Goal: Task Accomplishment & Management: Complete application form

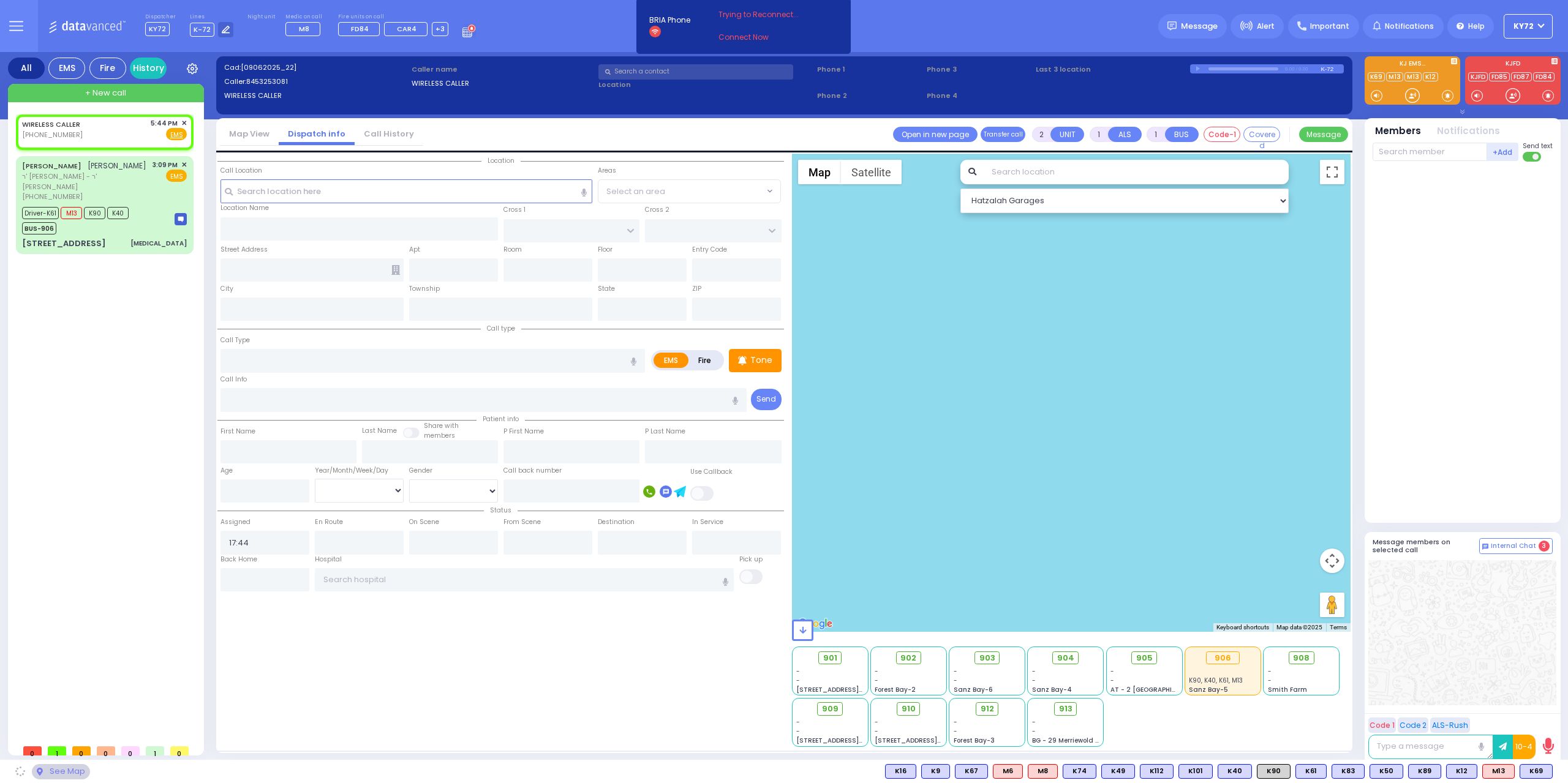
select select
radio input "true"
select select
select select "Hatzalah Garages"
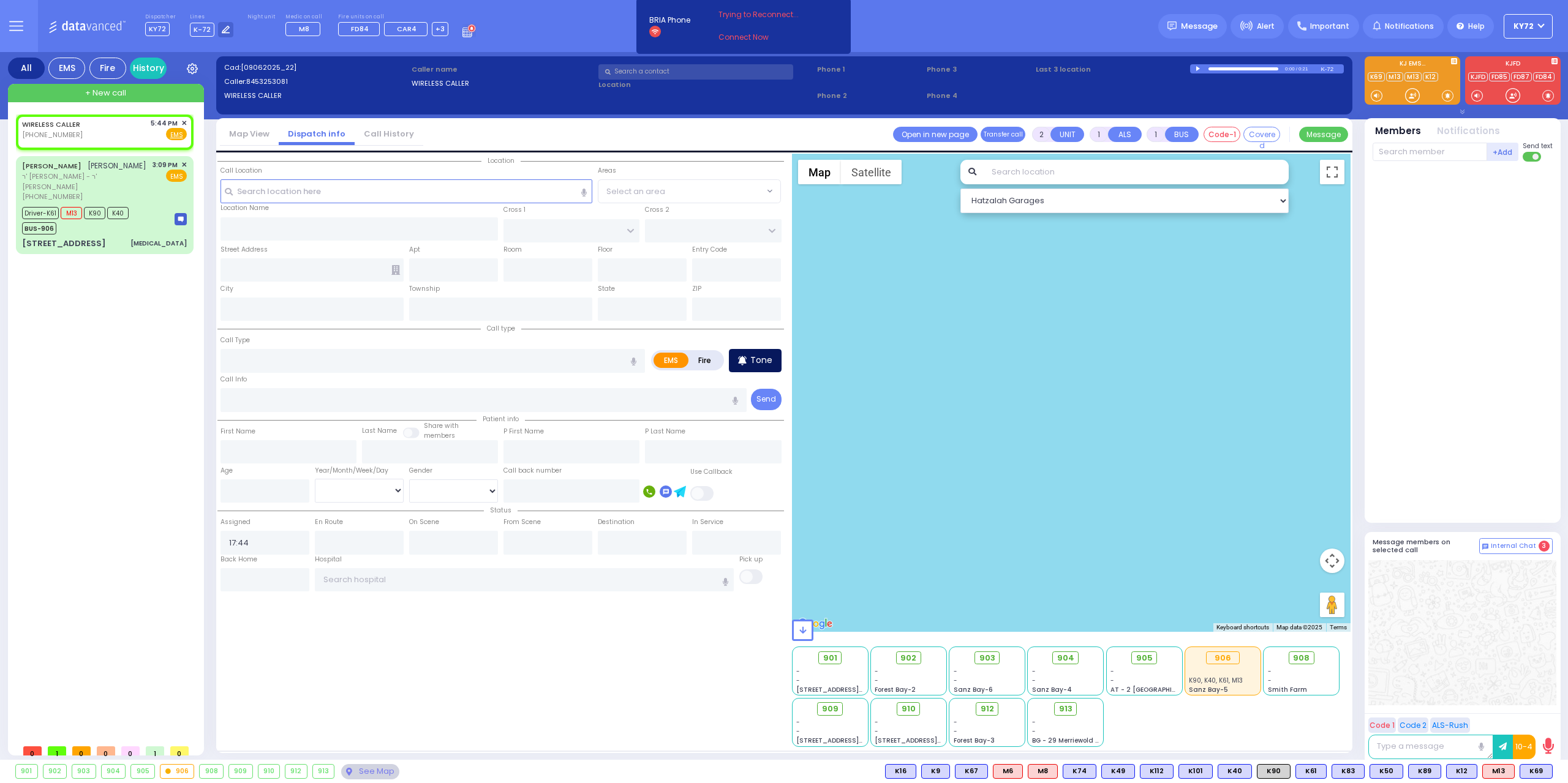
click at [751, 349] on div "Tone" at bounding box center [754, 361] width 52 height 24
click at [98, 129] on div "WIRELESS CALLER [PHONE_NUMBER] 5:44 PM ✕ Fire EMS" at bounding box center [104, 130] width 165 height 23
select select
radio input "true"
select select
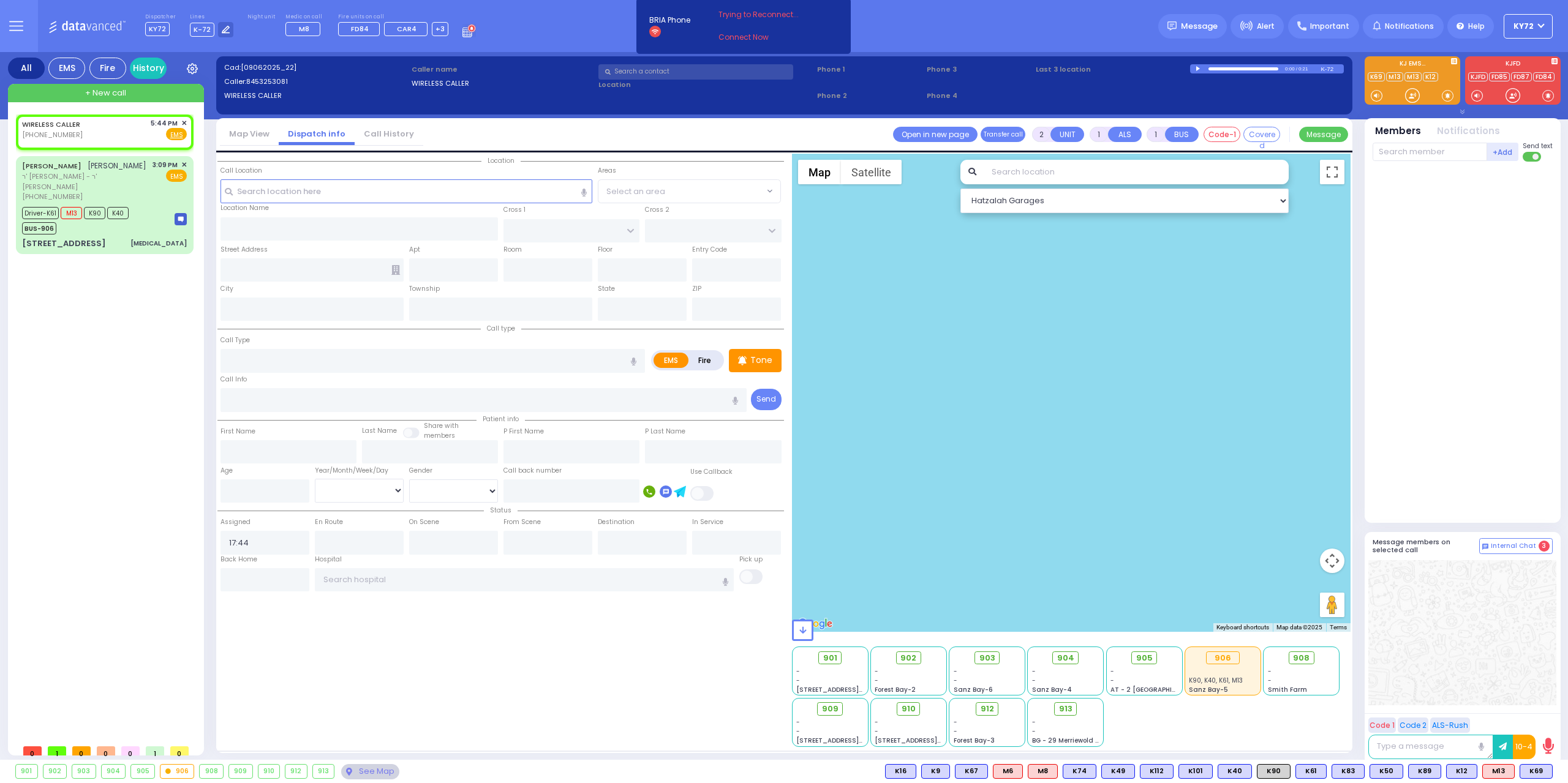
select select "Hatzalah Garages"
click at [415, 198] on input "text" at bounding box center [406, 192] width 373 height 24
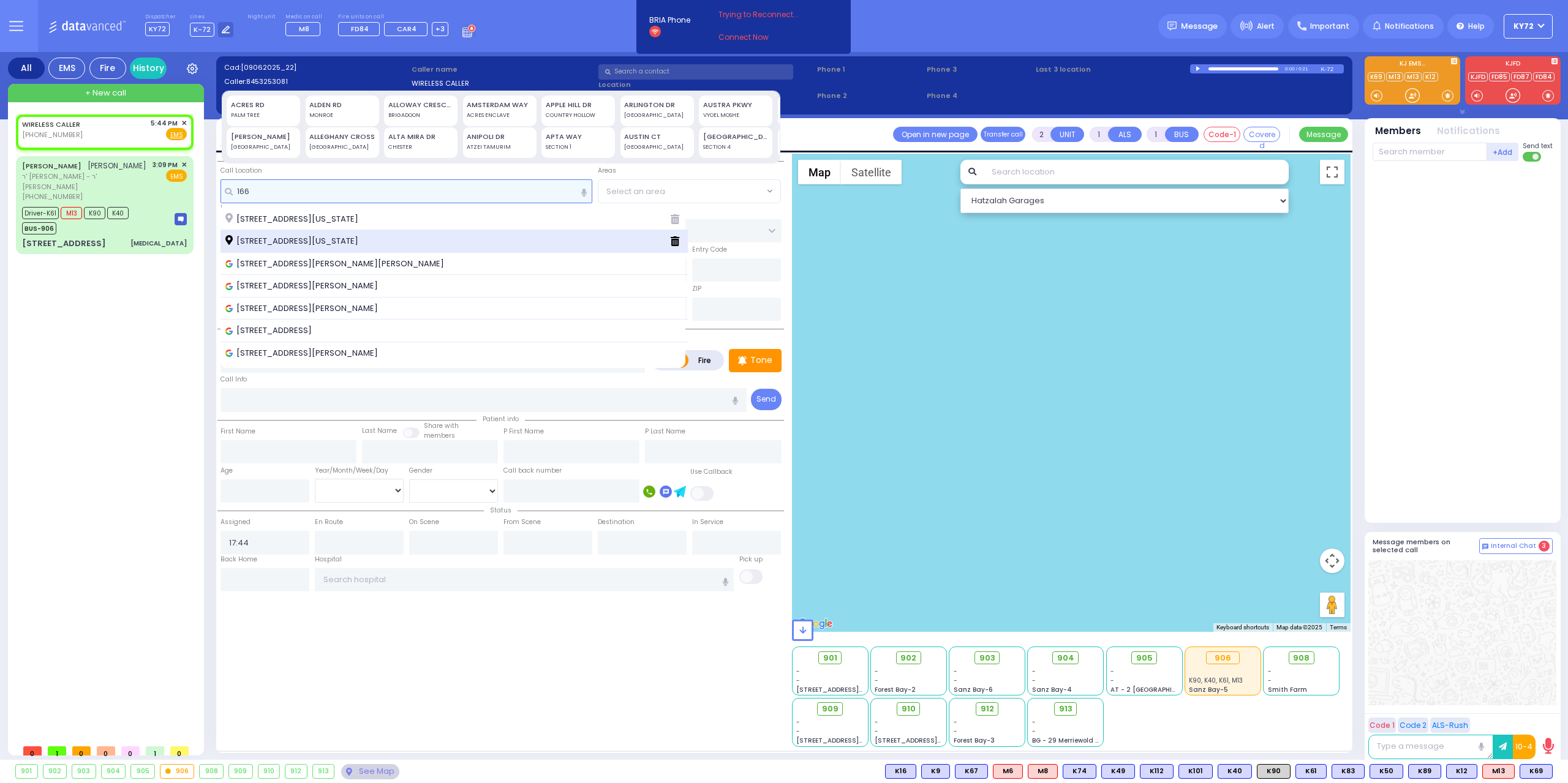
type input "166"
click at [413, 249] on div "[STREET_ADDRESS][US_STATE]" at bounding box center [454, 241] width 468 height 23
click at [363, 238] on span "[STREET_ADDRESS][US_STATE]" at bounding box center [294, 241] width 137 height 12
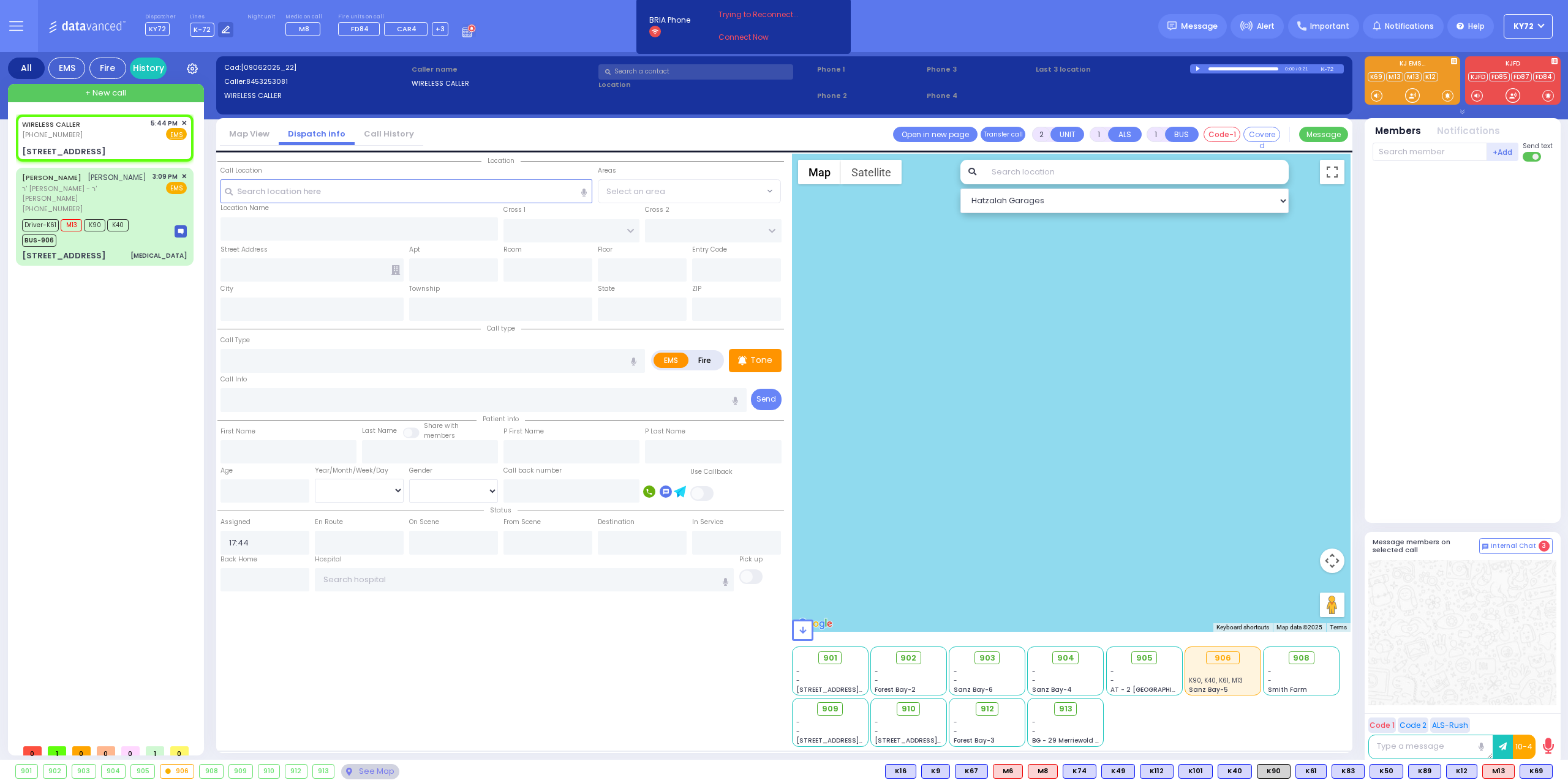
select select
radio input "true"
select select
select select "Hatzalah Garages"
type input "KROLLA DR"
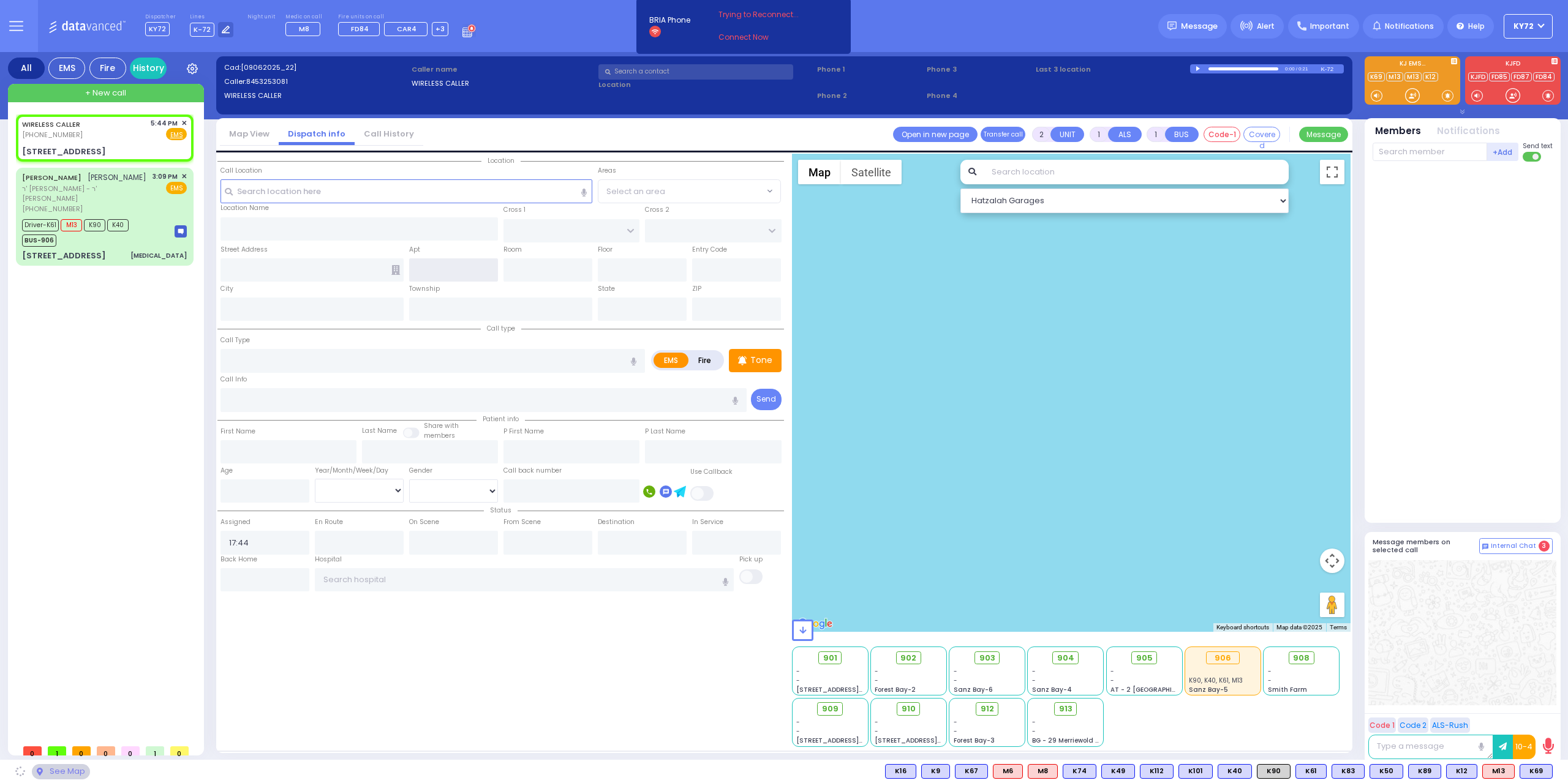
type input "MELITZ RD"
type input "[STREET_ADDRESS]"
type input "Monroe"
type input "[US_STATE]"
type input "10950"
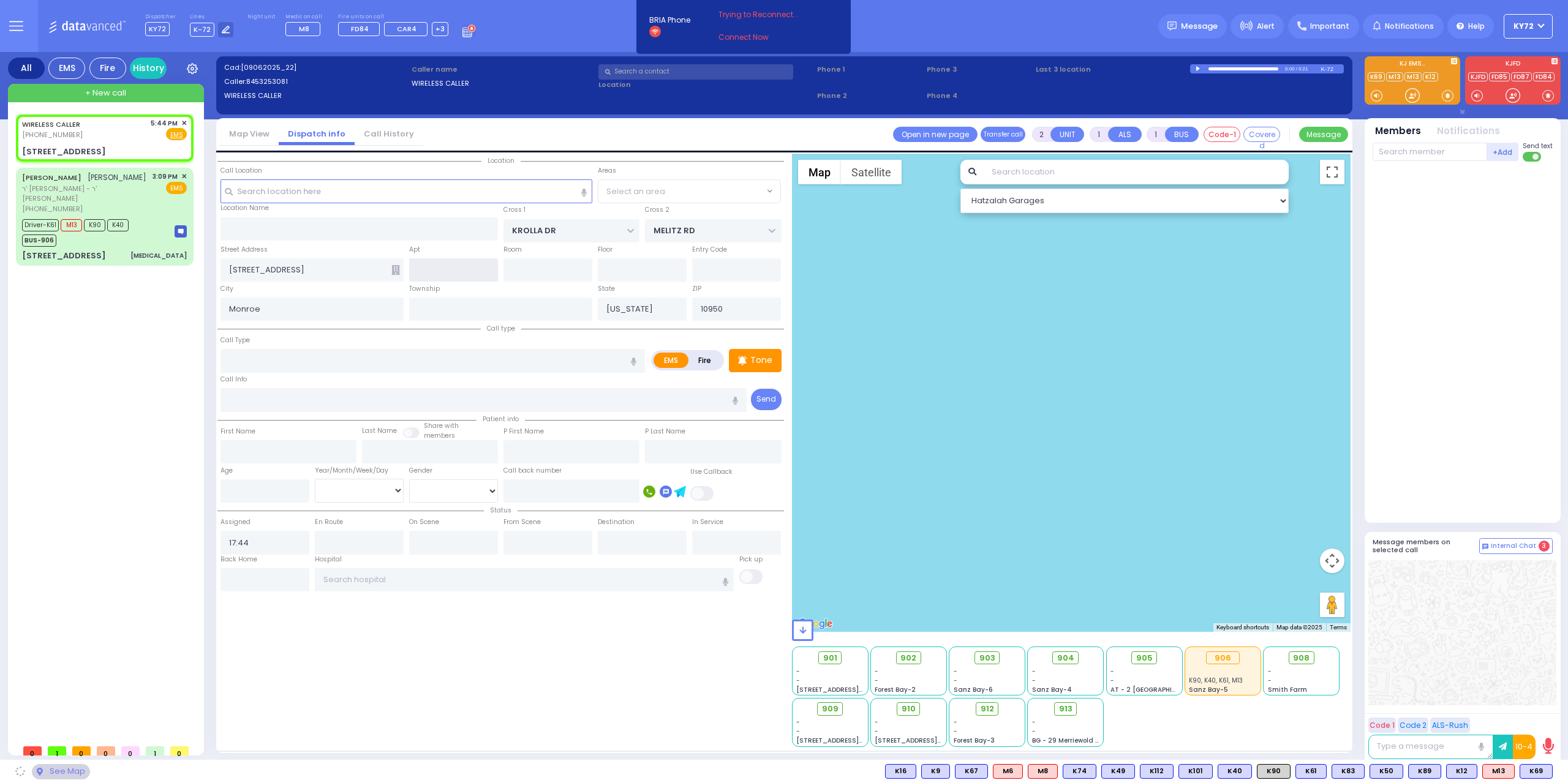
select select "SECTION 3"
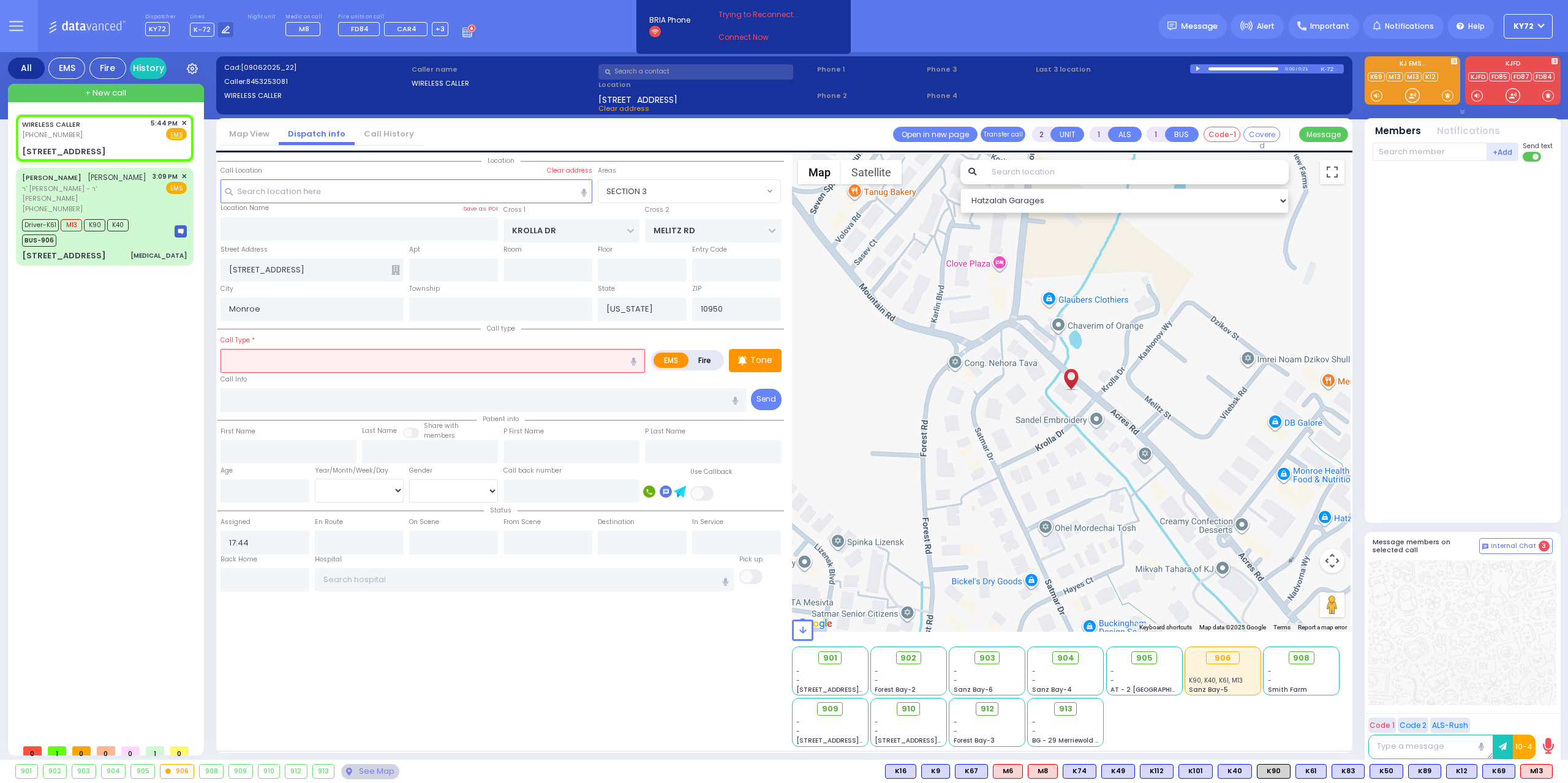
click at [427, 351] on input "text" at bounding box center [432, 361] width 424 height 24
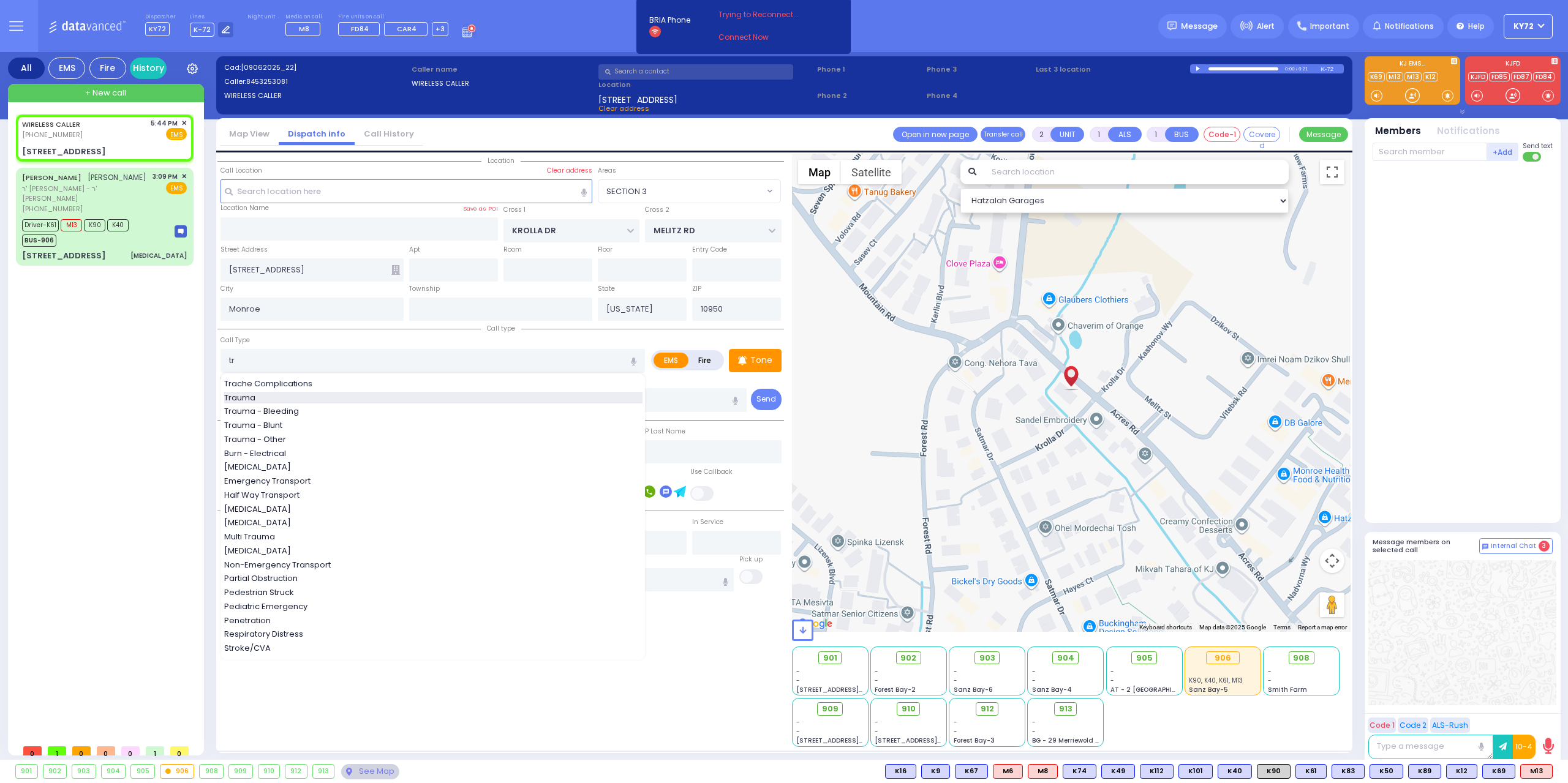
click at [417, 393] on div "Trauma" at bounding box center [433, 397] width 418 height 12
type input "Trauma"
type input "0"
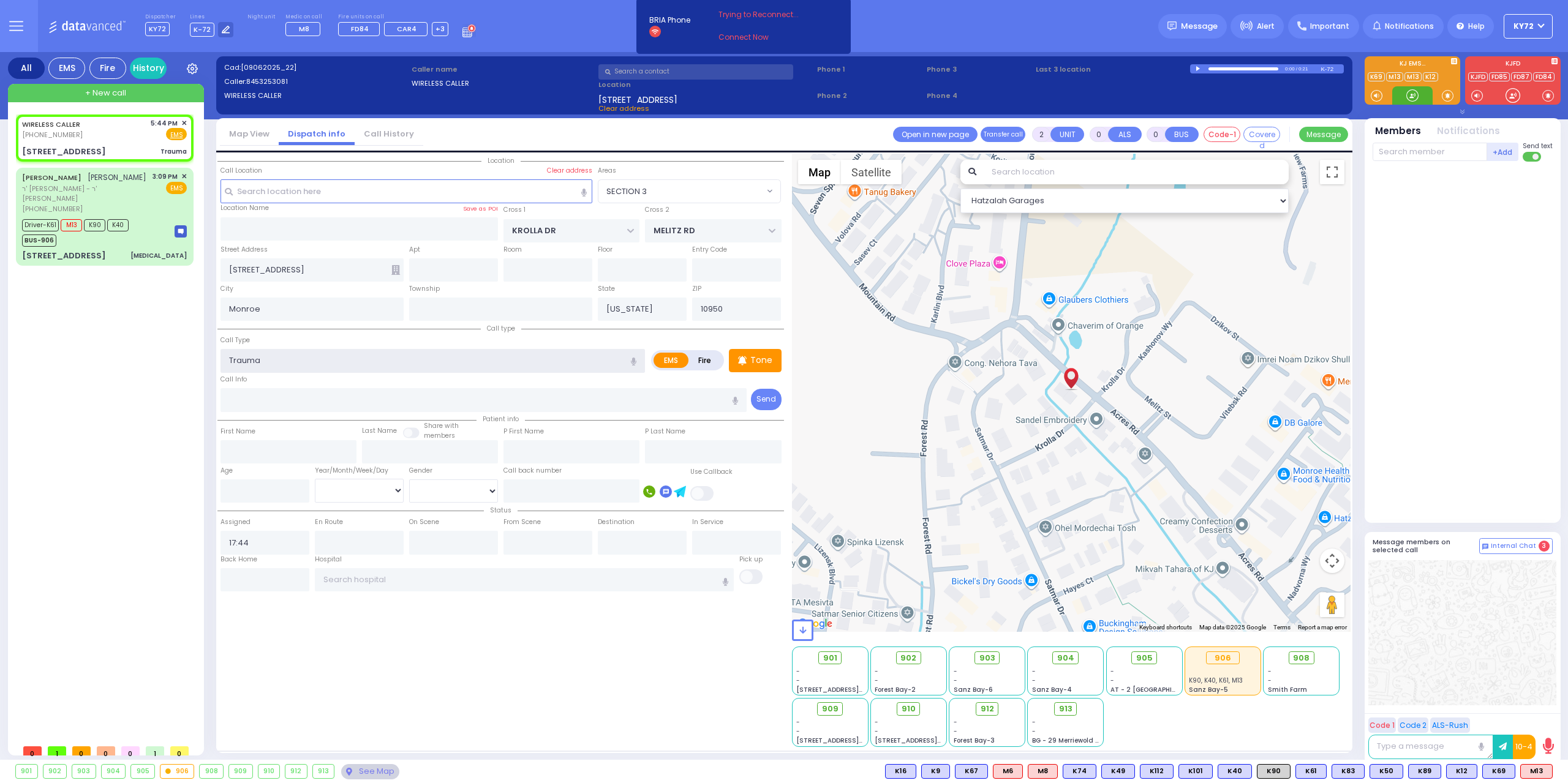
select select
radio input "true"
select select
select select "Hatzalah Garages"
select select "SECTION 3"
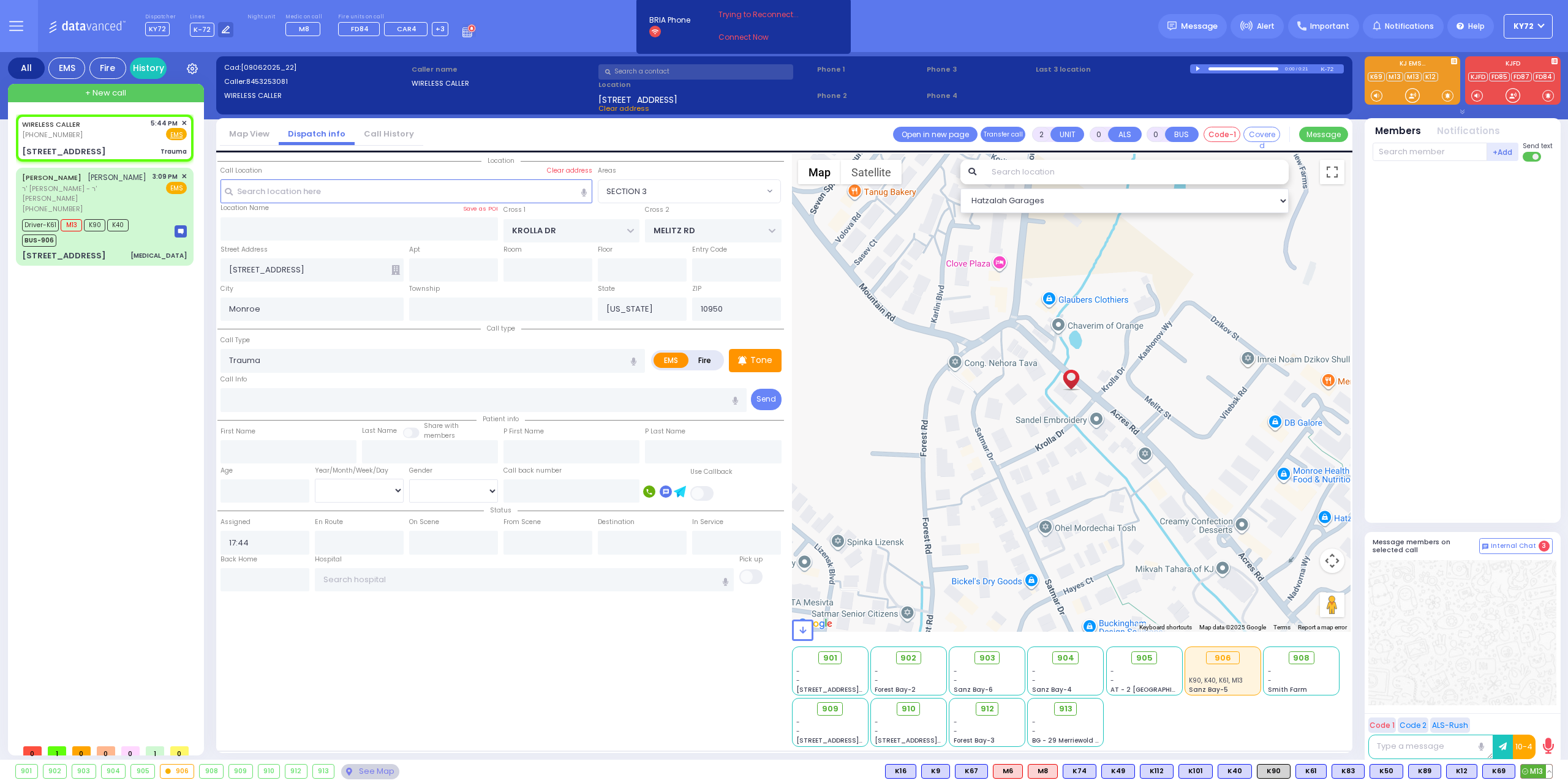
click at [1533, 766] on span "M13" at bounding box center [1536, 772] width 32 height 14
select select
radio input "true"
select select
type input "17:46"
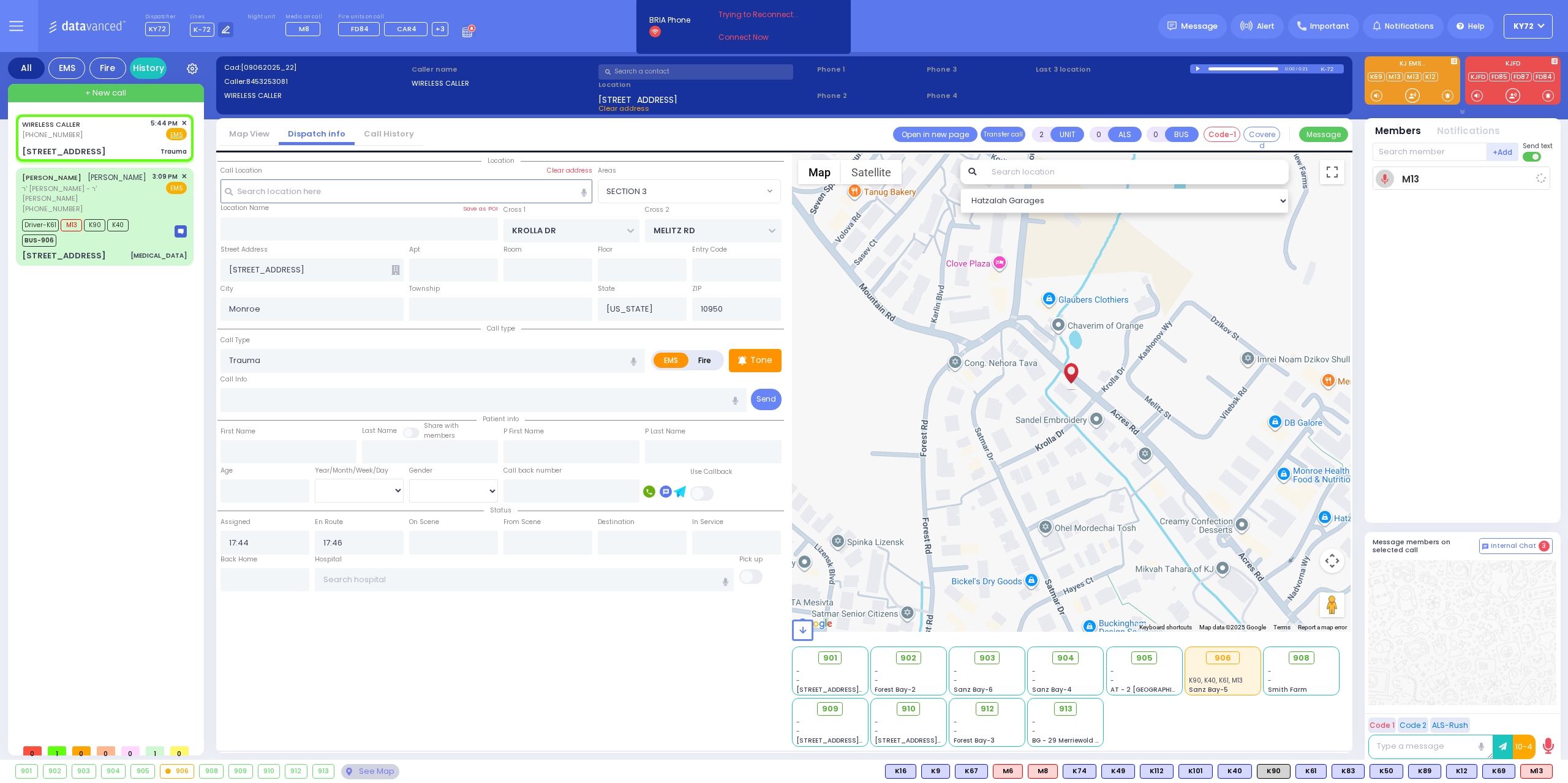
select select "Hatzalah Garages"
select select "SECTION 3"
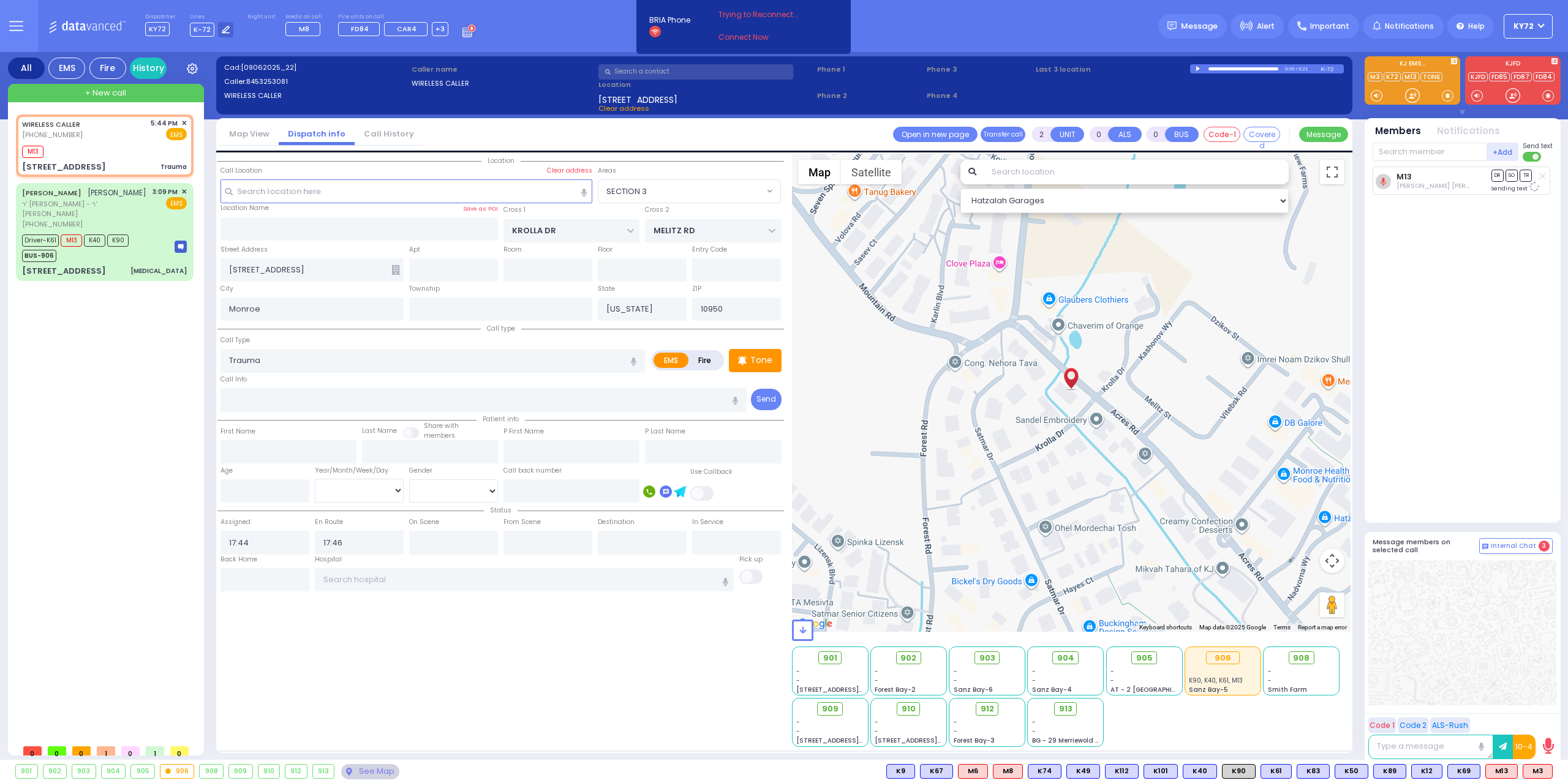
select select
radio input "true"
select select
select select "SECTION 3"
select select "Hatzalah Garages"
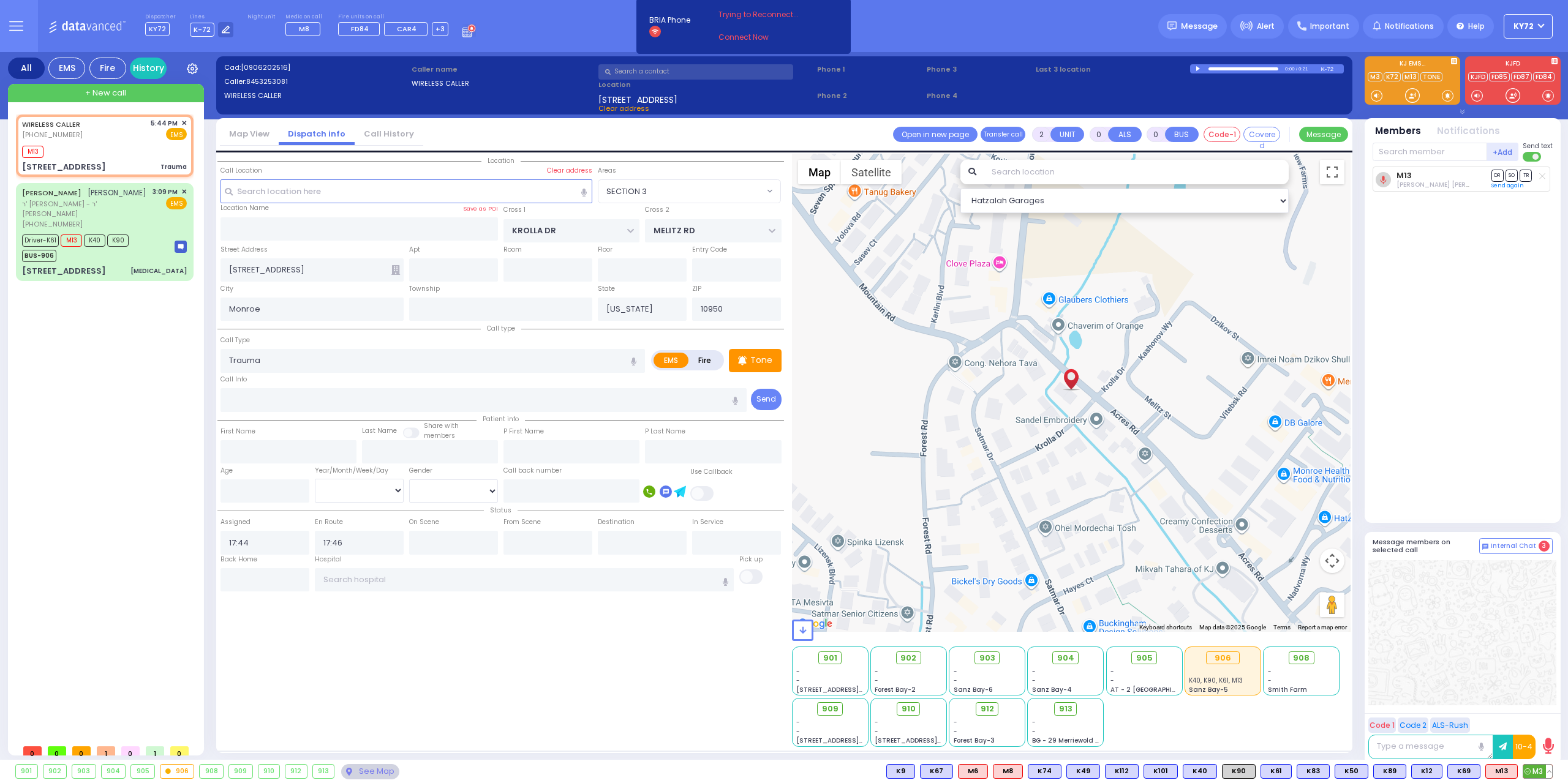
click at [1536, 776] on span "M3" at bounding box center [1537, 772] width 29 height 14
select select
radio input "true"
select select
select select "Hatzalah Garages"
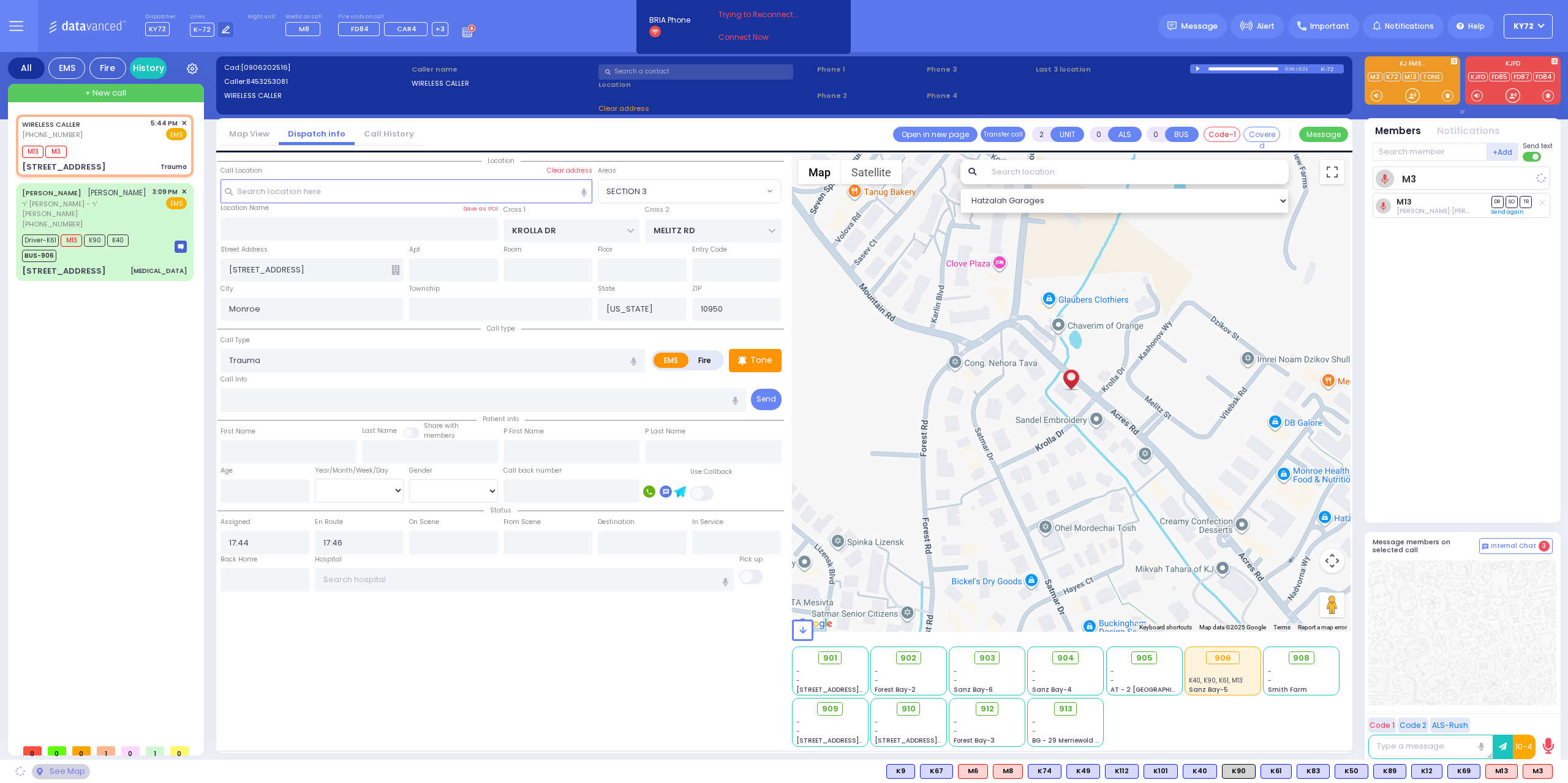
select select "SECTION 3"
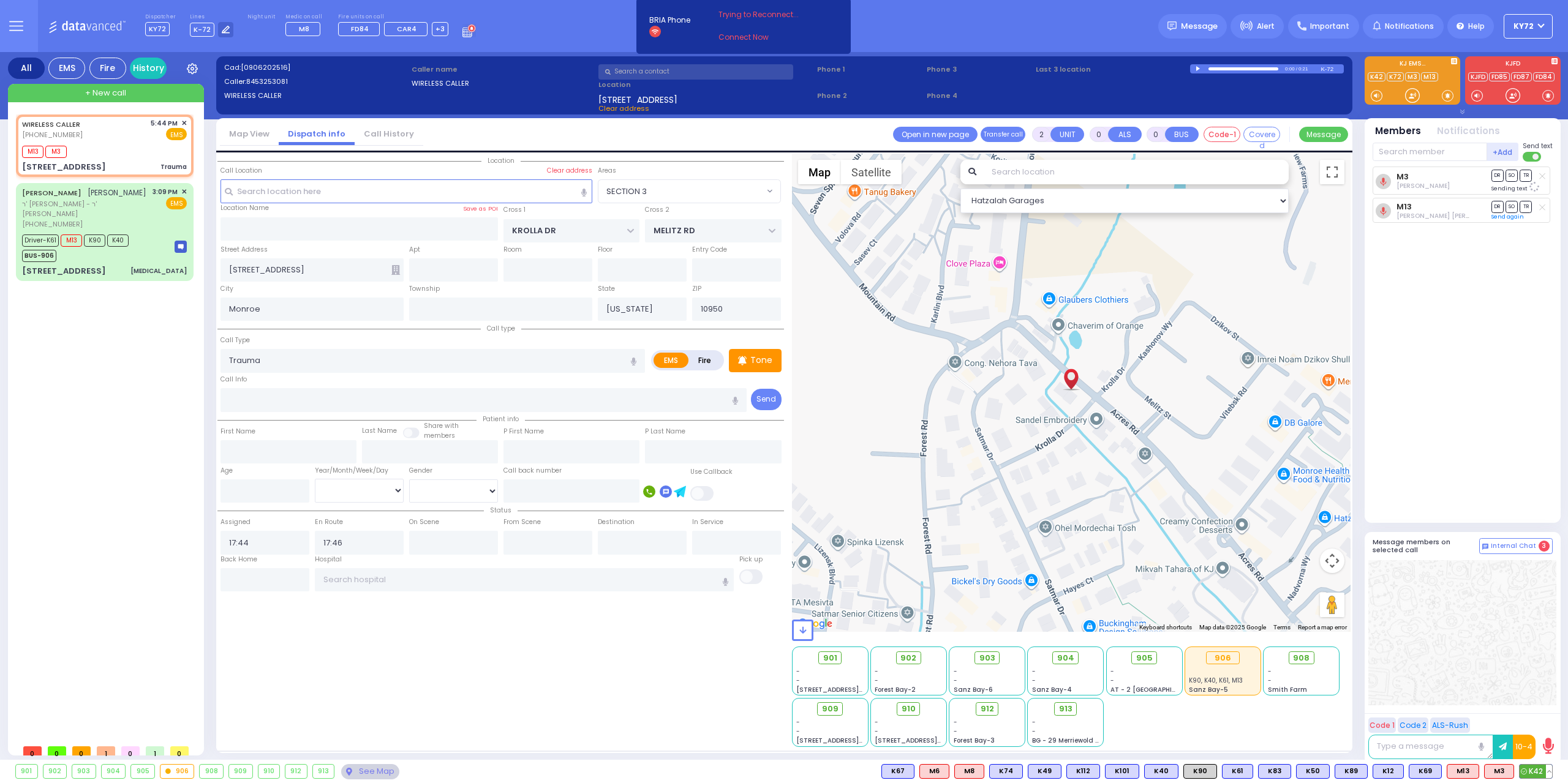
click at [1534, 767] on span "K42" at bounding box center [1535, 772] width 33 height 14
select select
radio input "true"
select select
select select "Hatzalah Garages"
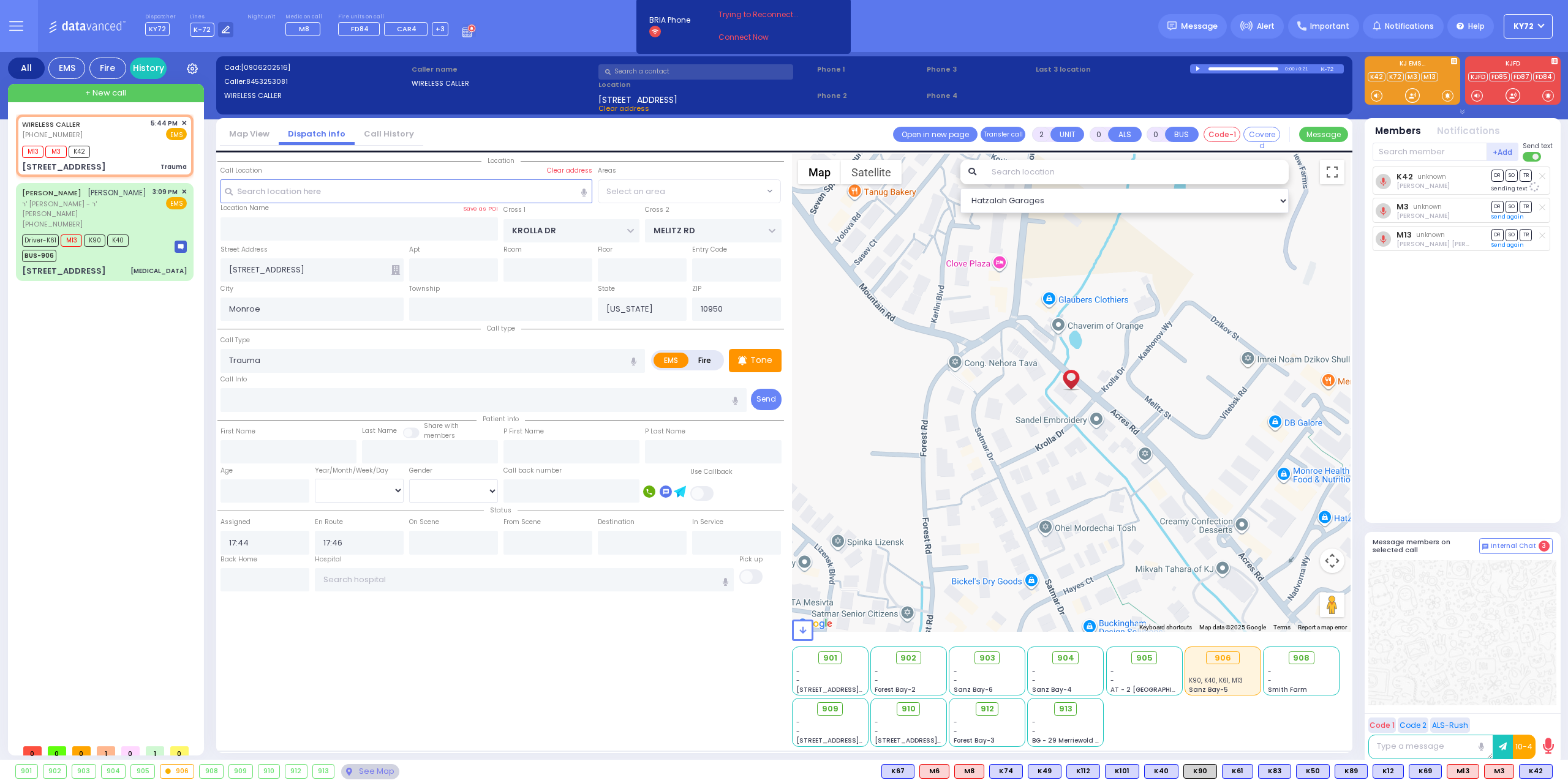
select select "SECTION 3"
click at [1454, 149] on input "text" at bounding box center [1430, 151] width 115 height 19
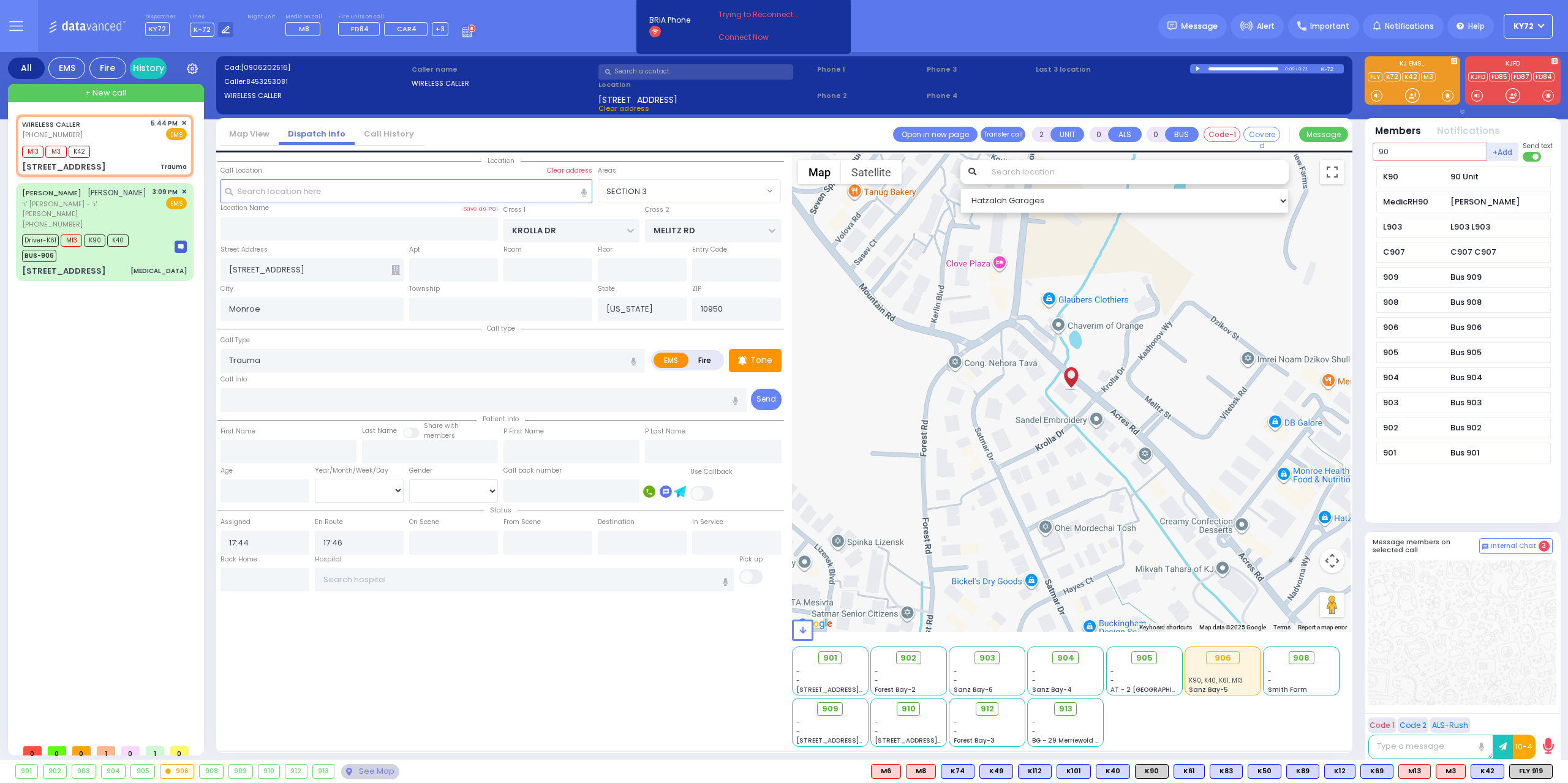
type input "90"
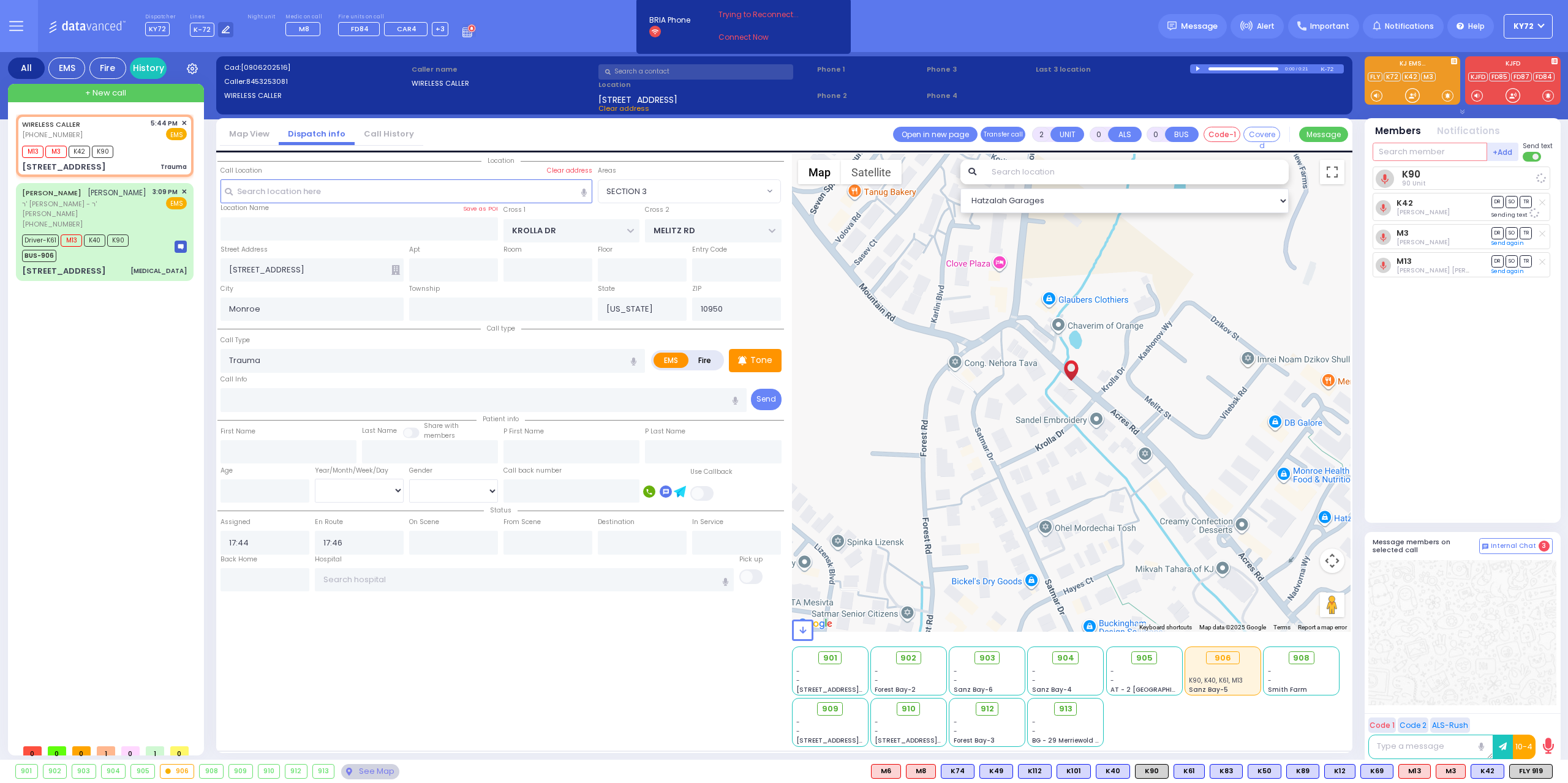
select select
radio input "true"
select select
select select "Hatzalah Garages"
select select "SECTION 3"
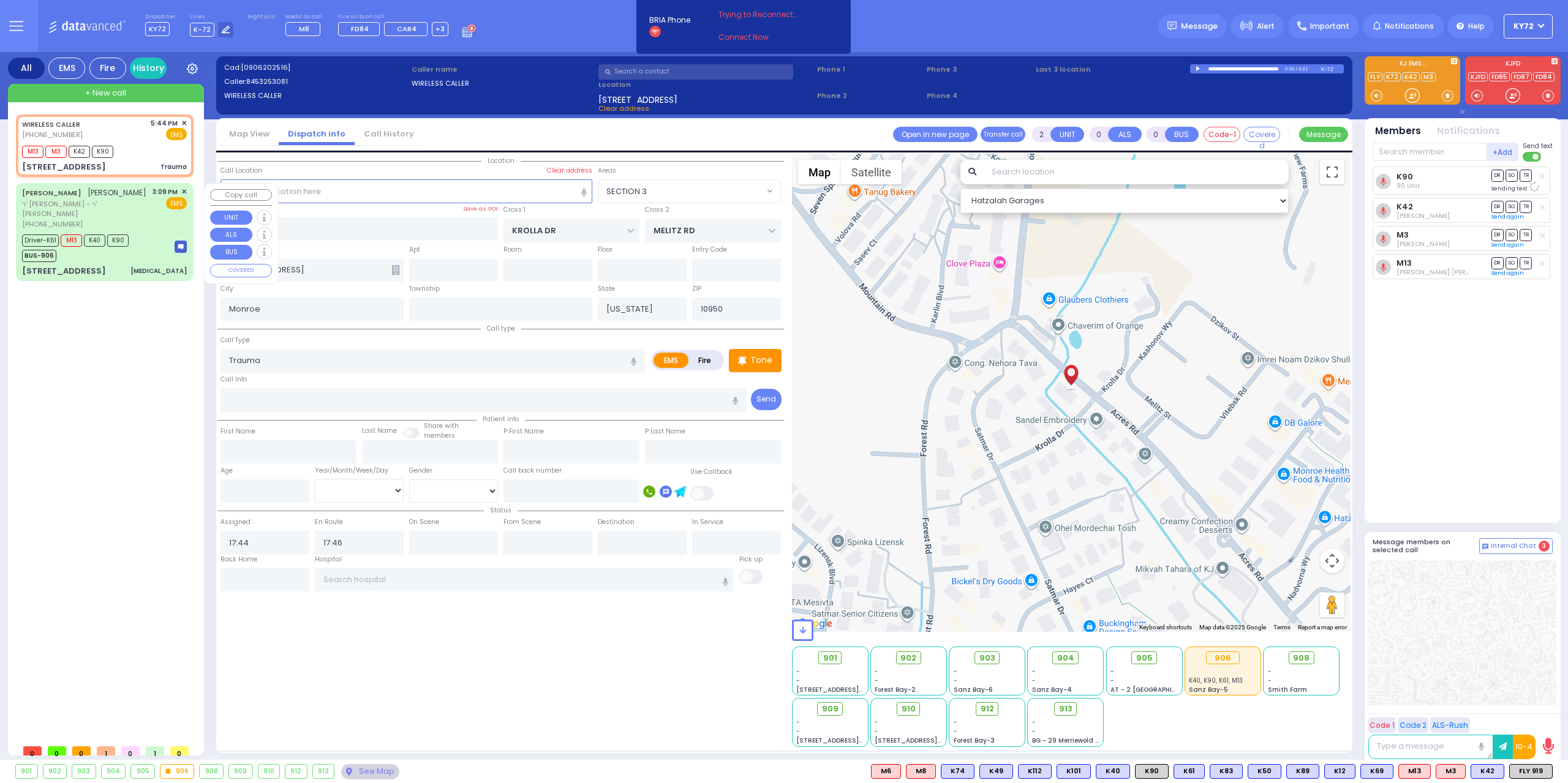
click at [155, 249] on div "Driver-K61 M13 K40 K90 BUS-906" at bounding box center [104, 246] width 165 height 31
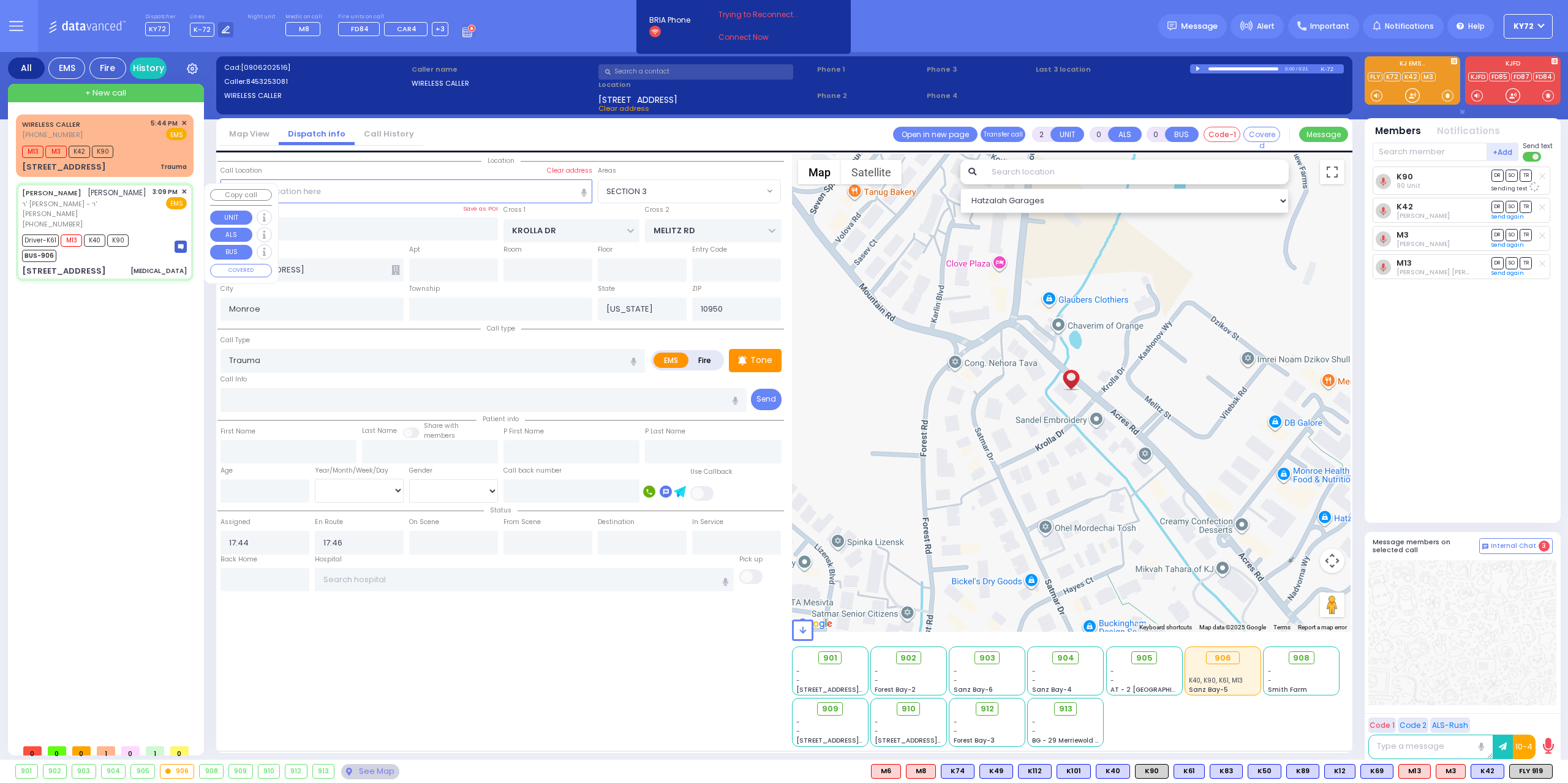
type input "6"
select select
type input "[MEDICAL_DATA]"
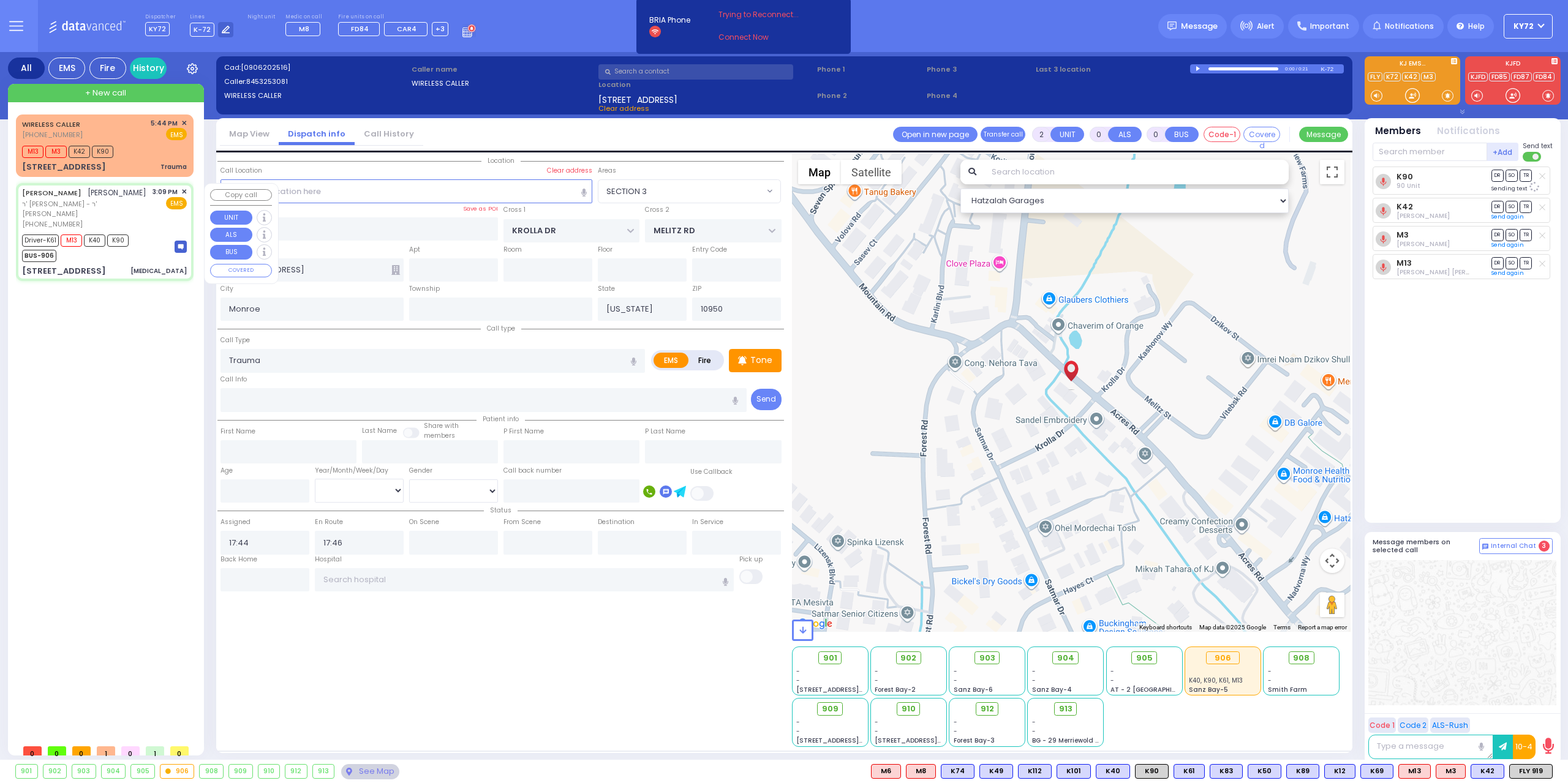
radio input "true"
type input "[PERSON_NAME]"
type input "WEINBERGER"
type input "[PERSON_NAME]"
type input "Bando"
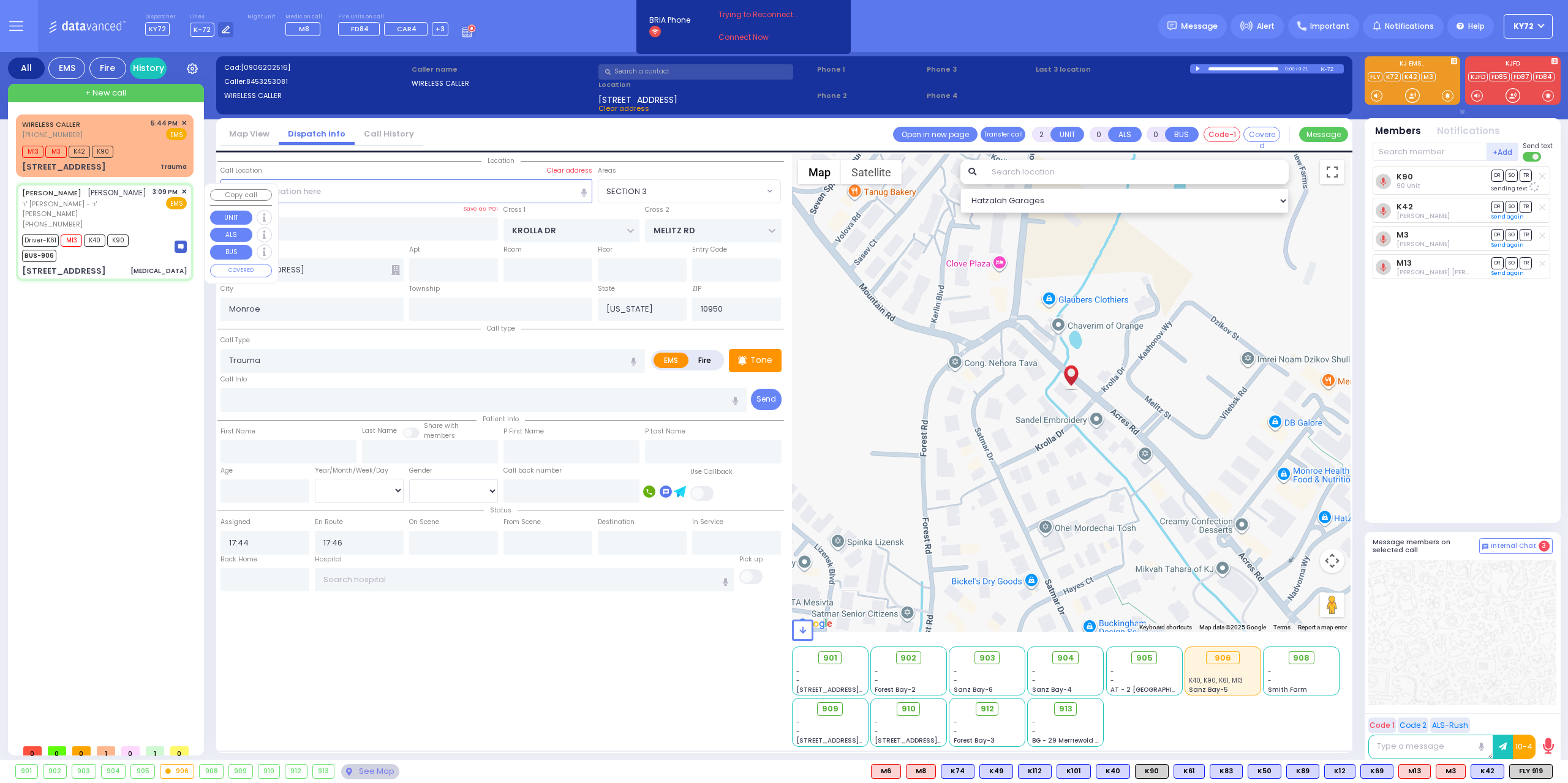
type input "18"
select select "Year"
select select "[DEMOGRAPHIC_DATA]"
type input "15:09"
type input "15:10"
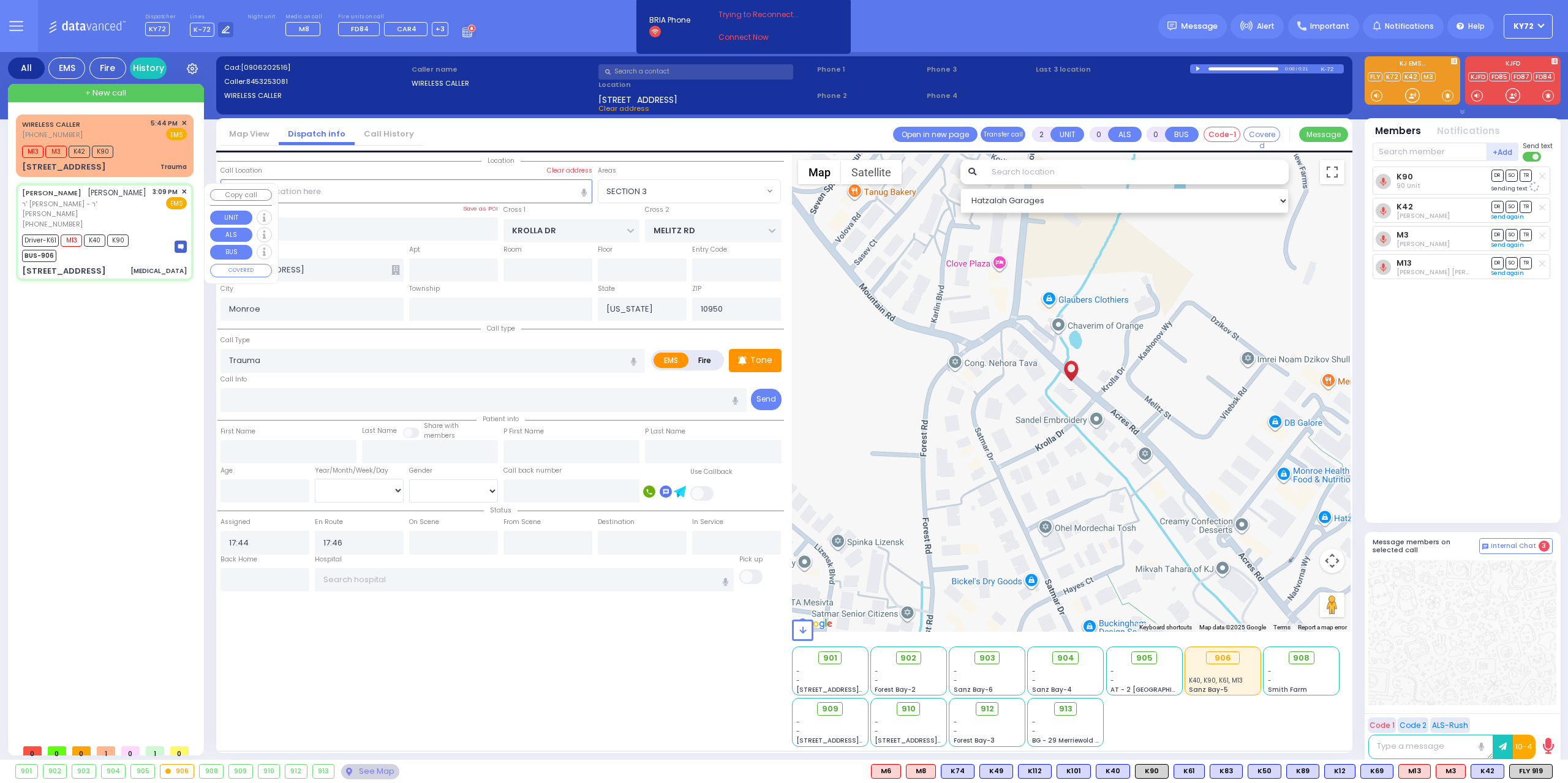
type input "15:12"
type input "15:25"
type input "16:14"
type input "16:30"
type input "[US_STATE][GEOGRAPHIC_DATA]- [GEOGRAPHIC_DATA] [STREET_ADDRESS][US_STATE]"
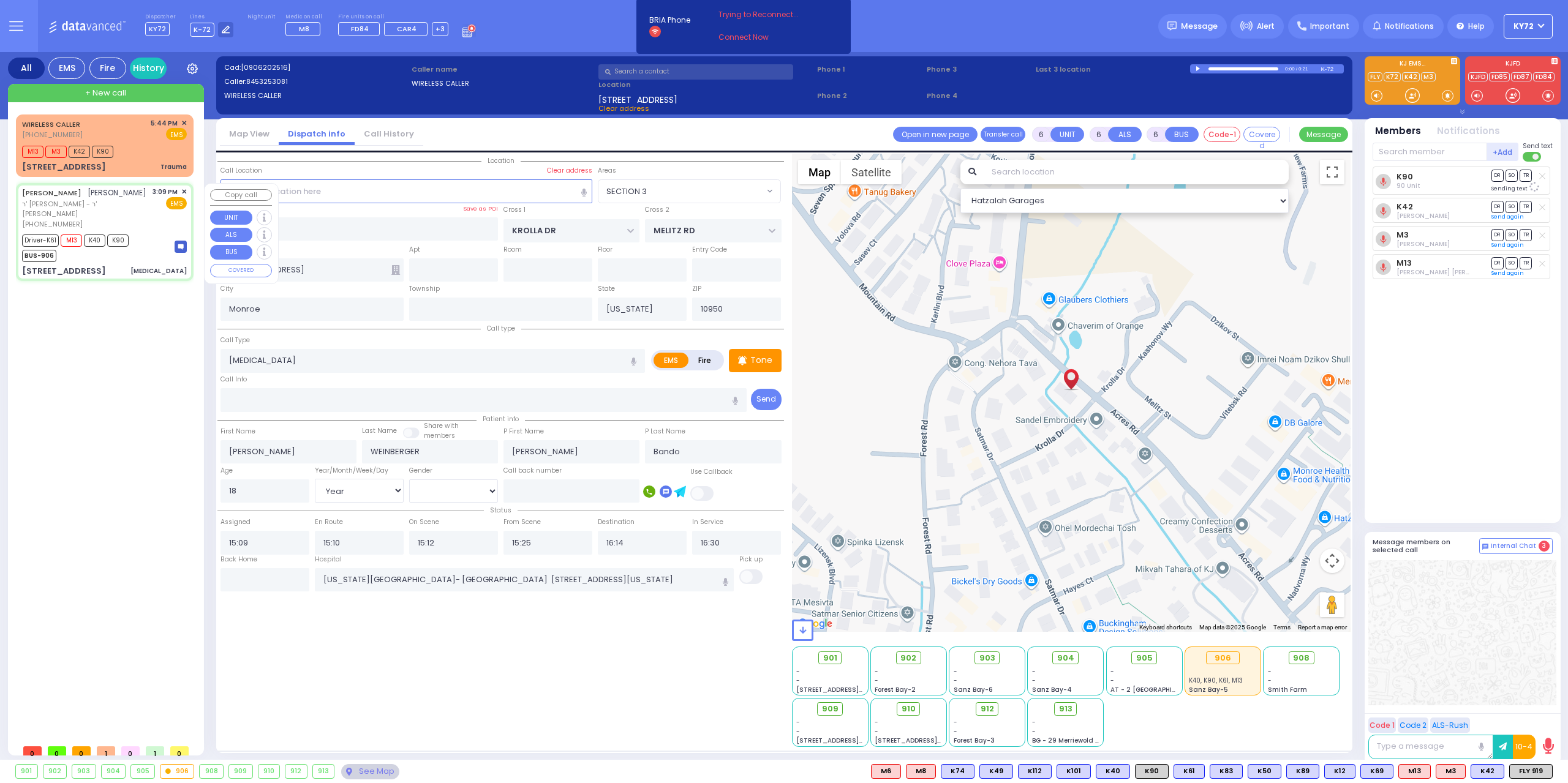
type input "FILLMORE COURT"
type input "[STREET_ADDRESS]"
type input "105"
select select "Hatzalah Garages"
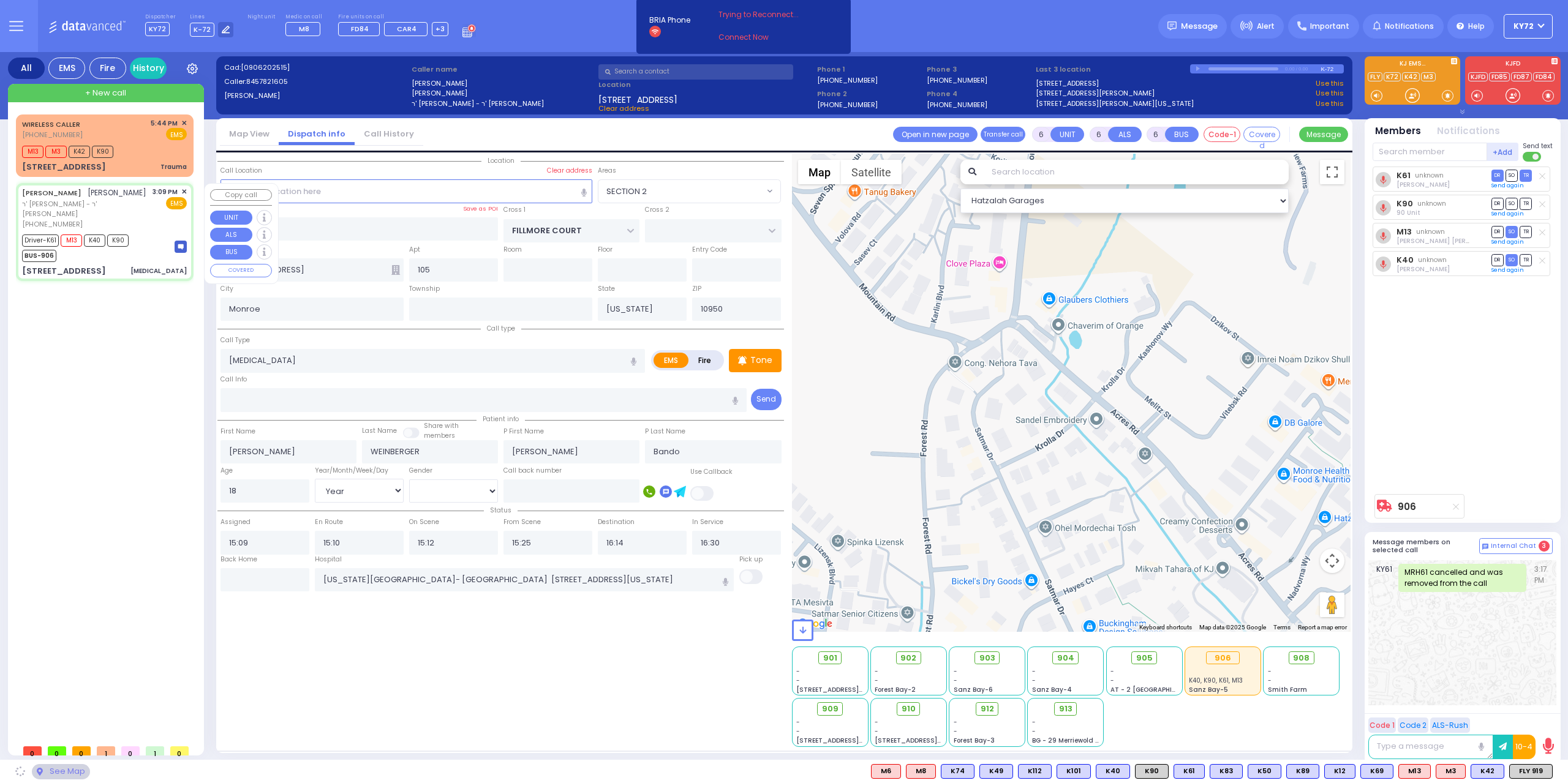
select select "SECTION 2"
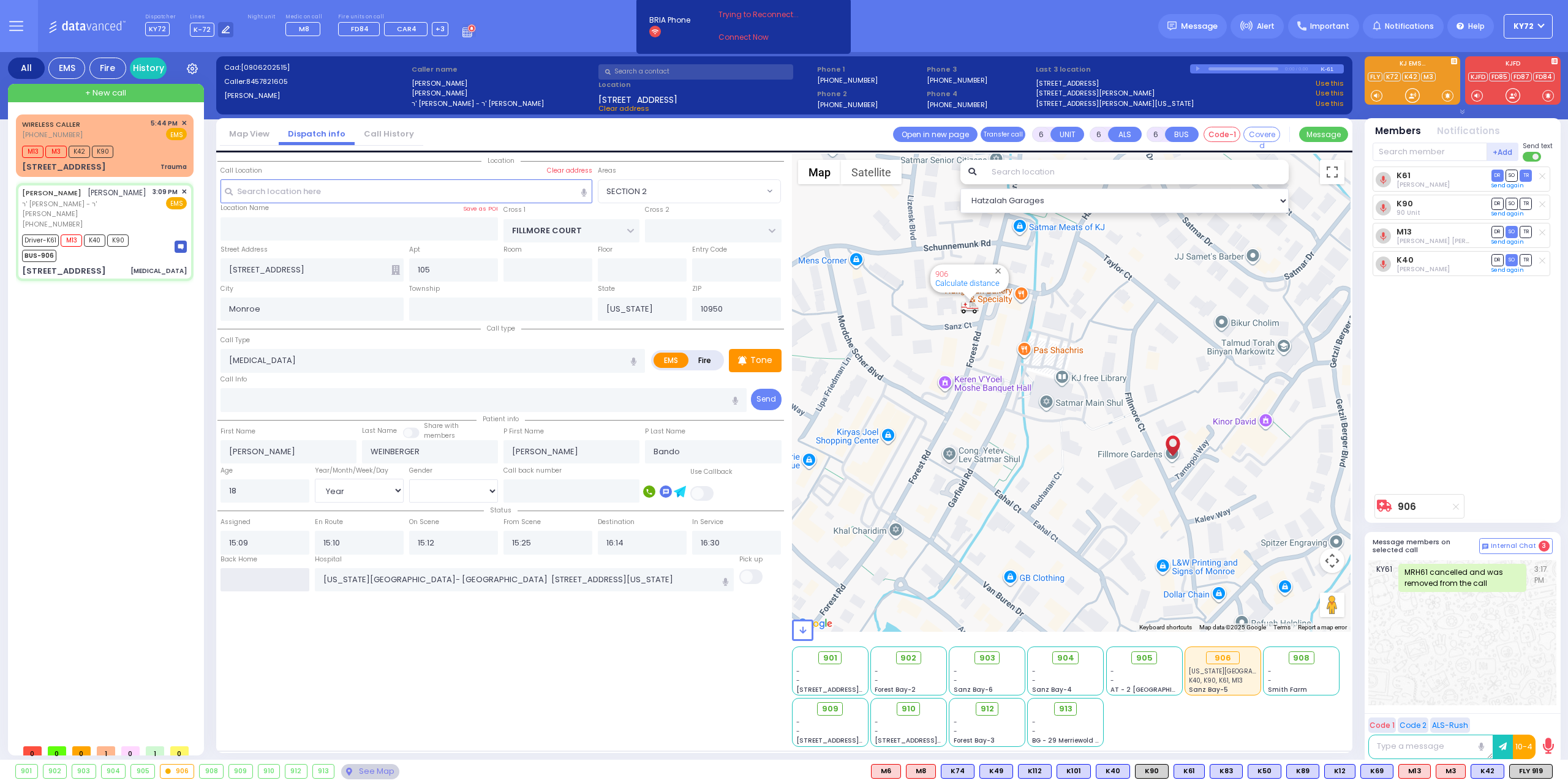
click at [308, 585] on input "text" at bounding box center [265, 580] width 89 height 24
click at [301, 582] on input "text" at bounding box center [265, 580] width 89 height 24
type input "17:46"
select select
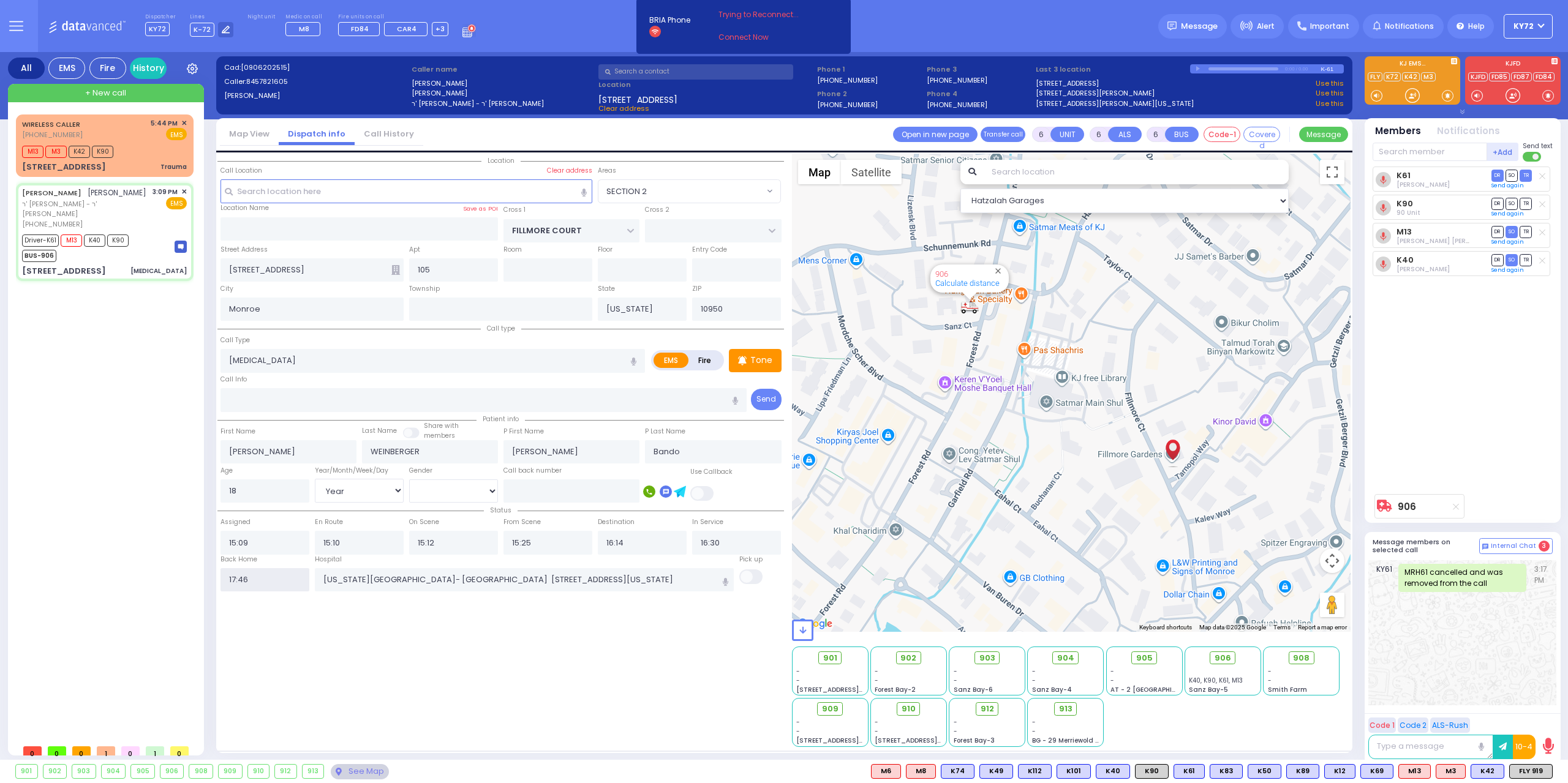
radio input "true"
select select
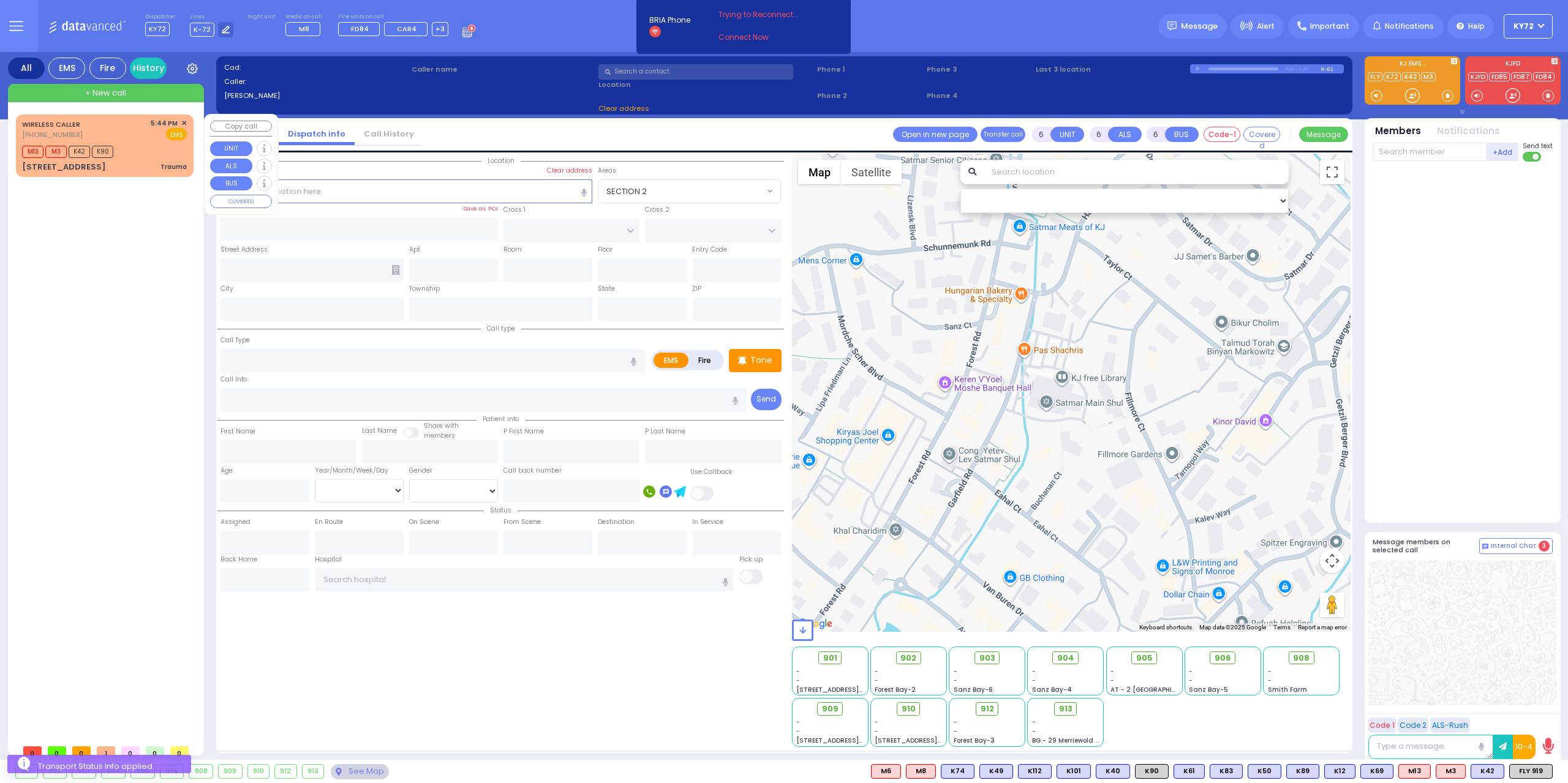
click at [145, 161] on div "[STREET_ADDRESS] Trauma" at bounding box center [104, 167] width 165 height 12
type input "2"
type input "0"
select select
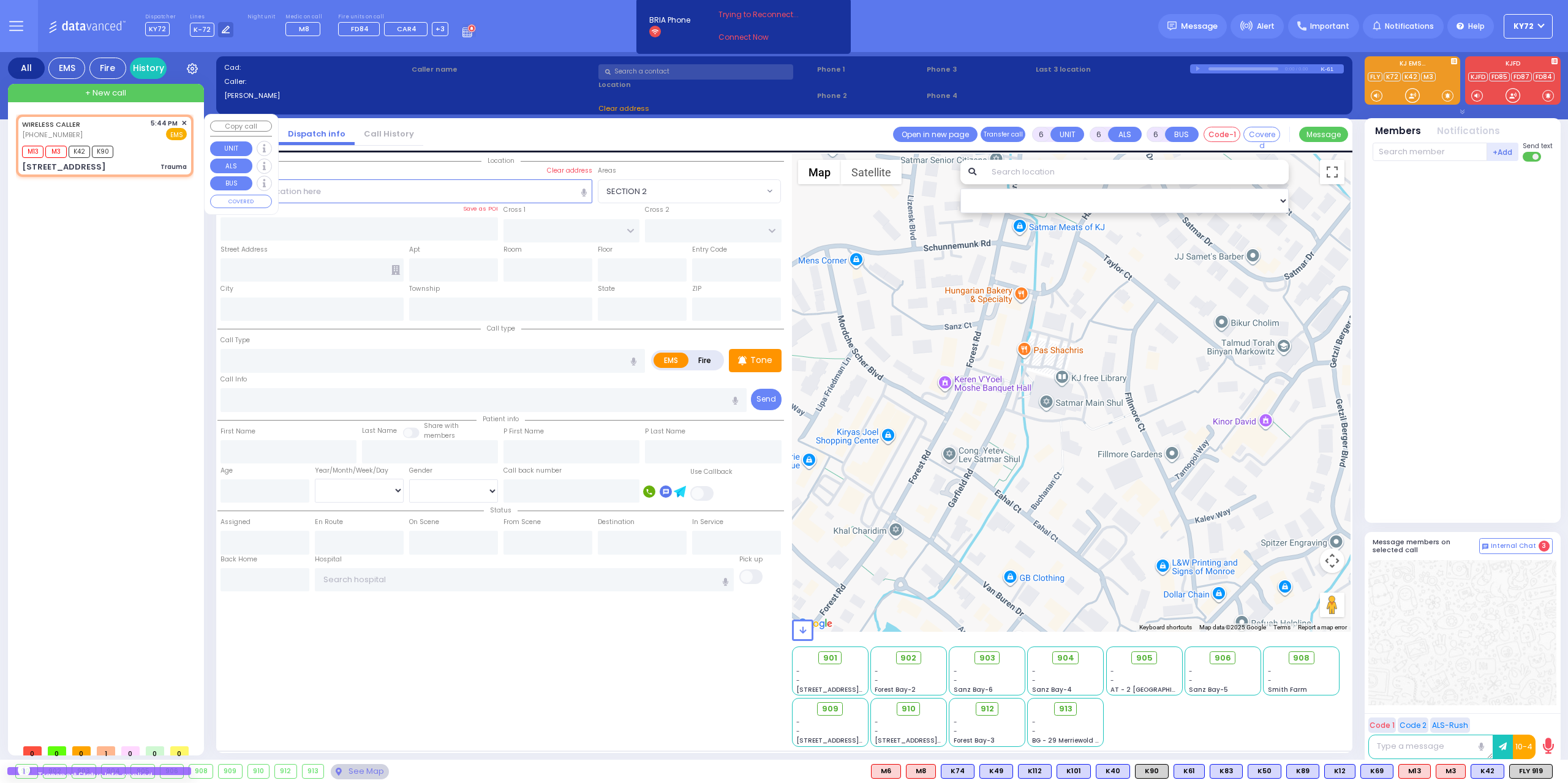
type input "Trauma"
radio input "true"
select select
type input "17:44"
type input "17:46"
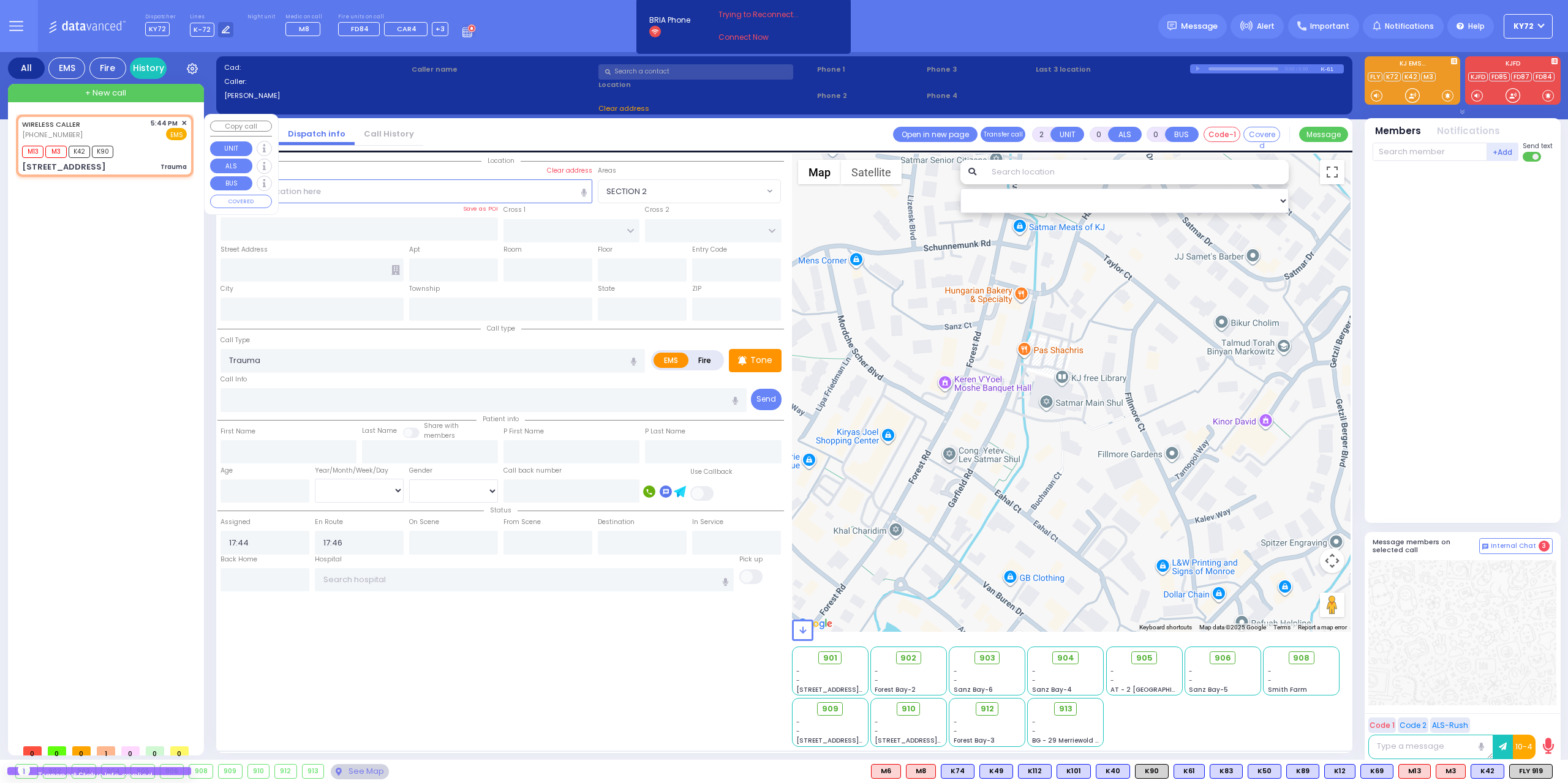
select select "Hatzalah Garages"
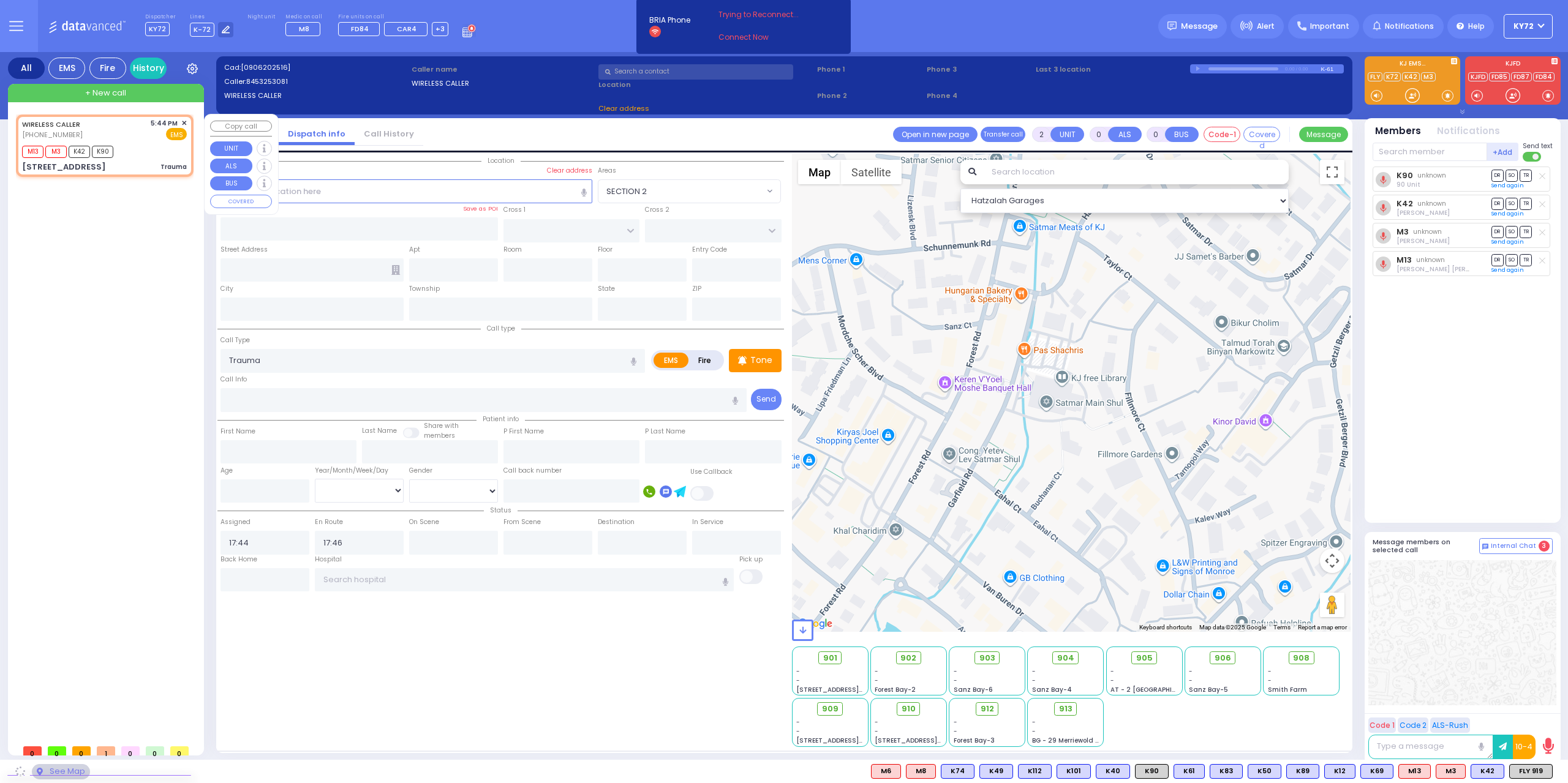
type input "KROLLA DR"
type input "MELITZ RD"
type input "[STREET_ADDRESS]"
type input "Monroe"
type input "[US_STATE]"
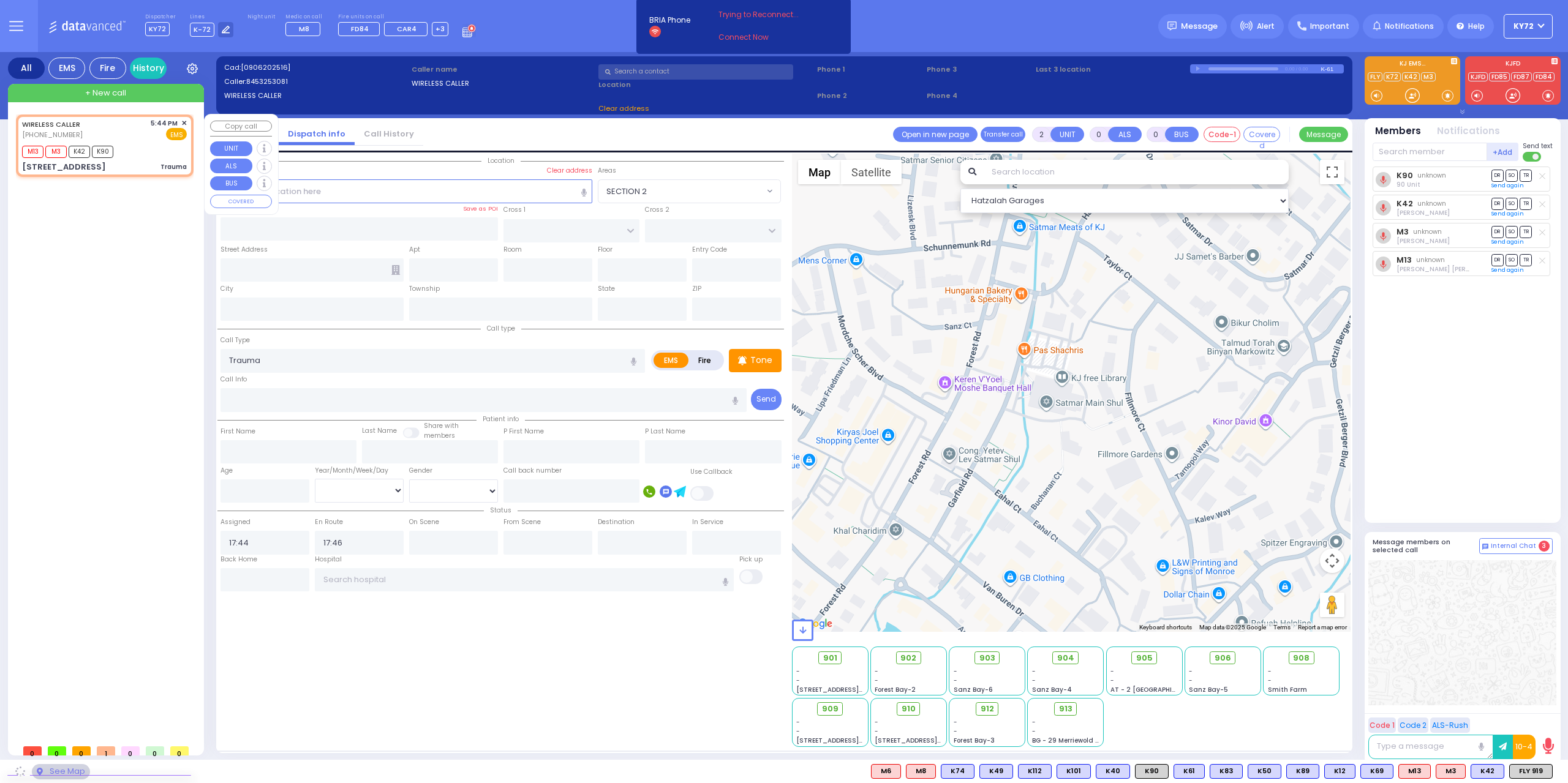
type input "10950"
select select "SECTION 3"
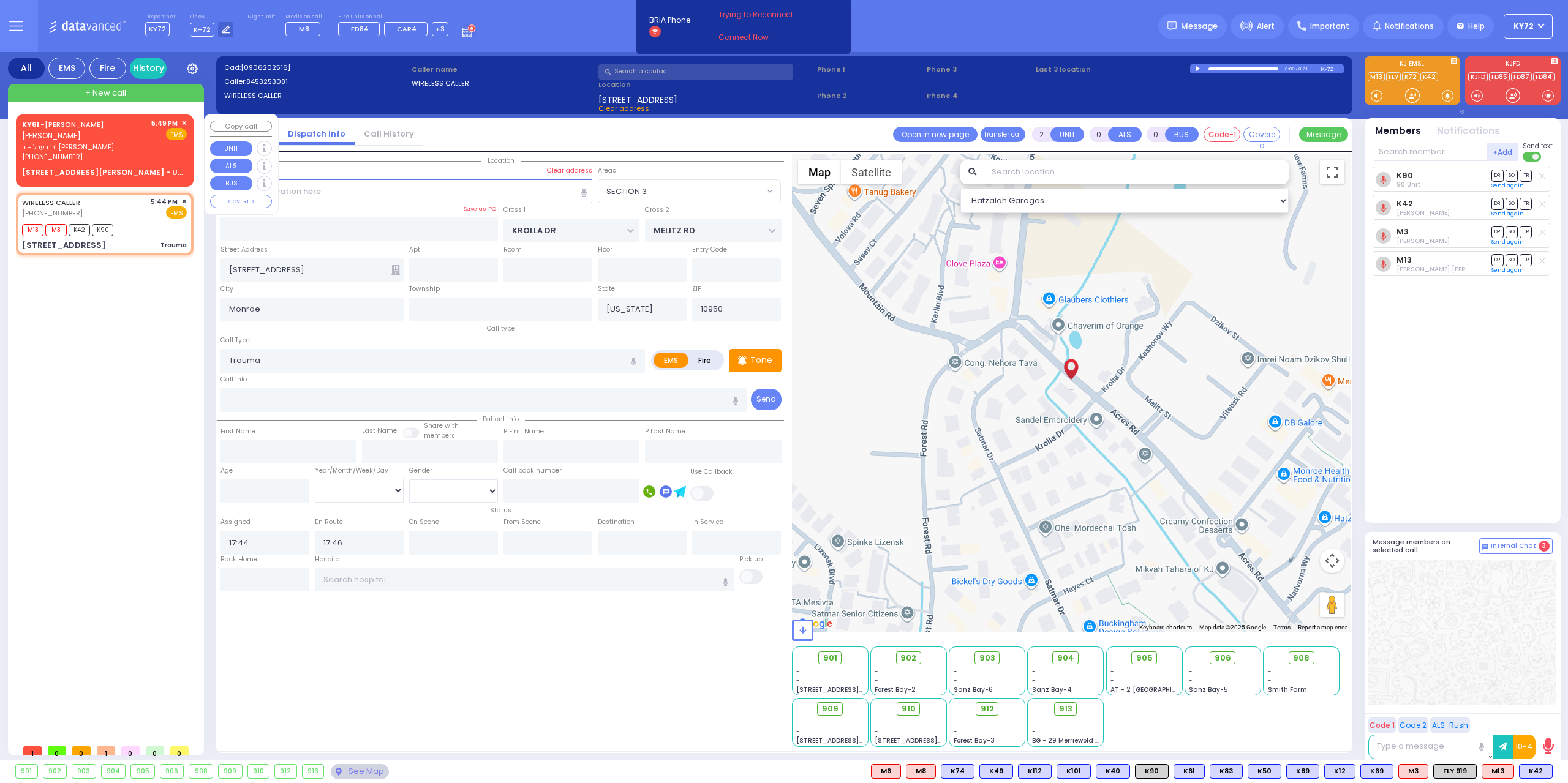
click at [145, 160] on div "[PHONE_NUMBER]" at bounding box center [84, 157] width 125 height 11
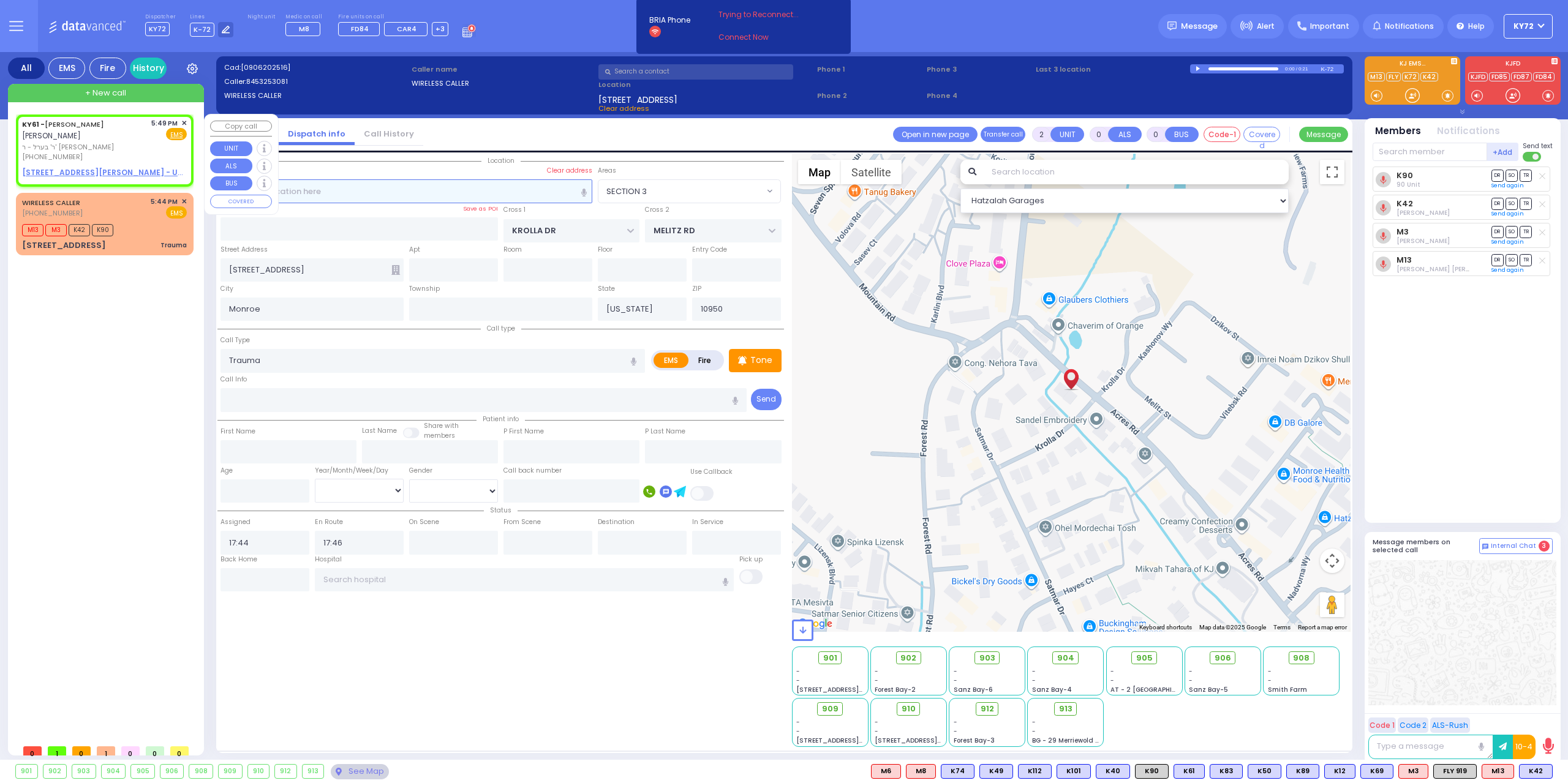
type input "1"
select select
radio input "true"
type input "[PERSON_NAME]"
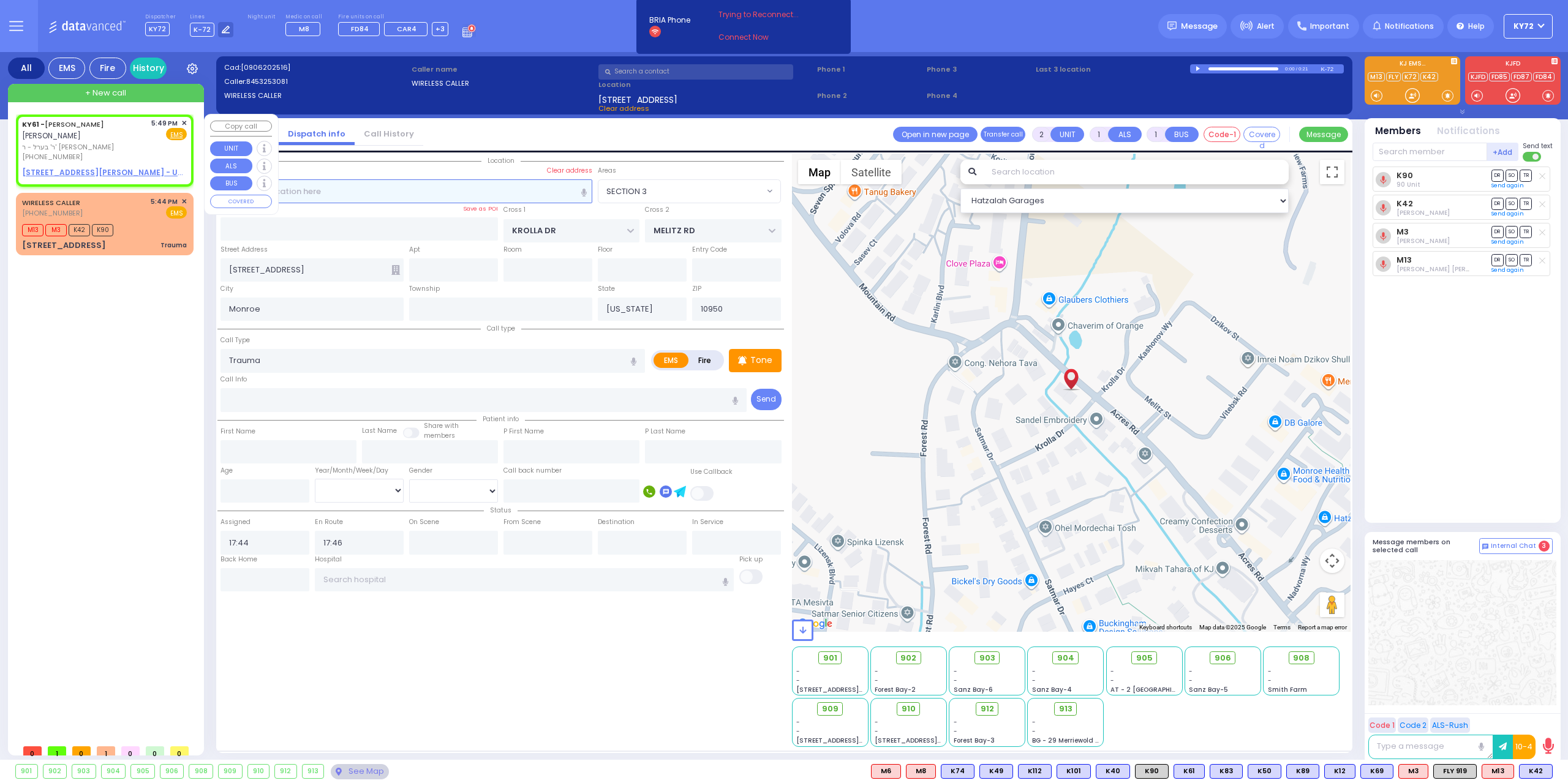
type input "[PERSON_NAME]"
select select
type input "17:49"
select select "Hatzalah Garages"
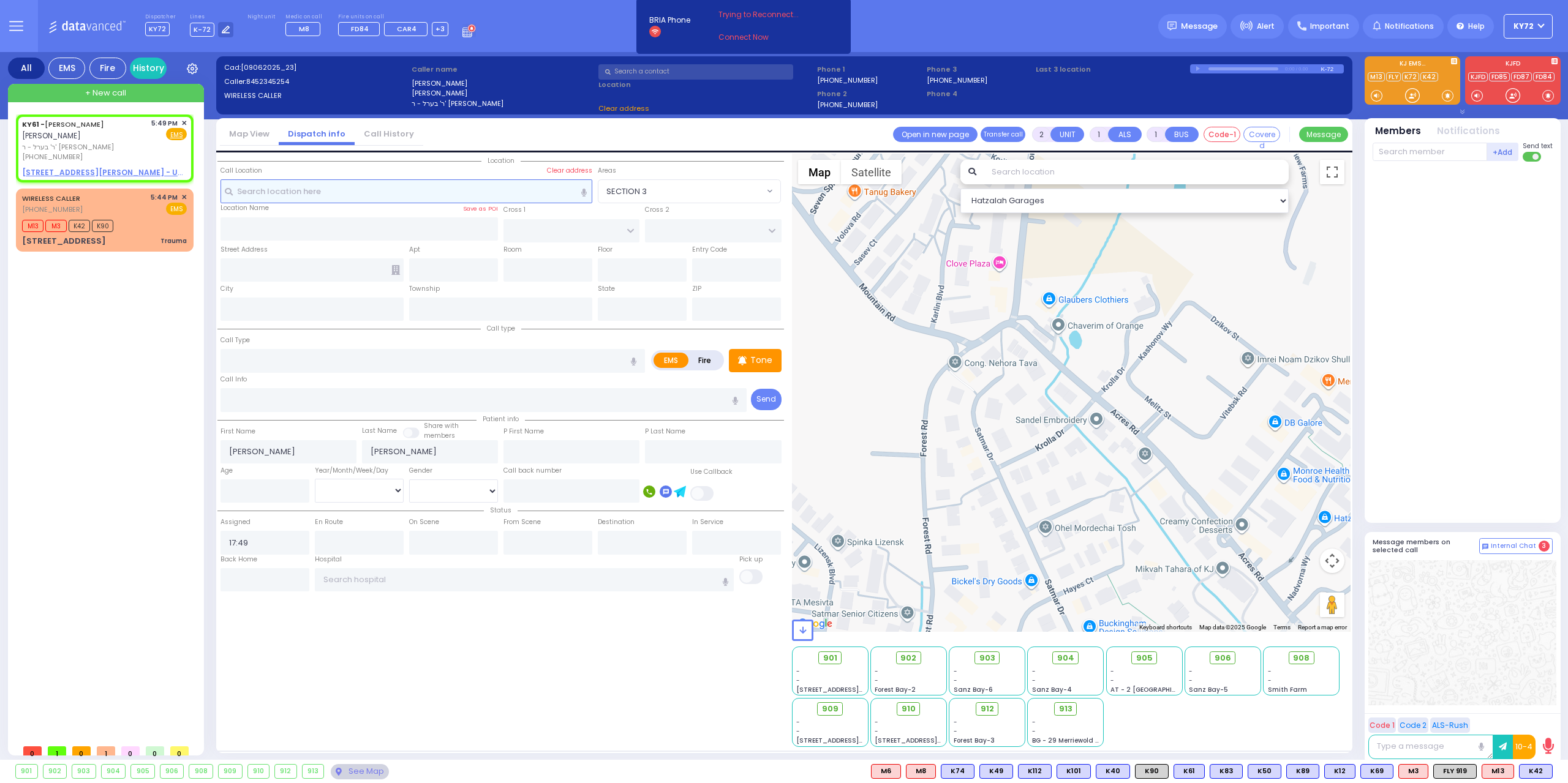
select select
radio input "true"
select select
select select "Hatzalah Garages"
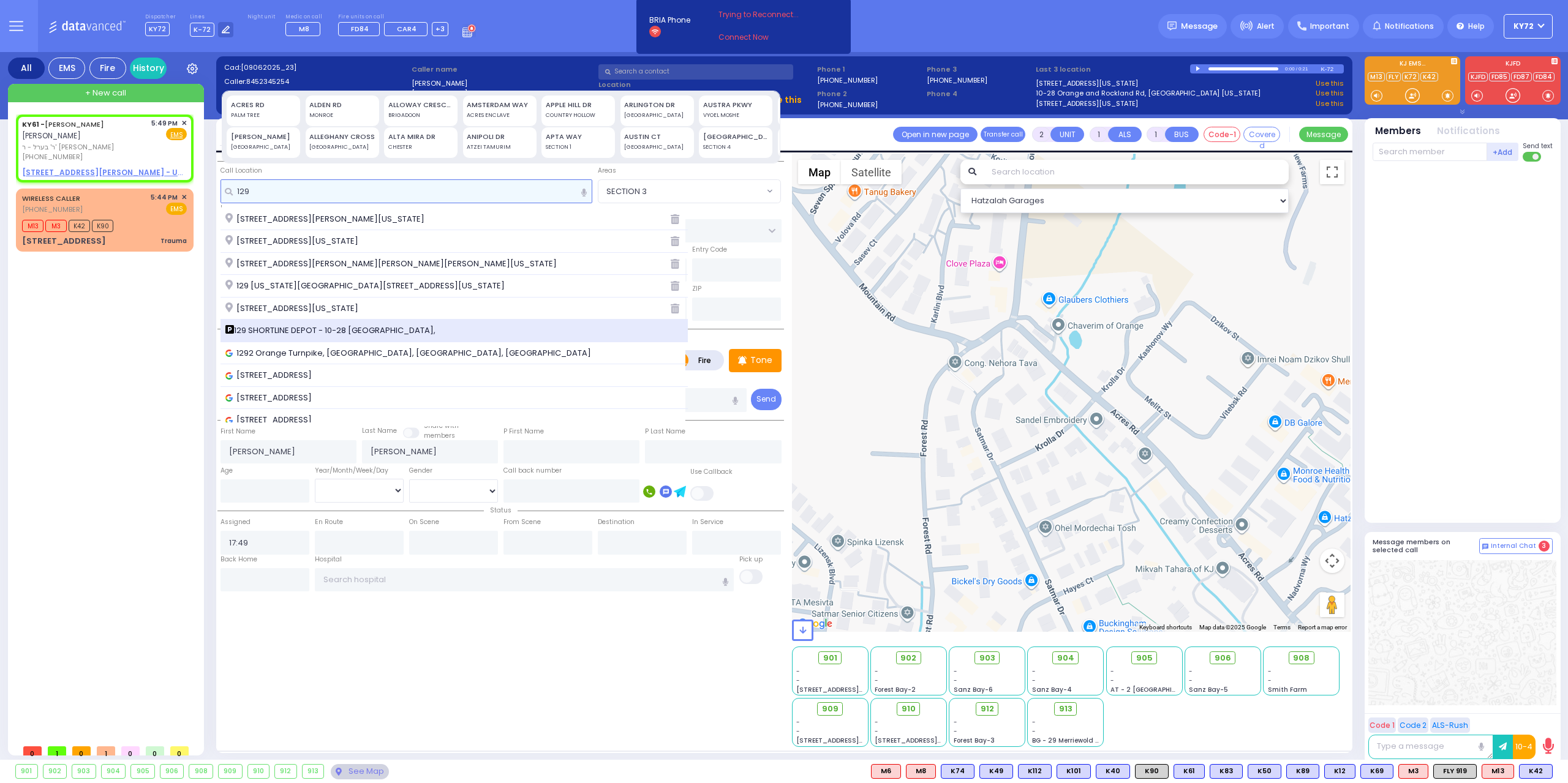
type input "129"
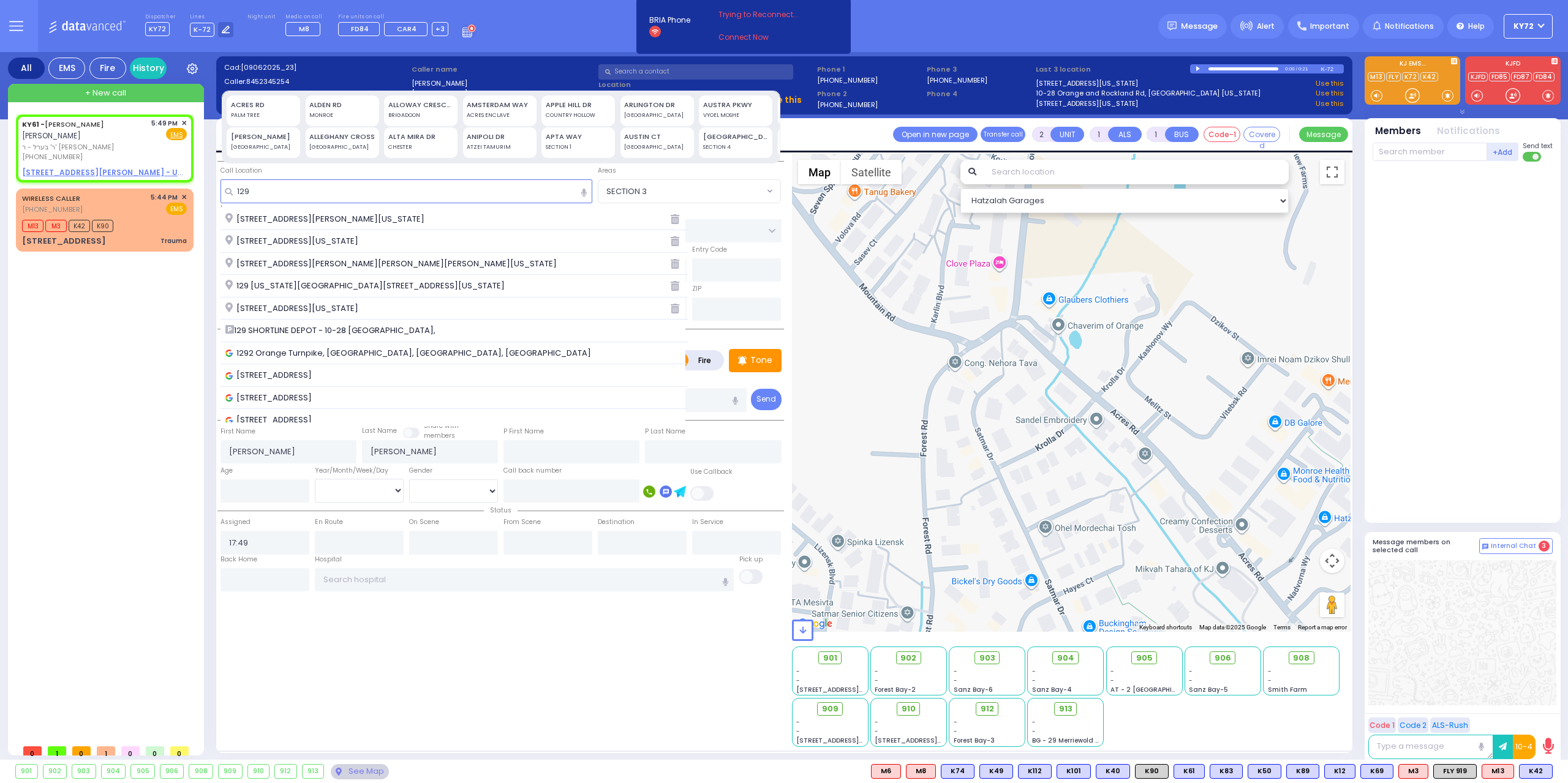
click at [382, 330] on span "129 SHORTLINE DEPOT - 10-28 [GEOGRAPHIC_DATA]," at bounding box center [332, 330] width 215 height 12
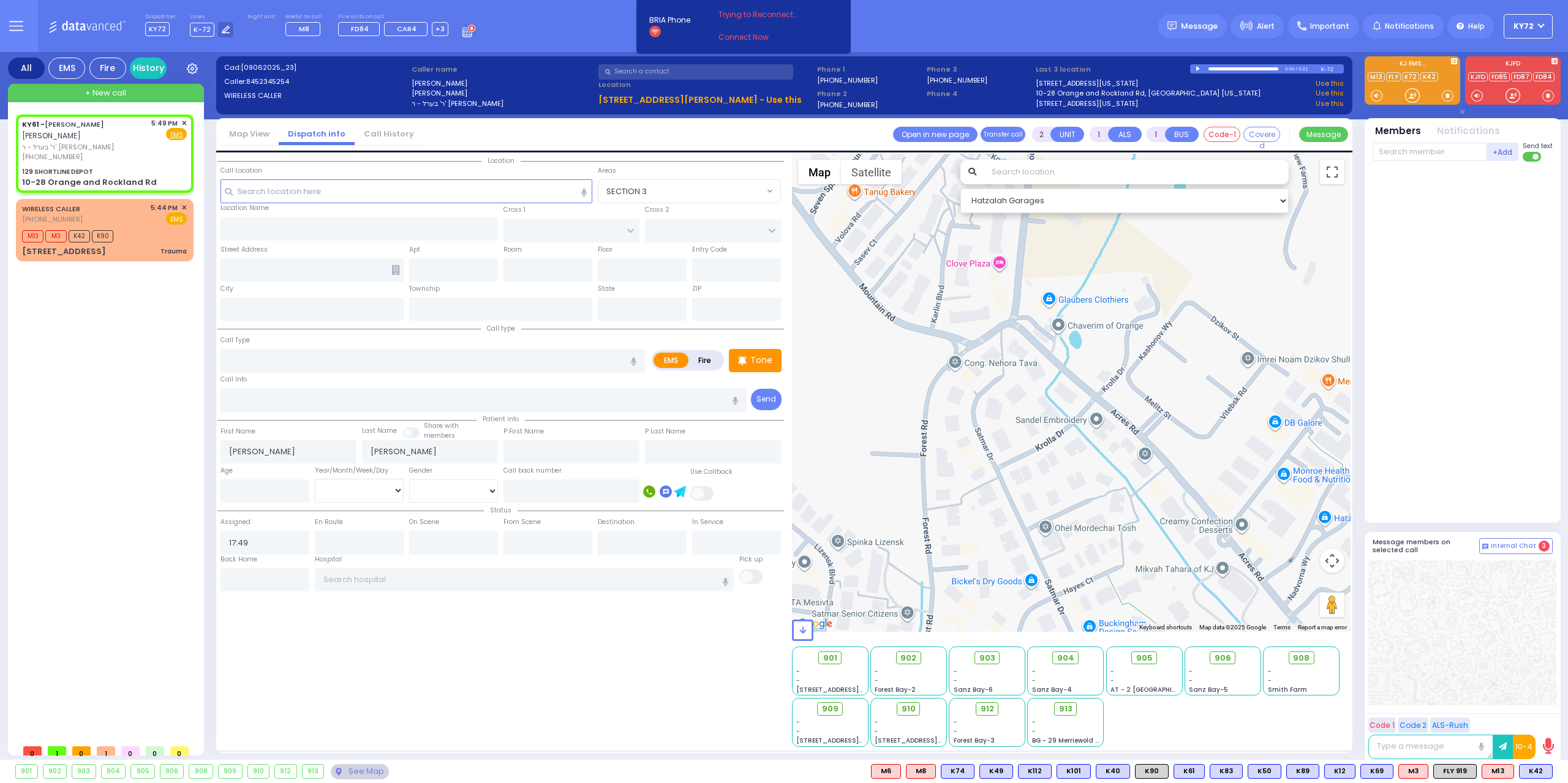
select select
radio input "true"
select select
select select "Hatzalah Garages"
type input "129 SHORTLINE DEPOT"
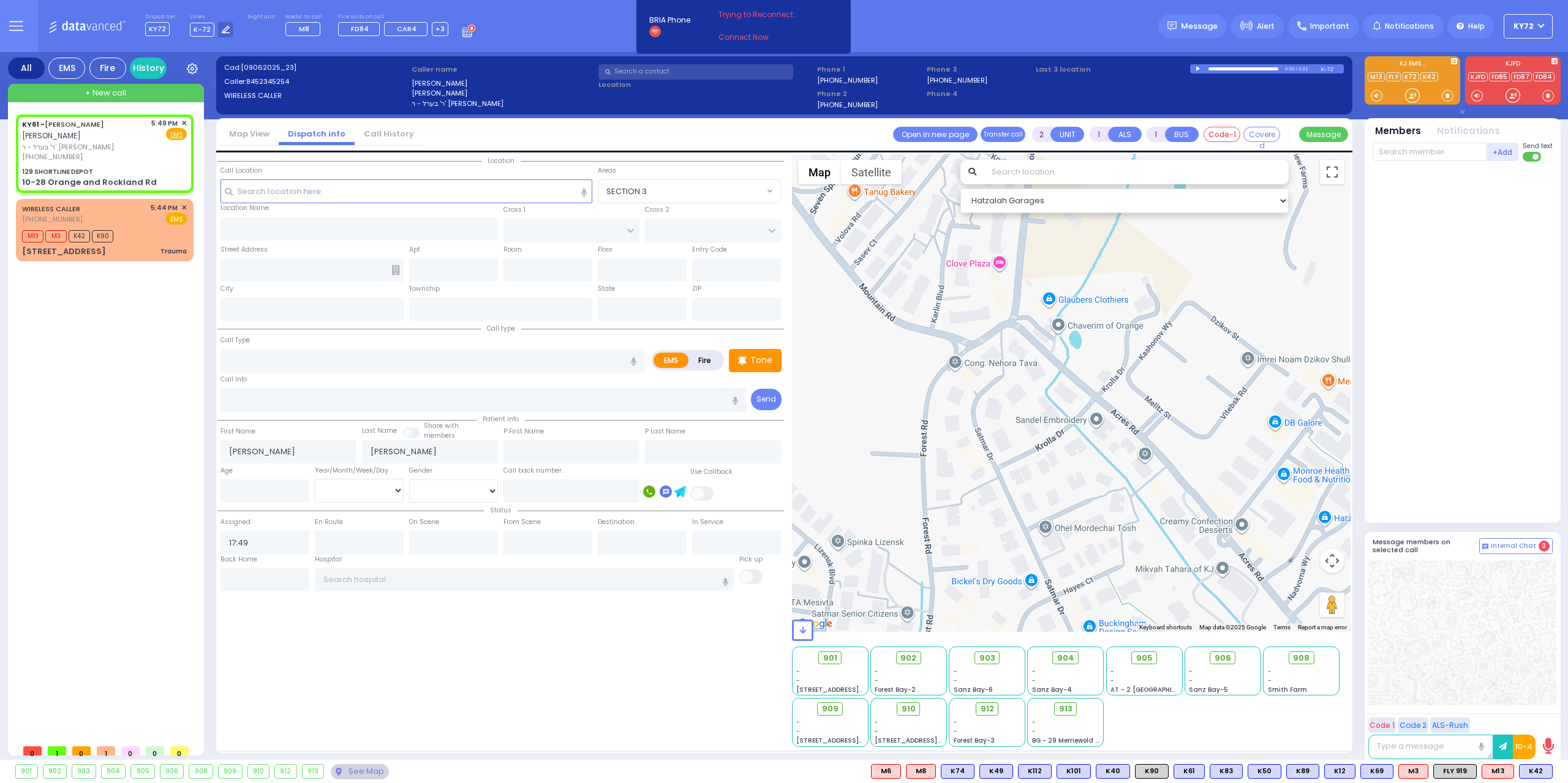
type input "10-28 Orange and Rockland Rd"
type input "Monroe"
type input "[US_STATE]"
type input "10950"
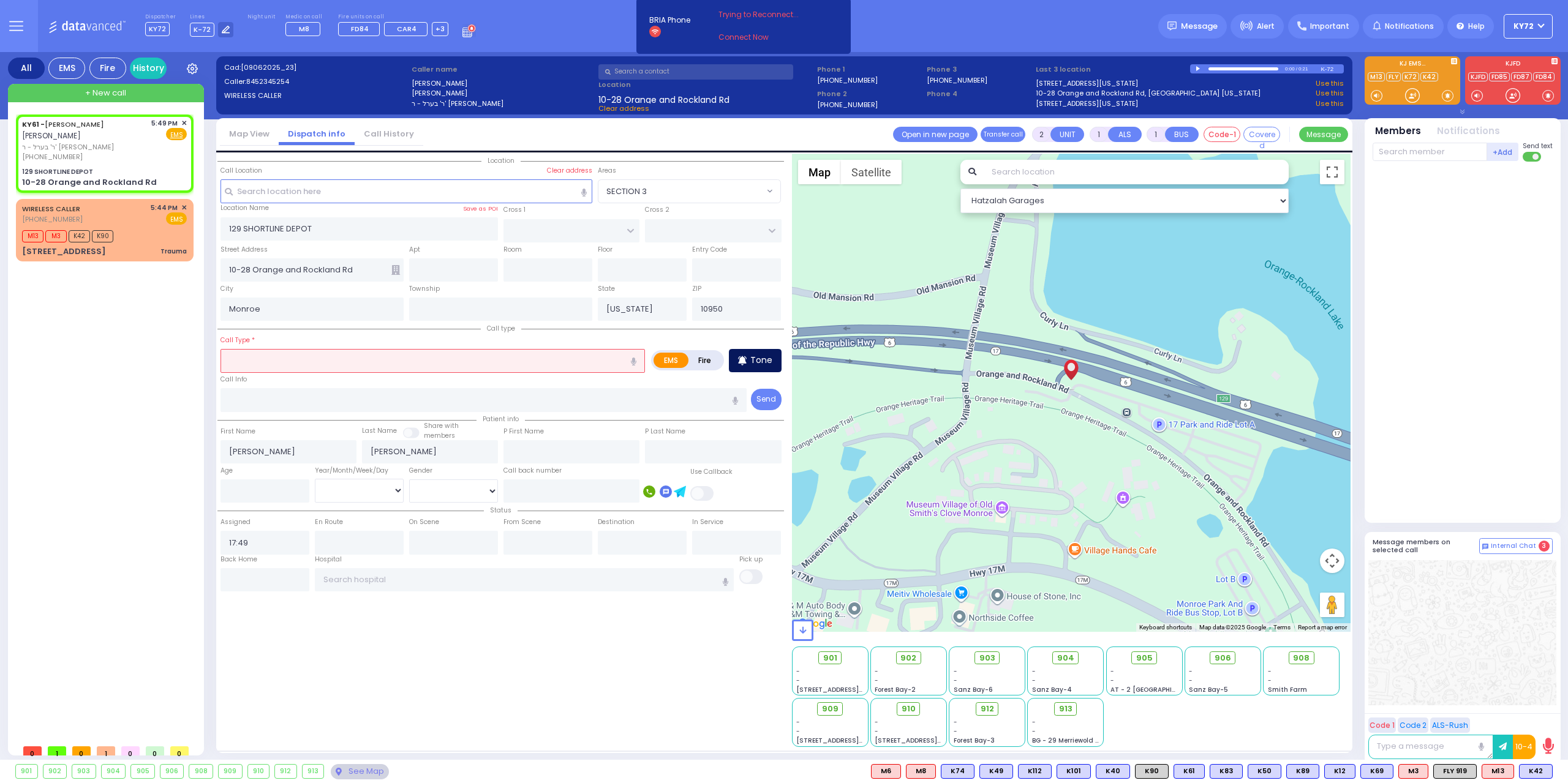
click at [765, 355] on p "Tone" at bounding box center [761, 360] width 22 height 13
click at [463, 362] on input "text" at bounding box center [432, 361] width 424 height 24
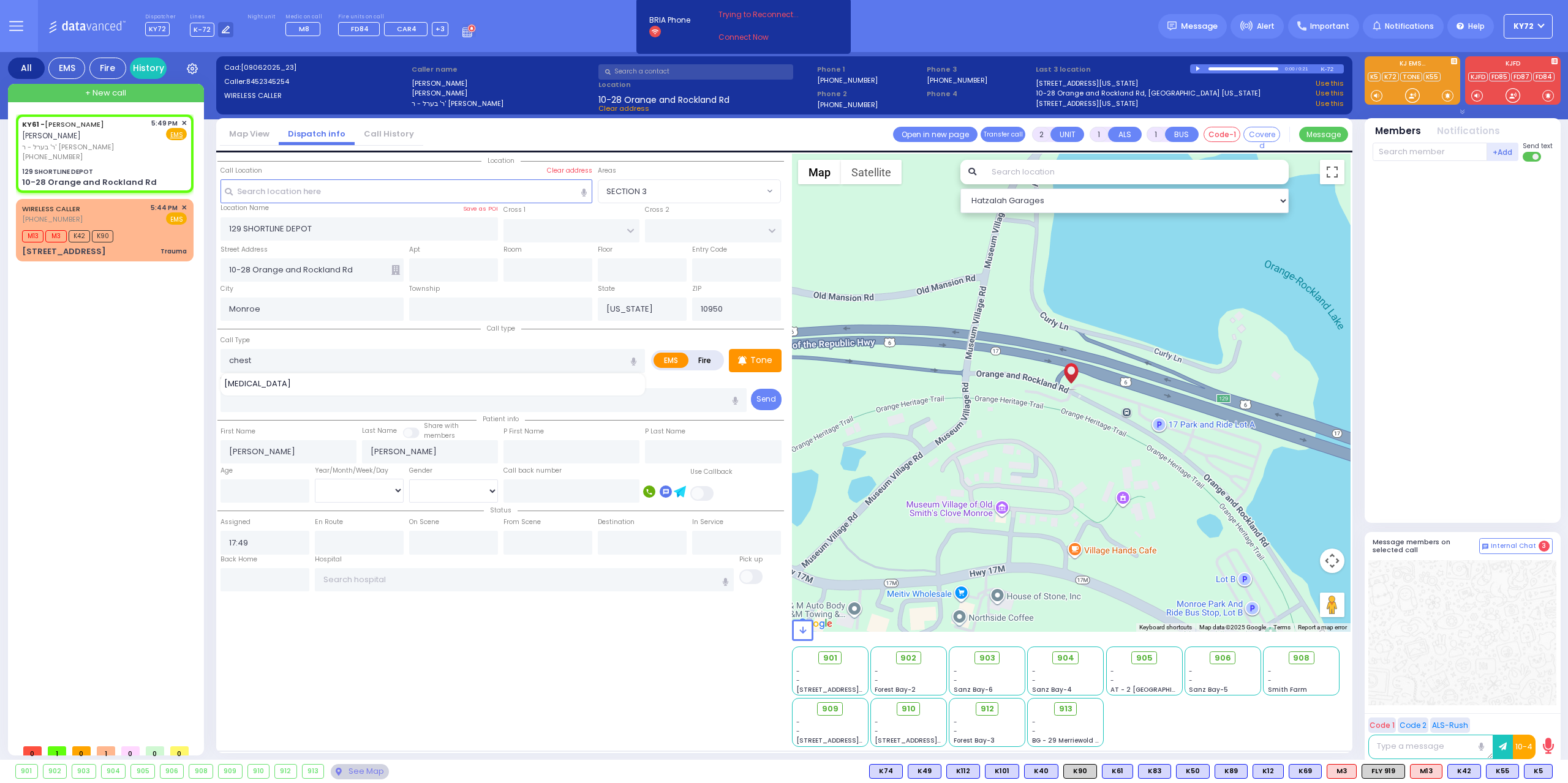
click at [452, 378] on div "[MEDICAL_DATA]" at bounding box center [433, 384] width 418 height 12
type input "[MEDICAL_DATA]"
select select
radio input "true"
select select
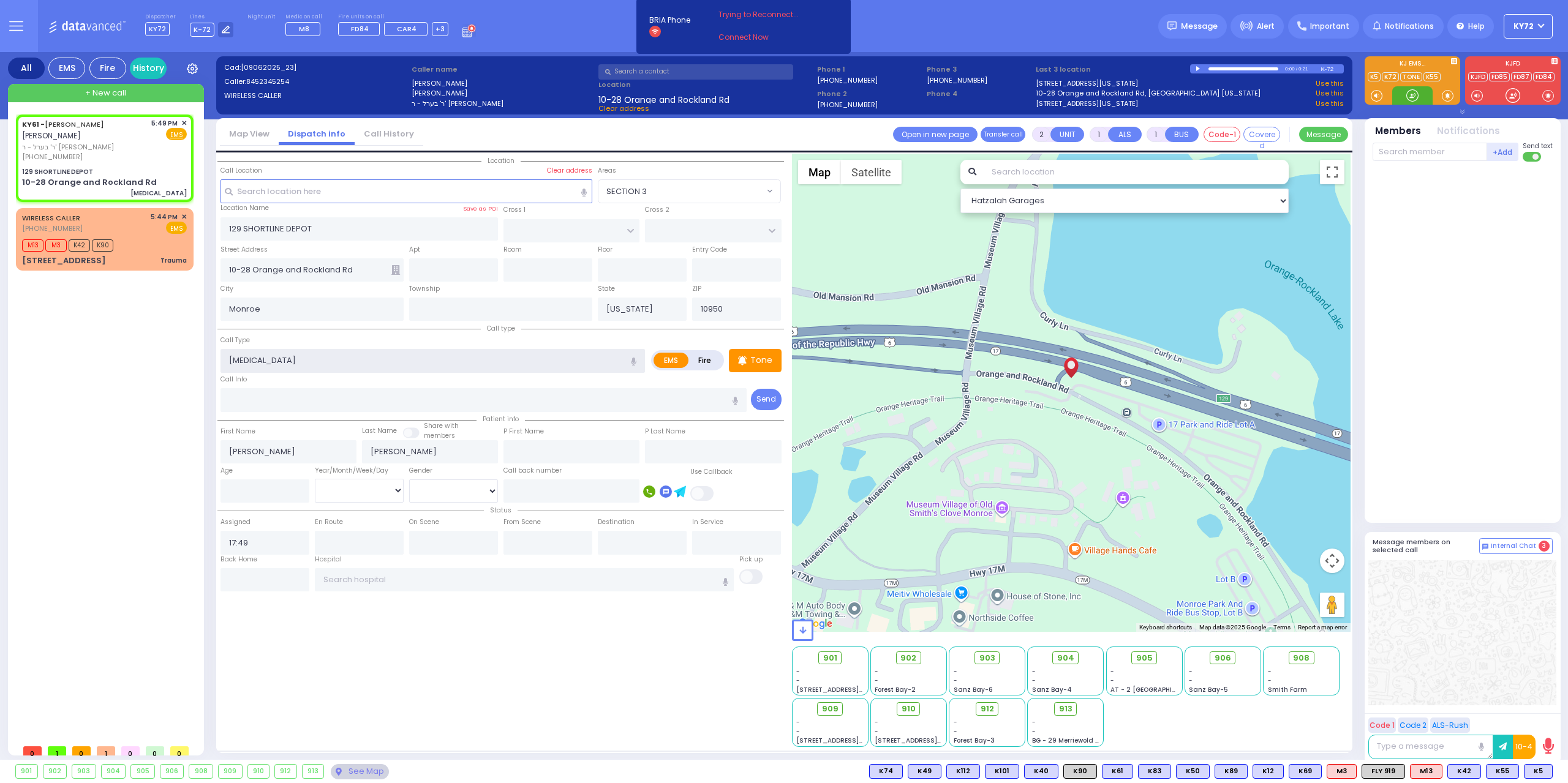
select select "Hatzalah Garages"
click at [101, 153] on div "[PHONE_NUMBER]" at bounding box center [84, 157] width 125 height 11
select select
radio input "true"
select select
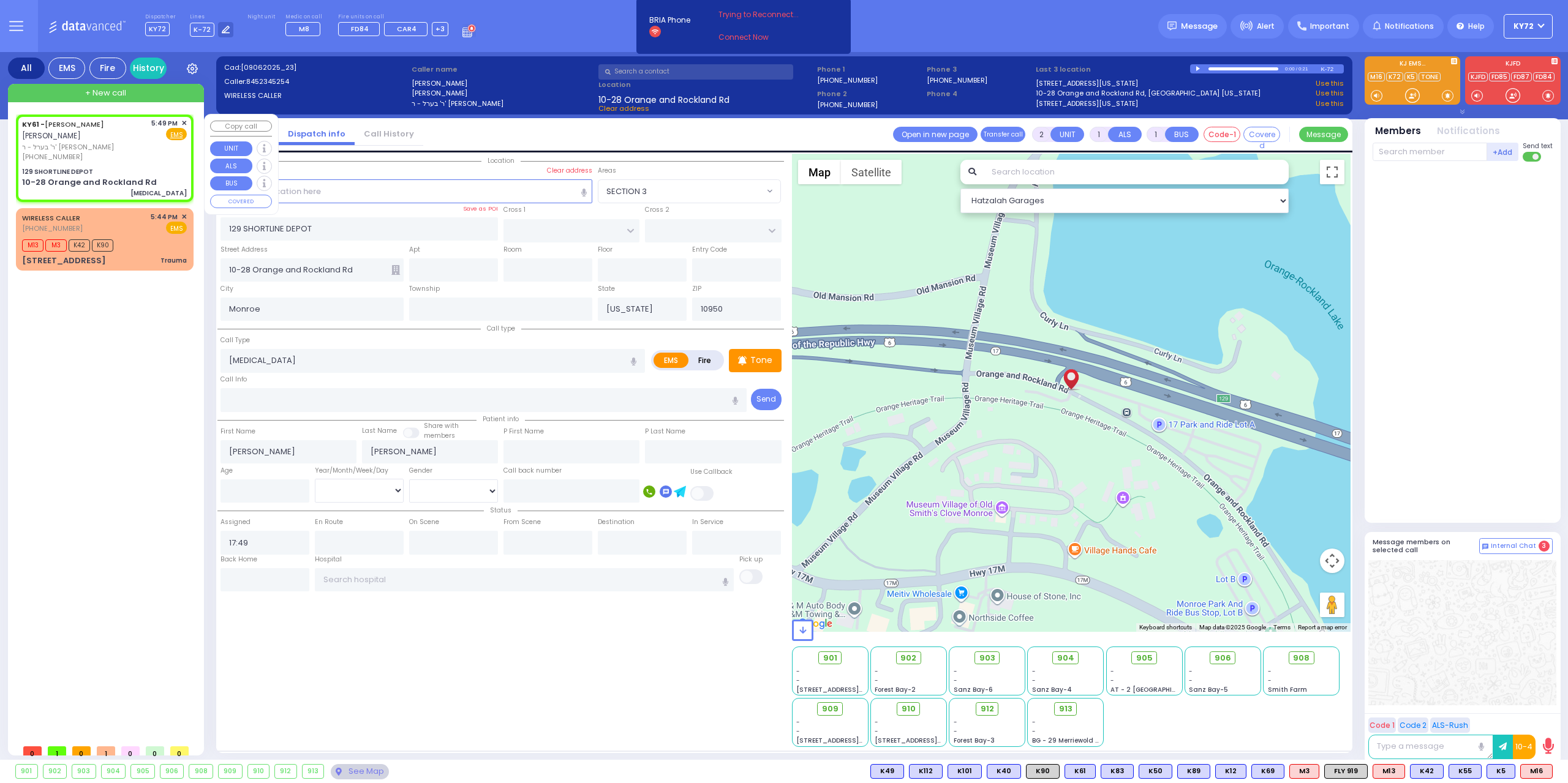
select select "Hatzalah Garages"
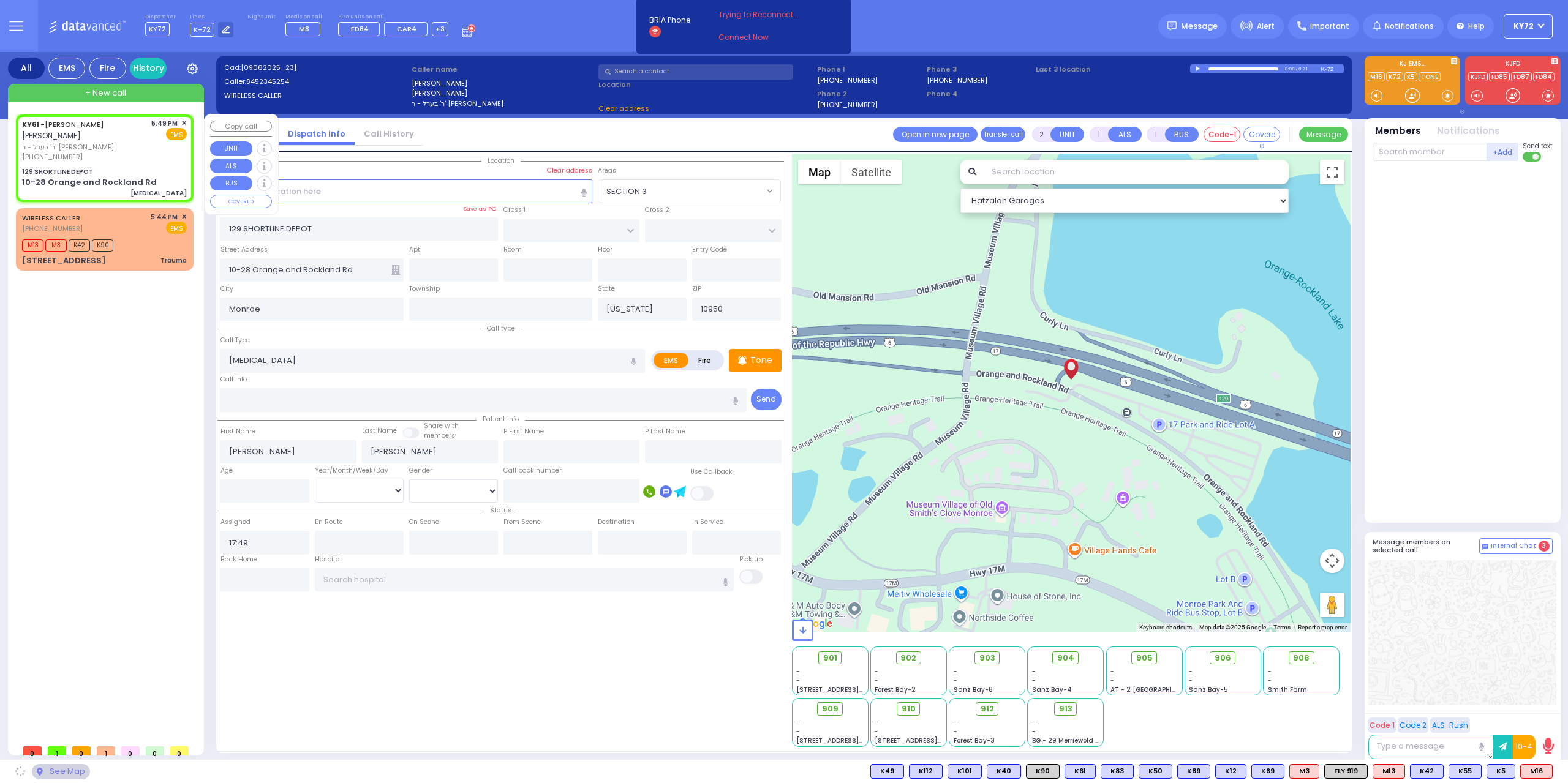
select select
radio input "true"
select select
select select "Hatzalah Garages"
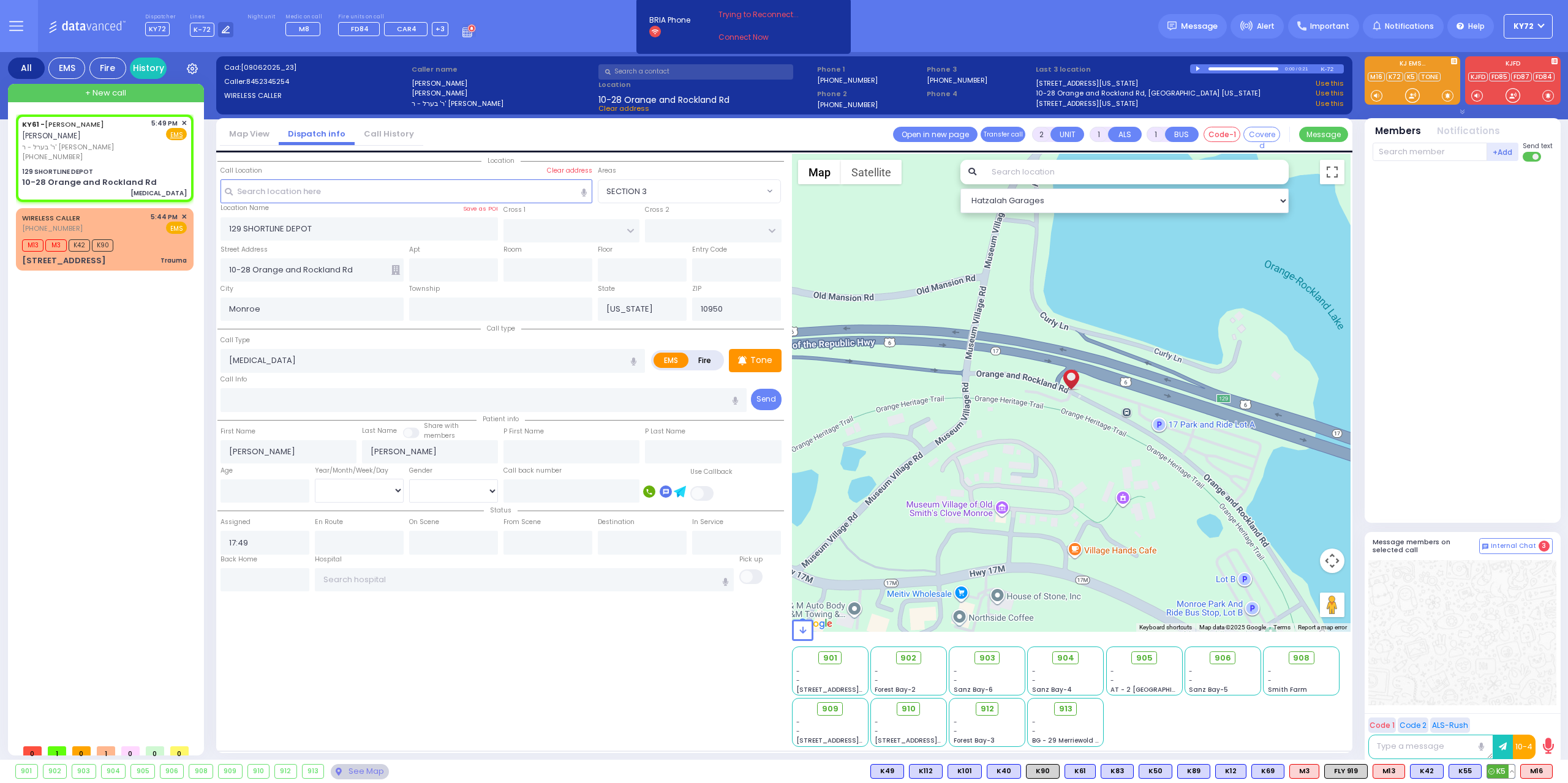
click at [1500, 770] on span "K5" at bounding box center [1501, 772] width 28 height 14
select select
radio input "true"
select select
type input "17:50"
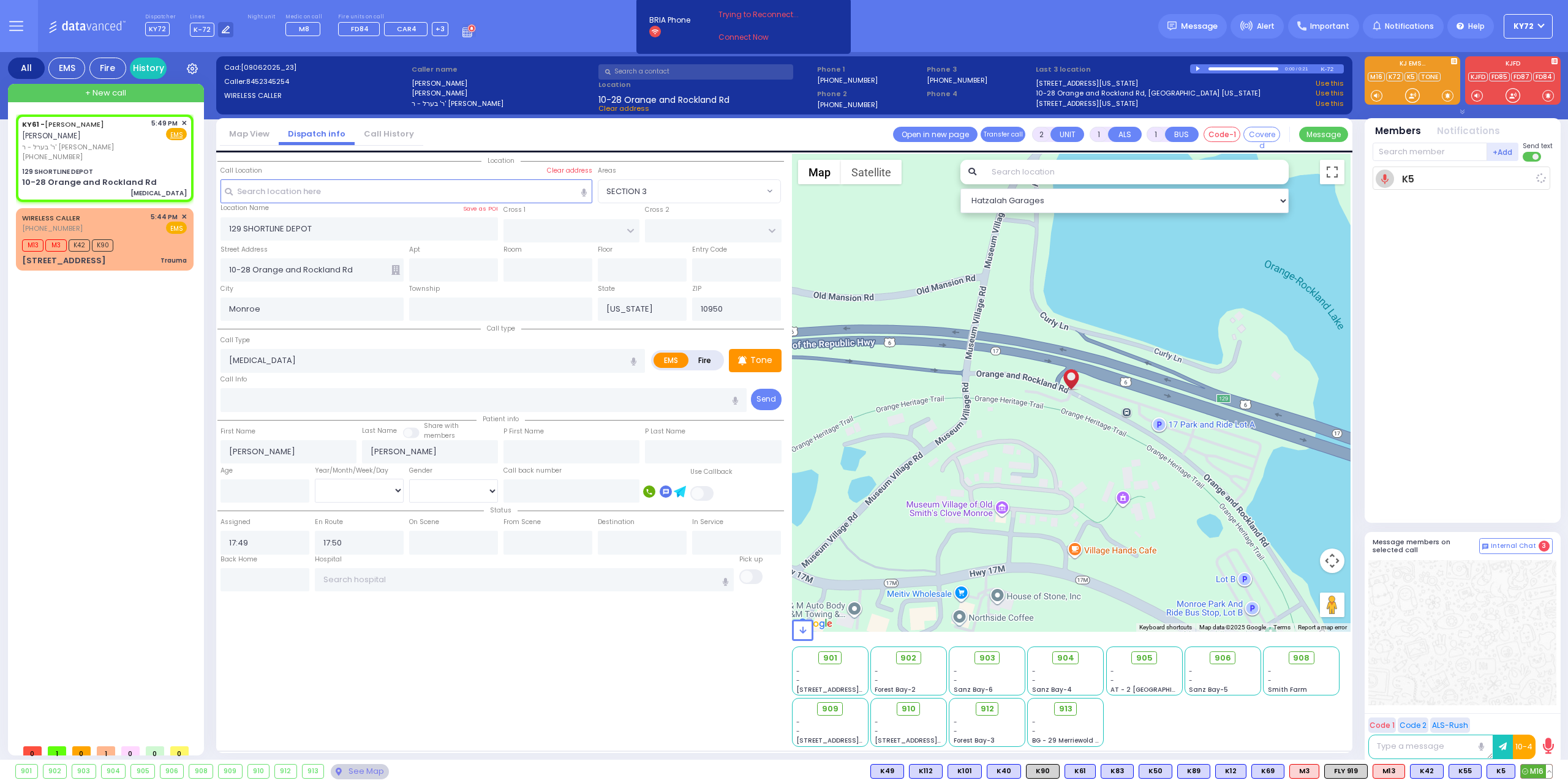
select select "Hatzalah Garages"
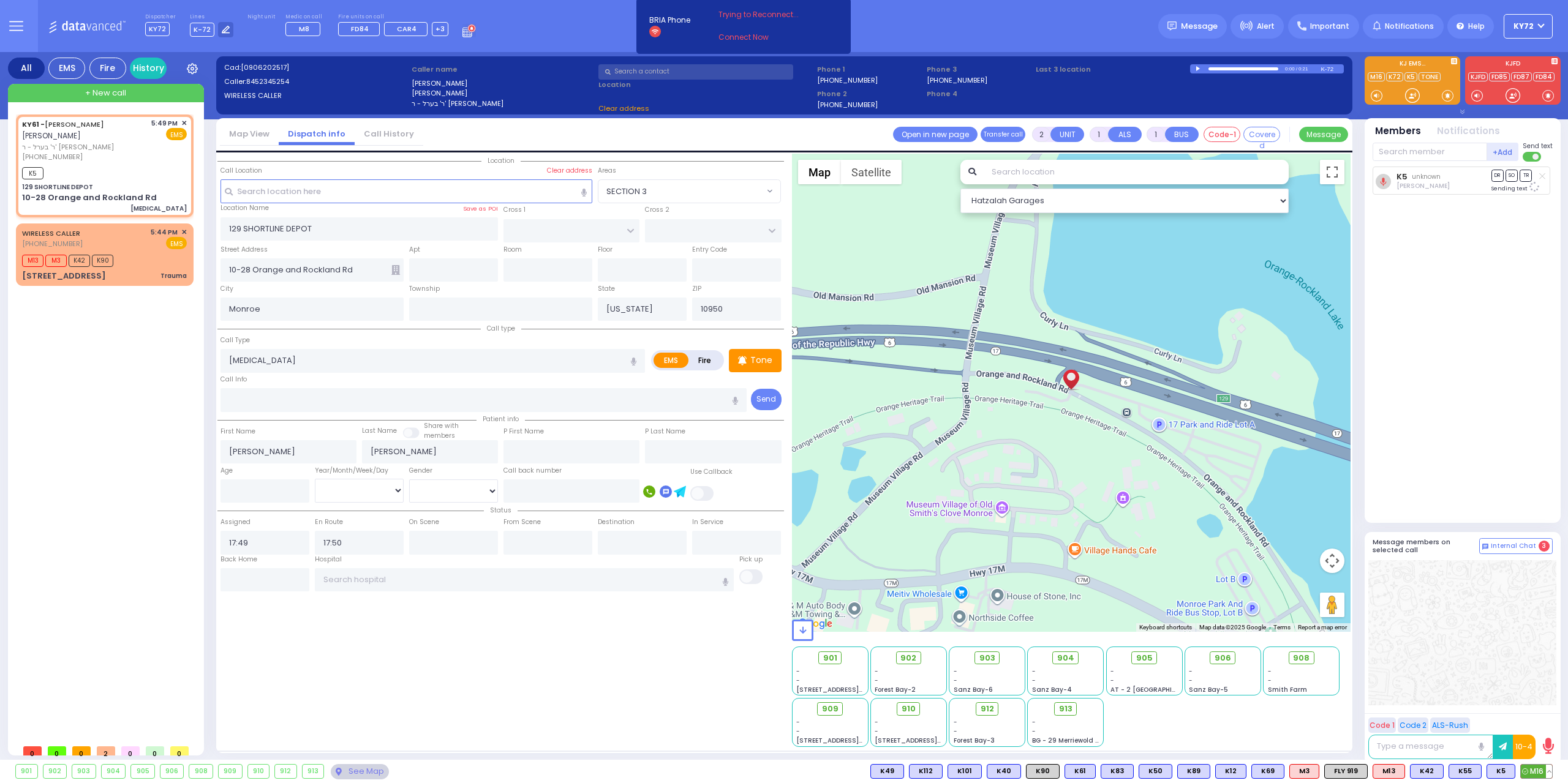
click at [1537, 771] on span "M16" at bounding box center [1536, 772] width 32 height 14
select select
radio input "true"
select select
select select "Hatzalah Garages"
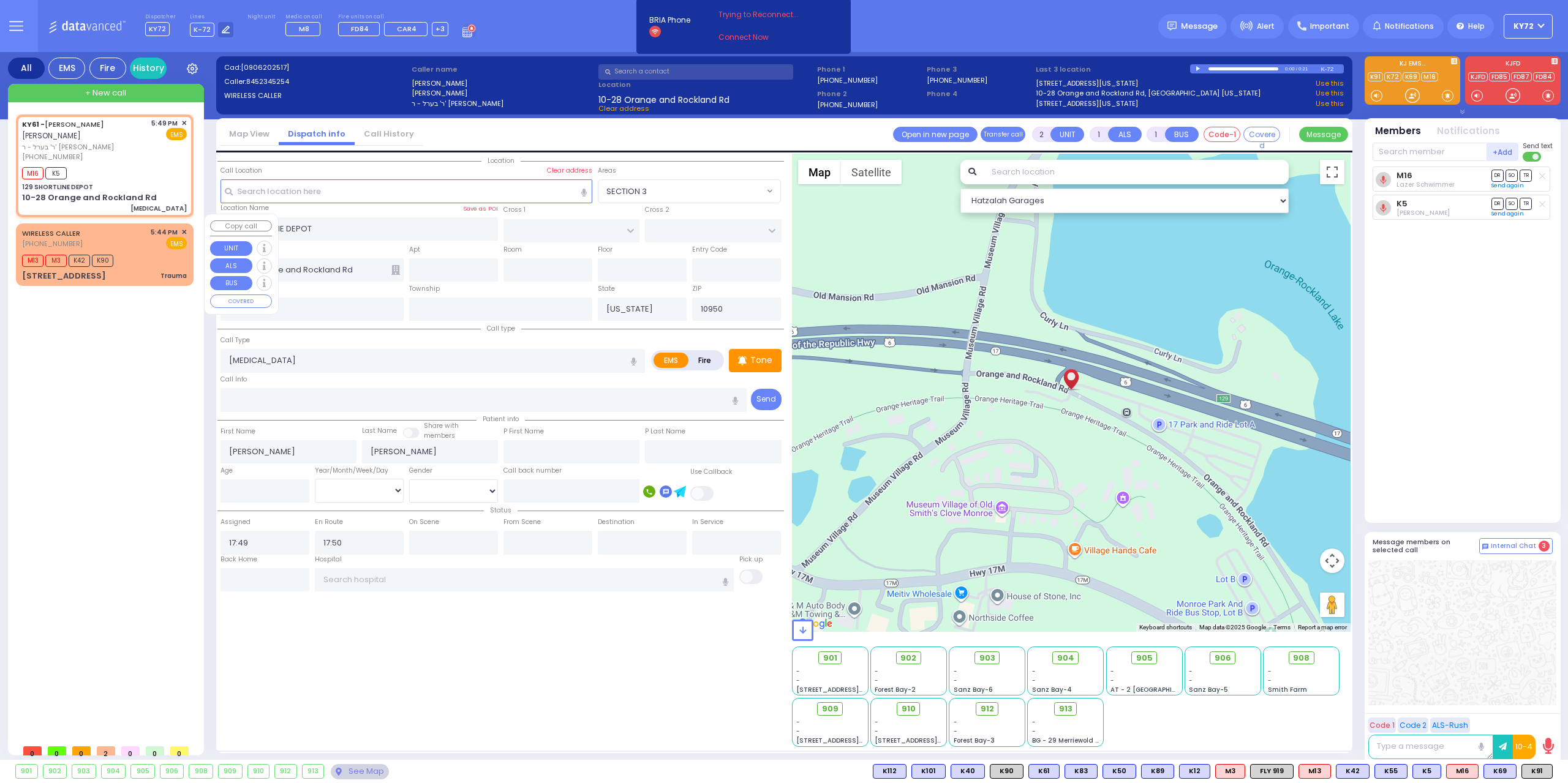
click at [148, 252] on div "M13 M3 K42 K90" at bounding box center [104, 259] width 165 height 15
type input "0"
select select
type input "Trauma"
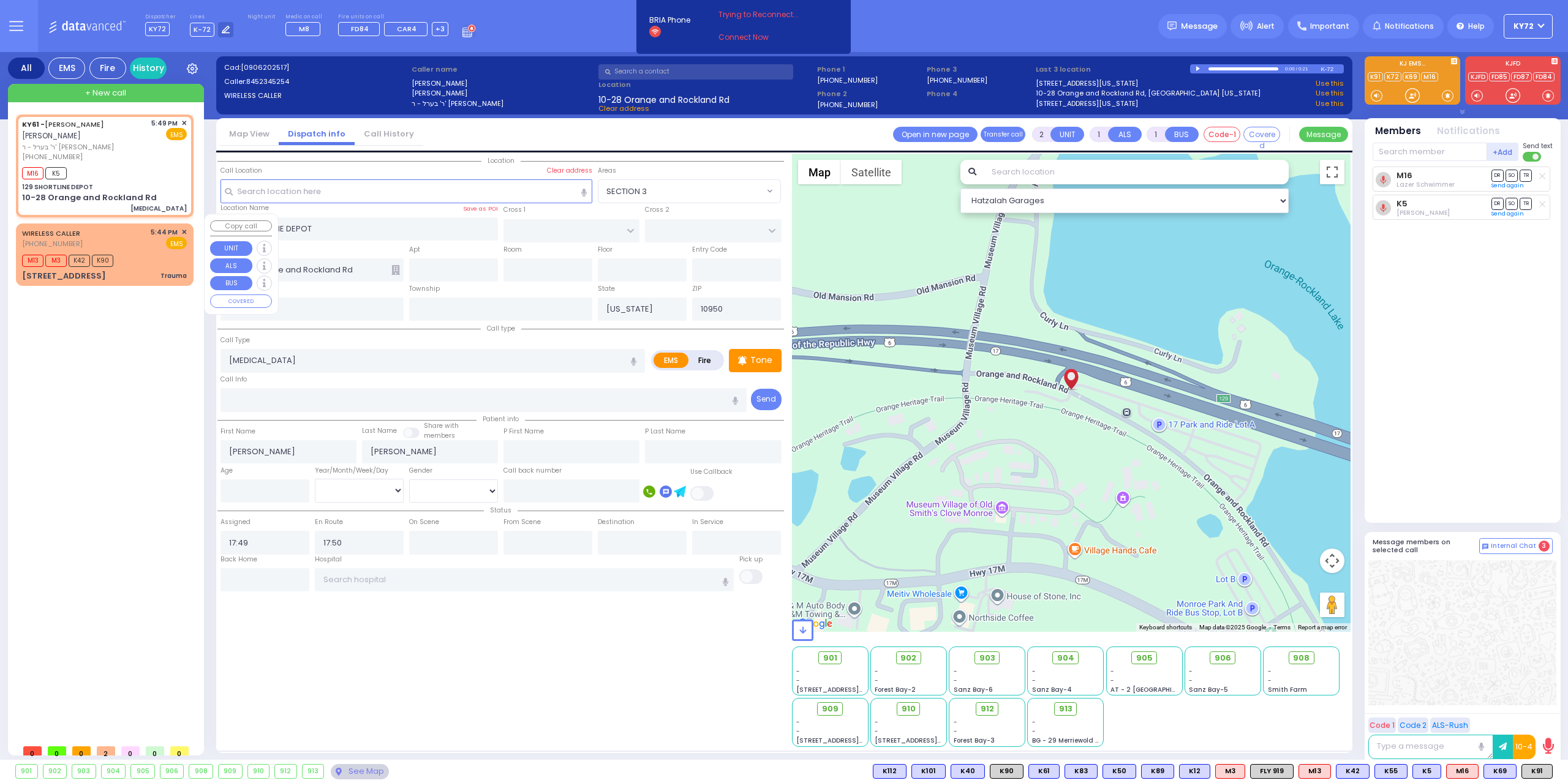
radio input "true"
select select
type input "17:44"
type input "17:46"
select select "Hatzalah Garages"
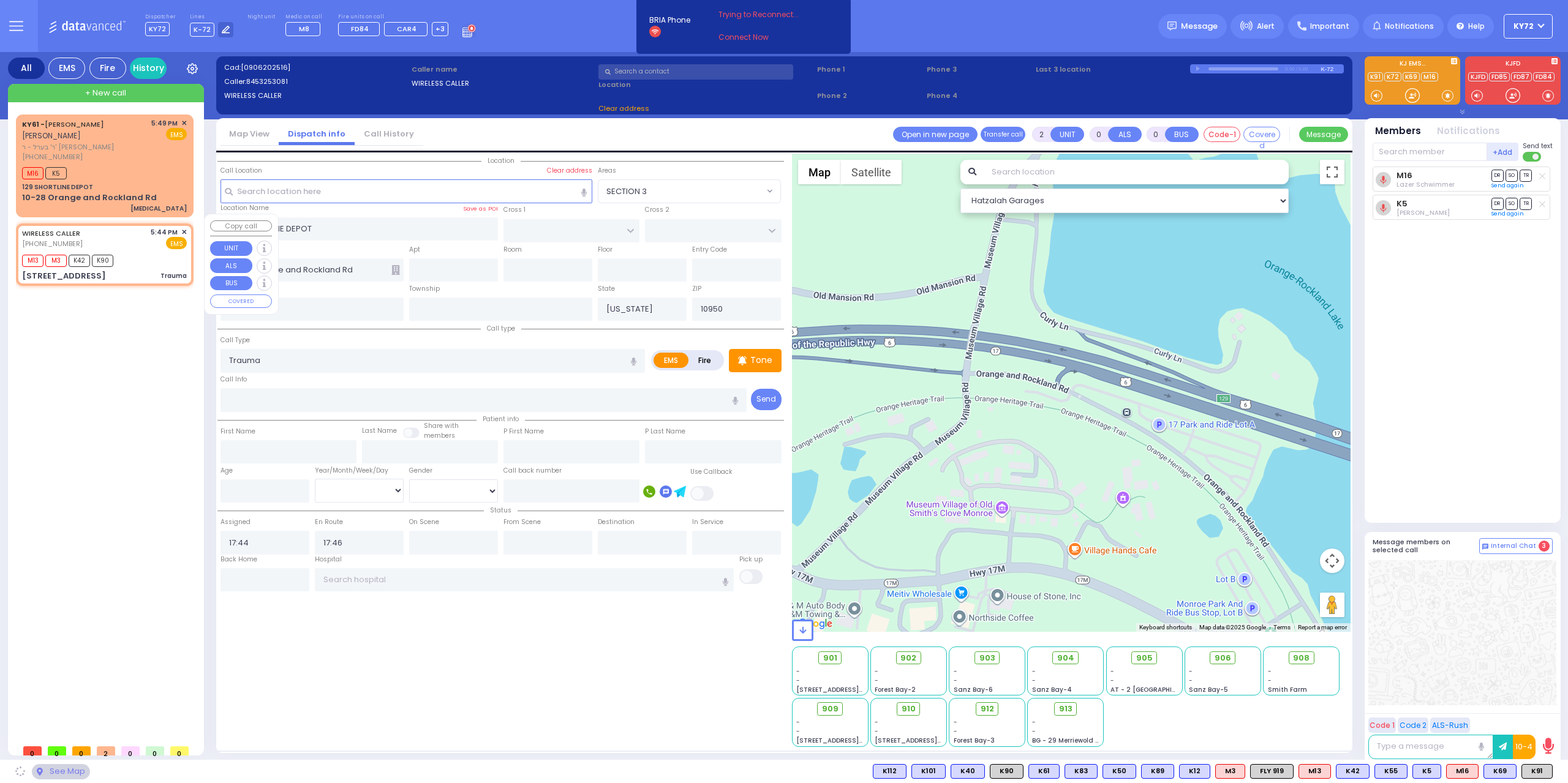
type input "KROLLA DR"
type input "MELITZ RD"
type input "[STREET_ADDRESS]"
select select "SECTION 3"
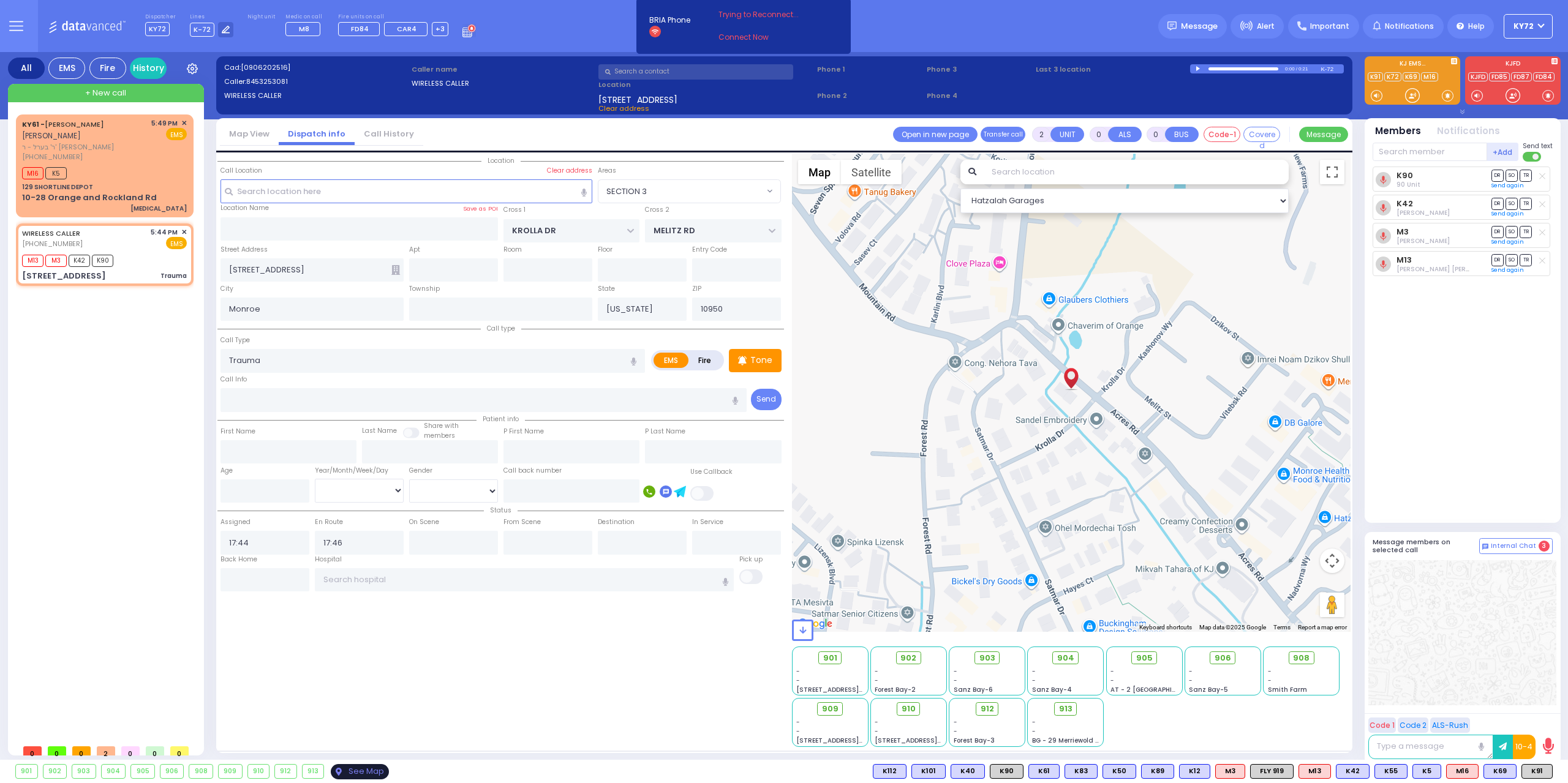
click at [357, 764] on div "See Map" at bounding box center [360, 771] width 57 height 15
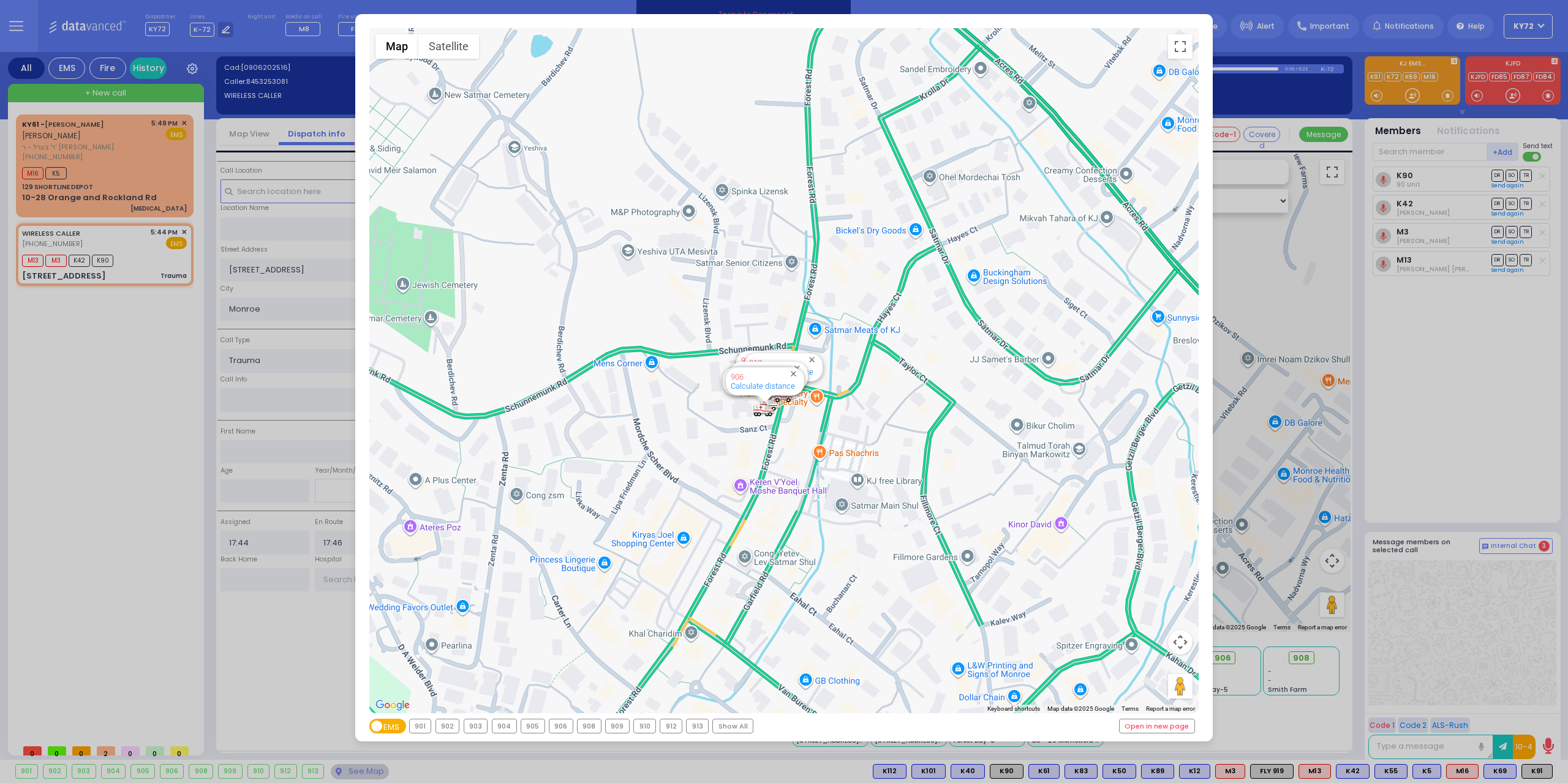
click at [89, 353] on div "← Move left → Move right ↑ Move up ↓ Move down + Zoom in - Zoom out Home Jump l…" at bounding box center [784, 392] width 1568 height 783
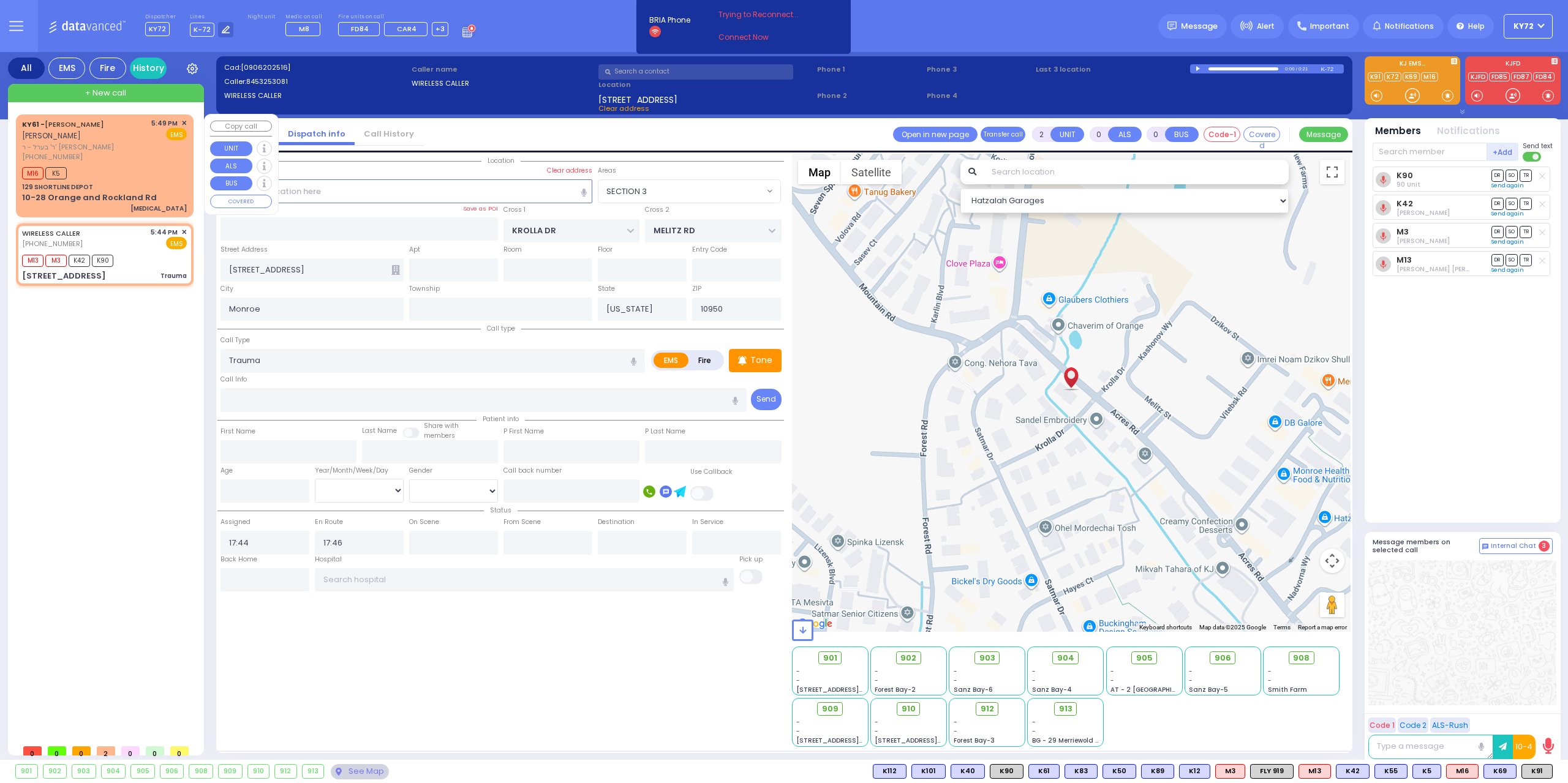
click at [102, 178] on div "M16 K5" at bounding box center [104, 171] width 165 height 15
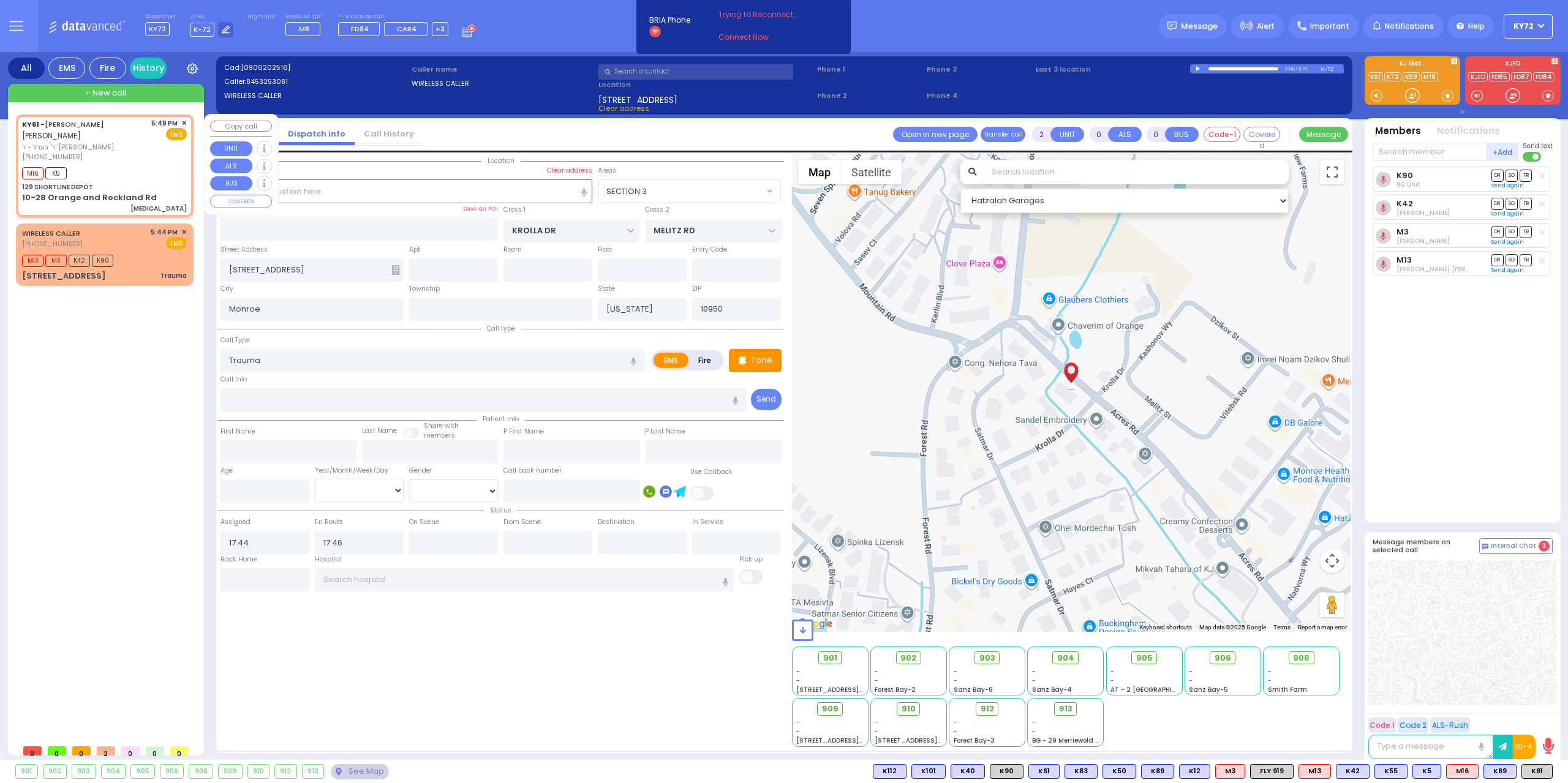
type input "1"
select select
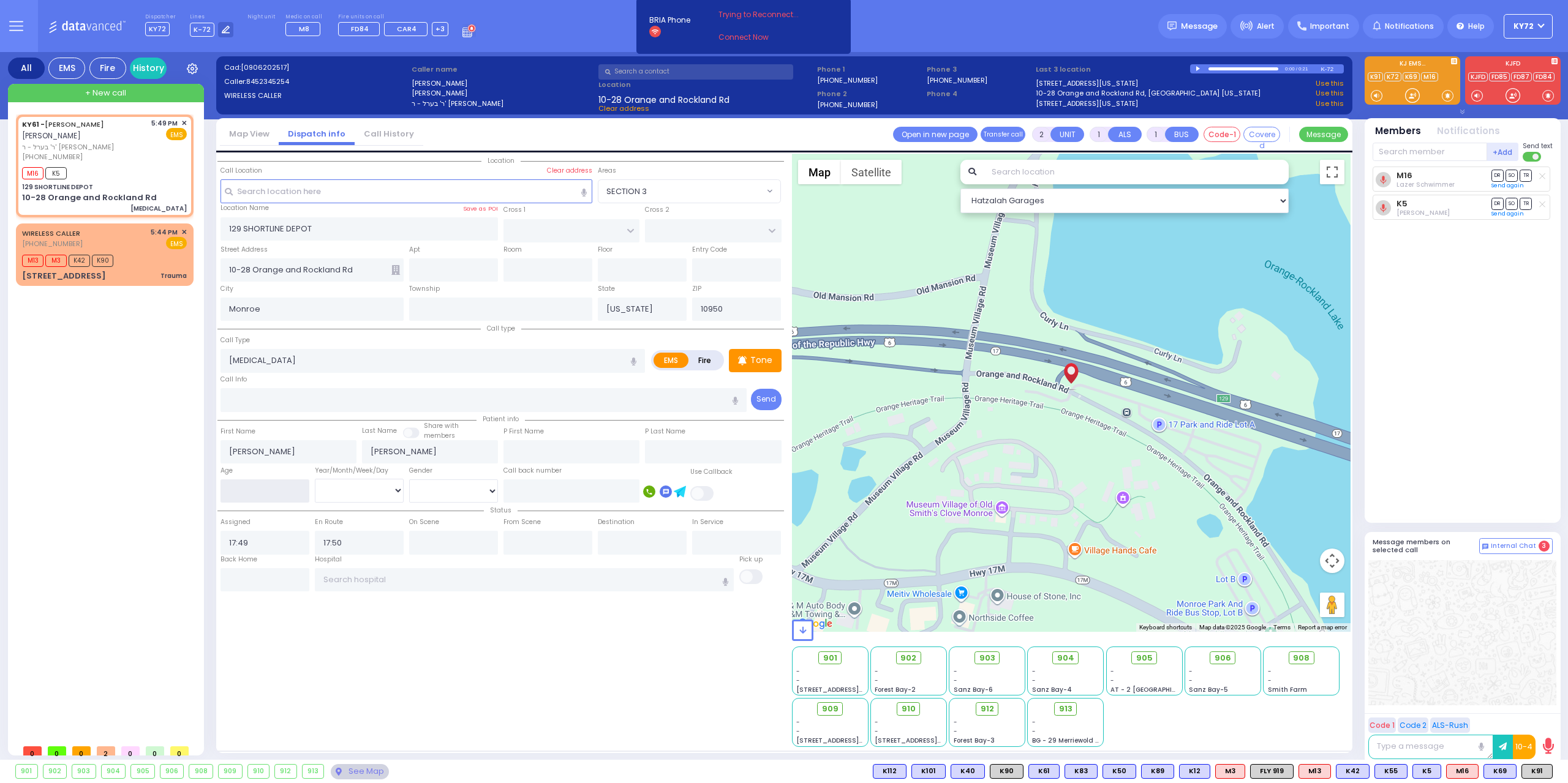
click at [263, 483] on input "number" at bounding box center [265, 491] width 89 height 24
click at [350, 486] on select "Year Month Week Day" at bounding box center [359, 490] width 89 height 24
click at [314, 478] on select "Year Month Week Day" at bounding box center [359, 490] width 89 height 24
click at [460, 486] on select "[DEMOGRAPHIC_DATA] [DEMOGRAPHIC_DATA]" at bounding box center [454, 491] width 89 height 24
click at [596, 624] on div "Location" at bounding box center [500, 450] width 566 height 593
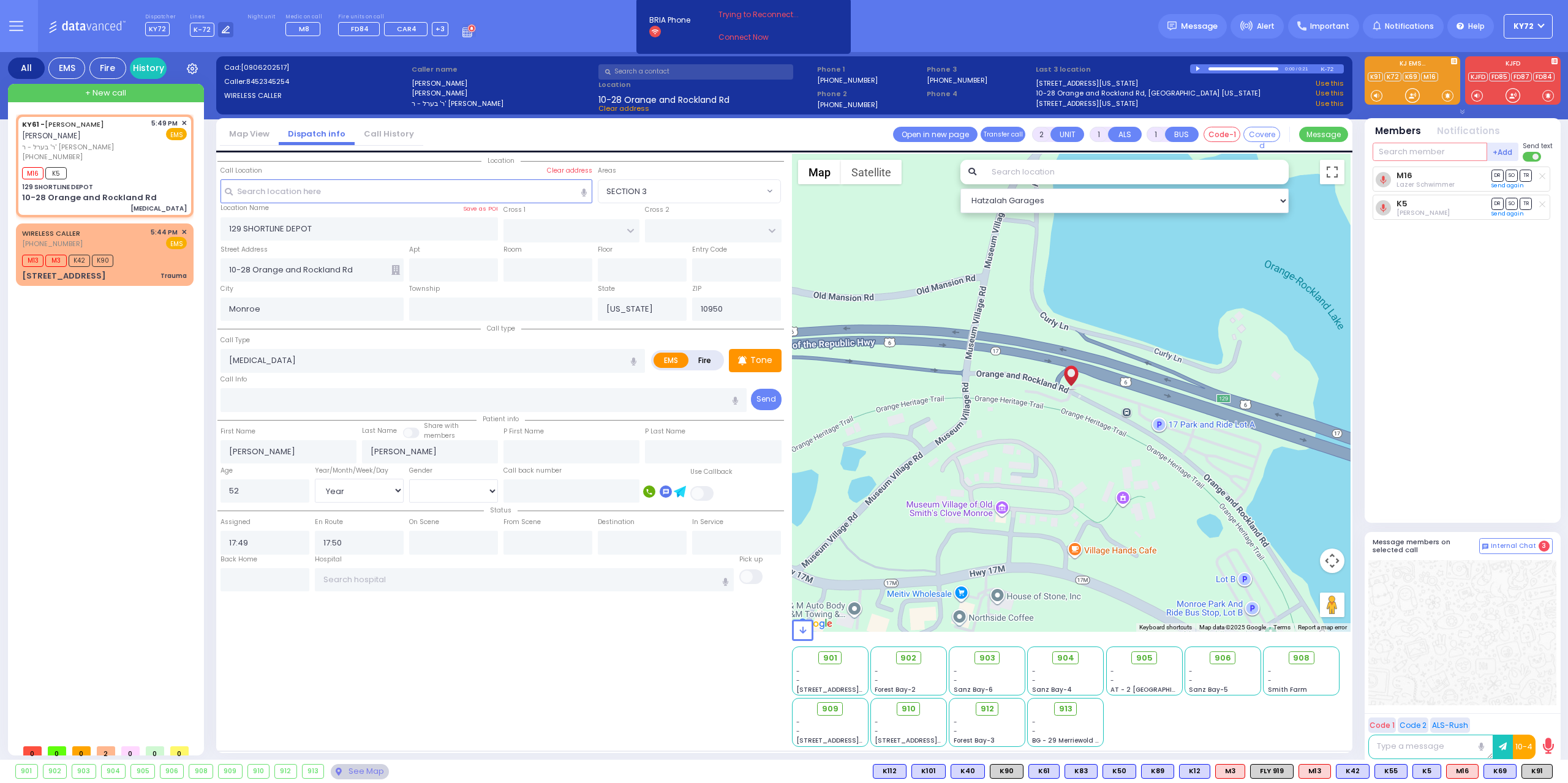
click at [1455, 157] on input "text" at bounding box center [1430, 151] width 115 height 19
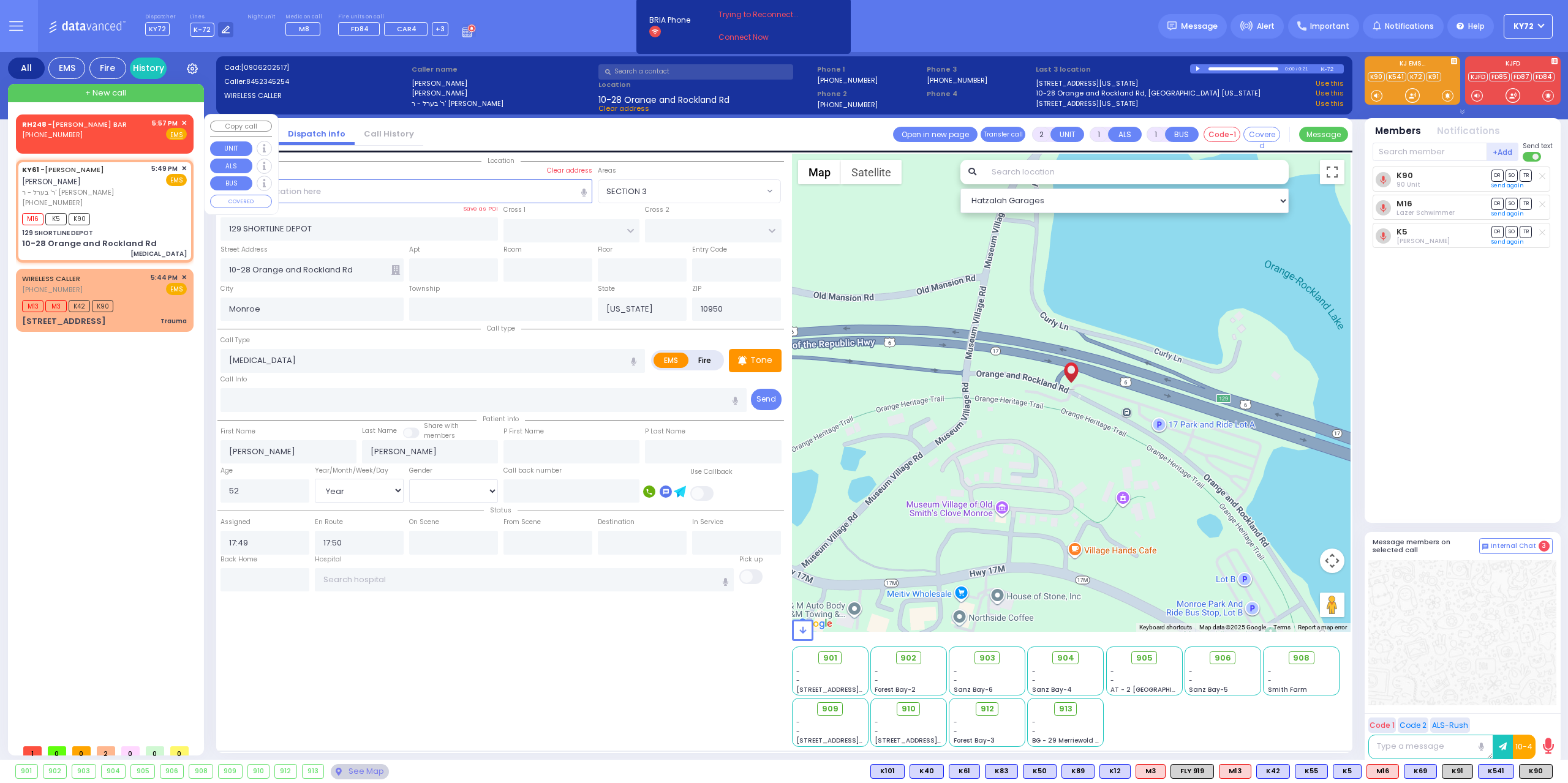
click at [185, 120] on span "✕" at bounding box center [184, 124] width 6 height 11
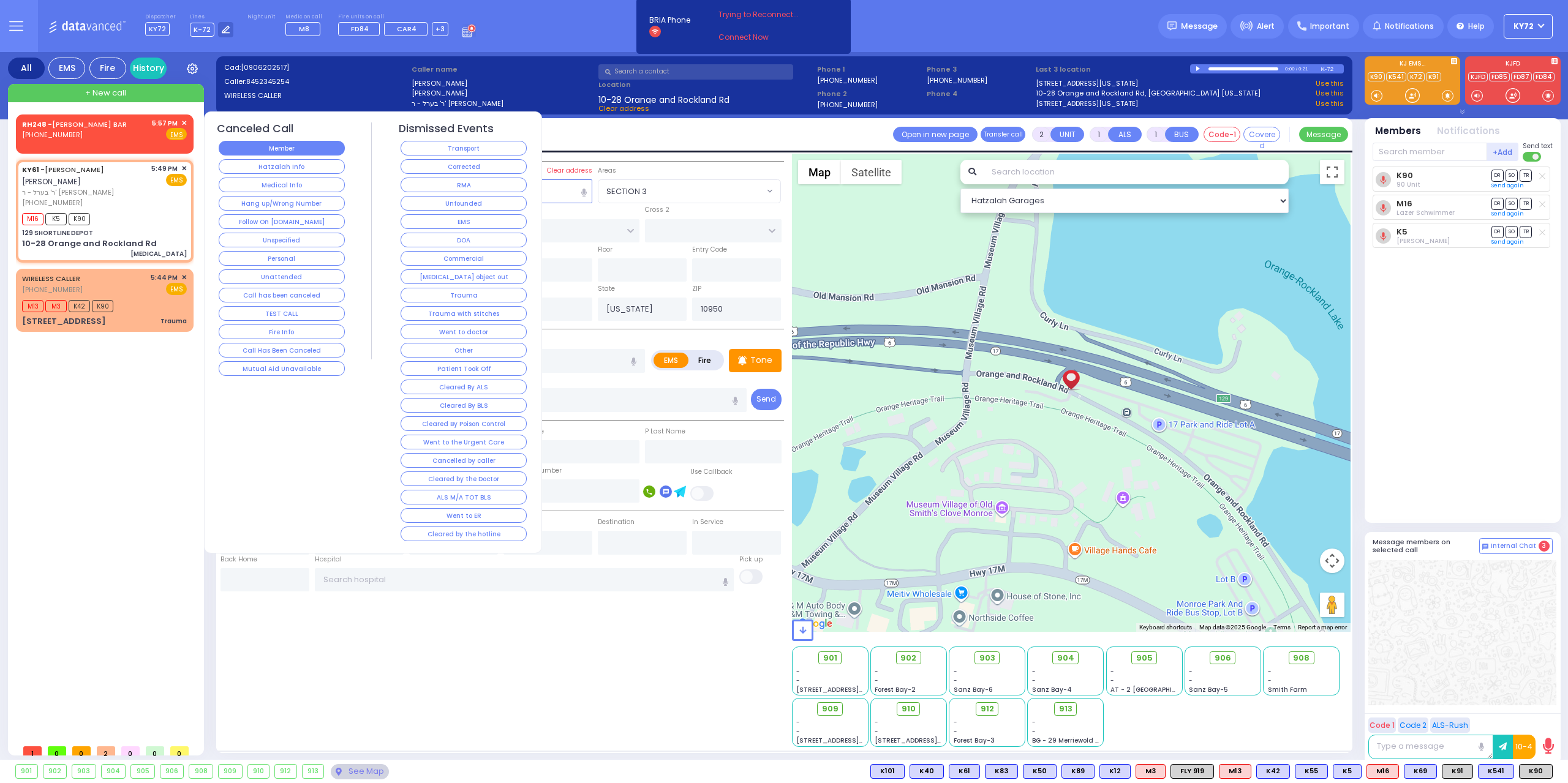
click at [238, 145] on button "Member" at bounding box center [282, 147] width 127 height 15
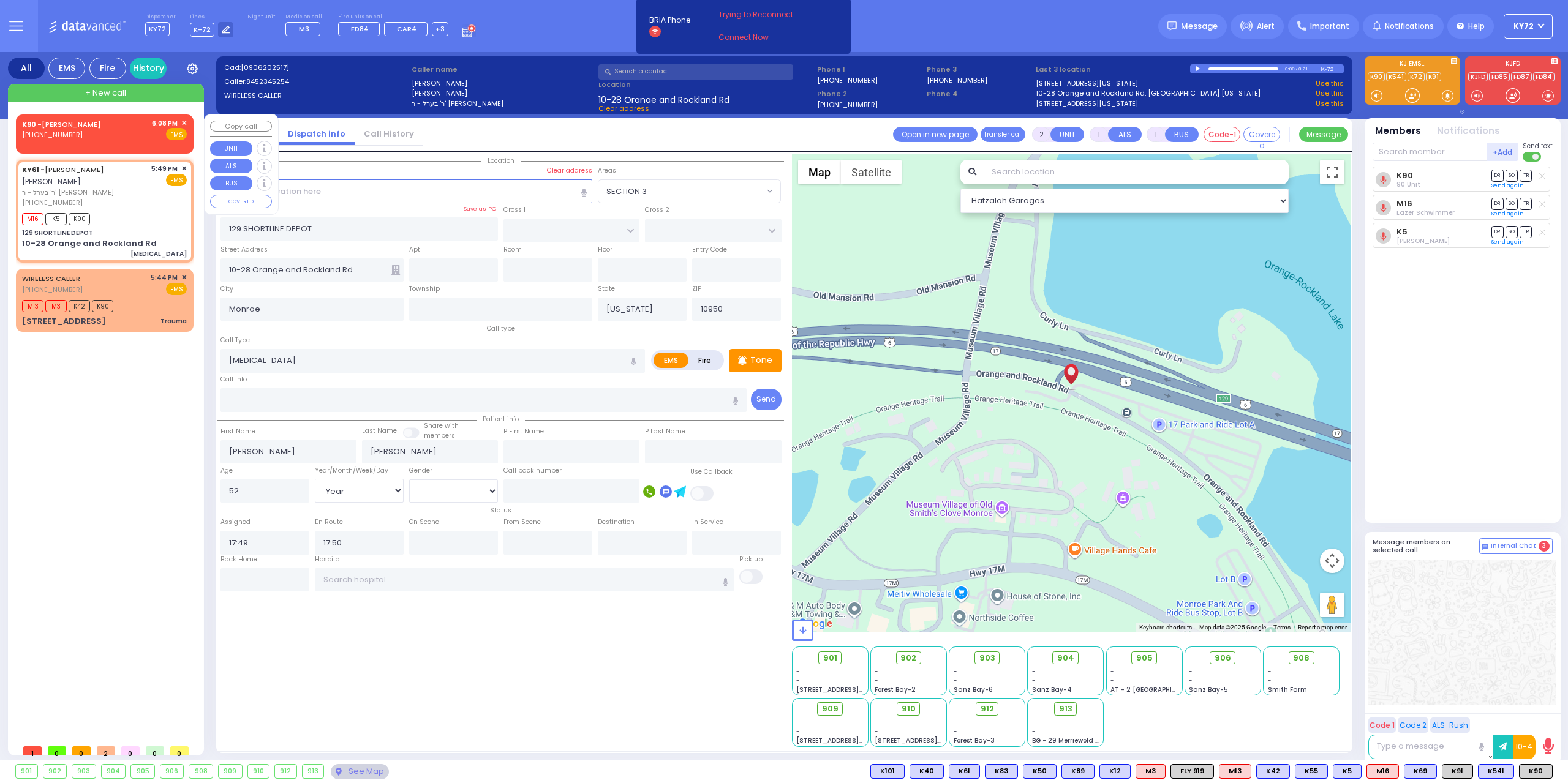
click at [49, 139] on div "K90 - [PERSON_NAME] [PHONE_NUMBER] 6:08 PM ✕ Fire EMS" at bounding box center [105, 132] width 173 height 32
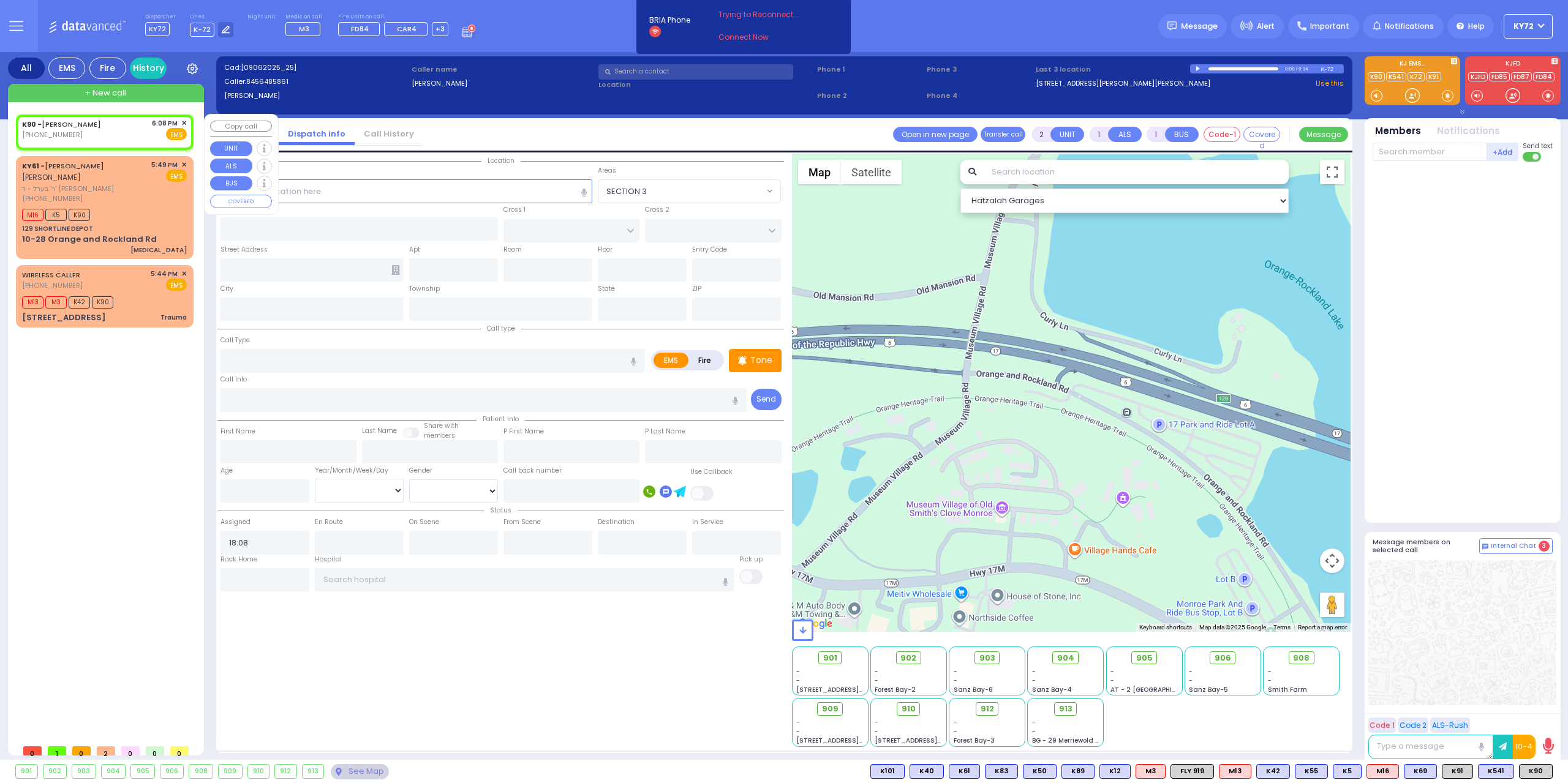
click at [101, 131] on div "K90 - [PERSON_NAME] [PHONE_NUMBER] 6:08 PM ✕ Fire EMS" at bounding box center [104, 130] width 165 height 23
click at [329, 189] on input "text" at bounding box center [406, 192] width 373 height 24
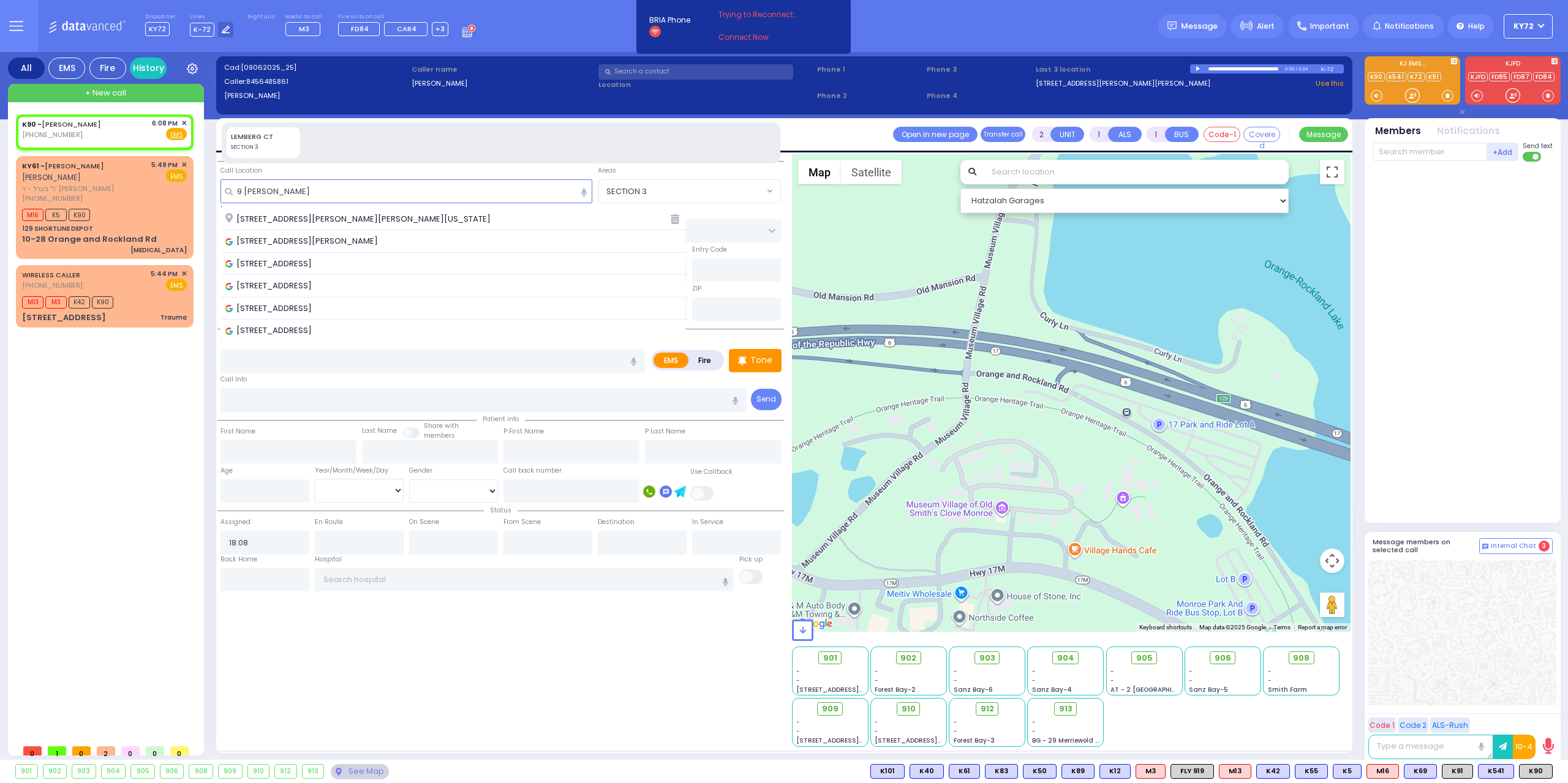
click at [318, 220] on span "[STREET_ADDRESS][PERSON_NAME][PERSON_NAME][US_STATE]" at bounding box center [360, 219] width 270 height 12
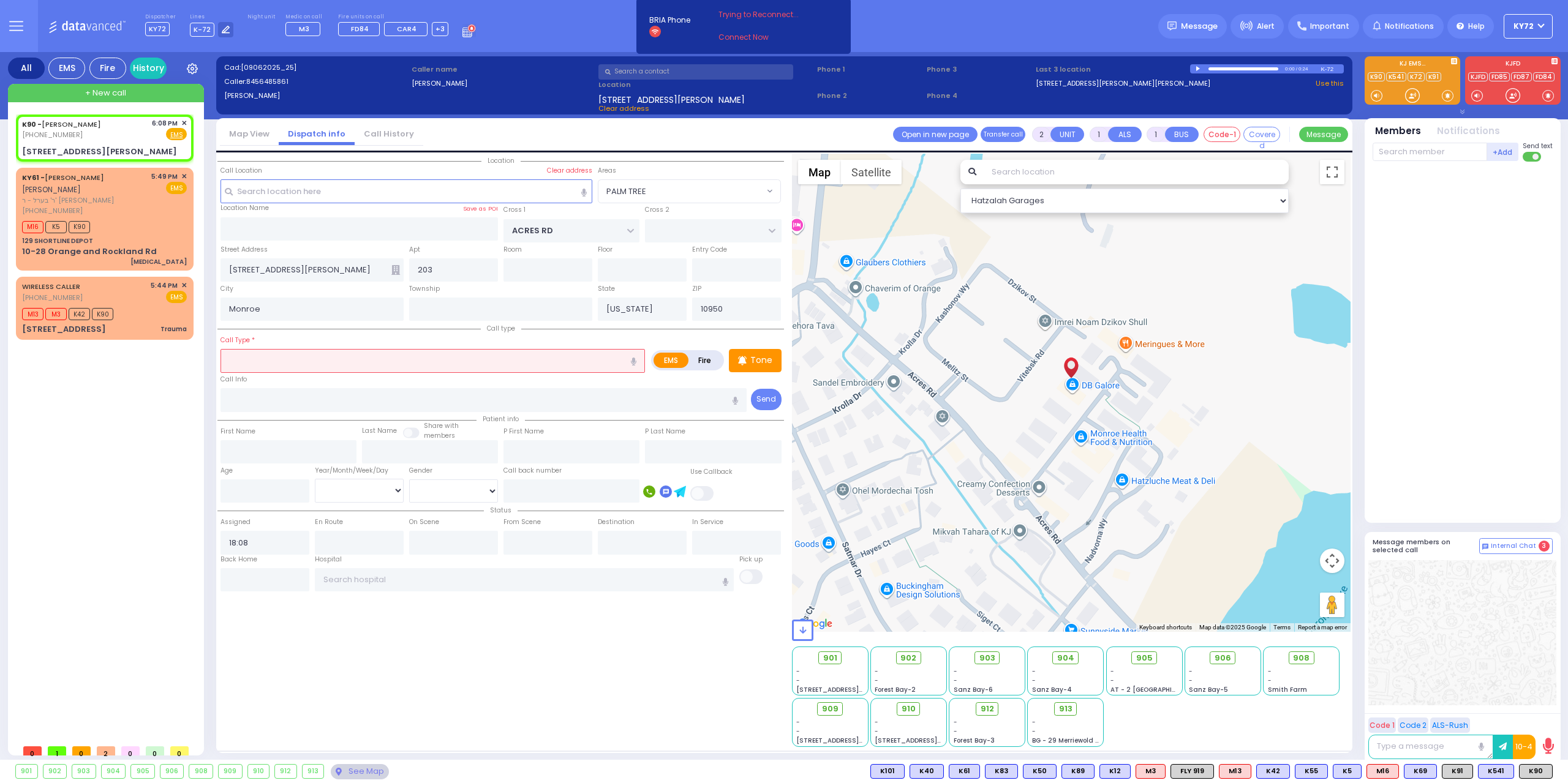
click at [332, 368] on input "text" at bounding box center [432, 361] width 424 height 24
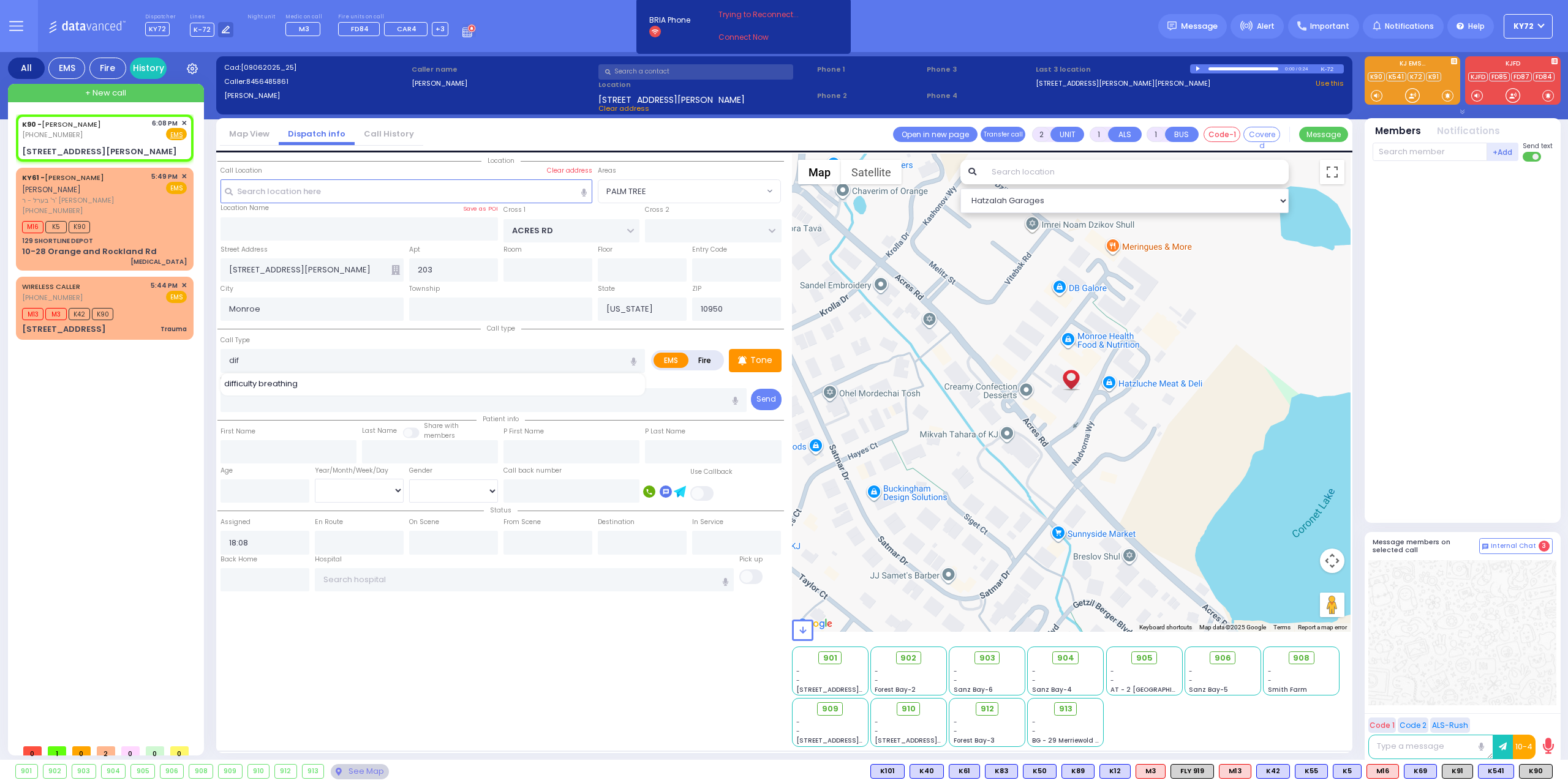
click at [337, 388] on div "difficulty breathing" at bounding box center [434, 385] width 427 height 14
click at [342, 384] on div "difficulty breathing" at bounding box center [433, 384] width 418 height 12
click at [762, 364] on p "Tone" at bounding box center [761, 360] width 22 height 13
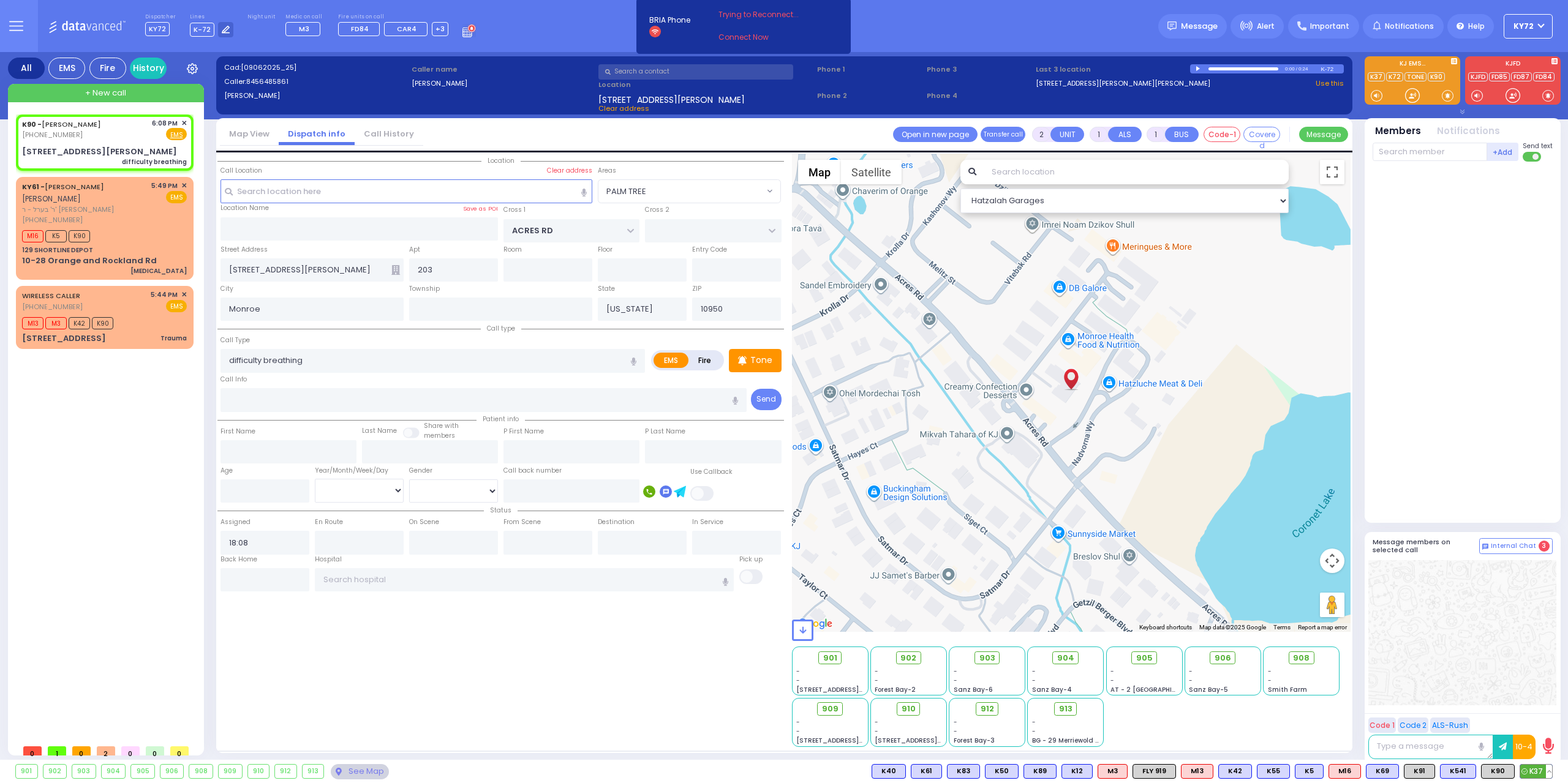
click at [1534, 775] on span "K37" at bounding box center [1535, 772] width 32 height 14
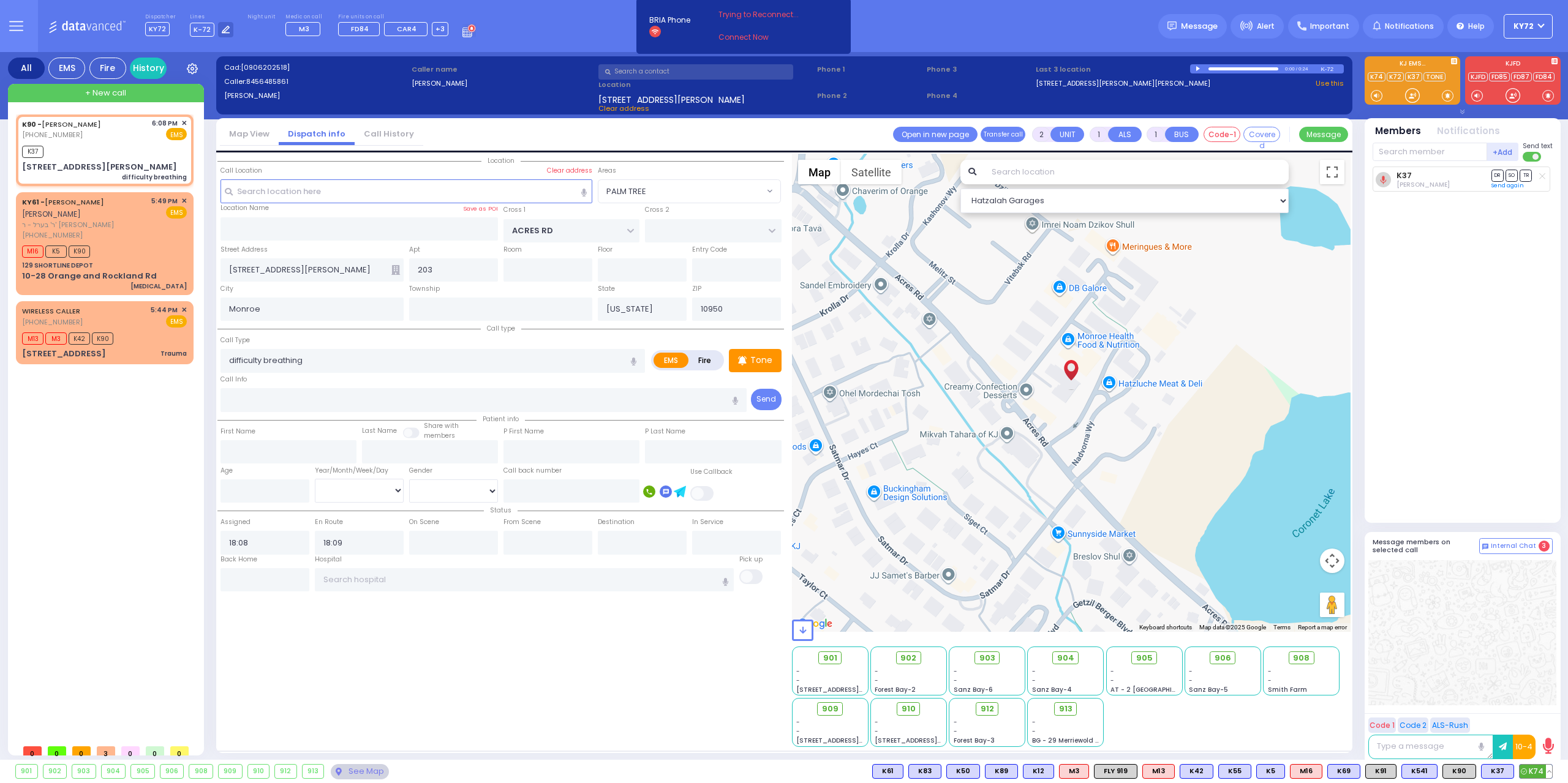
click at [1532, 768] on span "K74" at bounding box center [1535, 772] width 33 height 14
click at [1542, 770] on span "M13" at bounding box center [1536, 772] width 32 height 14
click at [1456, 150] on input "text" at bounding box center [1430, 151] width 115 height 19
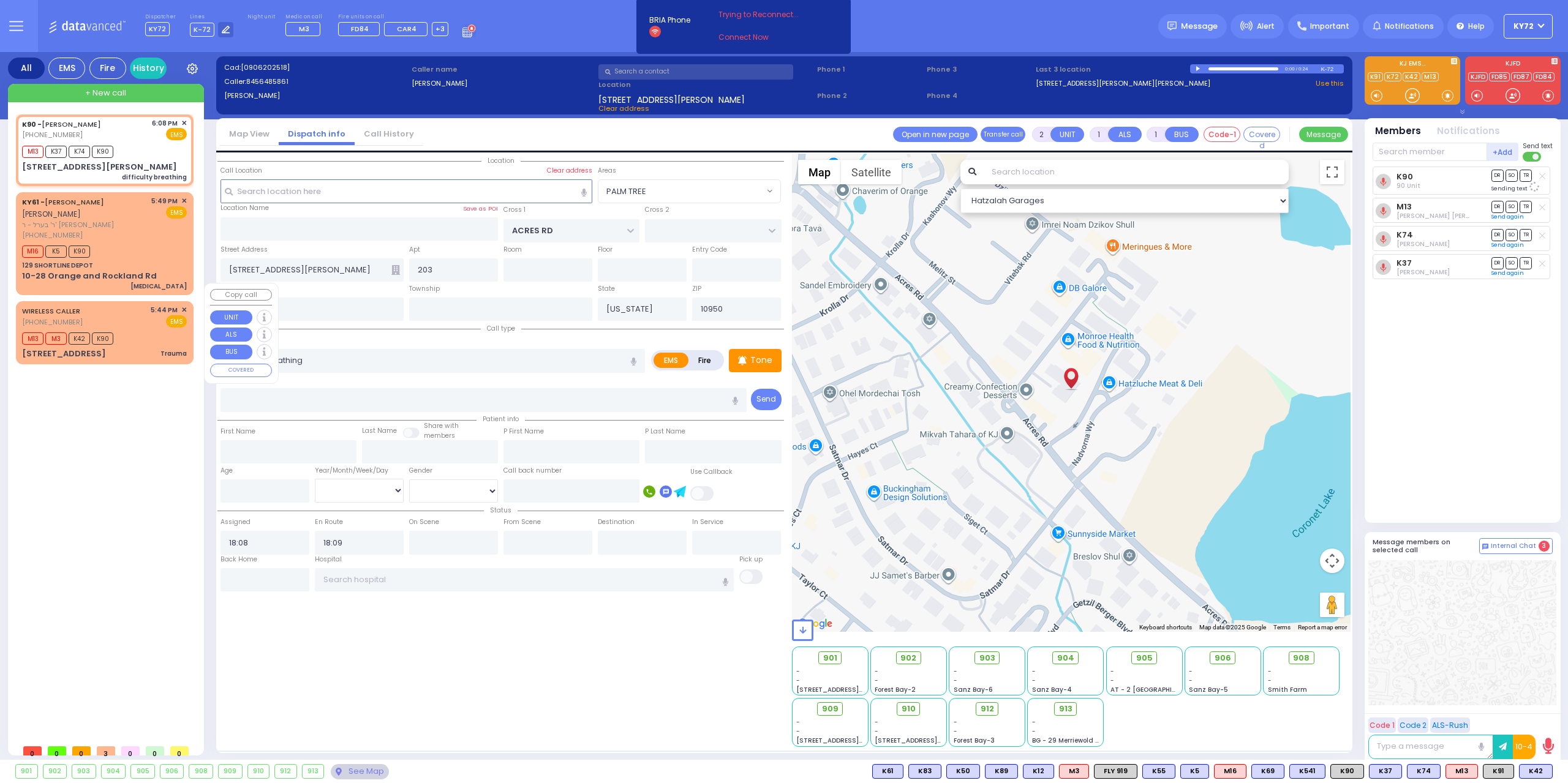
click at [111, 348] on div "[STREET_ADDRESS] Trauma" at bounding box center [104, 354] width 165 height 12
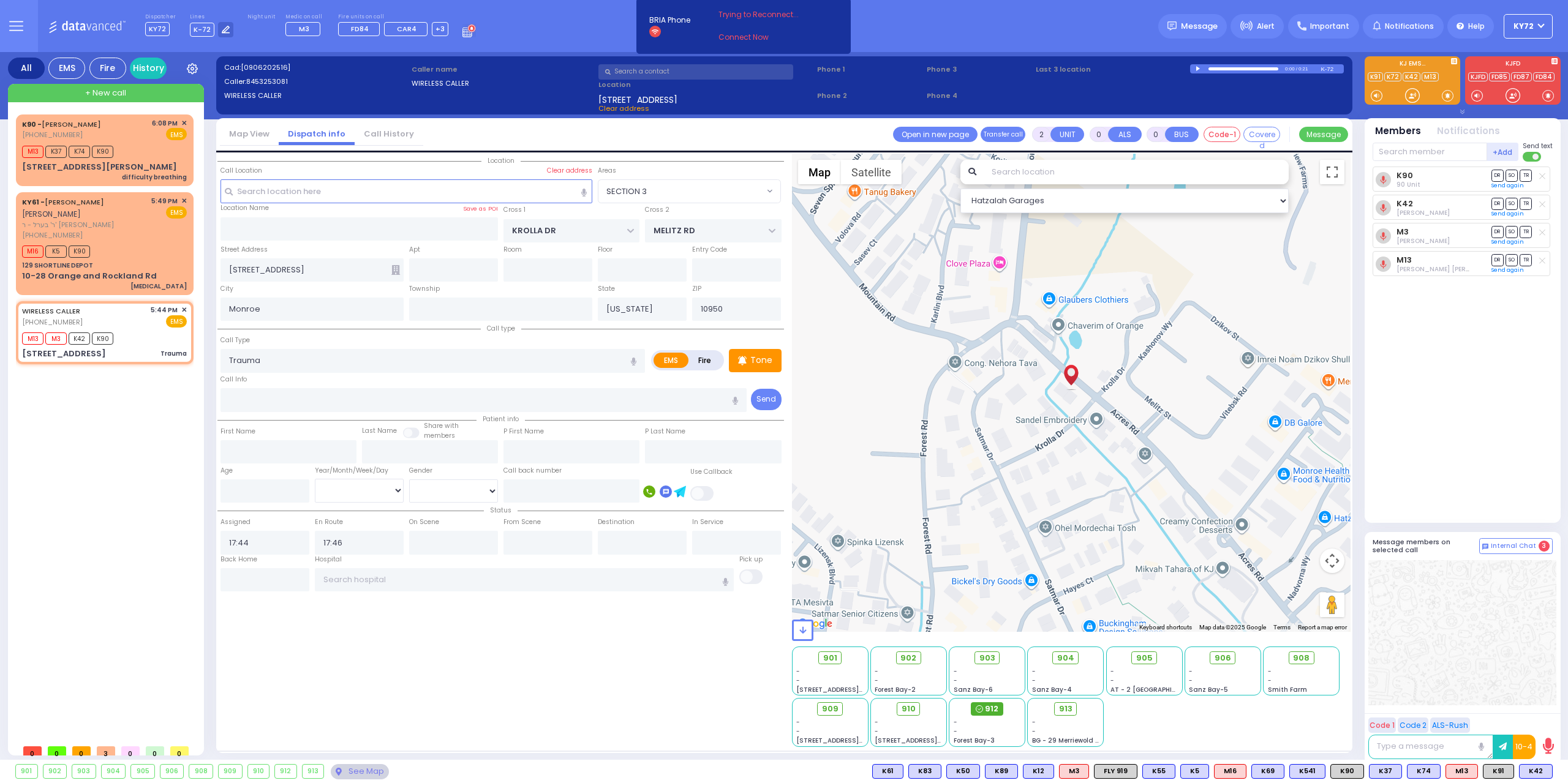
click at [988, 707] on span "912" at bounding box center [992, 709] width 14 height 12
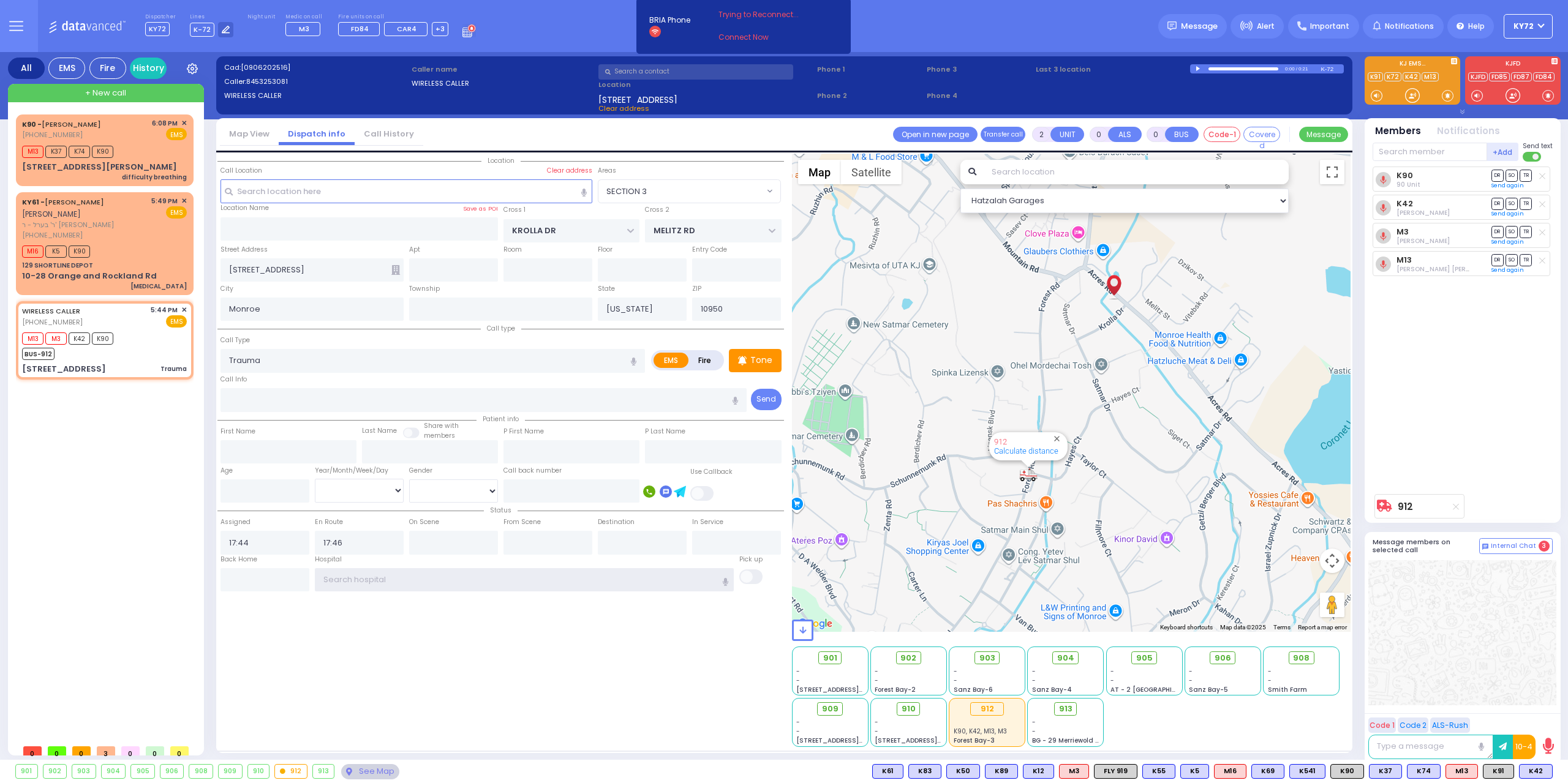
click at [426, 585] on input "text" at bounding box center [524, 580] width 419 height 24
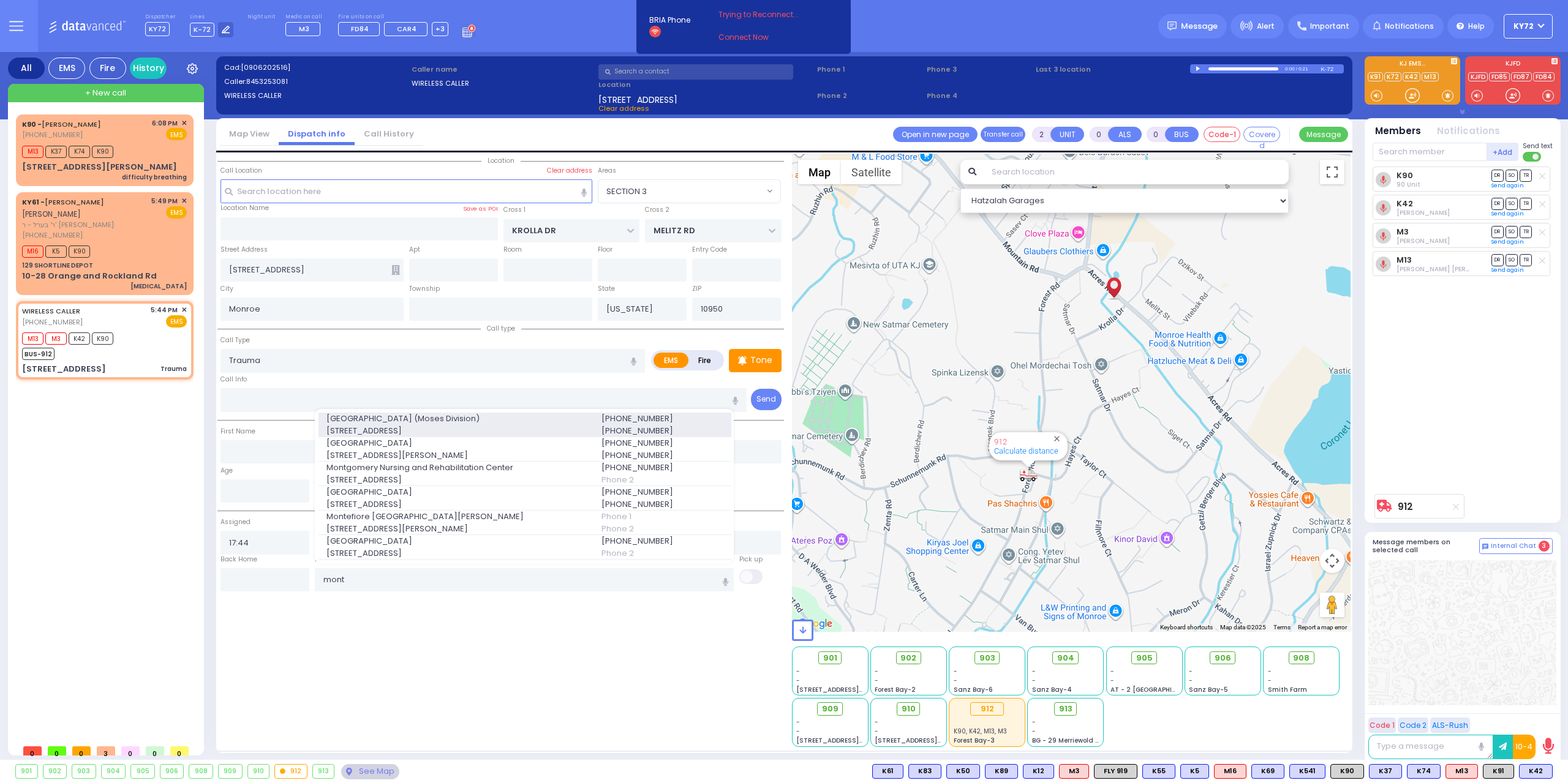
click at [499, 421] on span "[GEOGRAPHIC_DATA] (Moses Division)" at bounding box center [456, 419] width 260 height 12
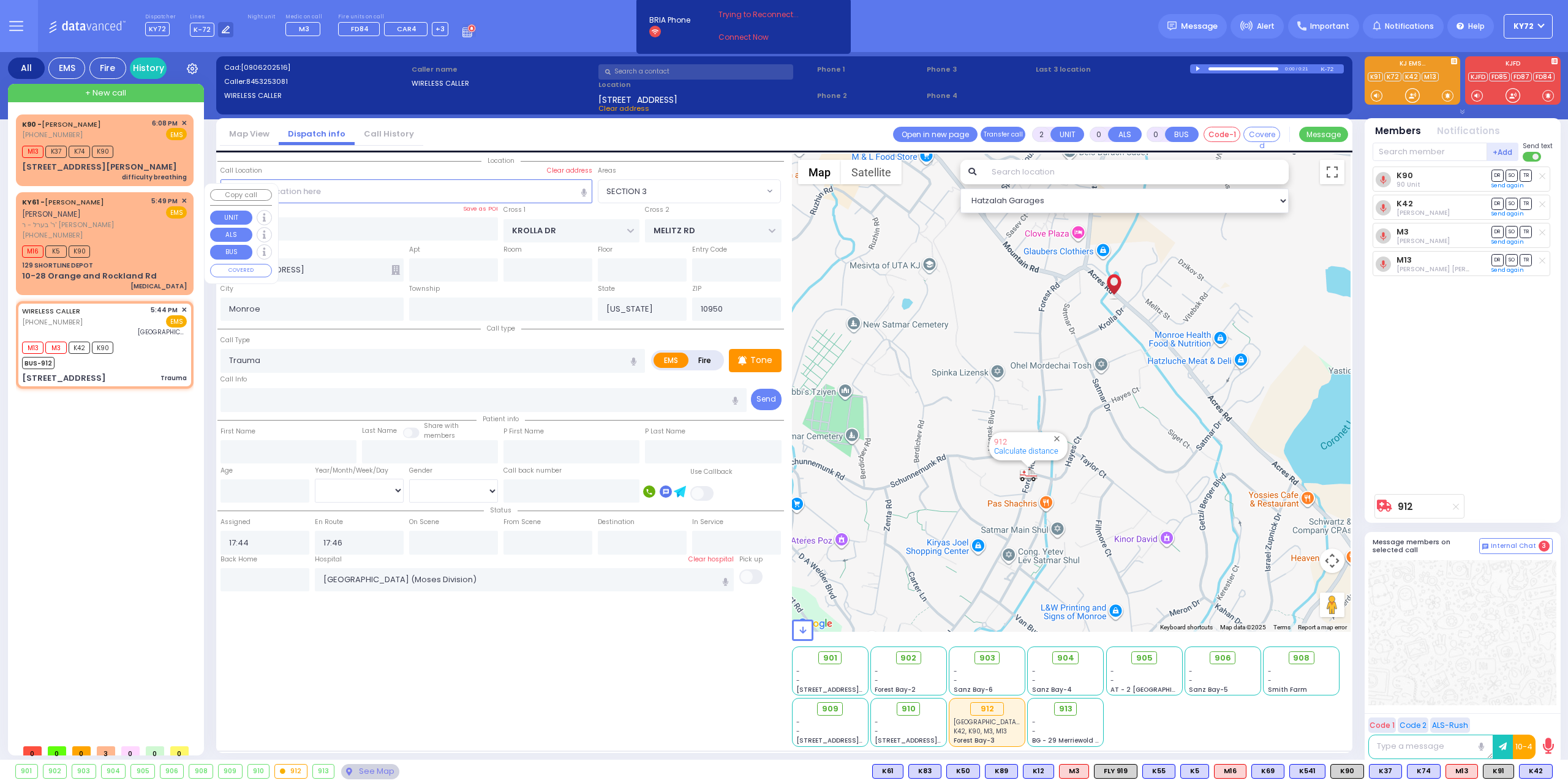
click at [131, 261] on div "129 SHORTLINE DEPOT" at bounding box center [104, 265] width 165 height 9
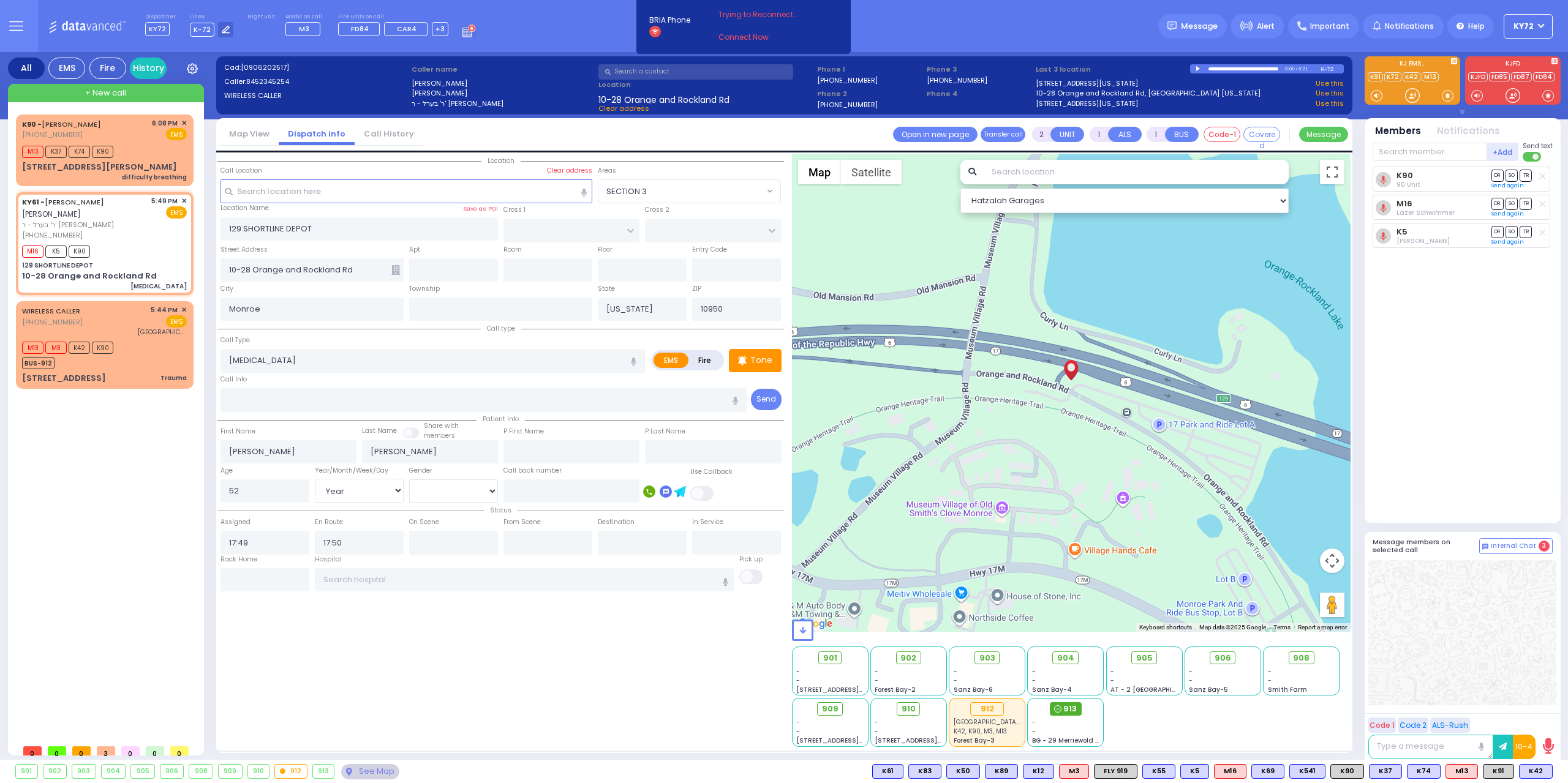
click at [1060, 712] on icon at bounding box center [1057, 709] width 7 height 7
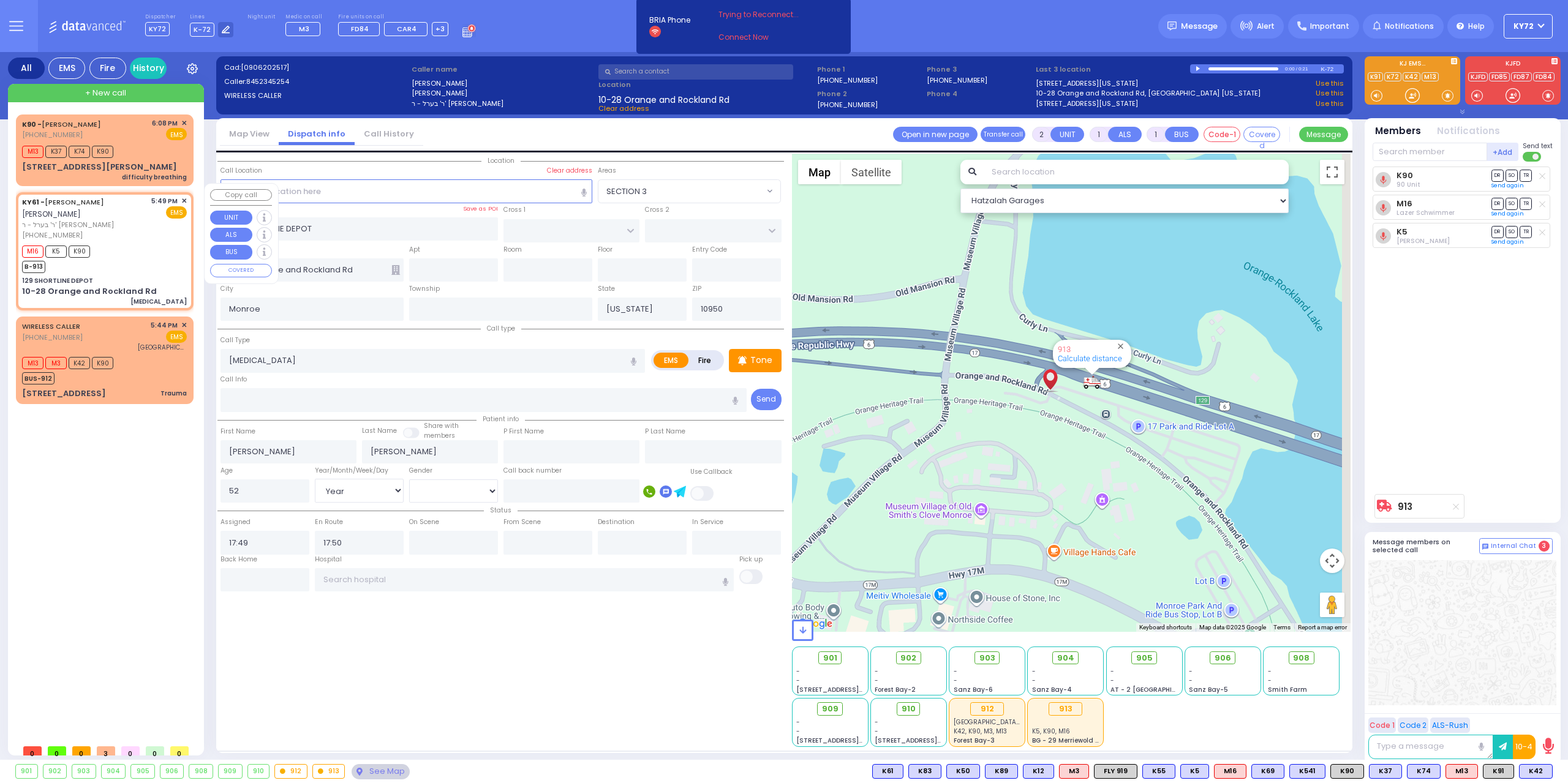
click at [139, 263] on div "M16 K5 K90 B-913" at bounding box center [104, 257] width 165 height 31
click at [409, 572] on input "text" at bounding box center [524, 580] width 419 height 24
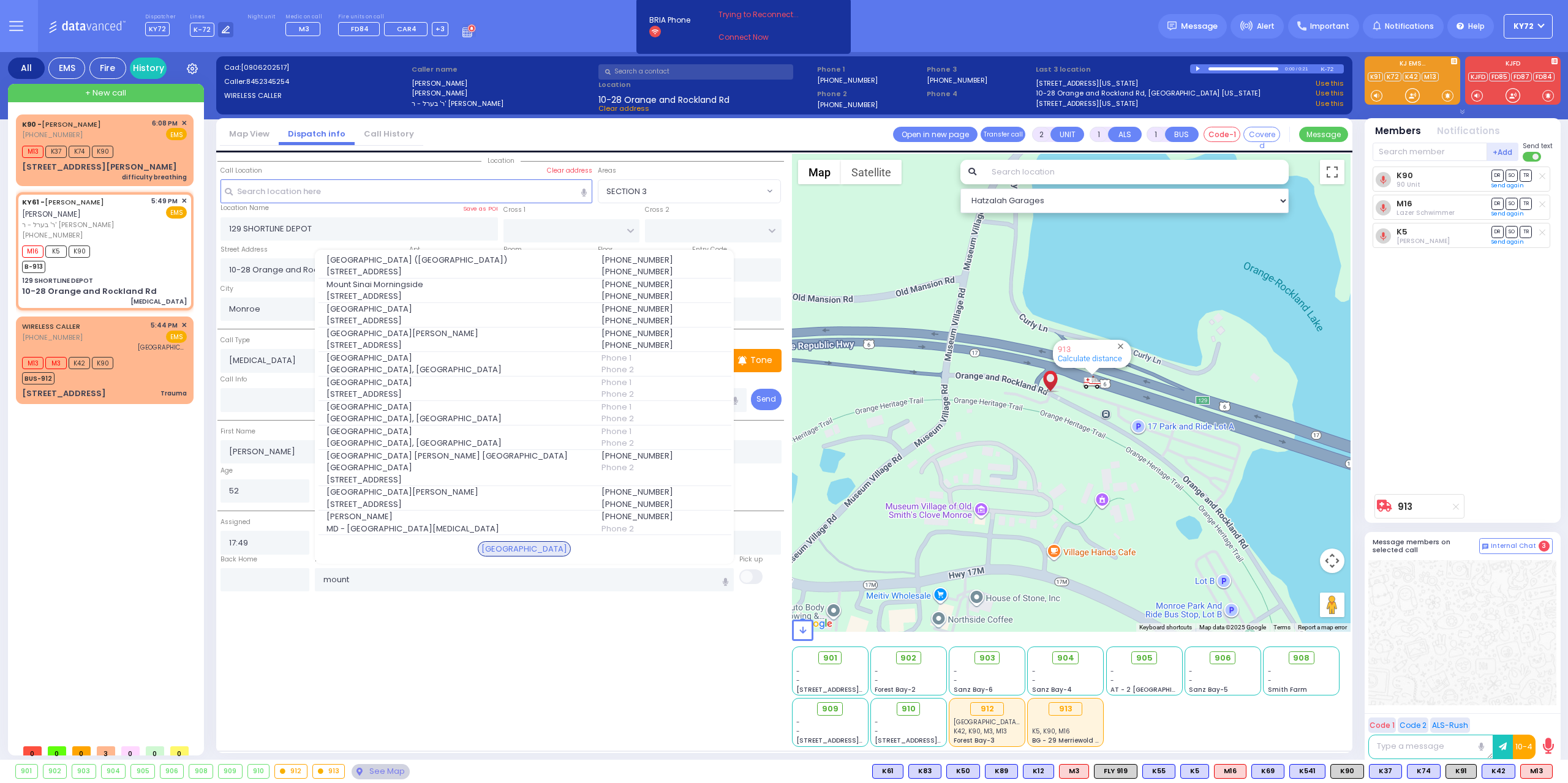
click at [492, 400] on span "[STREET_ADDRESS]" at bounding box center [456, 394] width 260 height 12
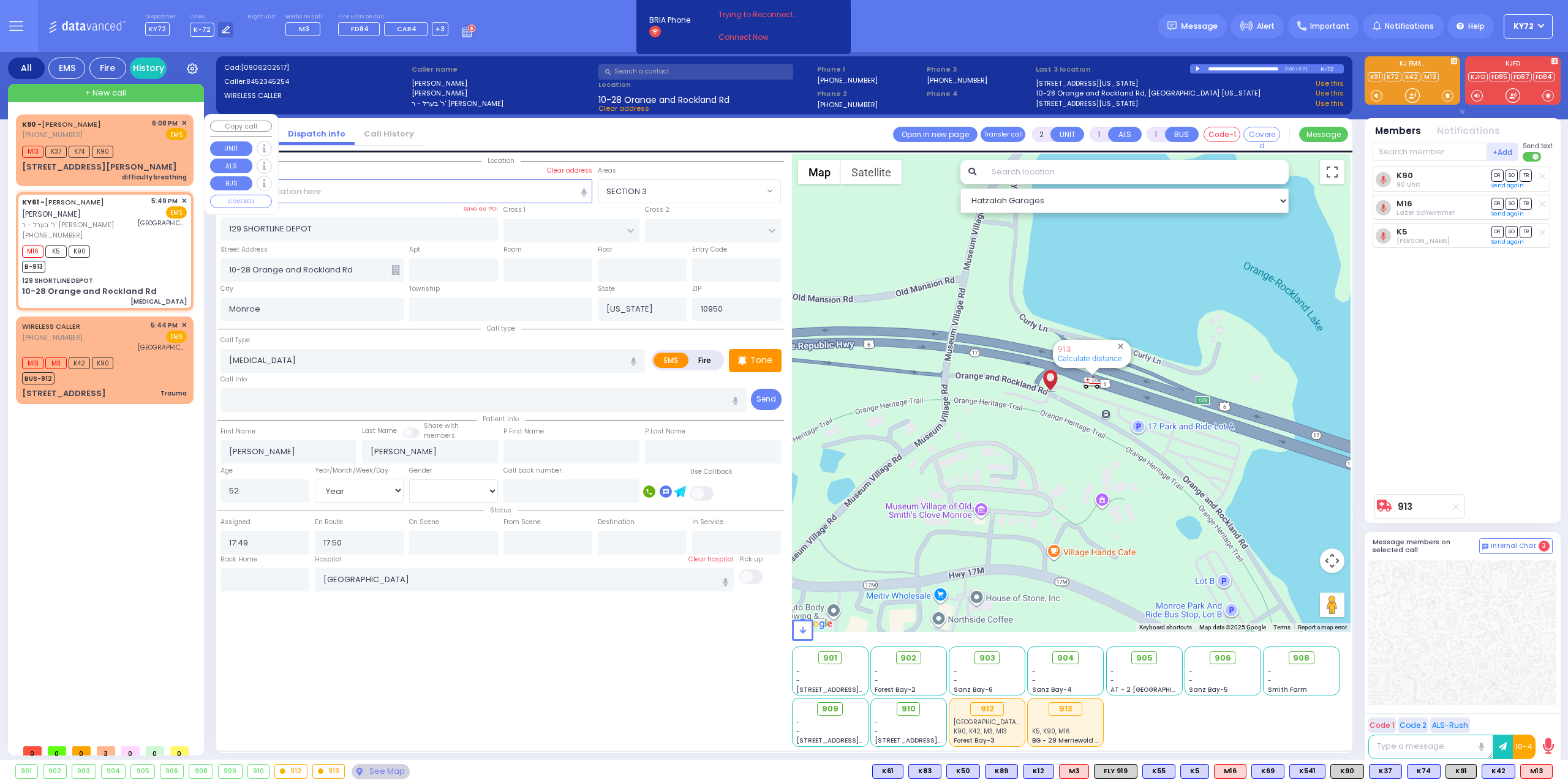
click at [152, 173] on div "difficulty breathing" at bounding box center [154, 177] width 65 height 9
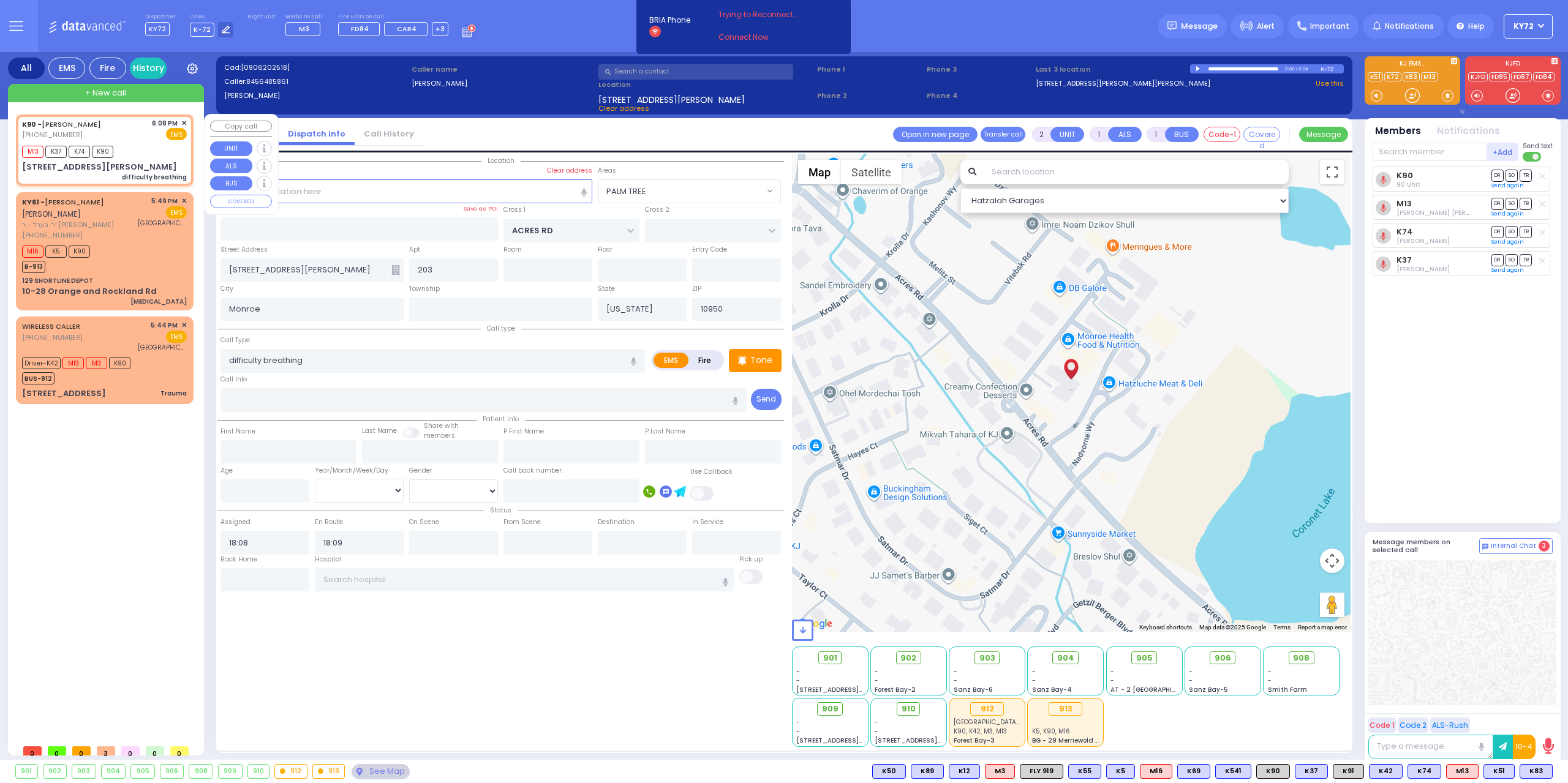
click at [153, 152] on div "M13 K37 K74 K90" at bounding box center [104, 149] width 165 height 15
click at [130, 242] on div "M16 K5 K90 B-913" at bounding box center [104, 257] width 165 height 31
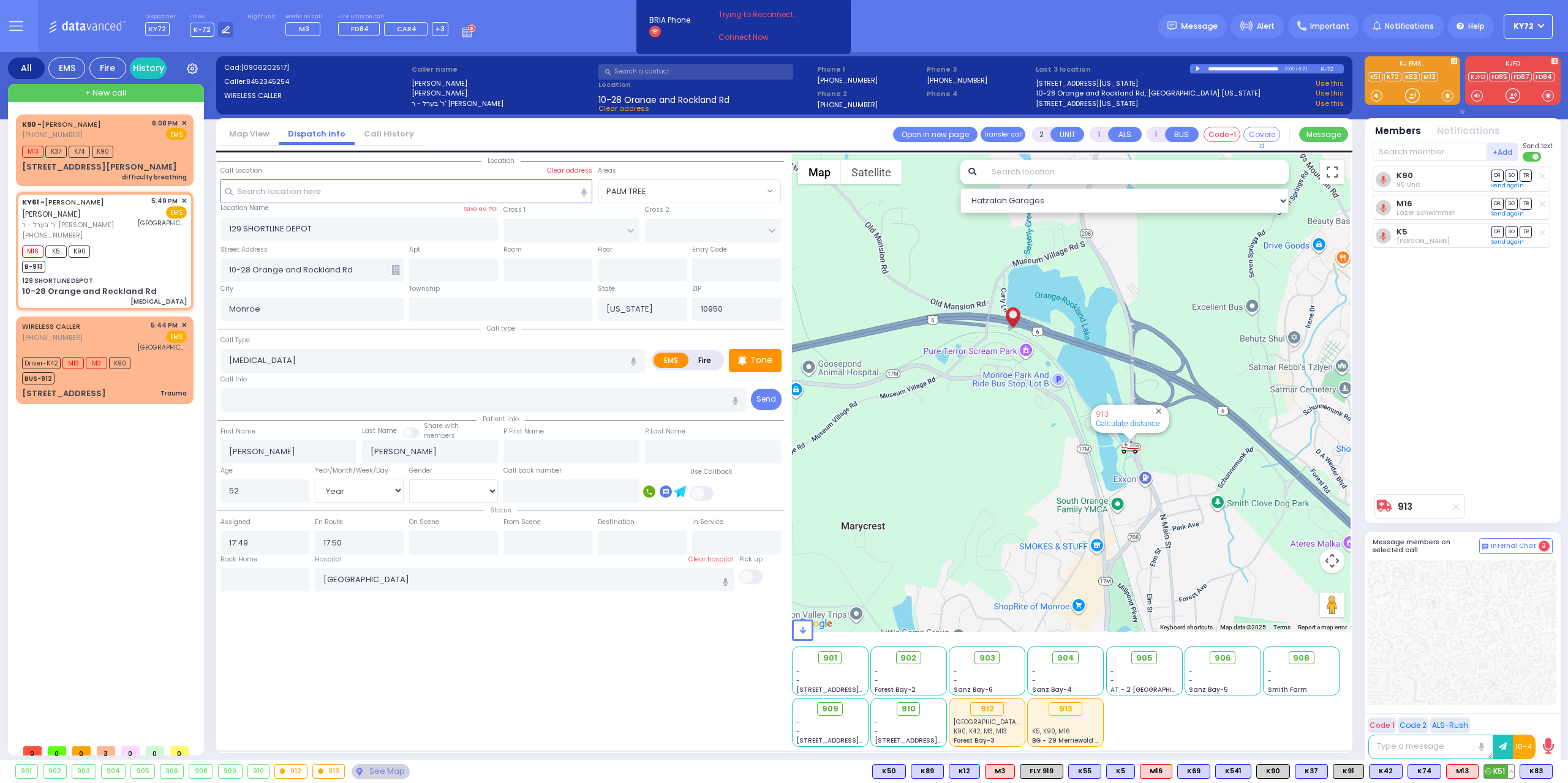
click at [1494, 766] on span "K51" at bounding box center [1499, 772] width 30 height 14
select select
select select "Year"
select select
radio input "true"
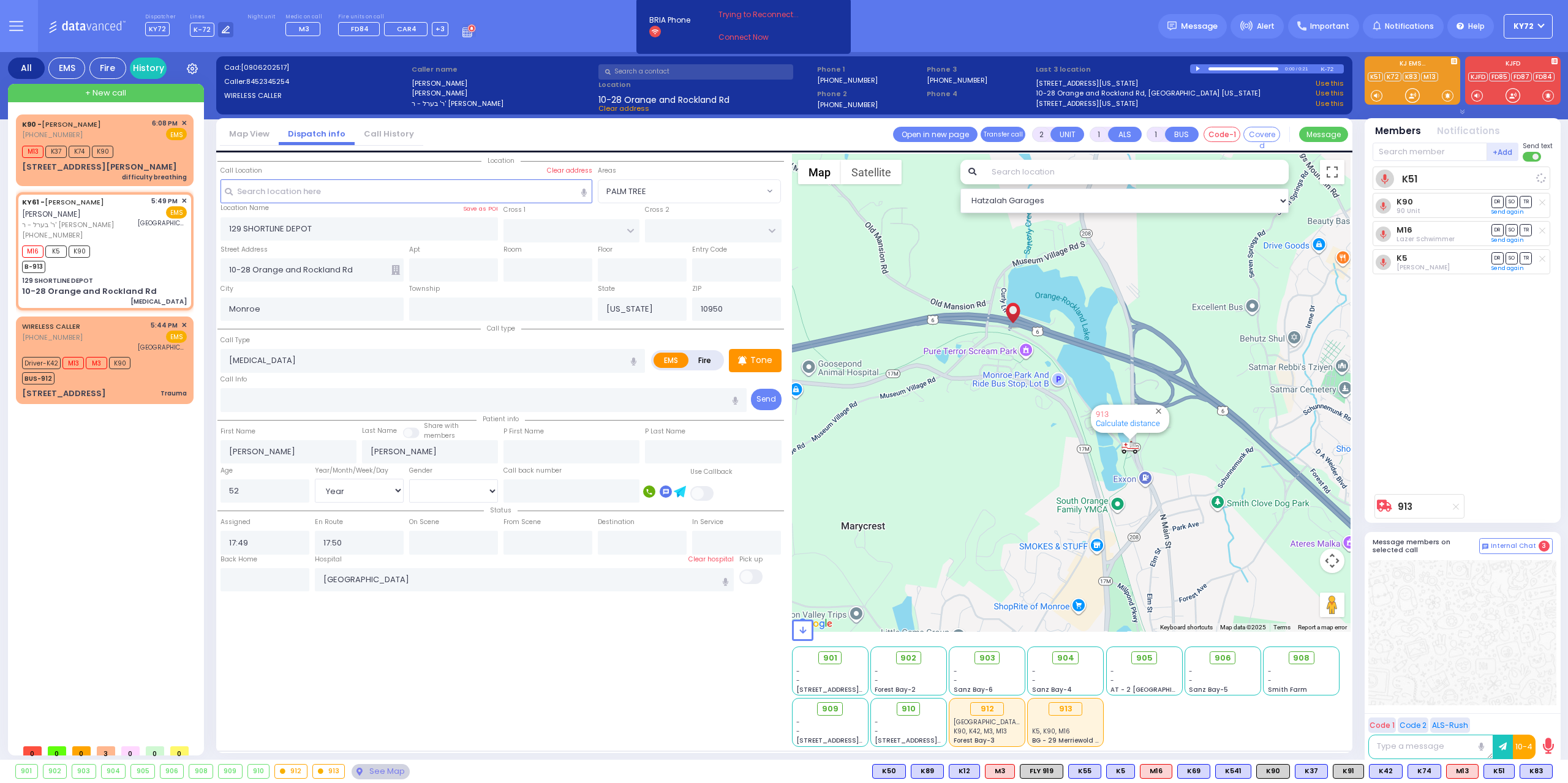
select select "Year"
select select "Hatzalah Garages"
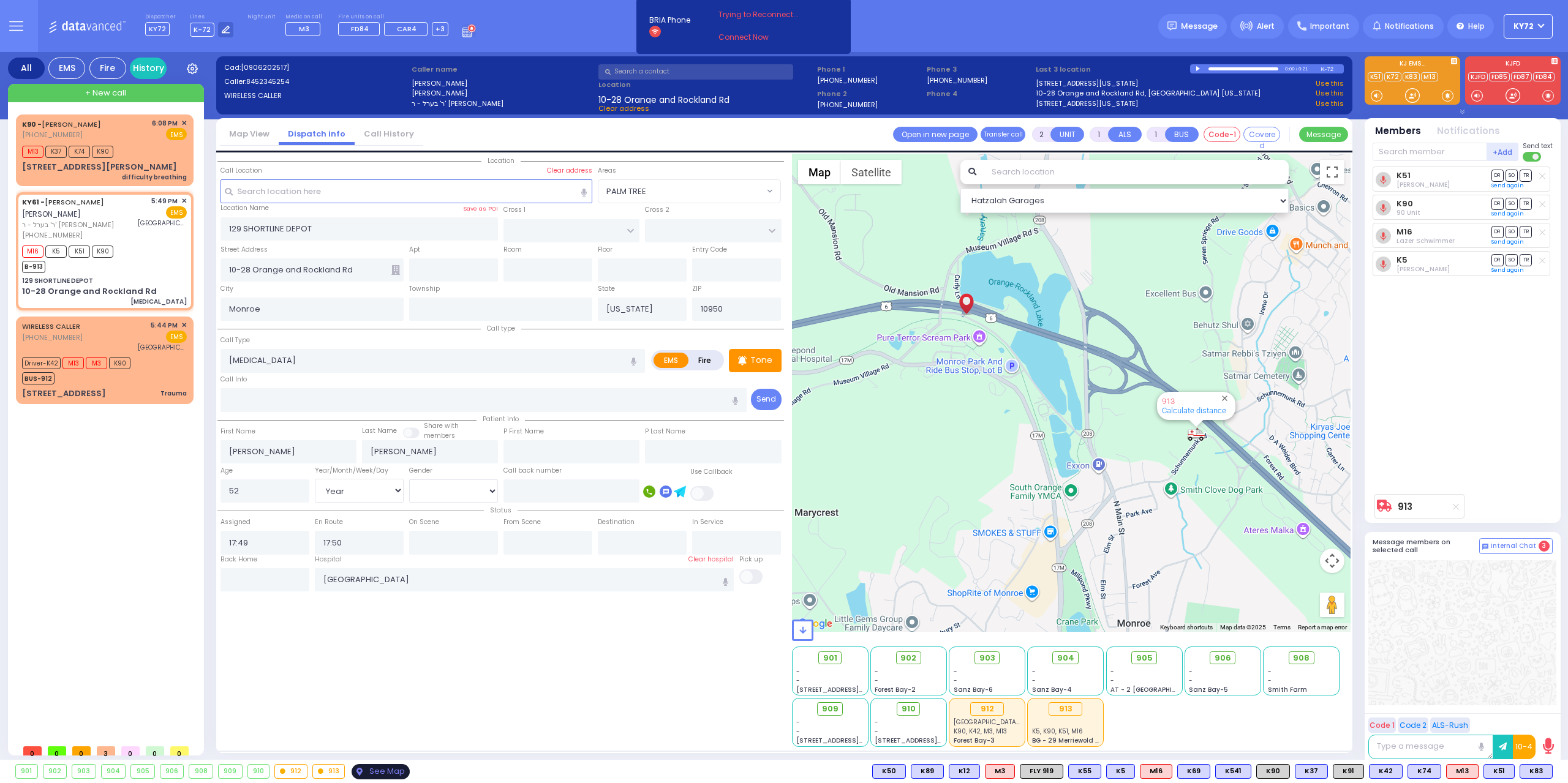
click at [381, 767] on div "See Map" at bounding box center [381, 771] width 57 height 15
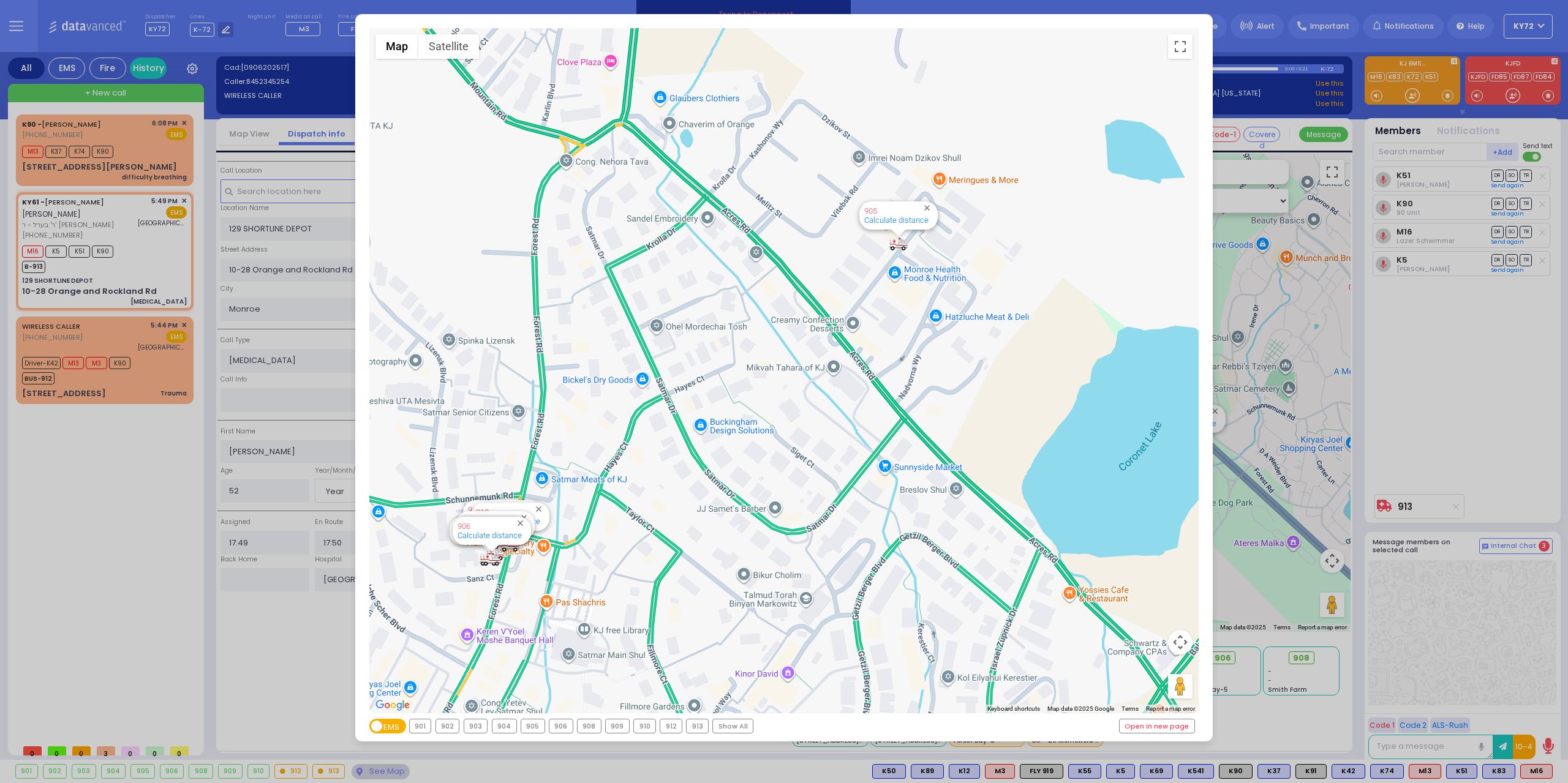
click at [108, 412] on div "← Move left → Move right ↑ Move up ↓ Move down + Zoom in - Zoom out Home Jump l…" at bounding box center [784, 392] width 1568 height 783
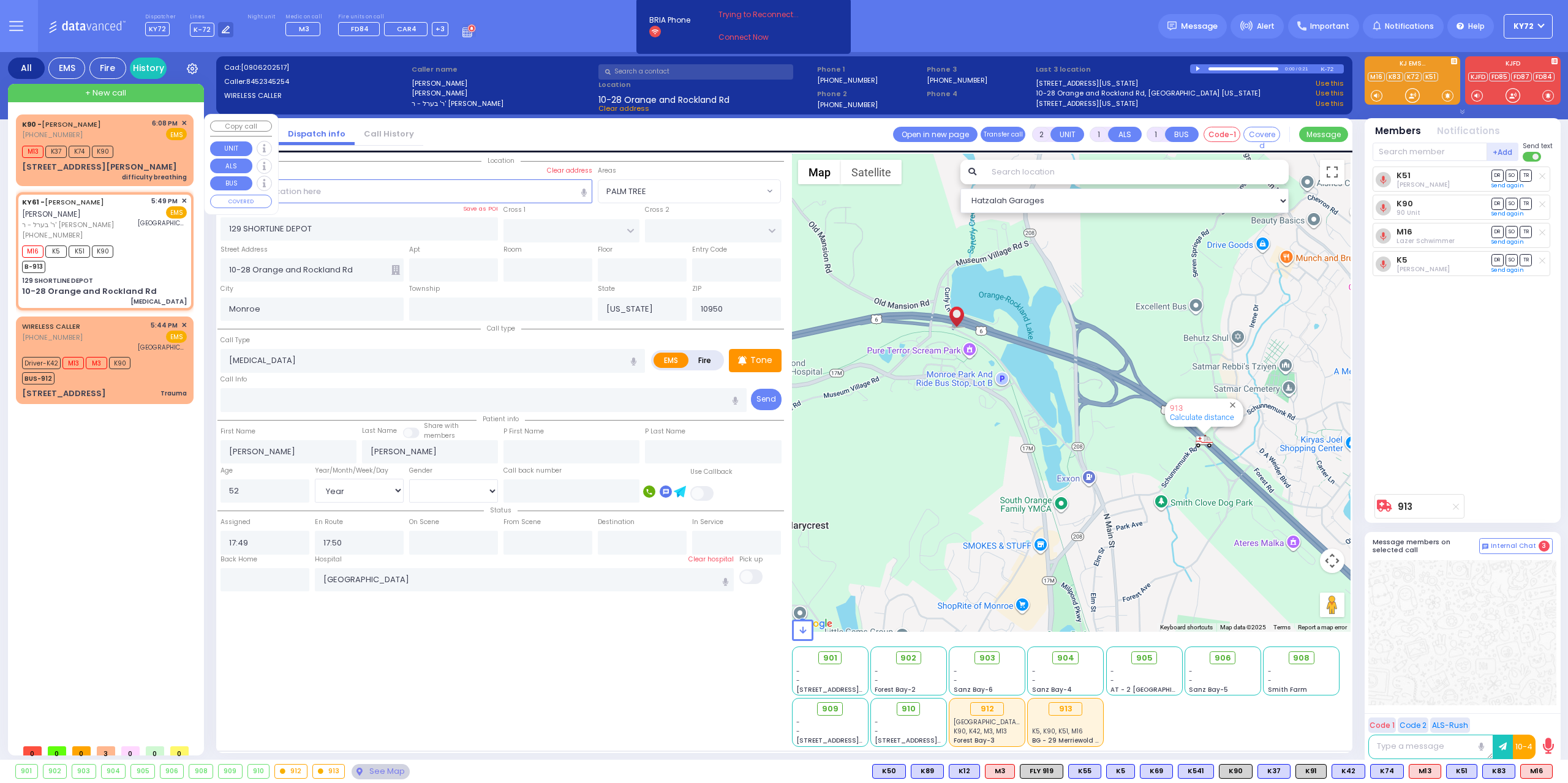
click at [133, 140] on div "K90 - ALEXANDER DIAZ (845) 648-5861 6:08 PM ✕ EMS" at bounding box center [104, 130] width 165 height 23
select select
type input "difficulty breathing"
radio input "true"
select select
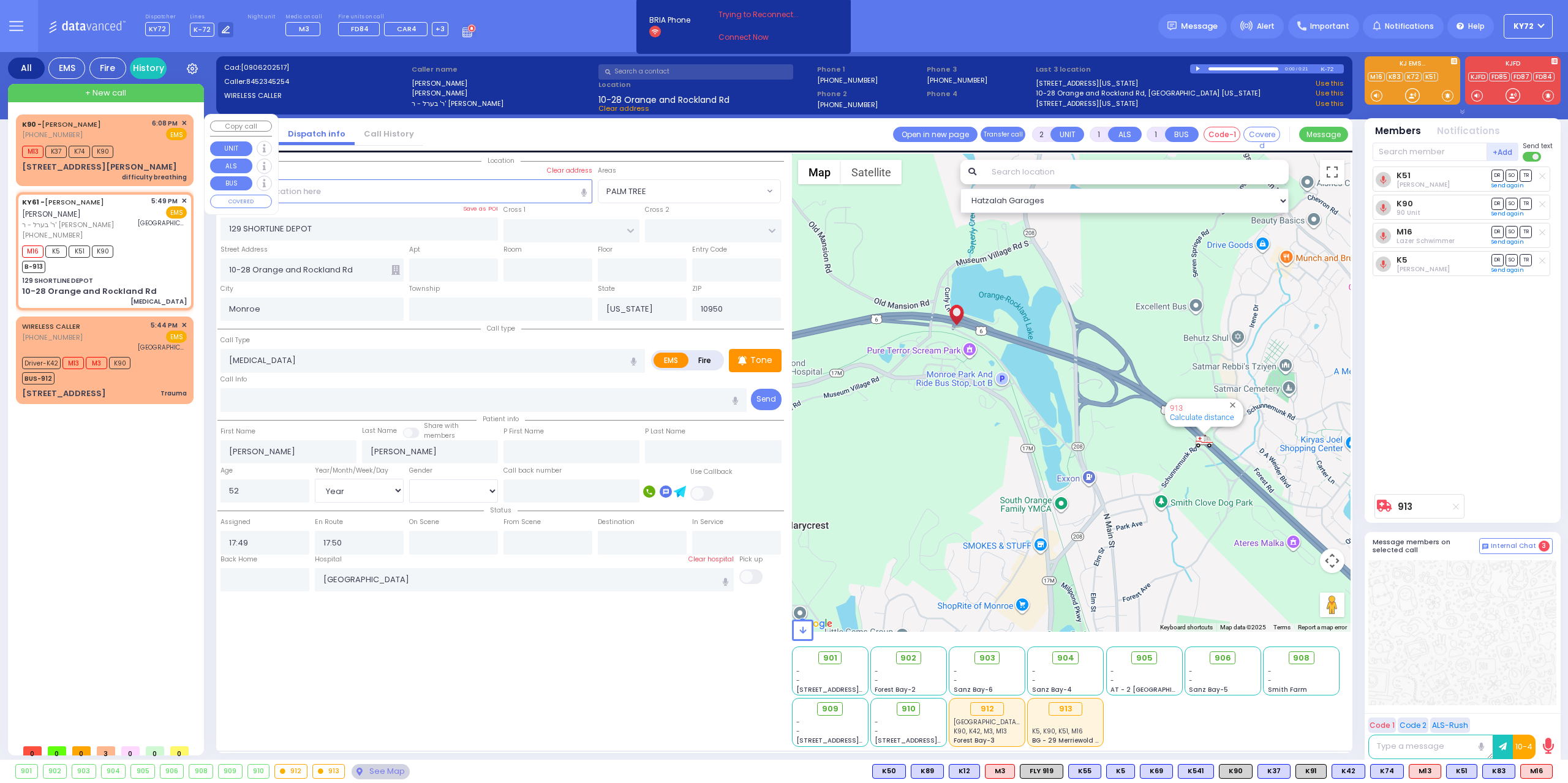
type input "18:08"
type input "18:09"
select select "Hatzalah Garages"
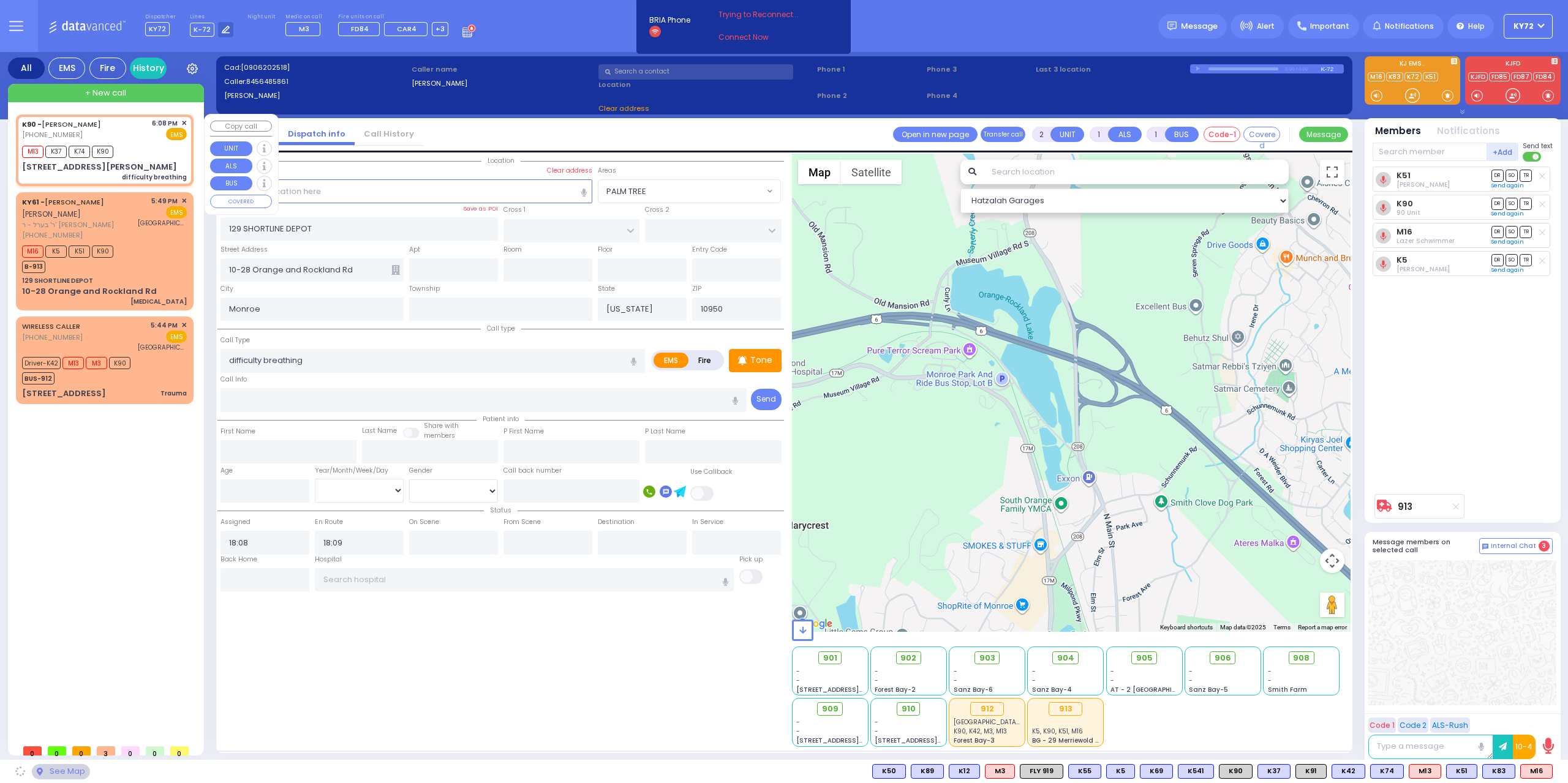
type input "ACRES RD"
type input "[STREET_ADDRESS][PERSON_NAME]"
type input "203"
select select "PALM TREE"
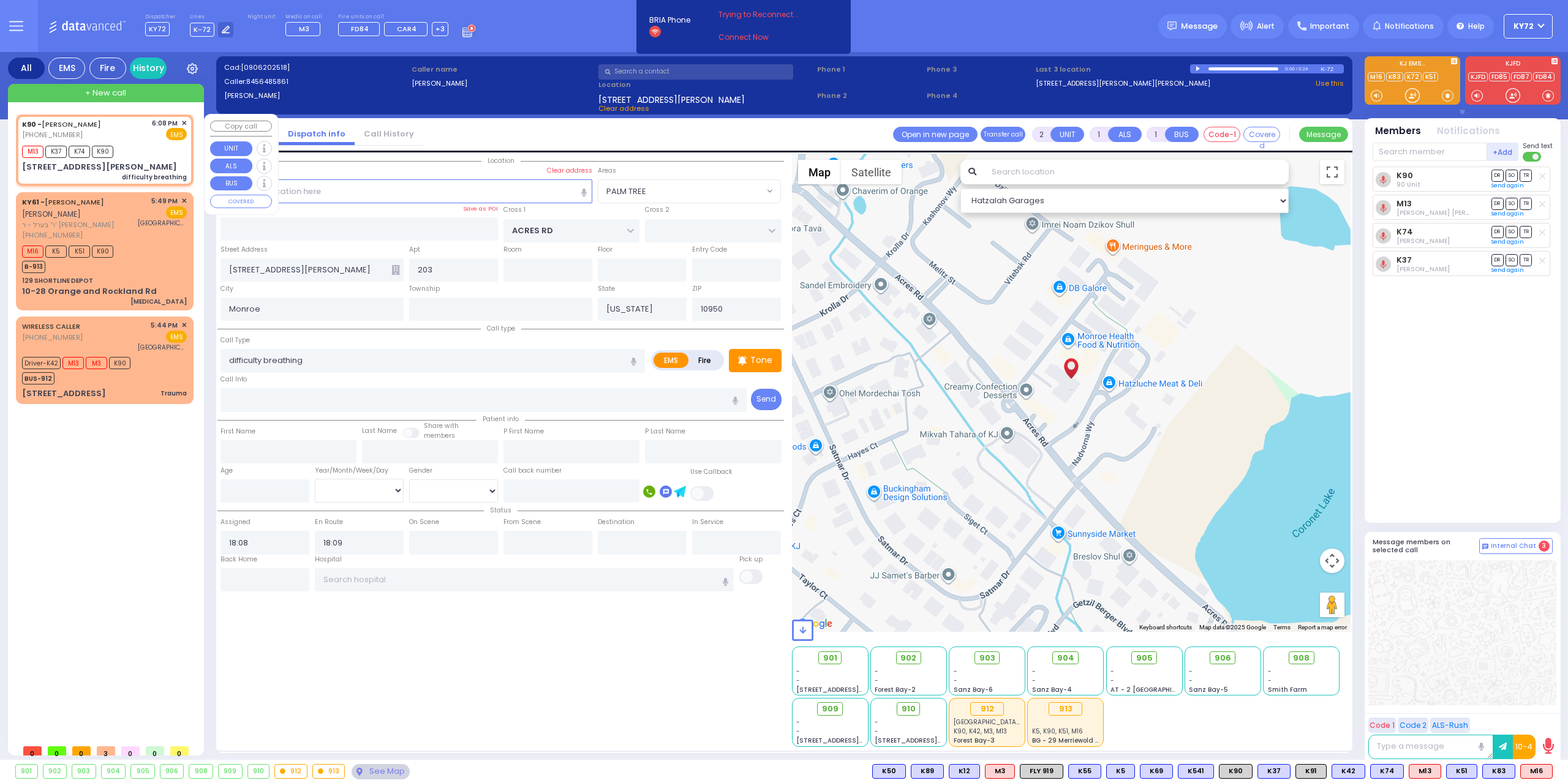
click at [174, 152] on div "M13 K37 K74 K90" at bounding box center [104, 149] width 165 height 15
select select
radio input "true"
select select
select select "Hatzalah Garages"
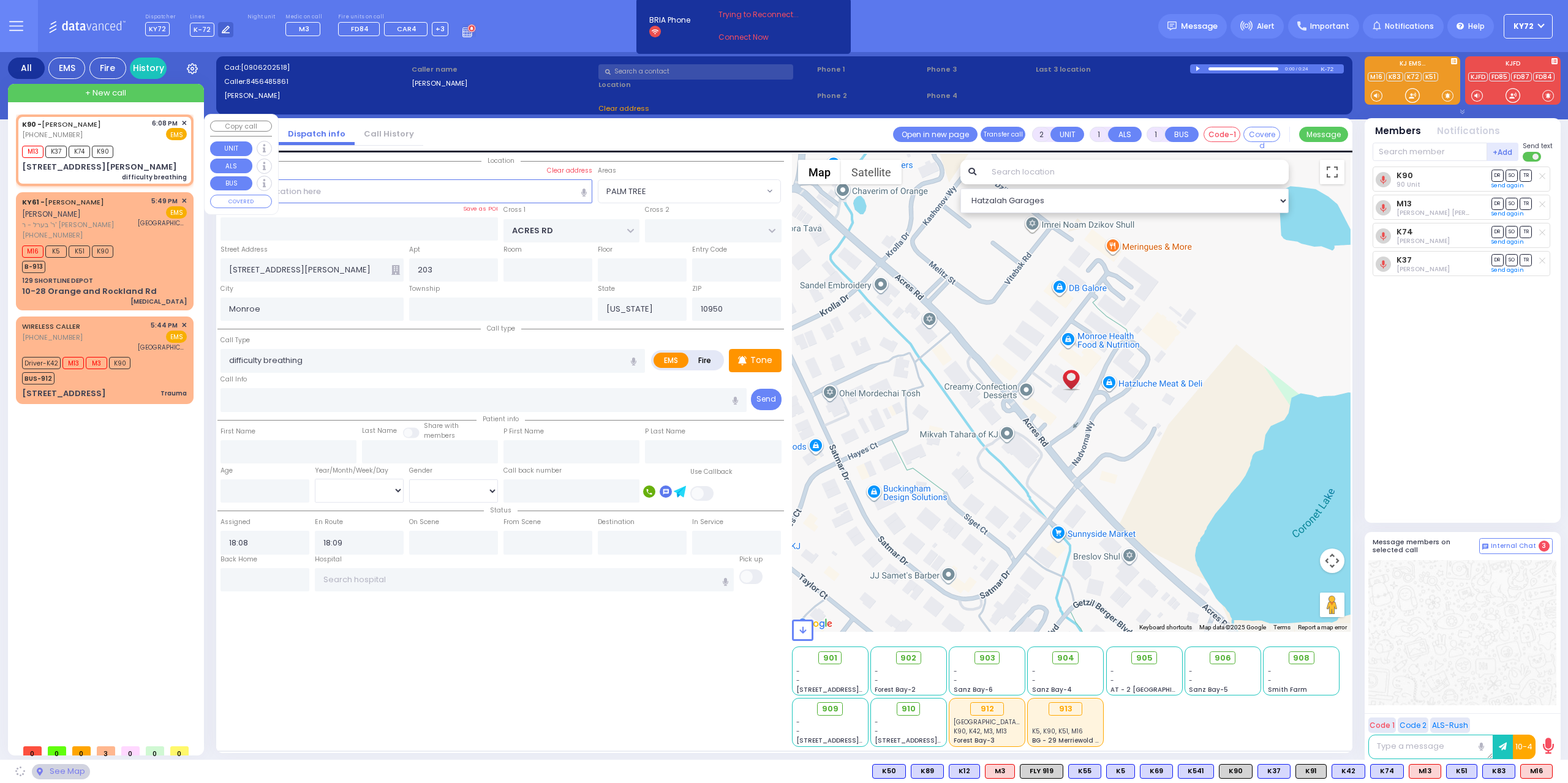
select select "PALM TREE"
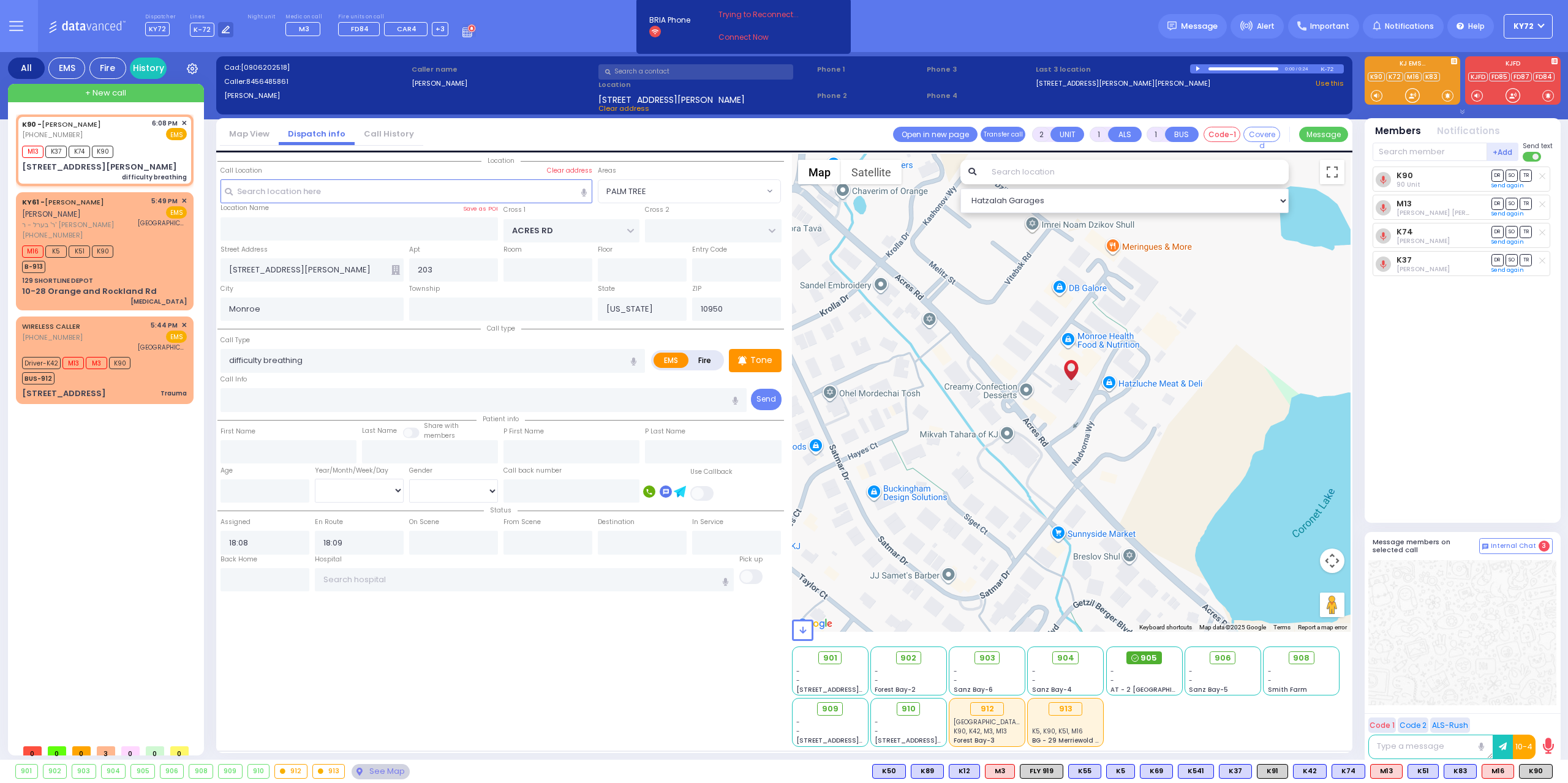
click at [1139, 655] on div "905" at bounding box center [1143, 658] width 35 height 14
select select
radio input "true"
select select
select select "Hatzalah Garages"
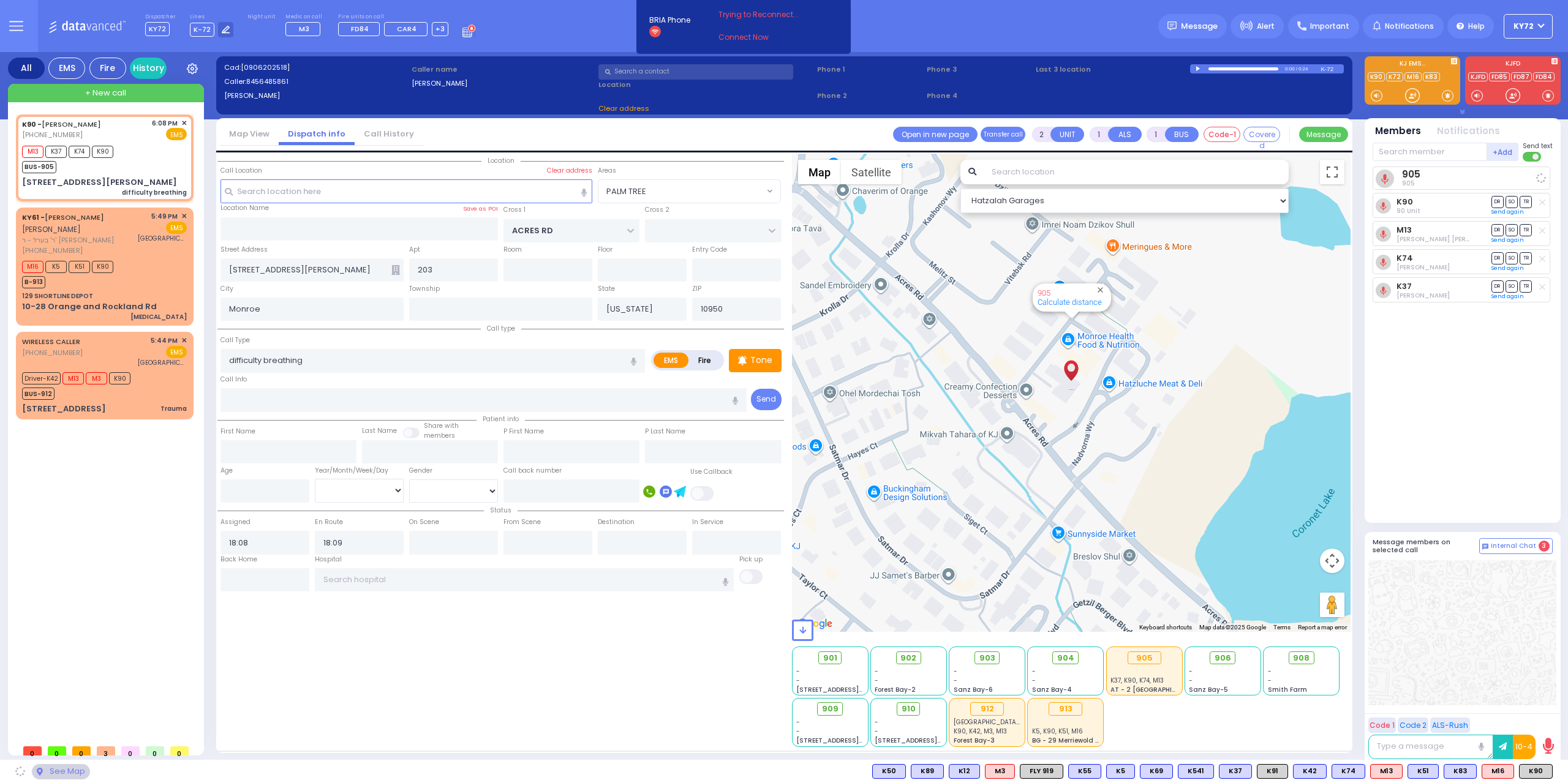
select select "PALM TREE"
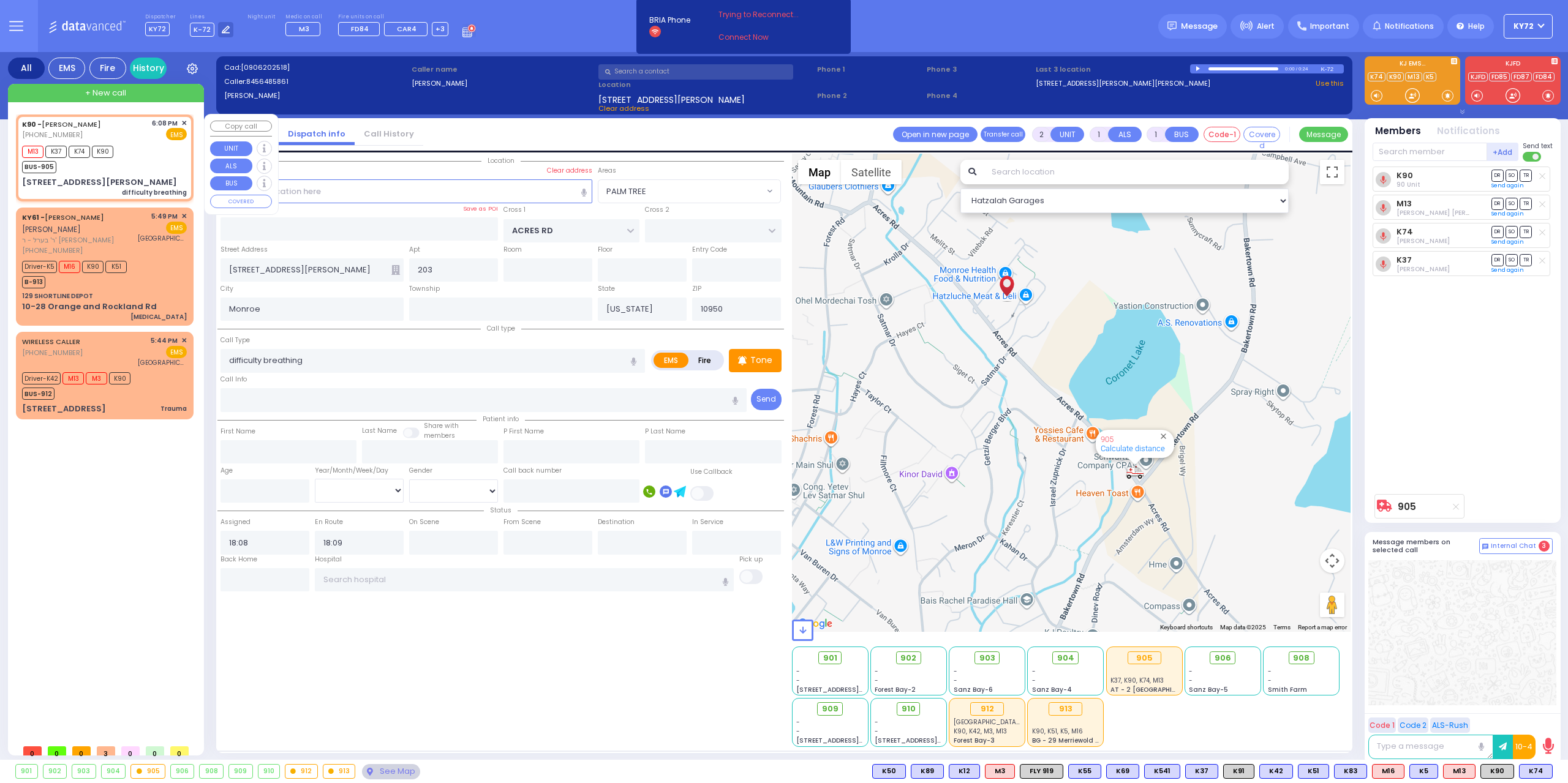
click at [157, 158] on div "M13 K37 K74 K90 BUS-905" at bounding box center [104, 157] width 165 height 31
select select
radio input "true"
select select
select select "Hatzalah Garages"
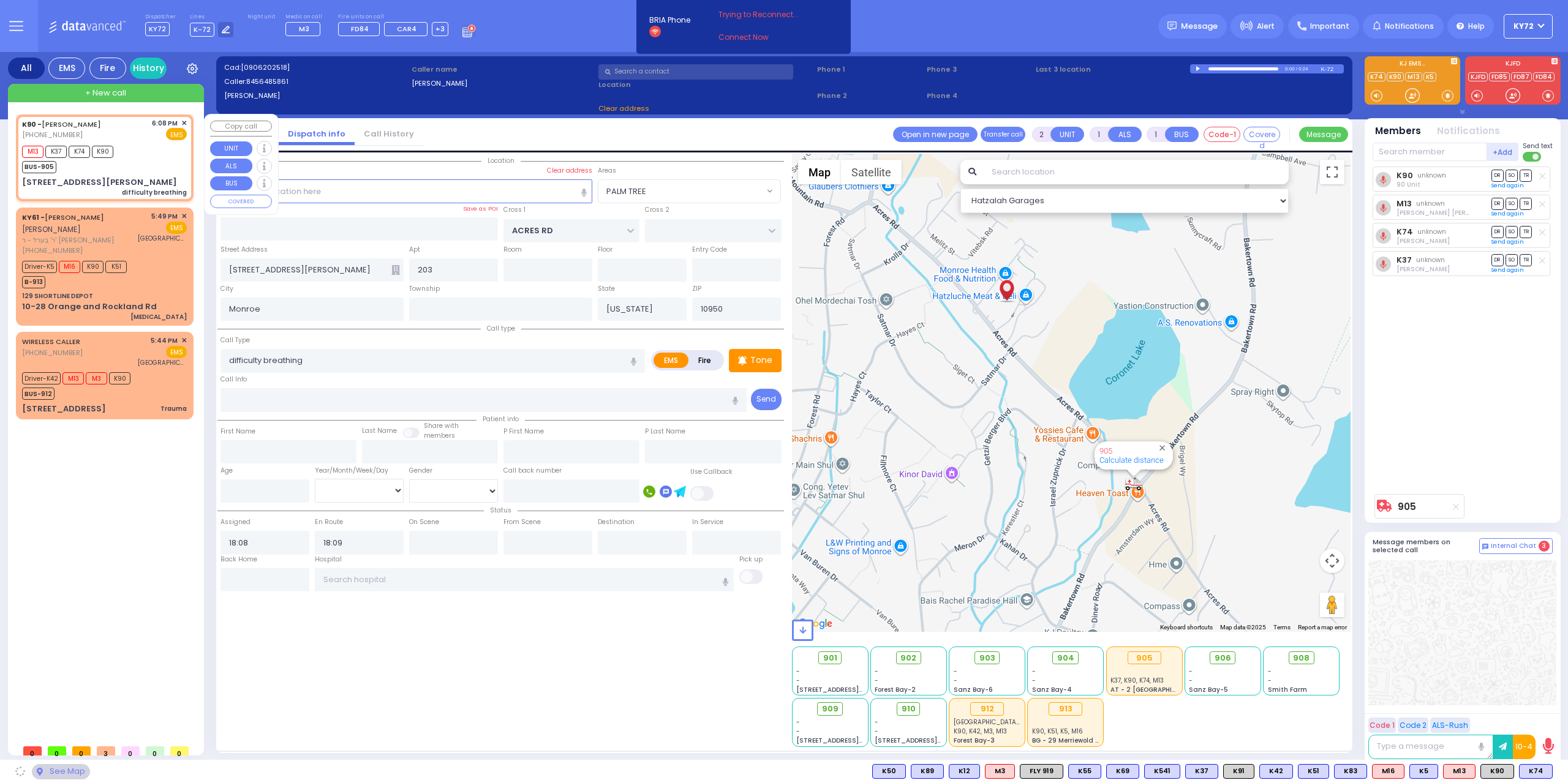
select select "PALM TREE"
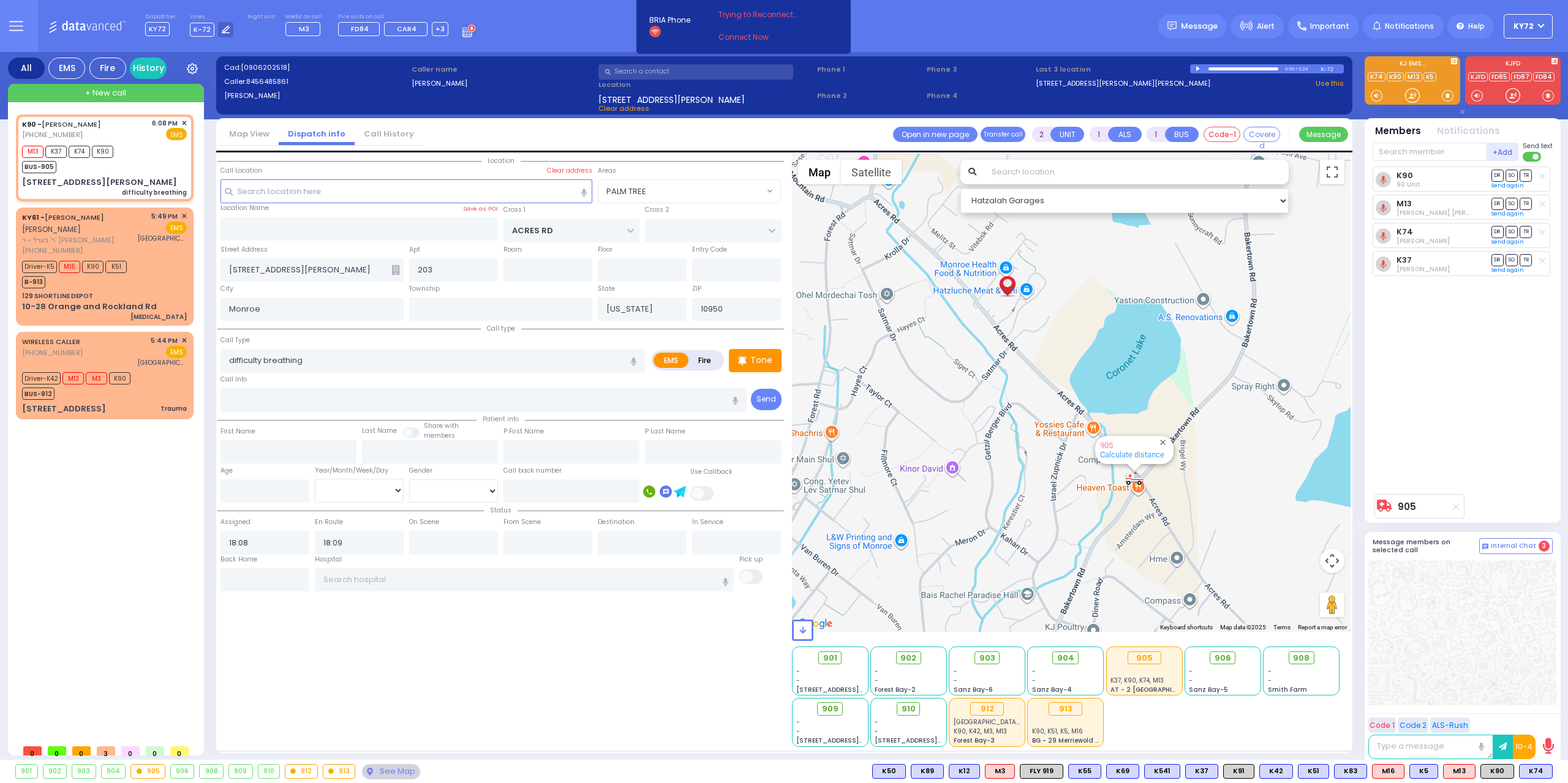
click at [410, 590] on div "Location 203" at bounding box center [500, 450] width 566 height 593
click at [414, 581] on input "text" at bounding box center [524, 580] width 419 height 24
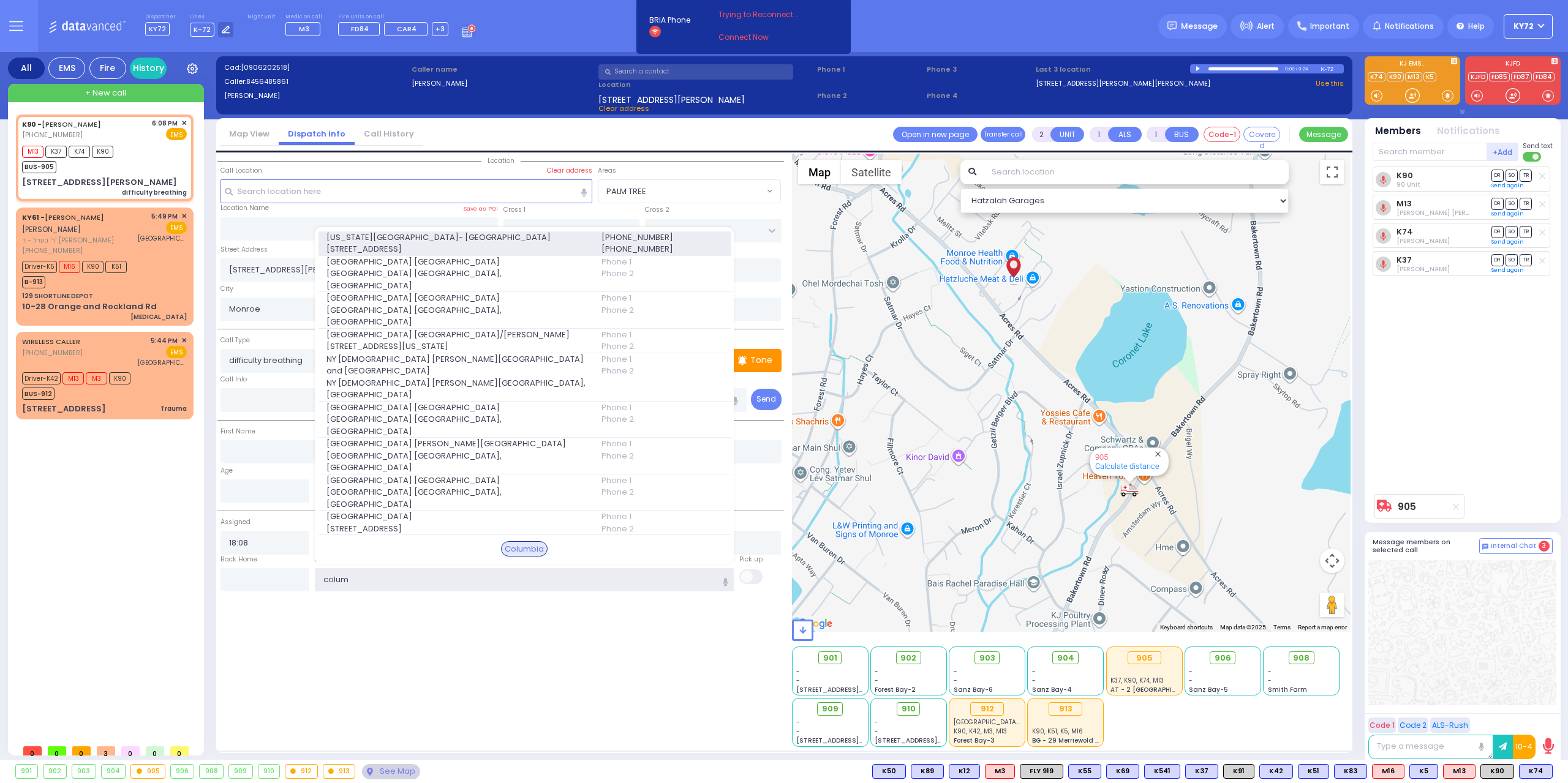
type input "colum"
click at [462, 255] on span "622 West 168th Street 723" at bounding box center [456, 249] width 260 height 12
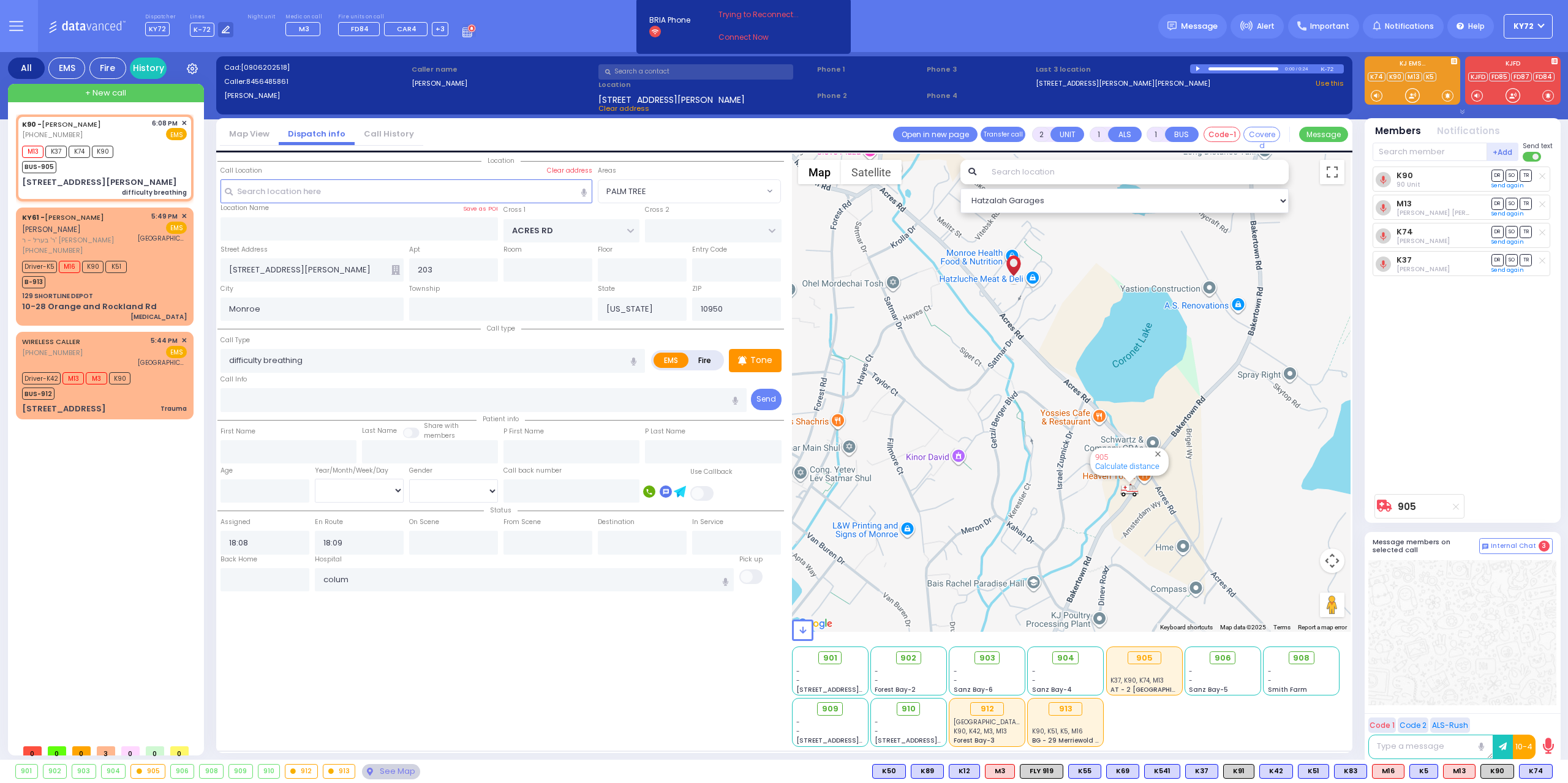
select select
radio input "true"
select select
type input "New York Presbyterian Hospital- Columbia Campus"
select select "Hatzalah Garages"
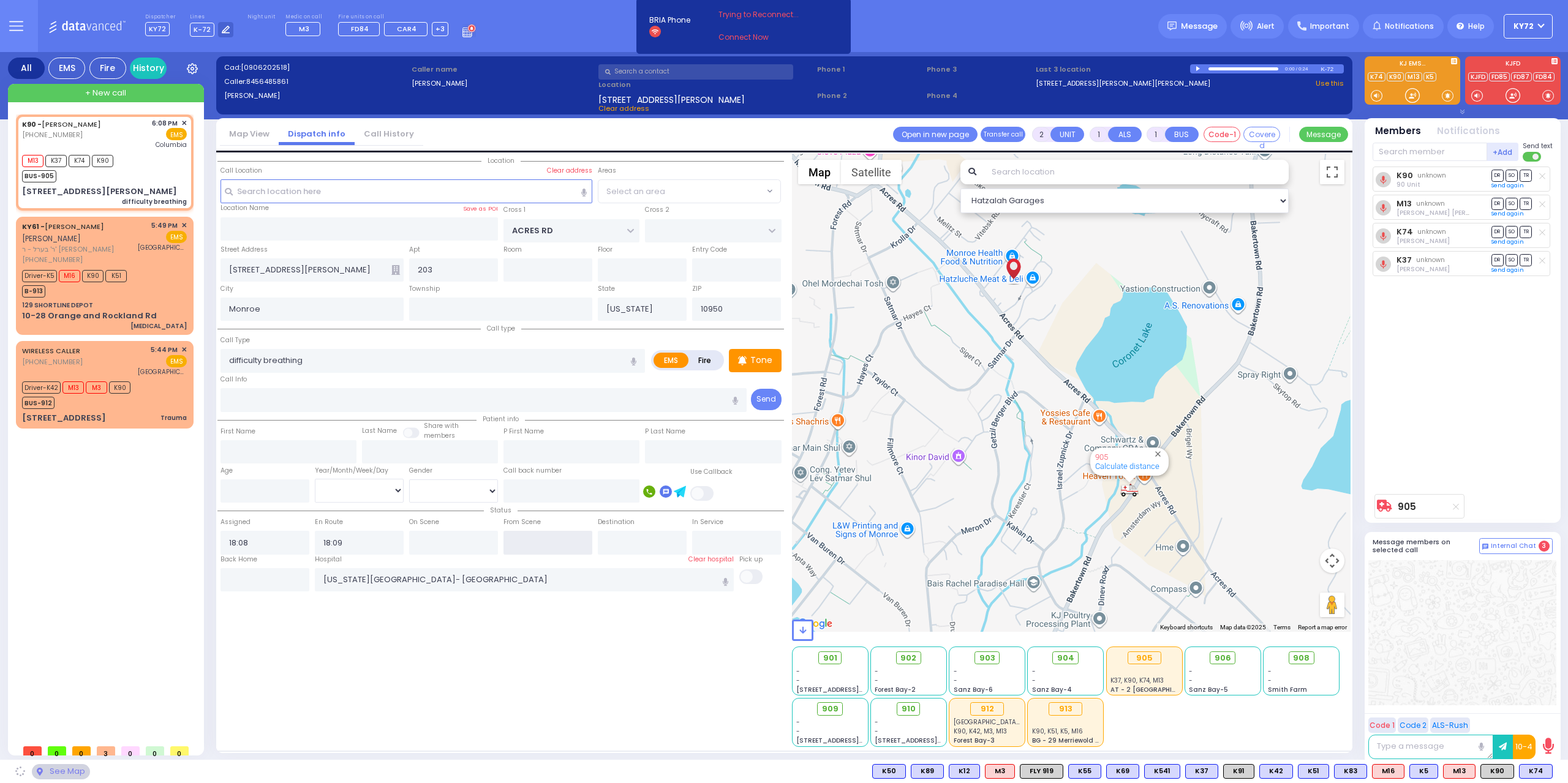
click at [523, 536] on input "text" at bounding box center [548, 543] width 89 height 24
select select "PALM TREE"
click at [522, 536] on input "text" at bounding box center [548, 543] width 89 height 24
click at [521, 534] on input "text" at bounding box center [548, 543] width 89 height 24
click at [521, 535] on input "text" at bounding box center [548, 543] width 89 height 24
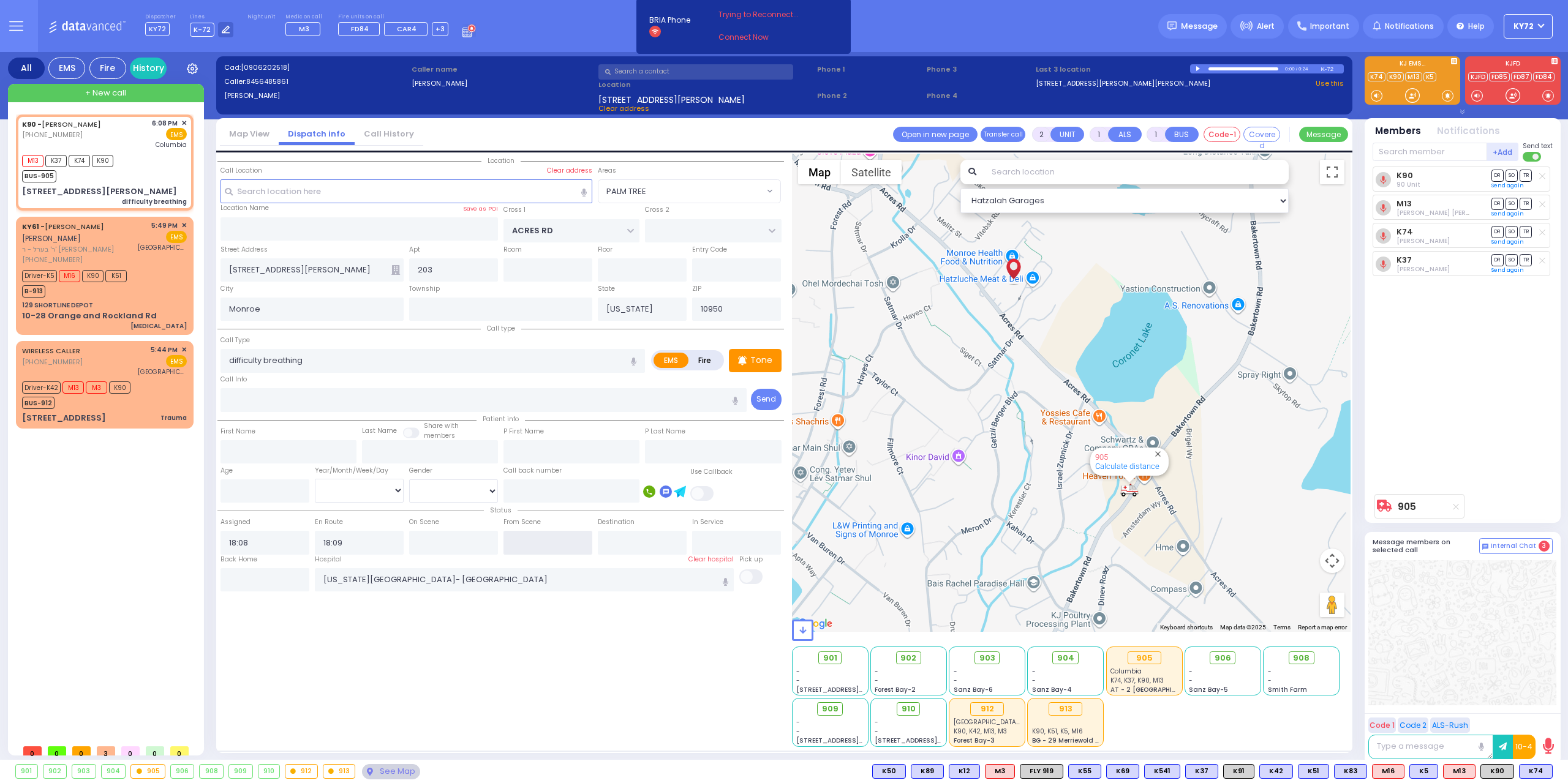
click at [521, 535] on input "text" at bounding box center [548, 543] width 89 height 24
type input "18:35"
select select
radio input "true"
select select
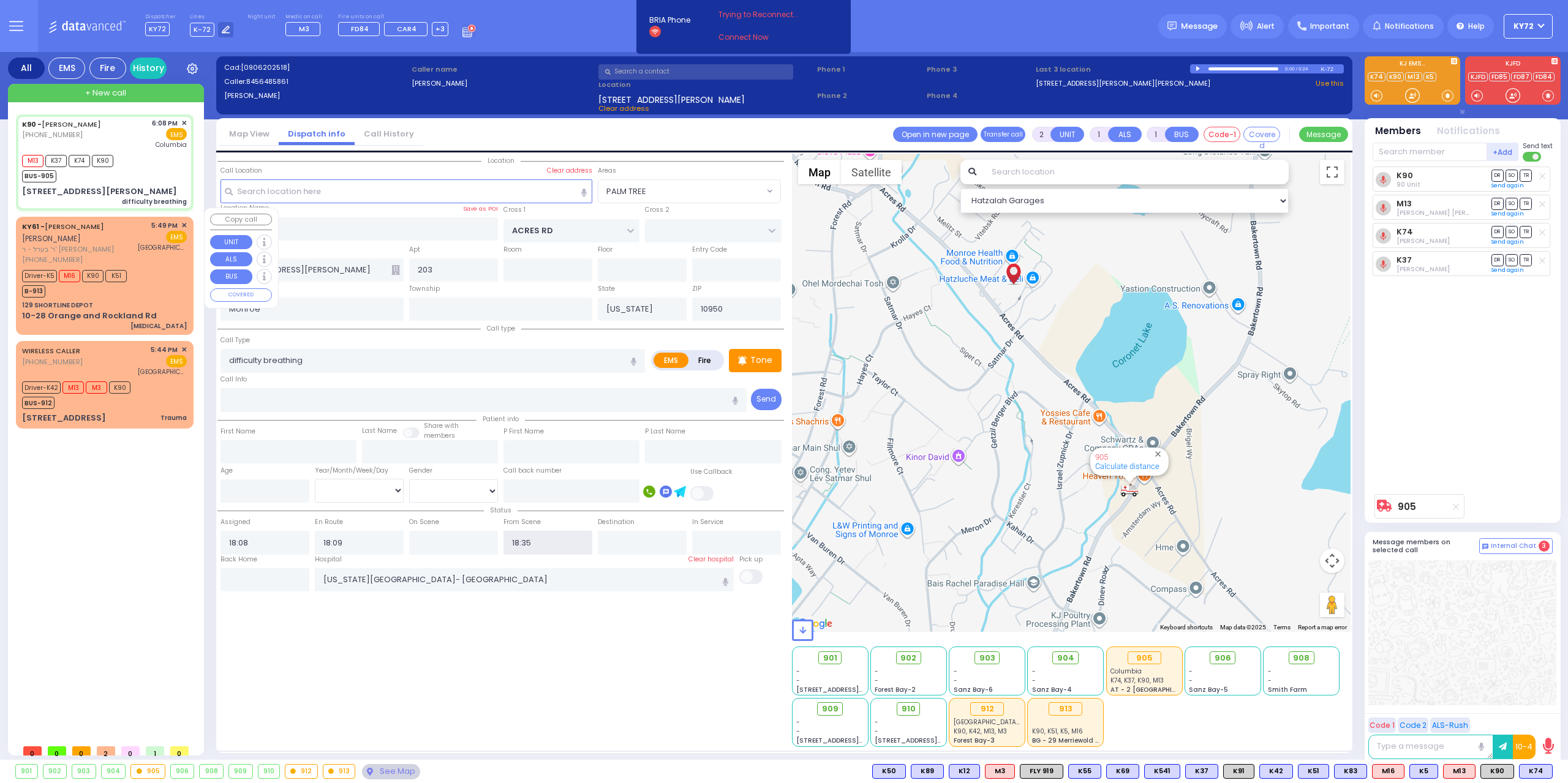
select select "Hatzalah Garages"
select select "PALM TREE"
click at [174, 301] on div "129 SHORTLINE DEPOT" at bounding box center [104, 304] width 165 height 9
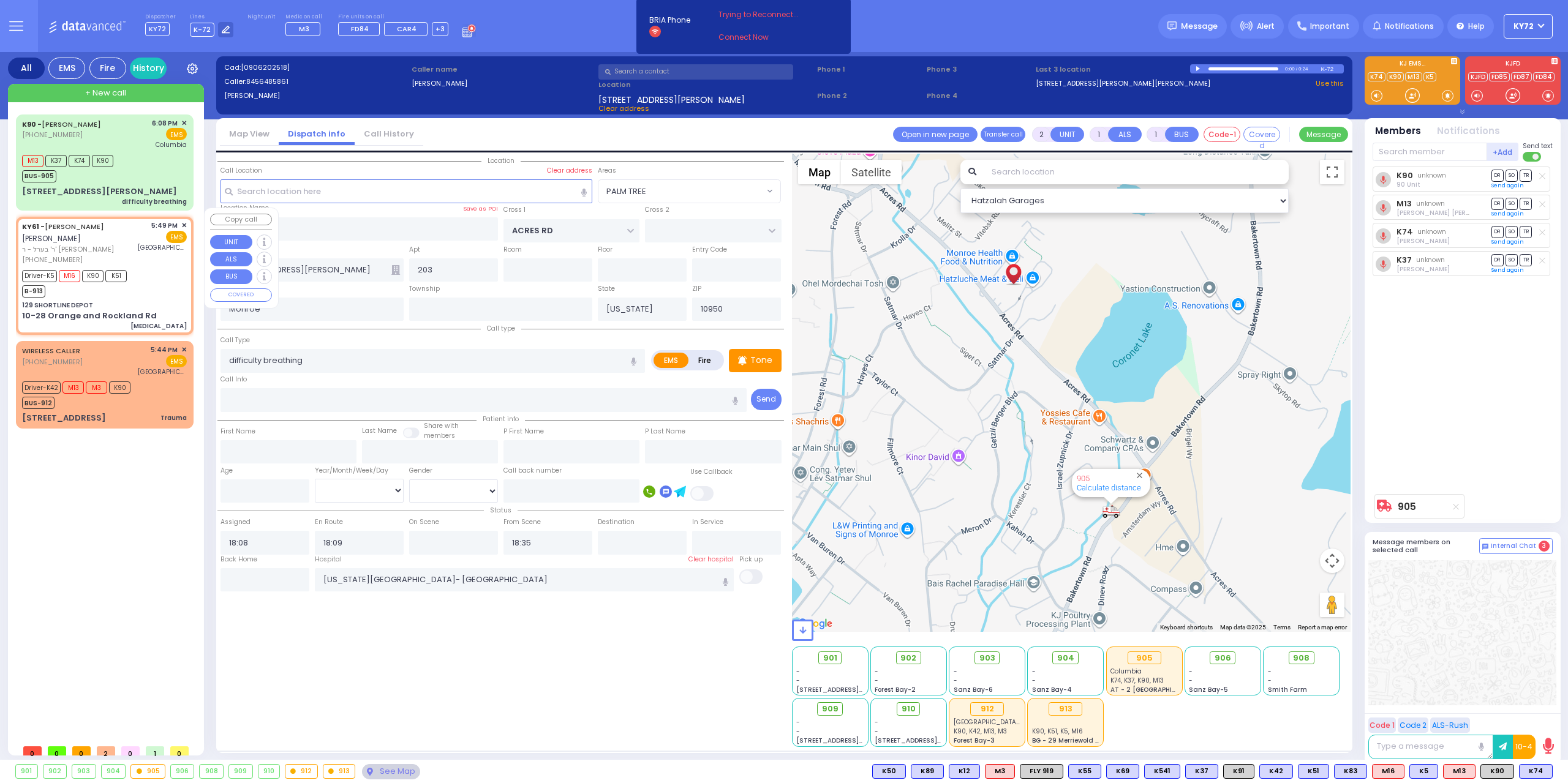
type input "6"
select select
type input "[MEDICAL_DATA]"
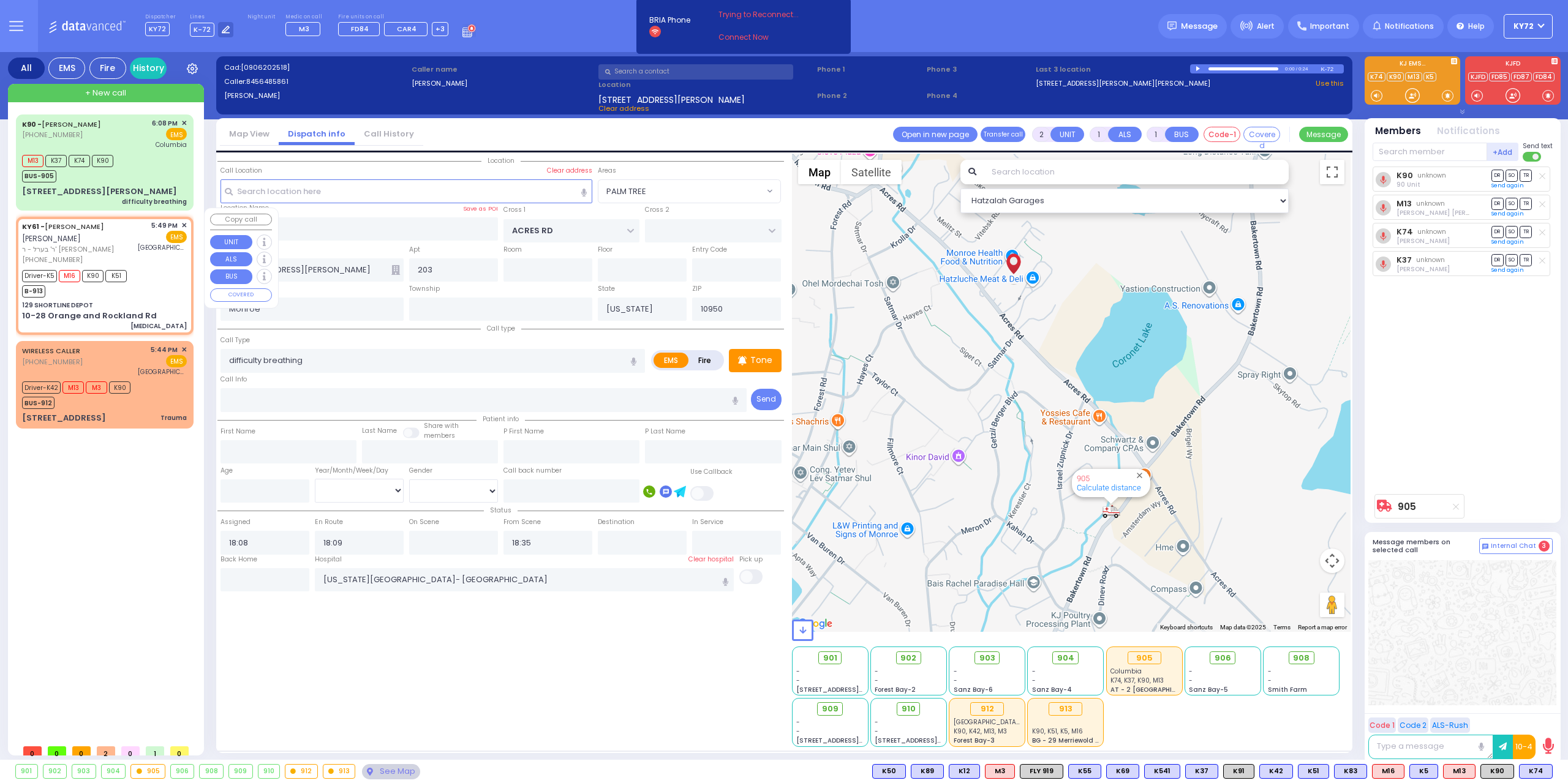
radio input "true"
type input "[PERSON_NAME]"
type input "Unknown"
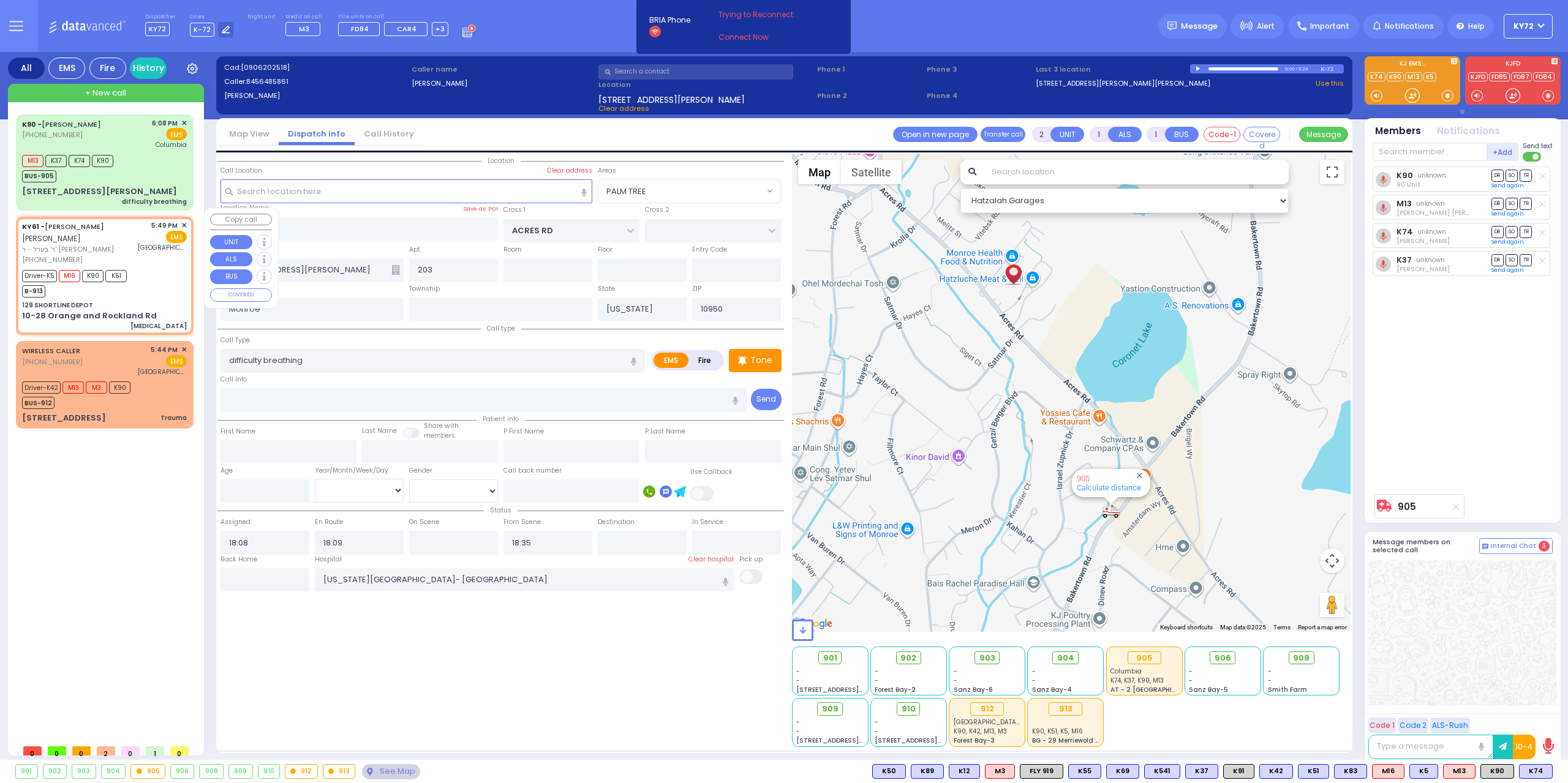
select select "Year"
type input "17:49"
type input "17:50"
type input "17:52"
type input "17:56"
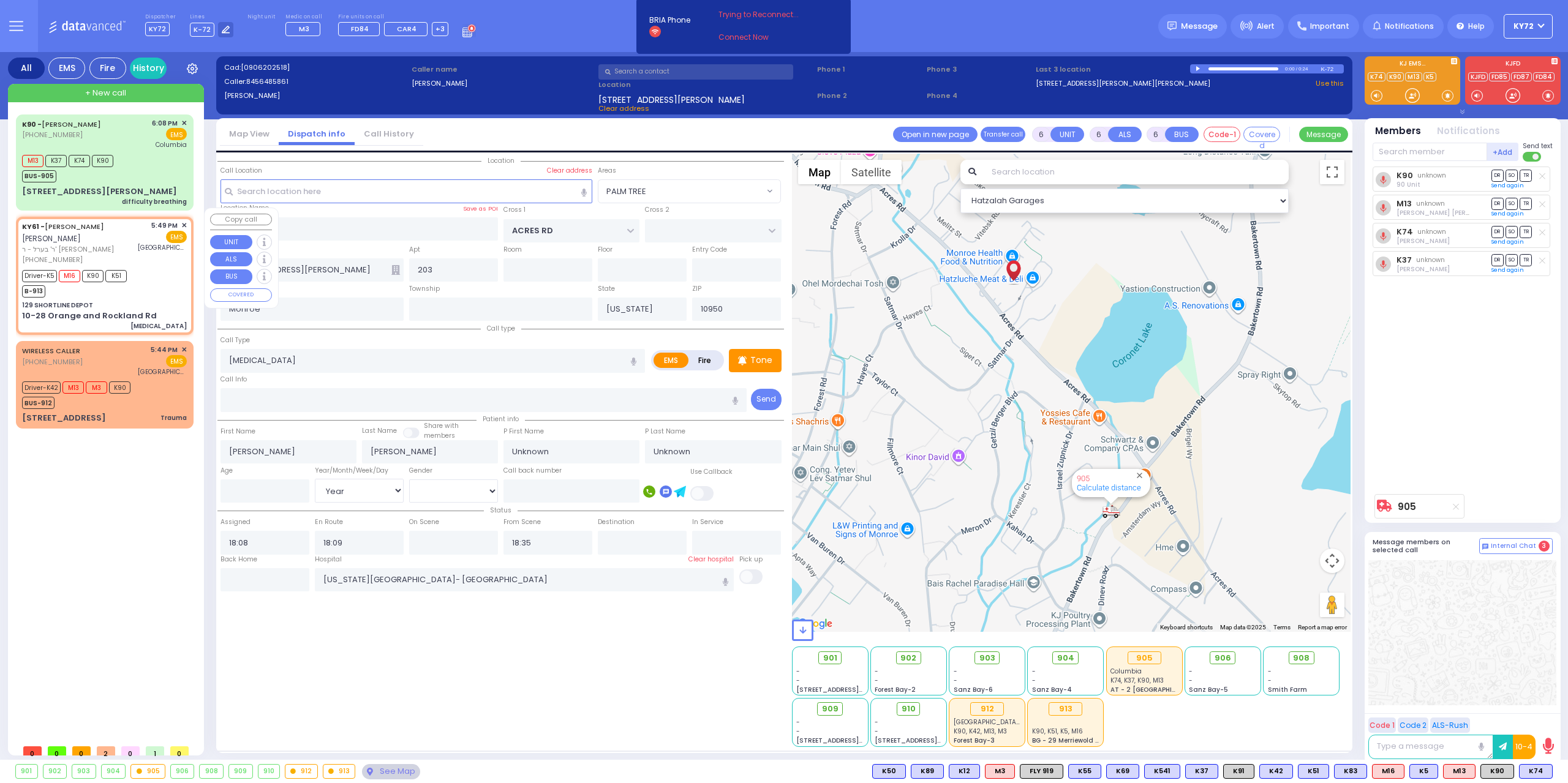
type input "18:30"
type input "18:40"
type input "[GEOGRAPHIC_DATA]"
select select "Hatzalah Garages"
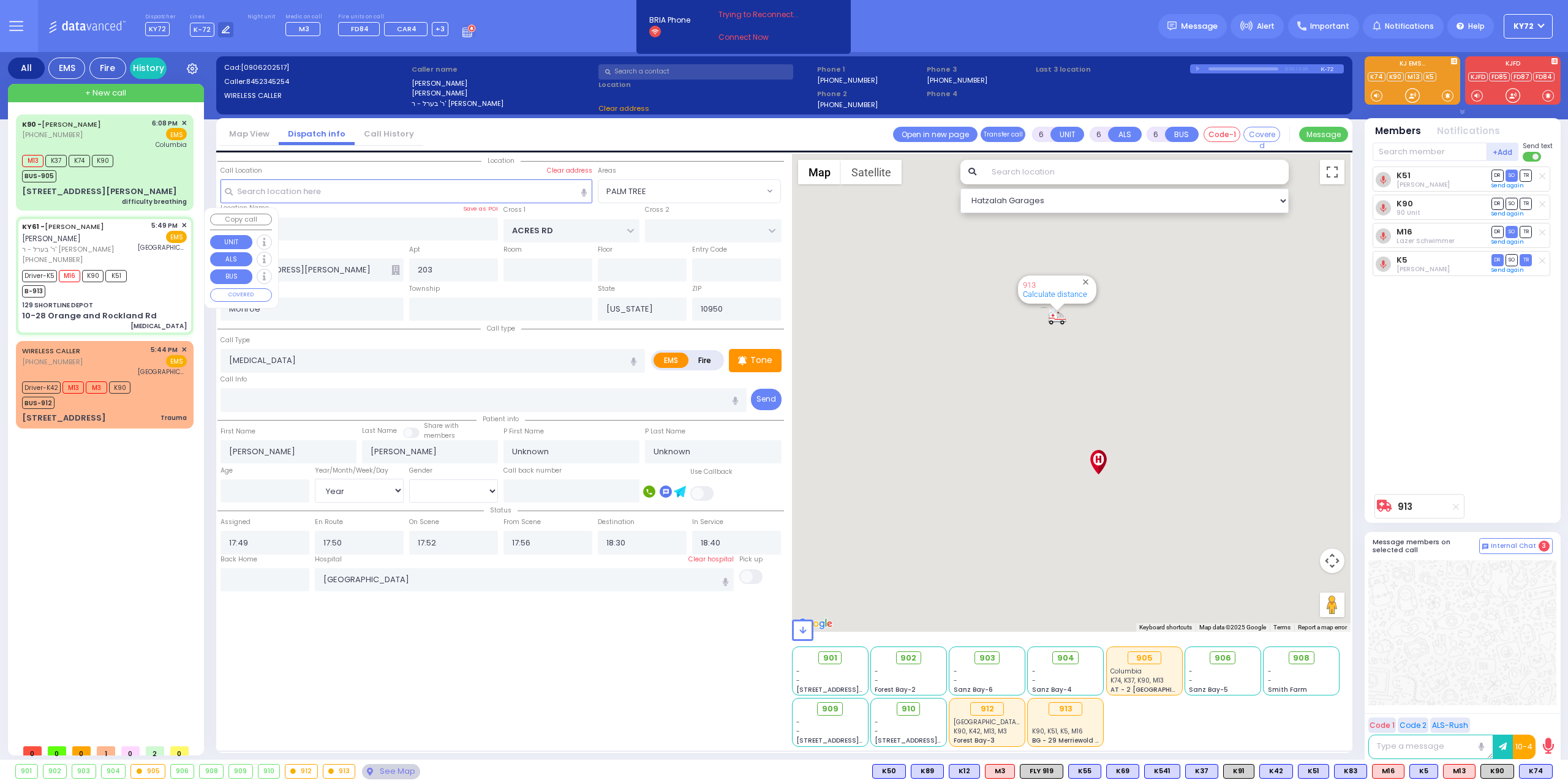
select select
radio input "true"
select select "Year"
select select "Hatzalah Garages"
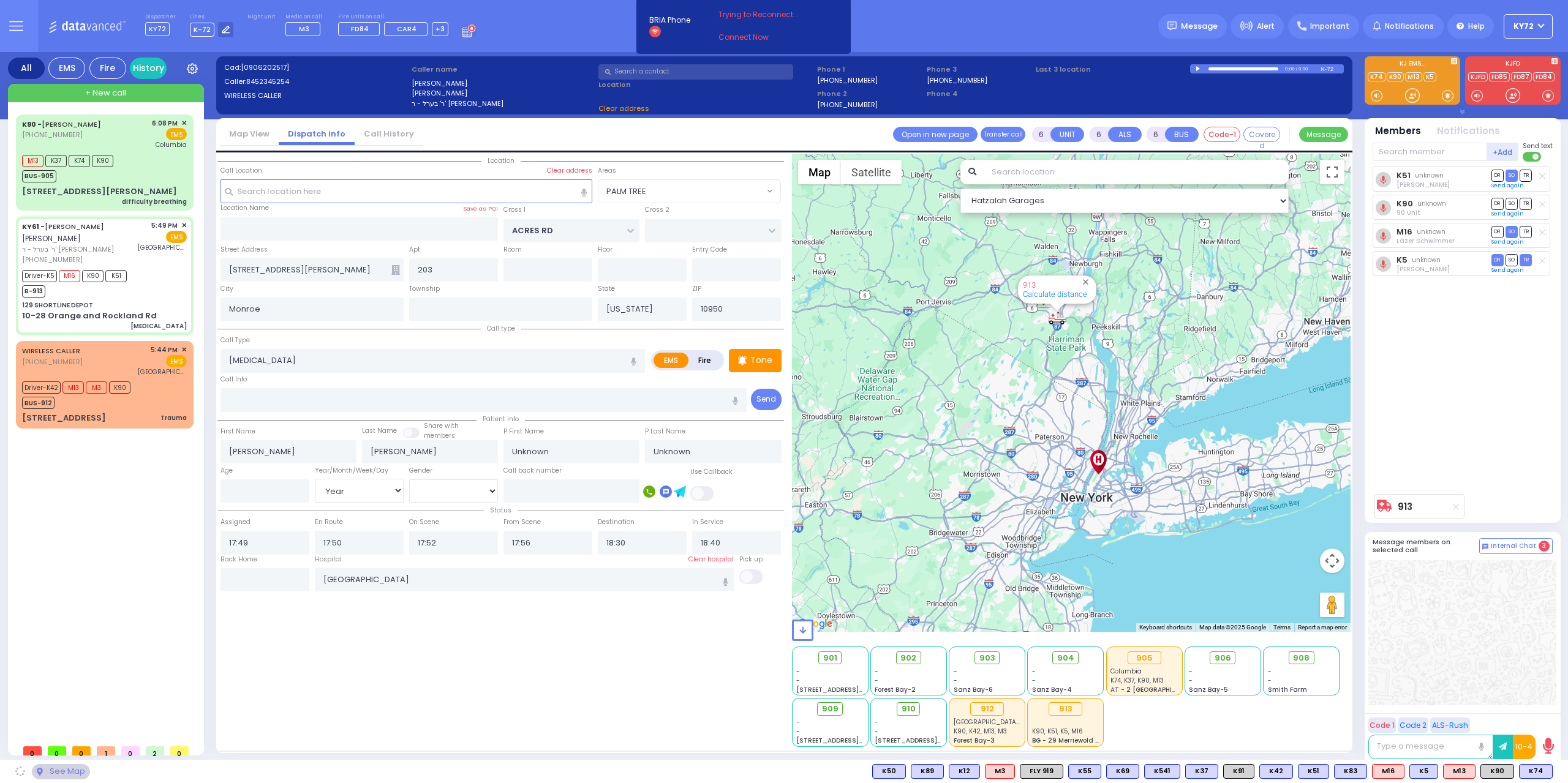
type input "129 SHORTLINE DEPOT"
type input "10-28 Orange and Rockland Rd"
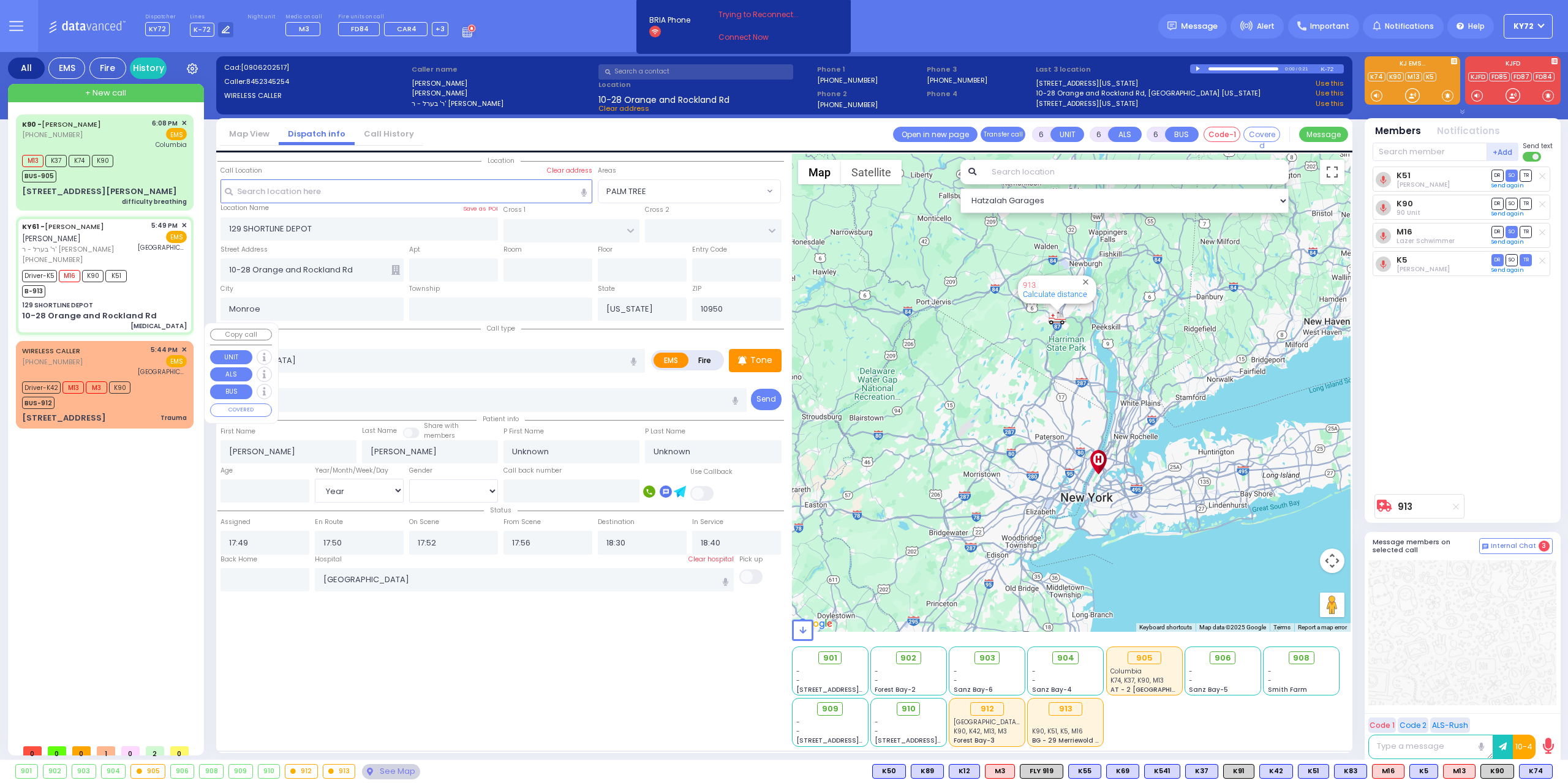
click at [181, 382] on div "Driver-K42 M13 M3 K90 BUS-912" at bounding box center [104, 393] width 165 height 31
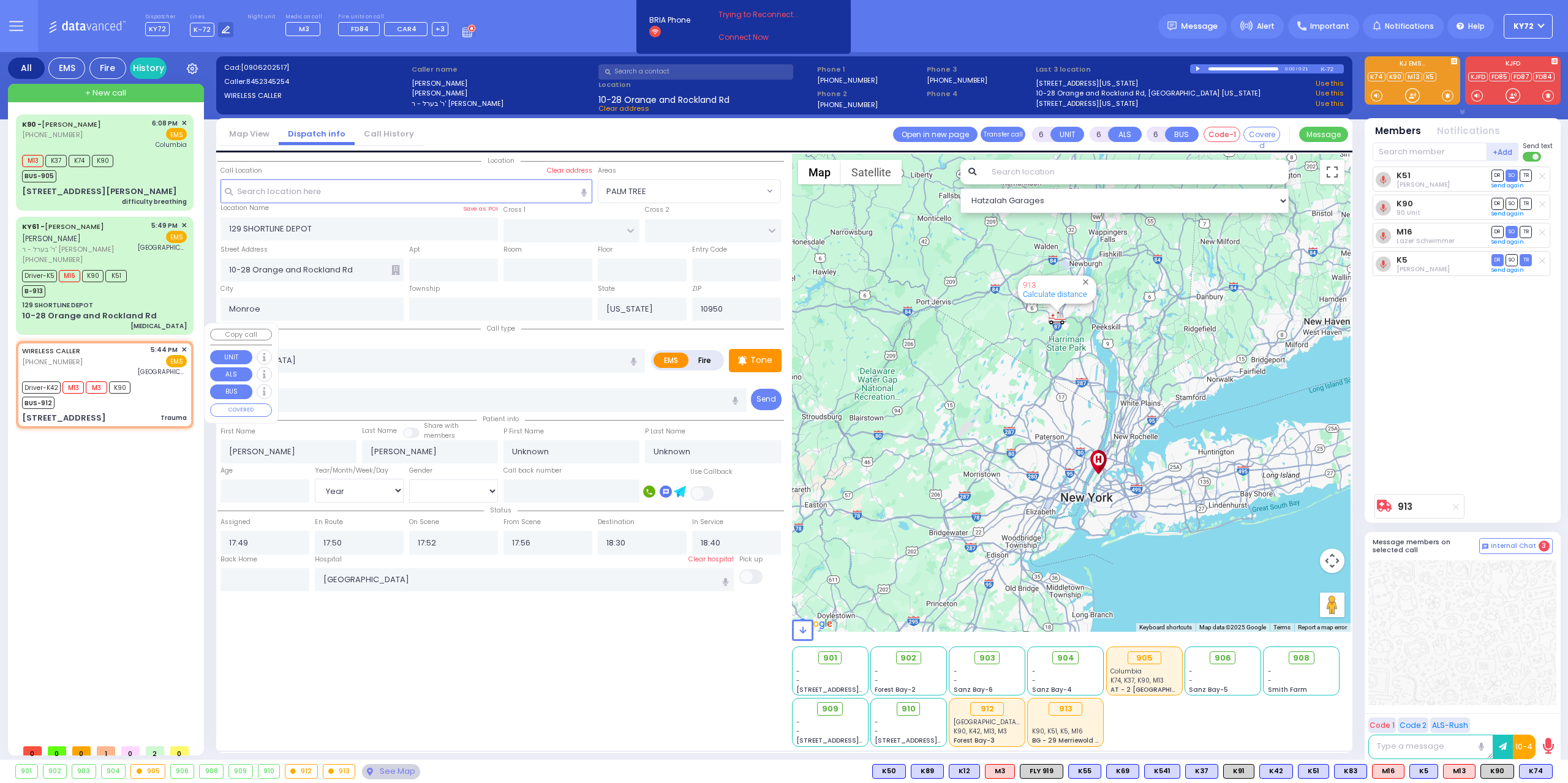
select select
type input "Trauma"
radio input "true"
type input "Wolf"
type input "Dried"
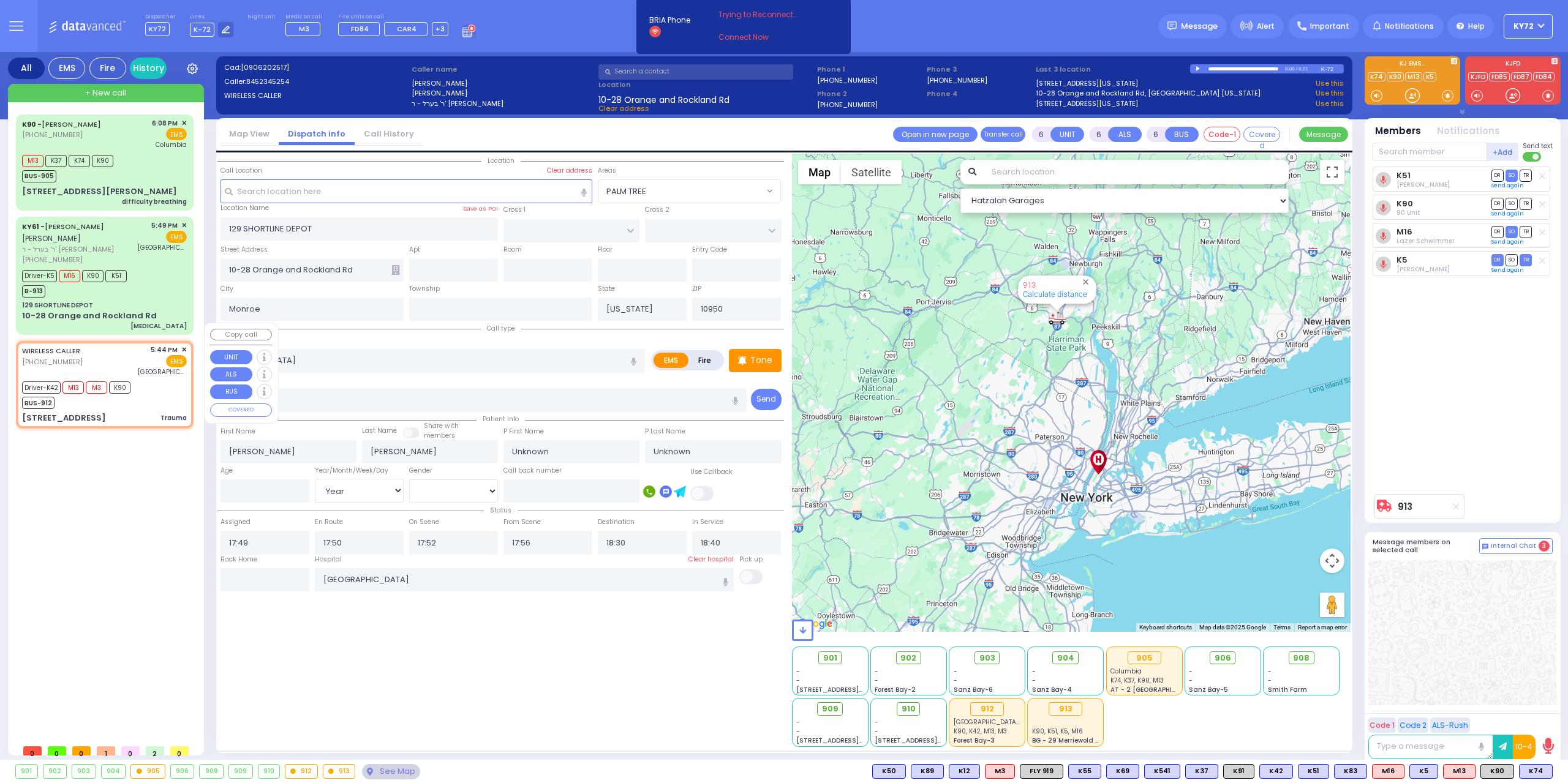
type input "11"
select select "Year"
select select "[DEMOGRAPHIC_DATA]"
type input "17:44"
type input "17:46"
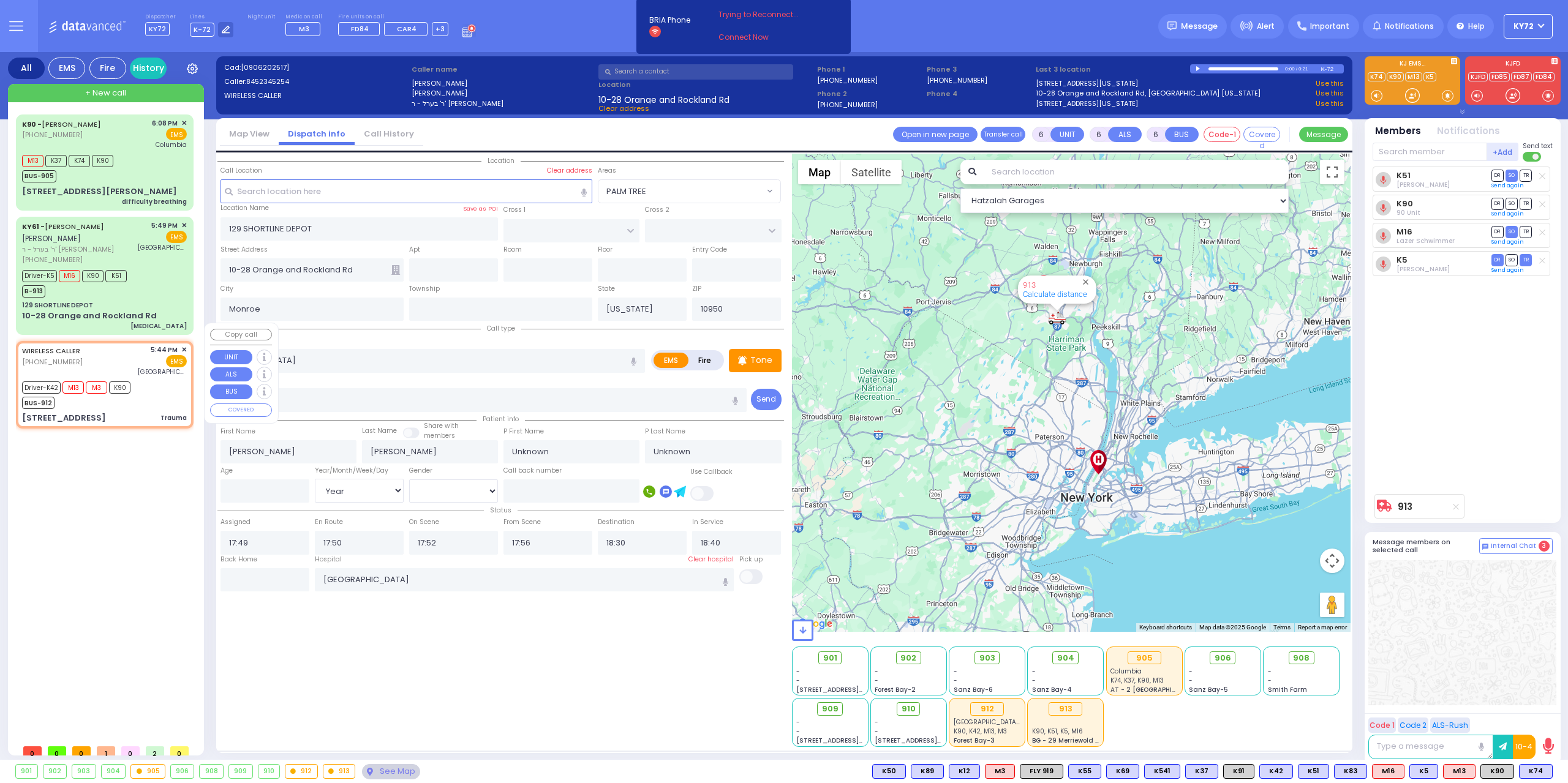
type input "17:48"
type input "18:14"
type input "[GEOGRAPHIC_DATA] (Moses Division)"
select select "Hatzalah Garages"
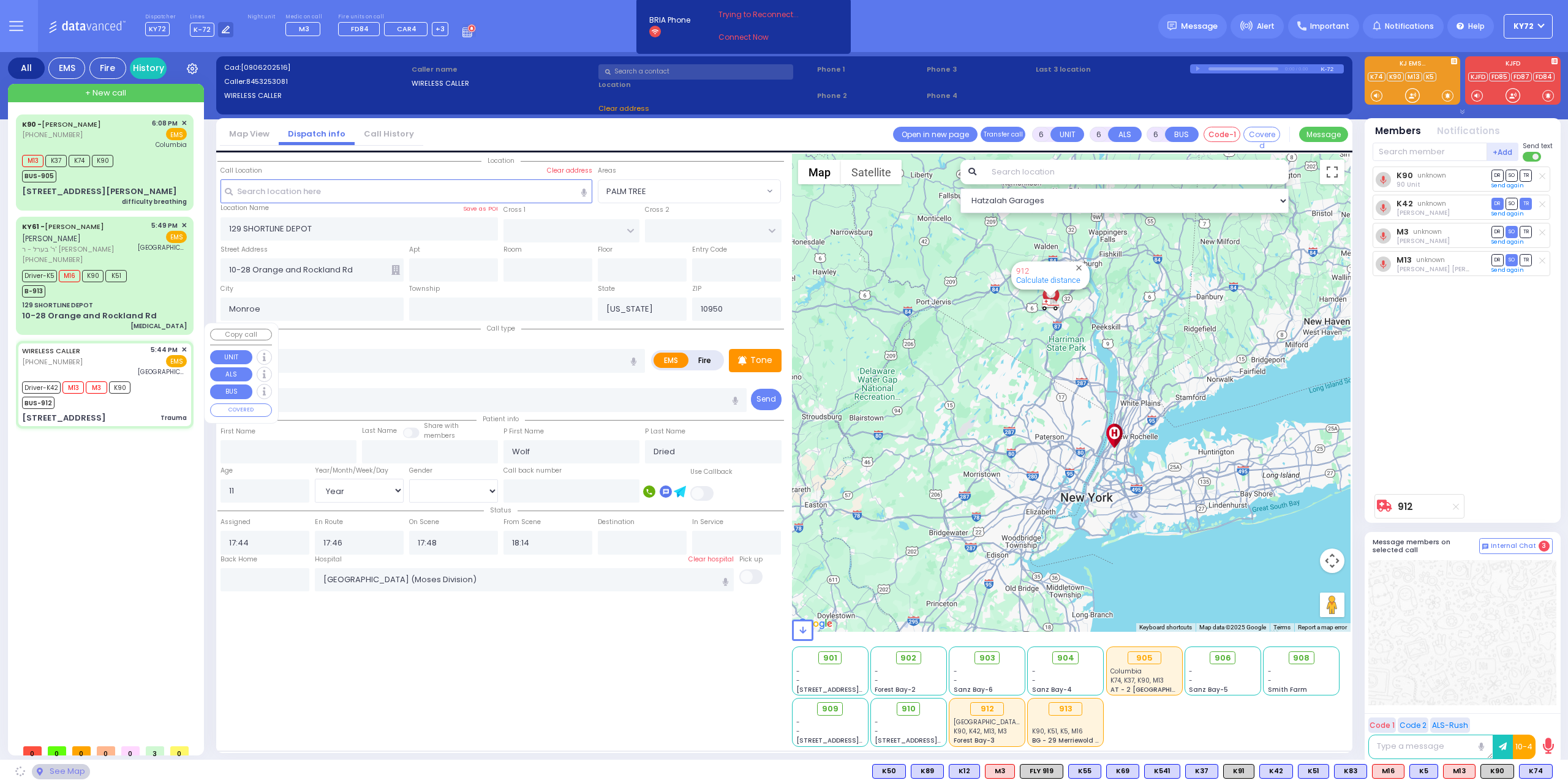
select select
radio input "true"
select select "Year"
select select "[DEMOGRAPHIC_DATA]"
select select "Hatzalah Garages"
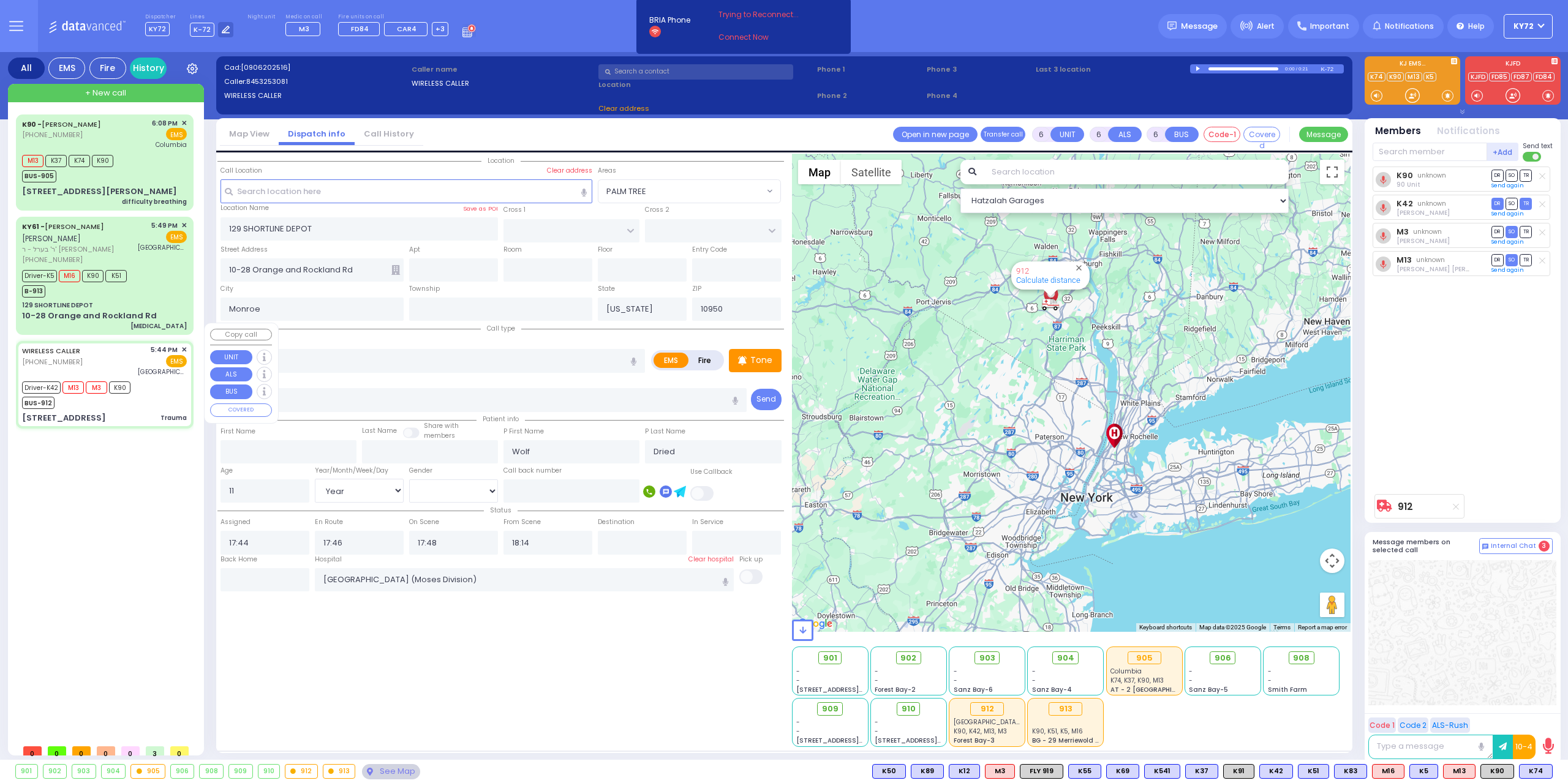
type input "KROLLA DR"
type input "MELITZ RD"
type input "[STREET_ADDRESS]"
select select "SECTION 3"
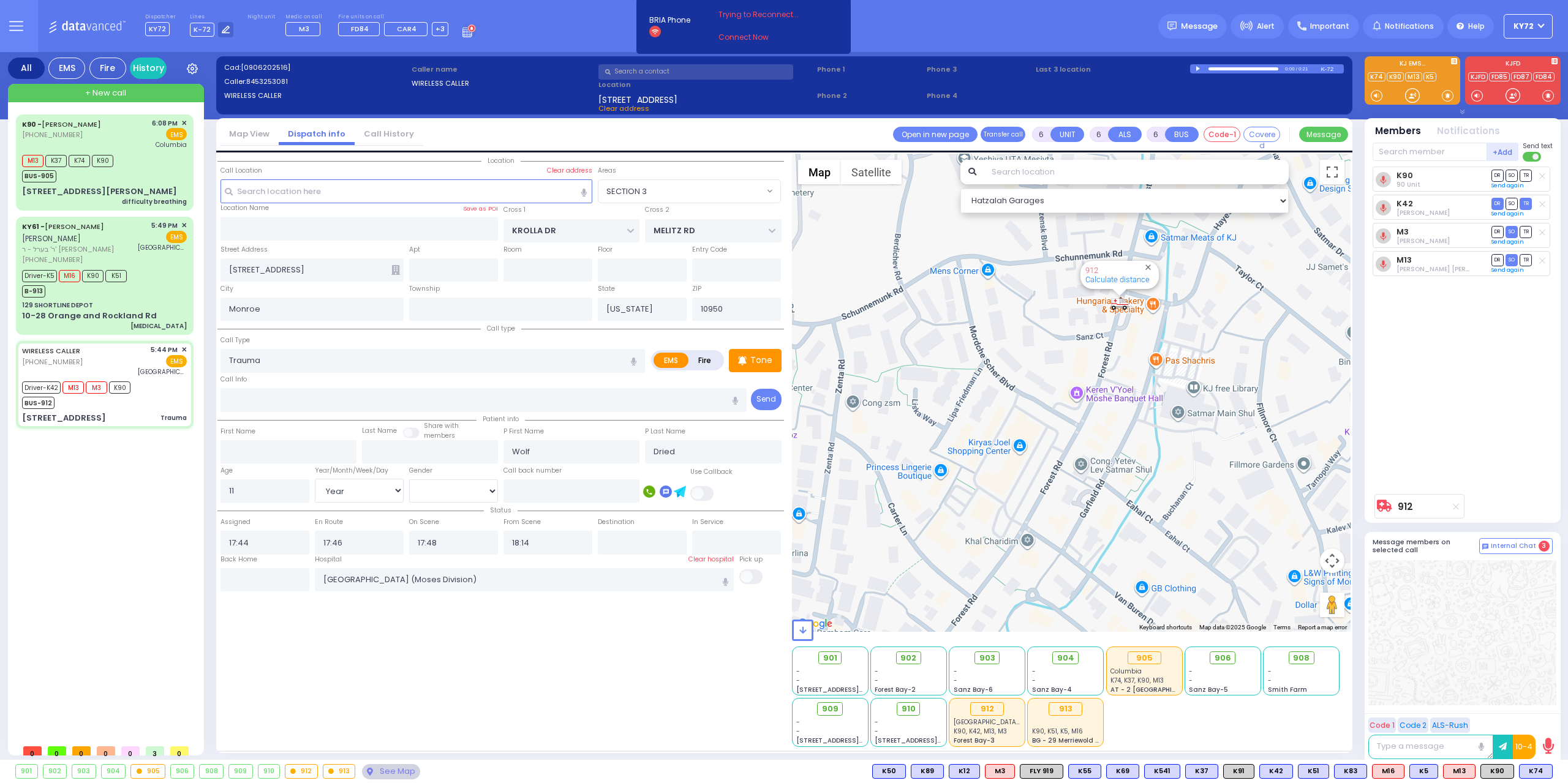
drag, startPoint x: 1102, startPoint y: 273, endPoint x: 1040, endPoint y: 559, distance: 292.6
click at [1040, 559] on div "912 Calculate distance" at bounding box center [1072, 392] width 560 height 478
click at [165, 242] on div "5:49 PM ✕ EMS Mount Sinai Hospital" at bounding box center [162, 242] width 49 height 44
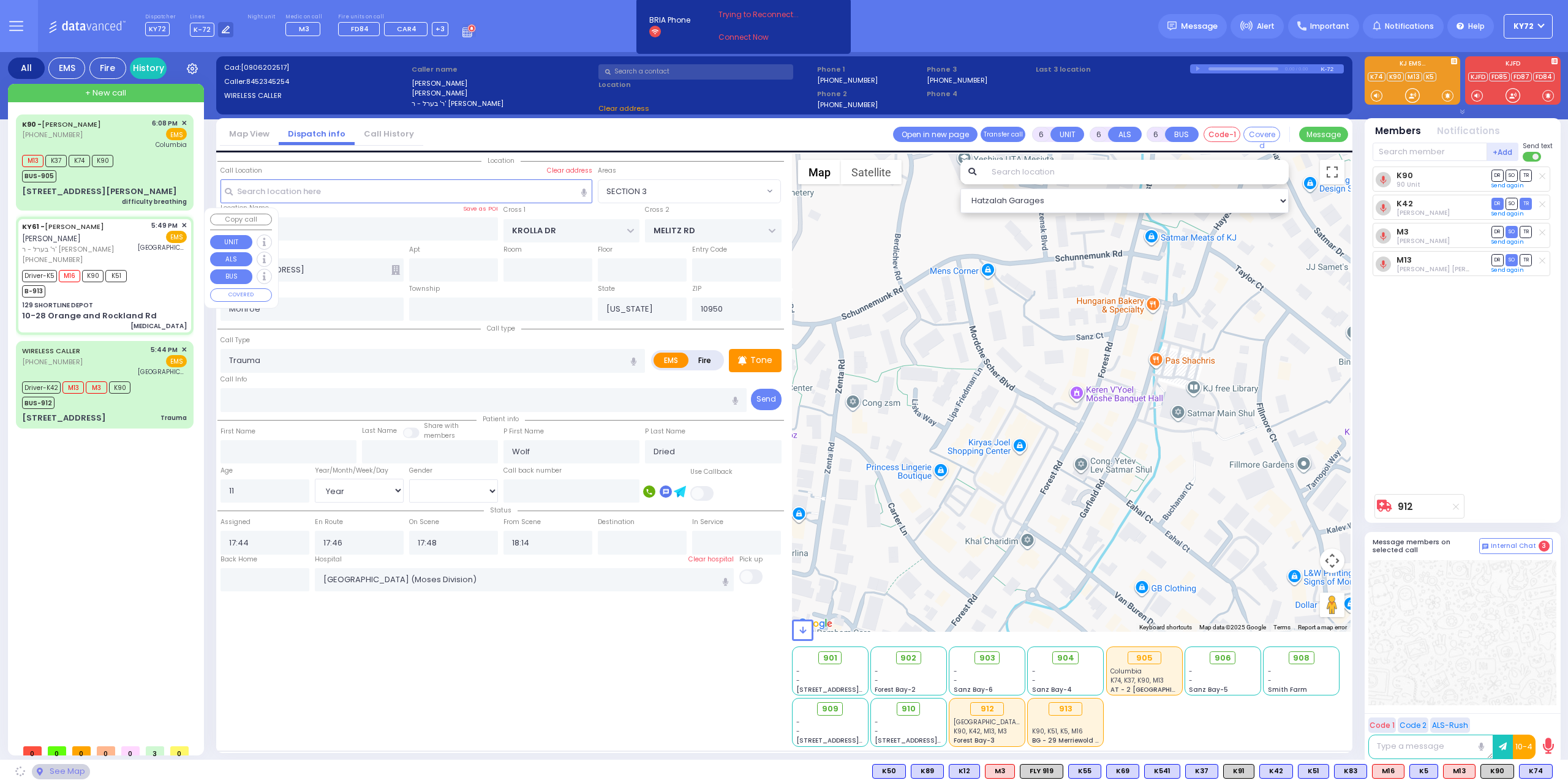
select select
type input "[MEDICAL_DATA]"
radio input "true"
type input "[PERSON_NAME]"
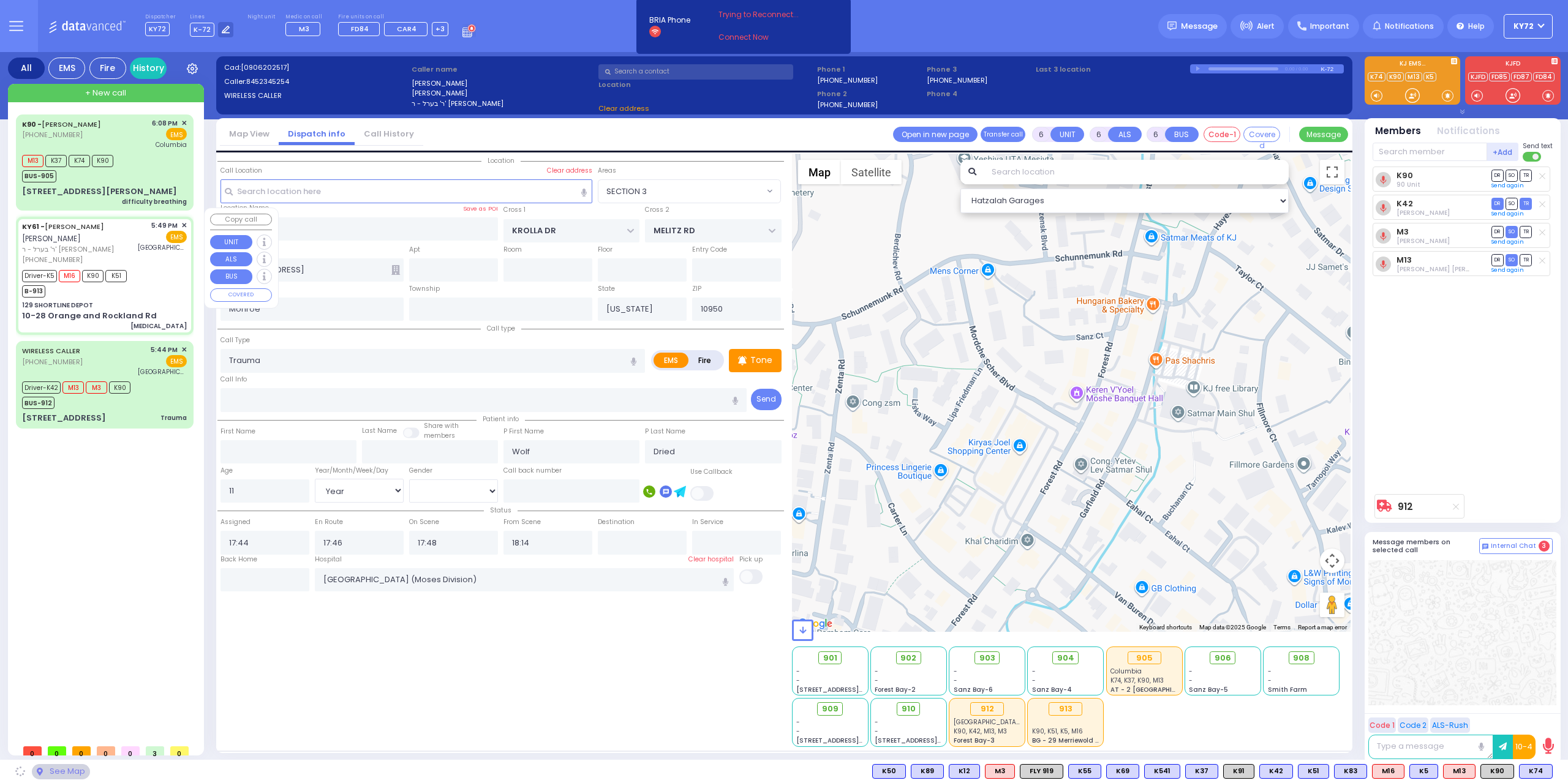
type input "Unknown"
select select "Year"
select select
type input "17:49"
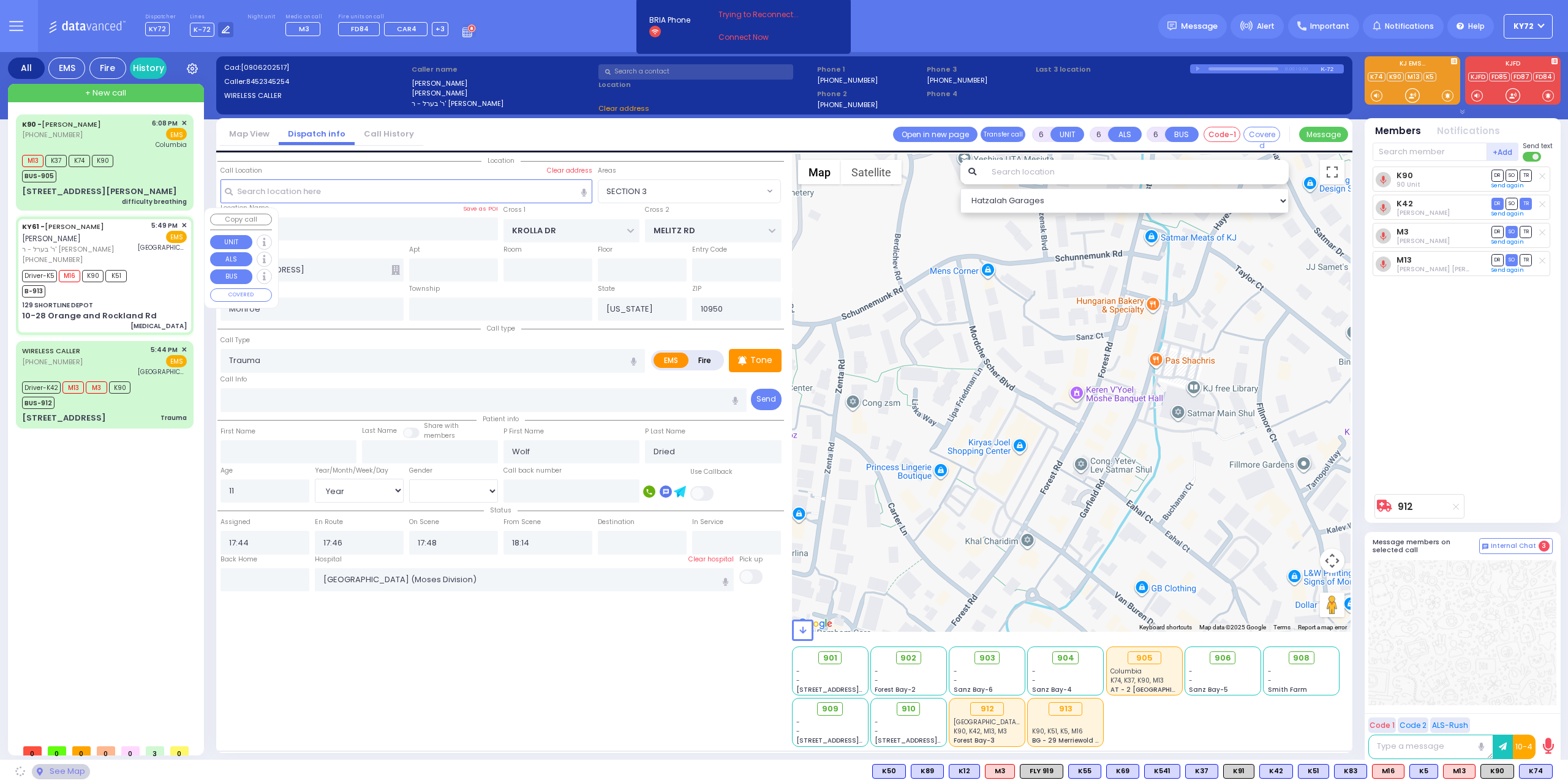
type input "17:50"
type input "17:52"
type input "17:56"
type input "18:30"
type input "18:40"
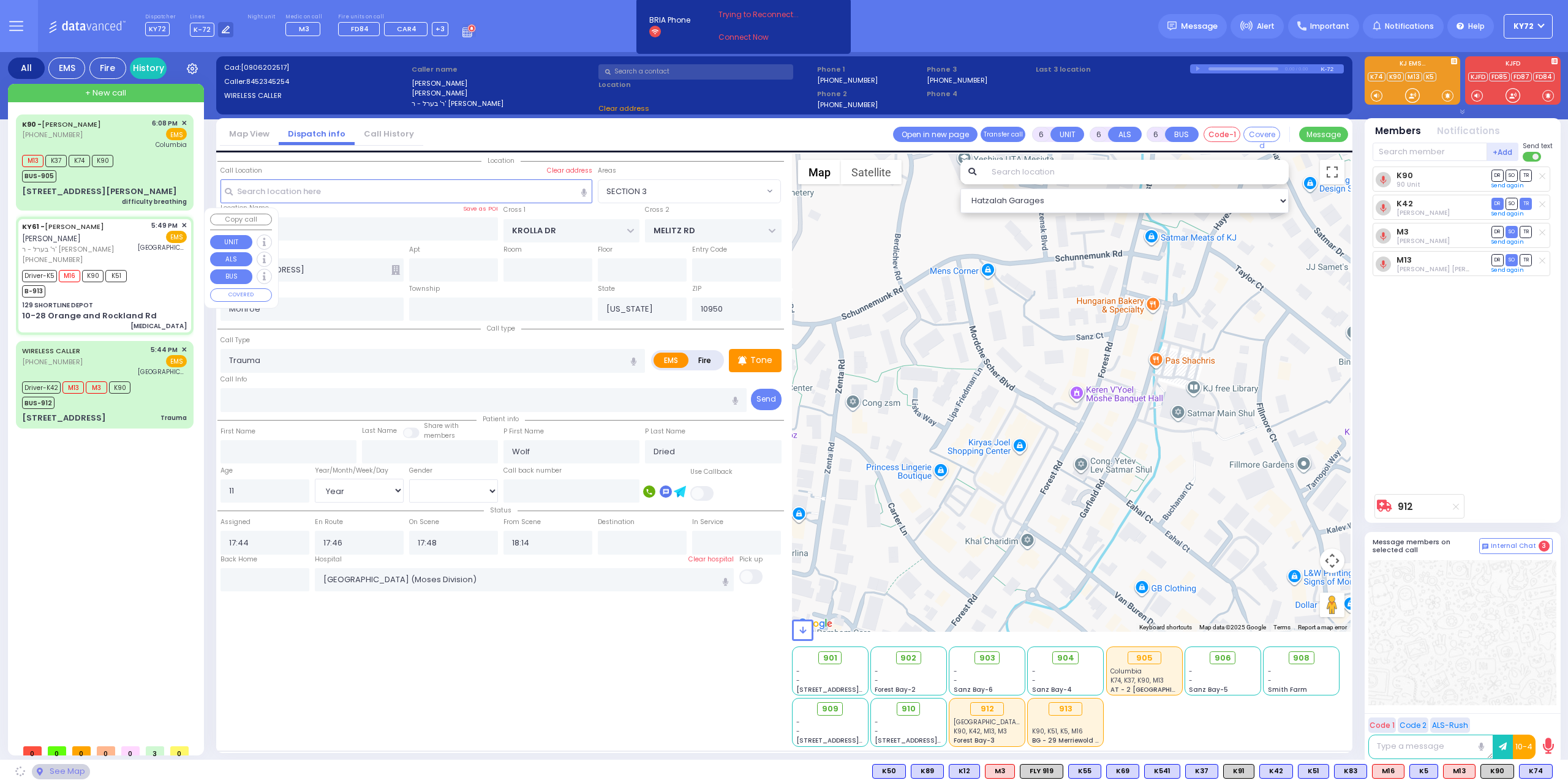
type input "[GEOGRAPHIC_DATA]"
select select "Hatzalah Garages"
type input "129 SHORTLINE DEPOT"
type input "10-28 Orange and Rockland Rd"
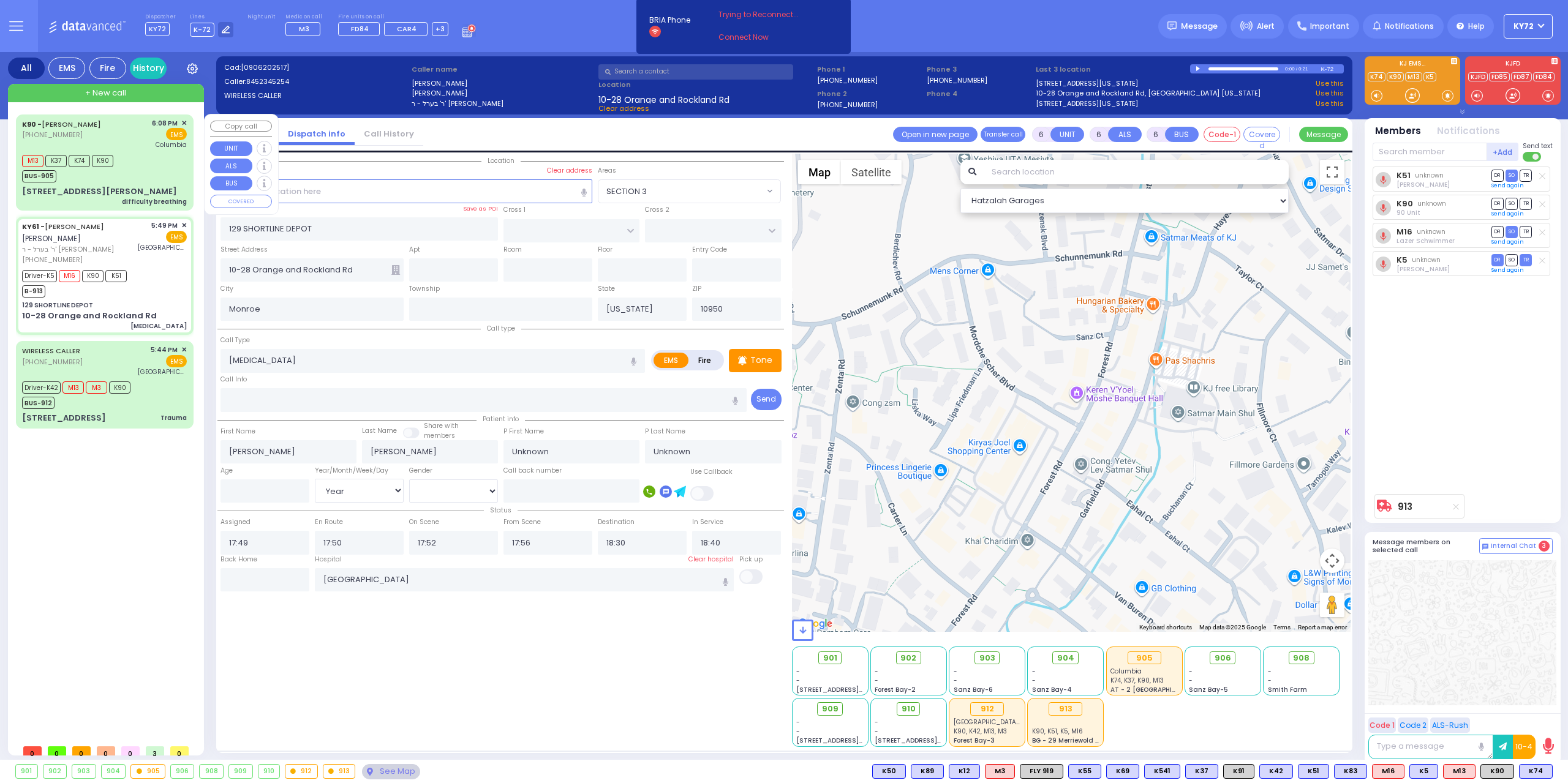
click at [138, 197] on div "difficulty breathing" at bounding box center [154, 201] width 65 height 9
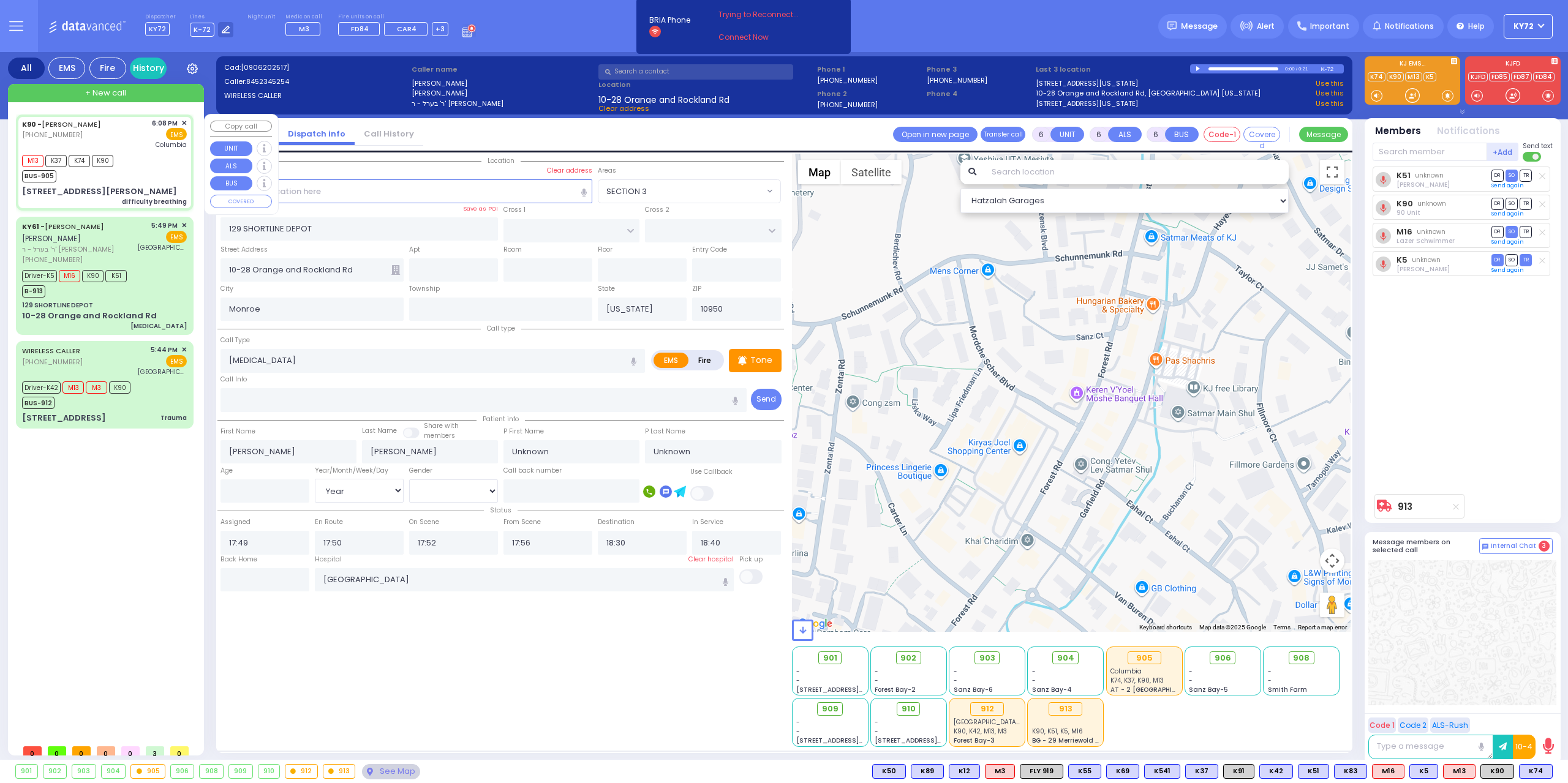
type input "2"
type input "1"
select select
type input "difficulty breathing"
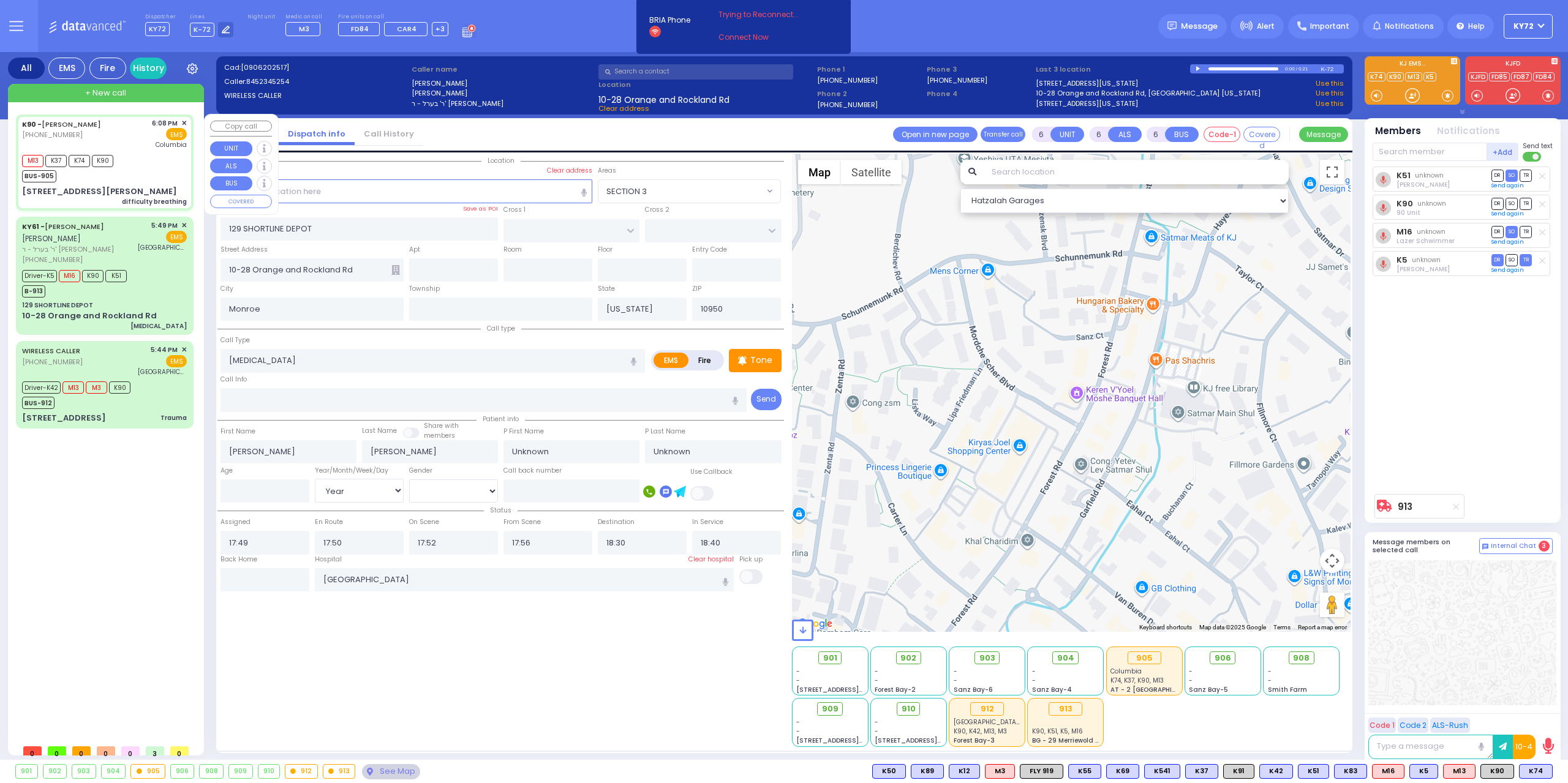
radio input "true"
select select
type input "18:08"
type input "18:09"
type input "18:35"
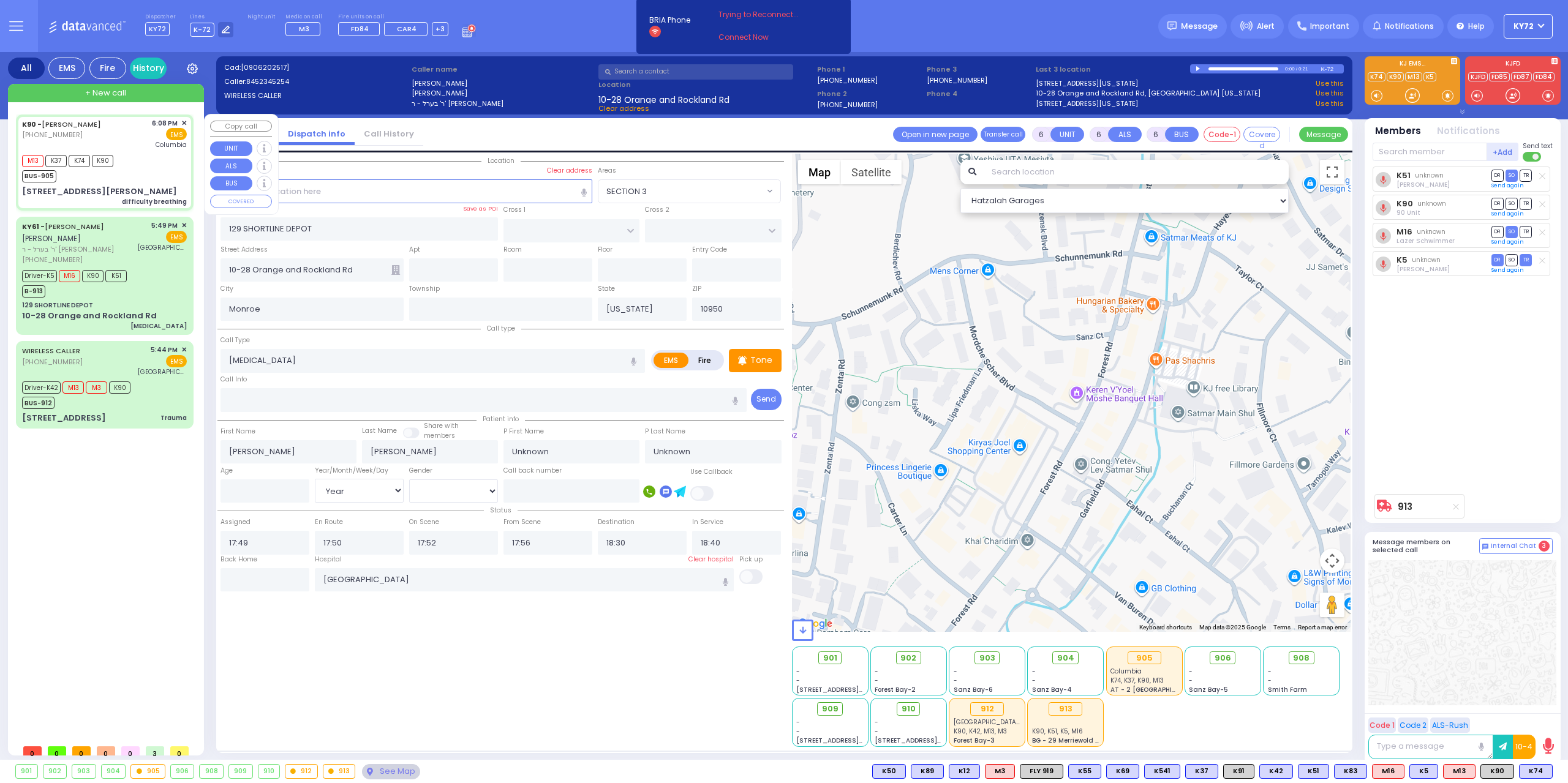
type input "New York Presbyterian Hospital- Columbia Campus"
select select "Hatzalah Garages"
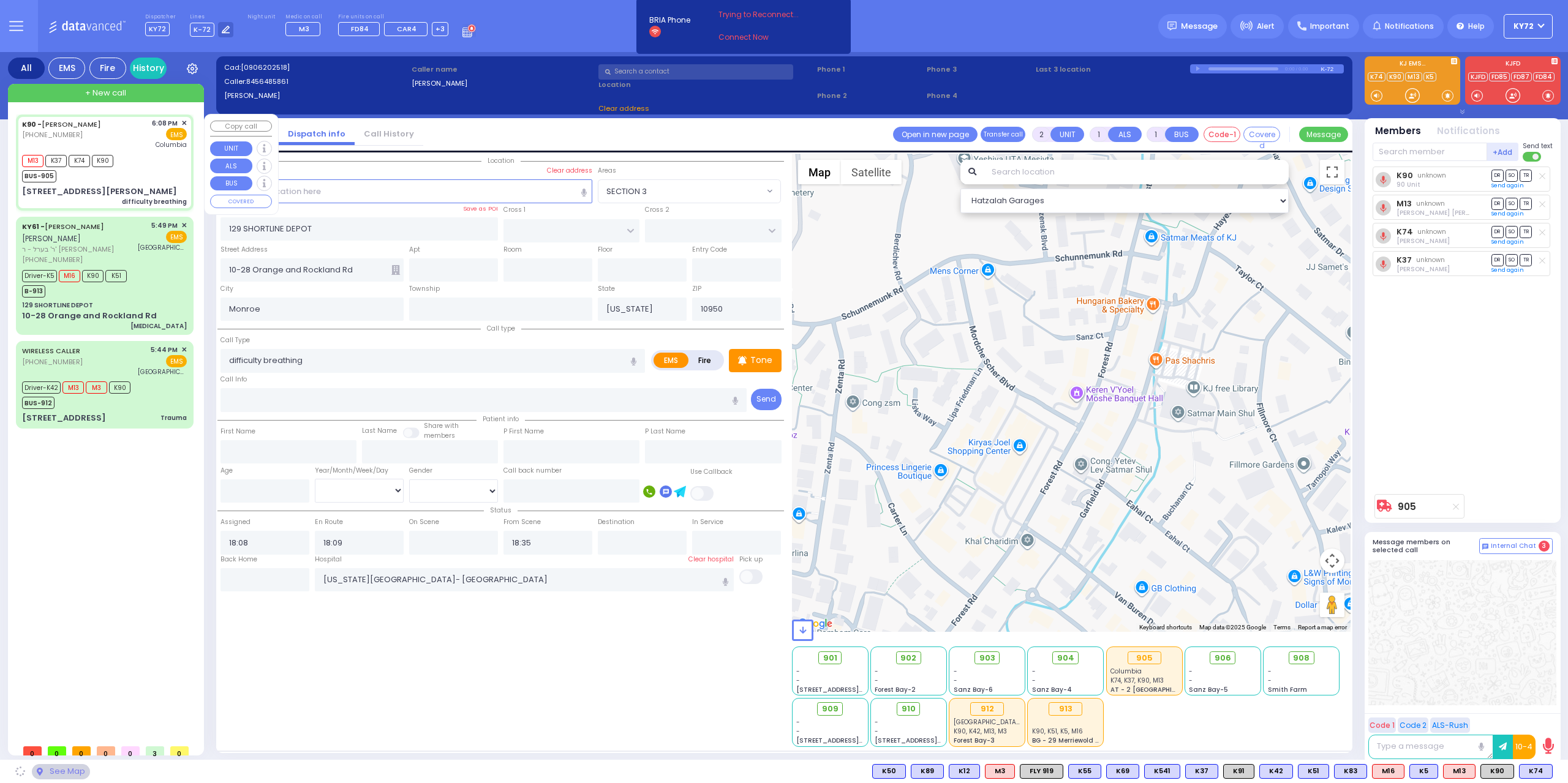
type input "ACRES RD"
type input "[STREET_ADDRESS][PERSON_NAME]"
type input "203"
select select "PALM TREE"
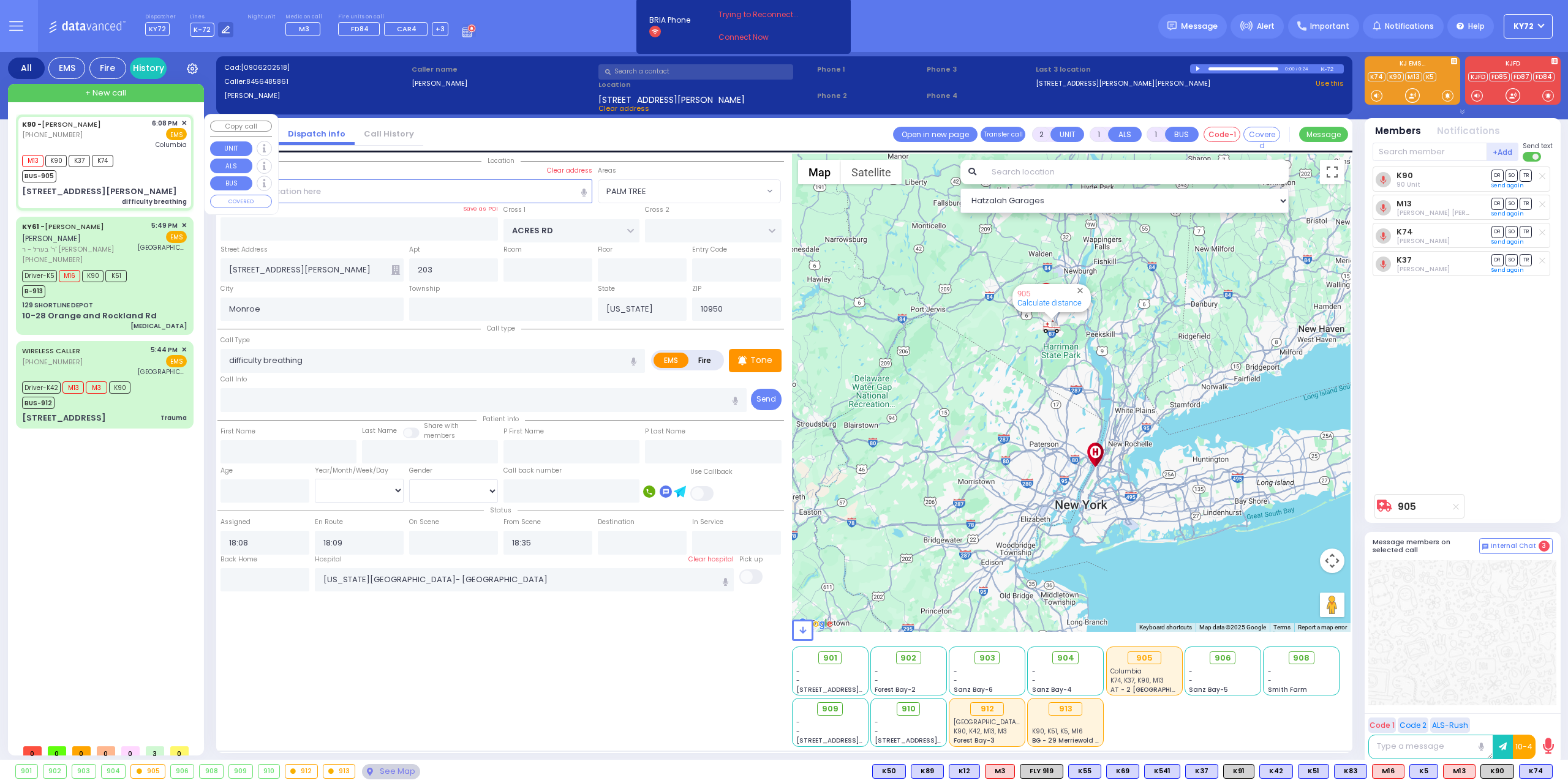
type input "6"
select select
radio input "true"
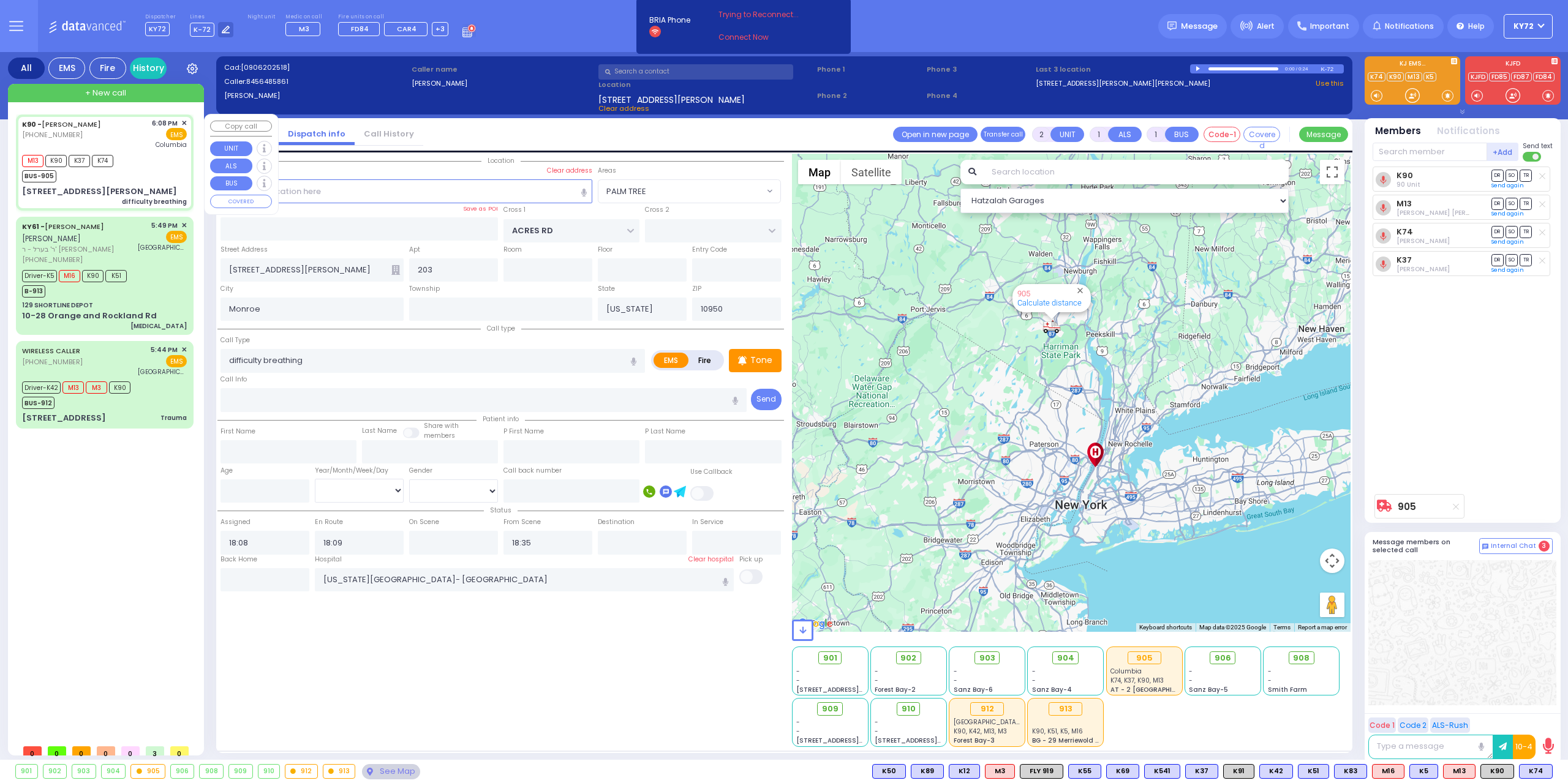
type input "Unknown"
select select "Year"
select select "Hatzalah Garages"
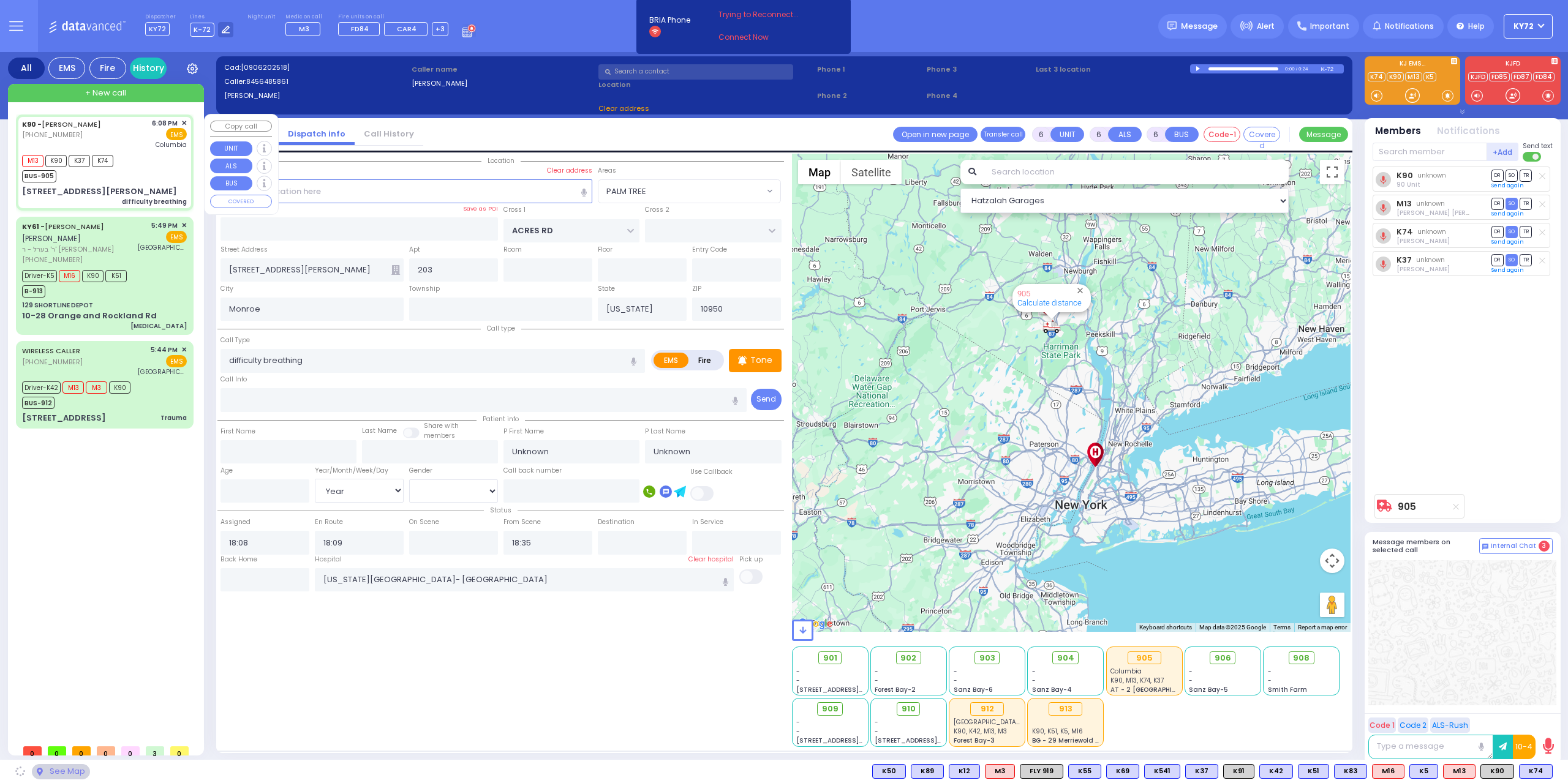
select select "PALM TREE"
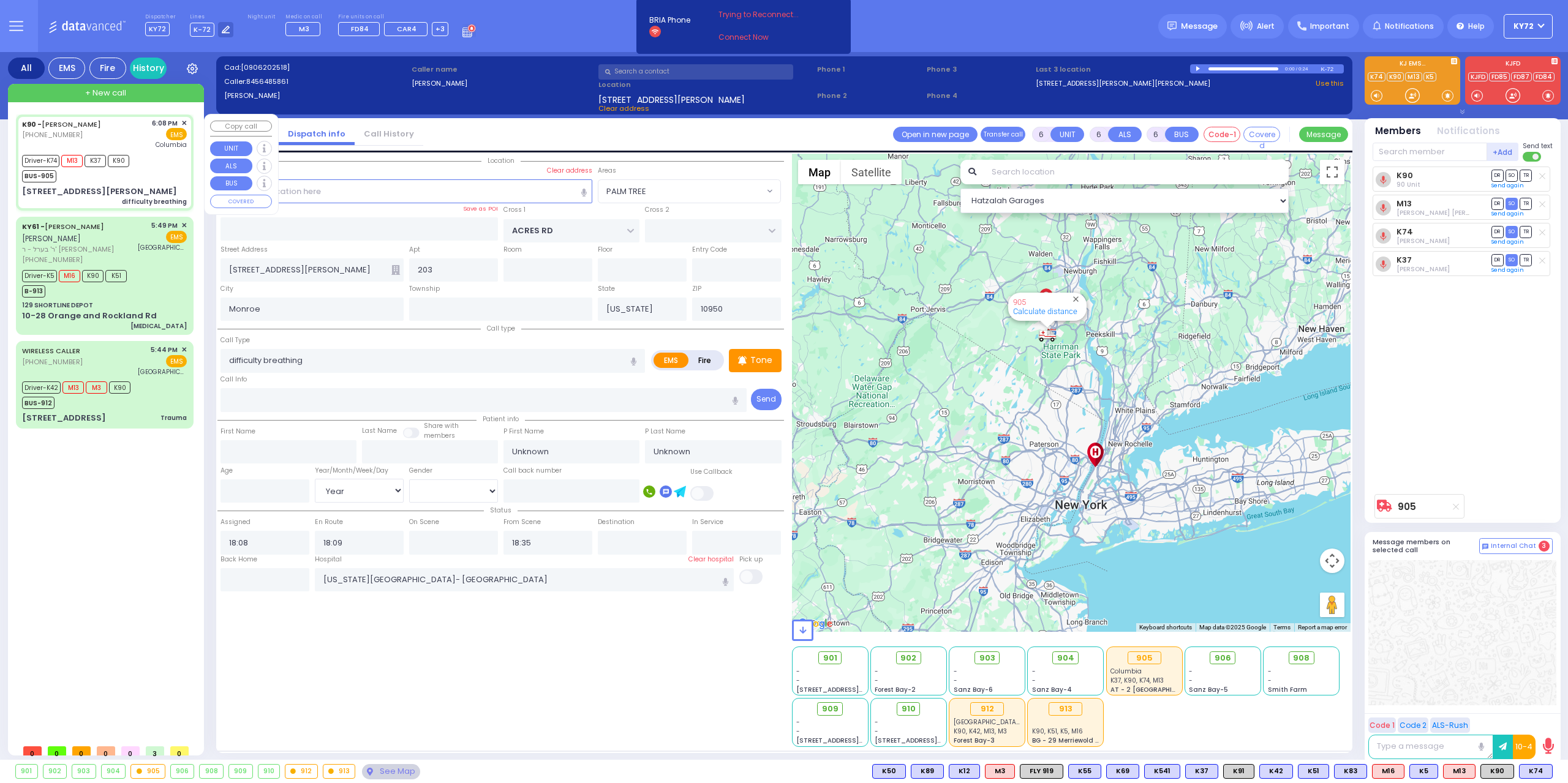
select select
radio input "true"
select select "Year"
type input "18:18"
type input "18:42"
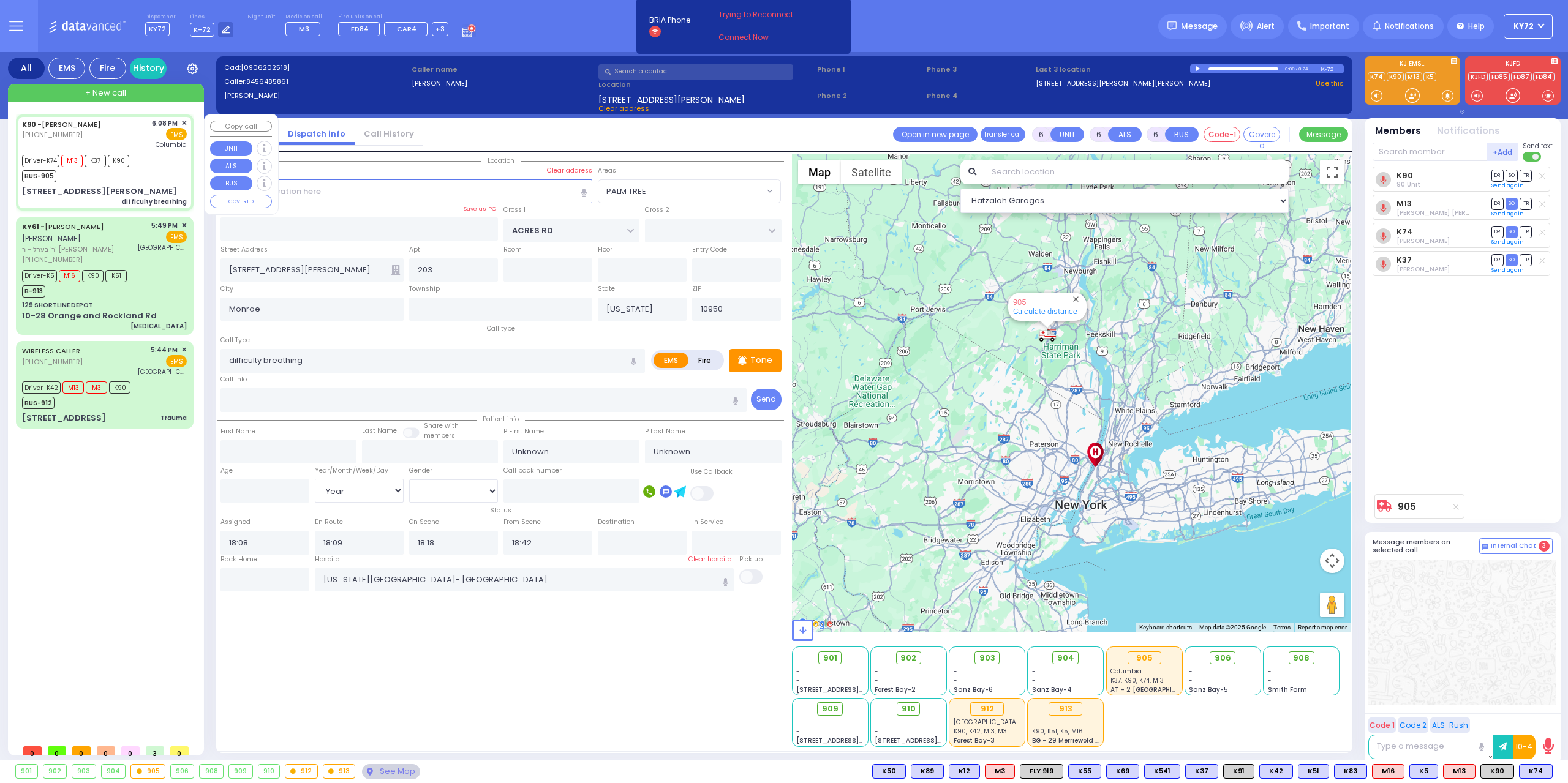
select select "Hatzalah Garages"
select select "PALM TREE"
select select
radio input "true"
select select "Year"
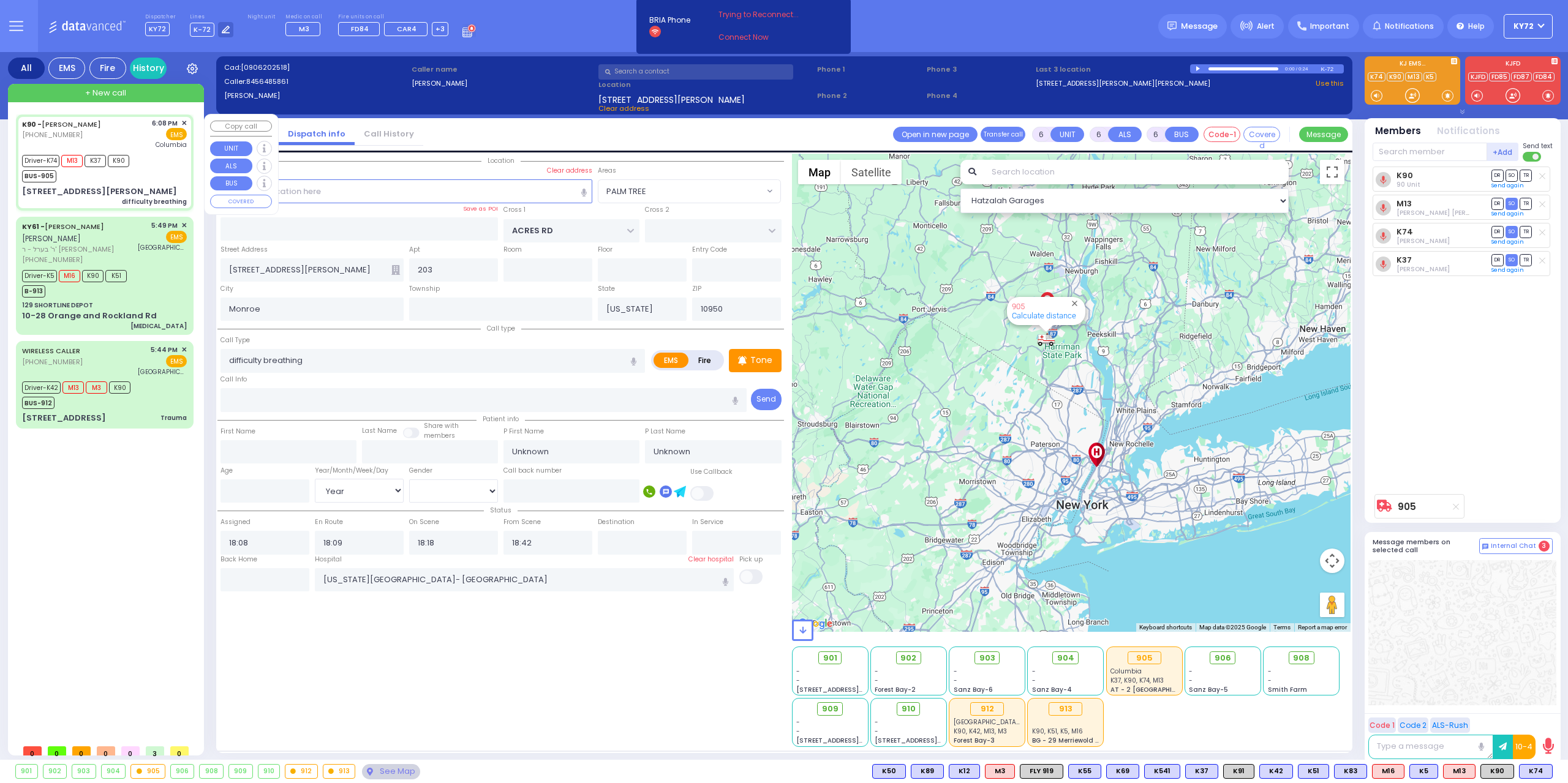
select select "Hatzalah Garages"
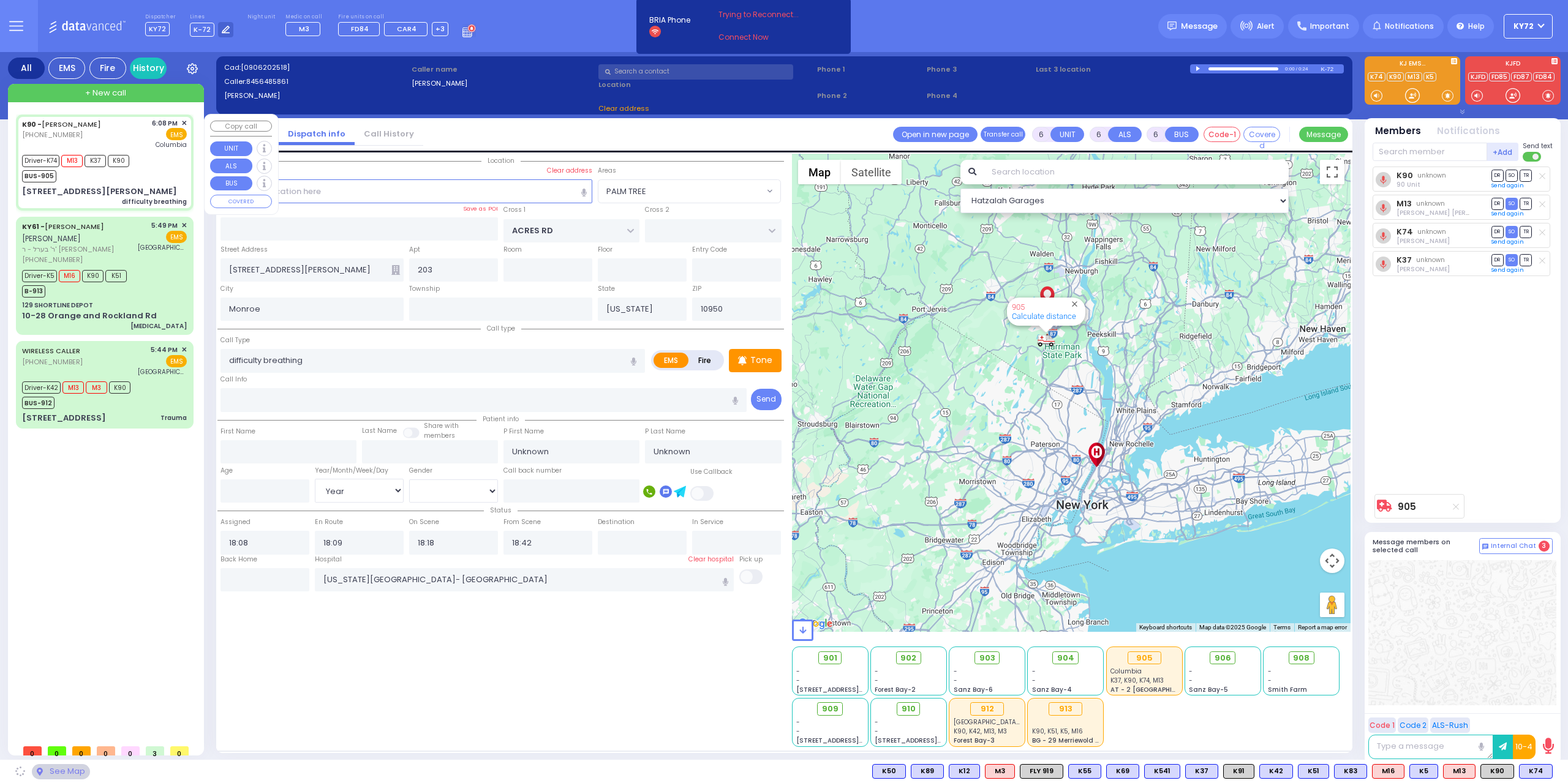
select select "PALM TREE"
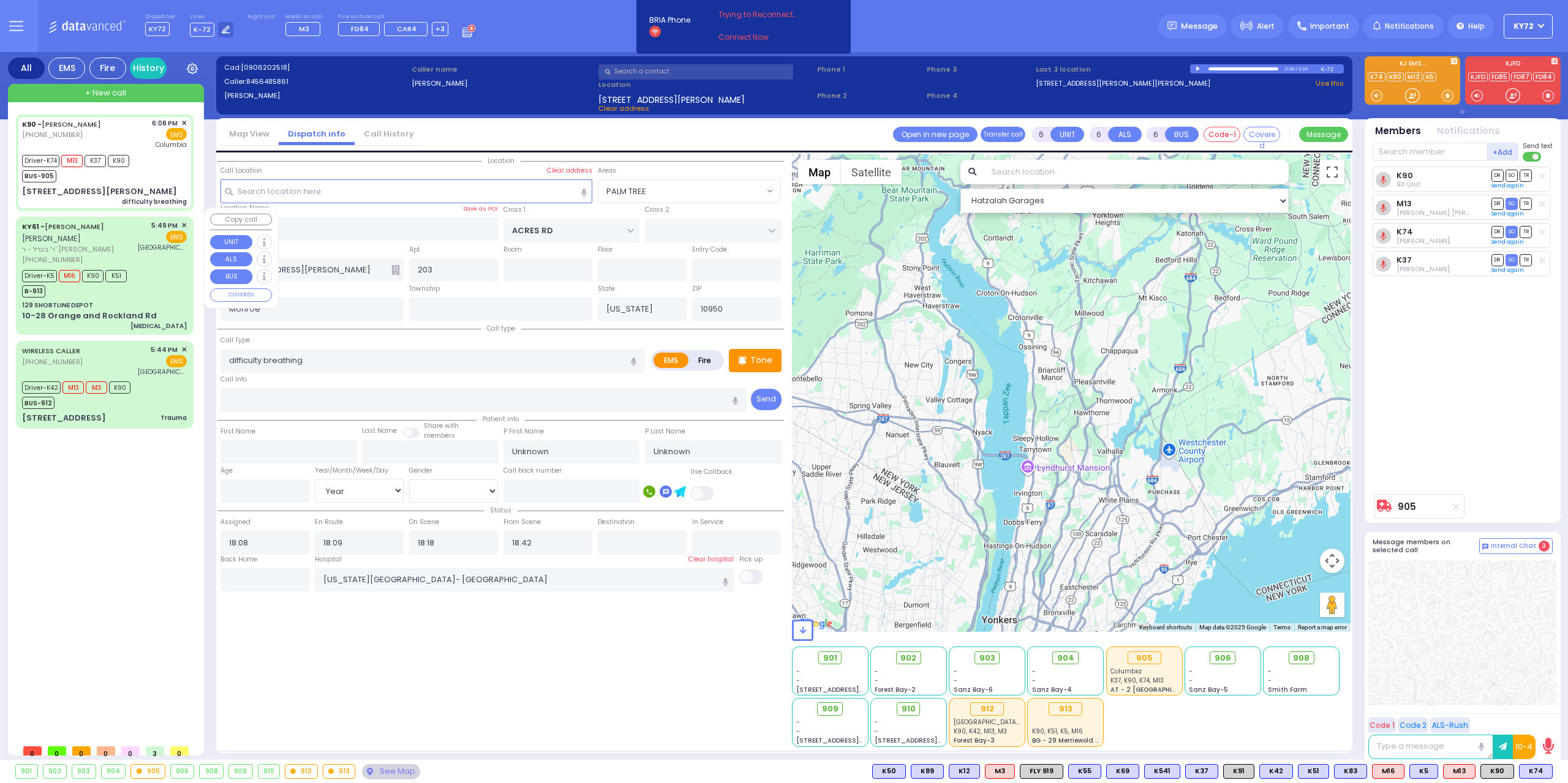
click at [122, 255] on div "[PHONE_NUMBER]" at bounding box center [77, 260] width 112 height 11
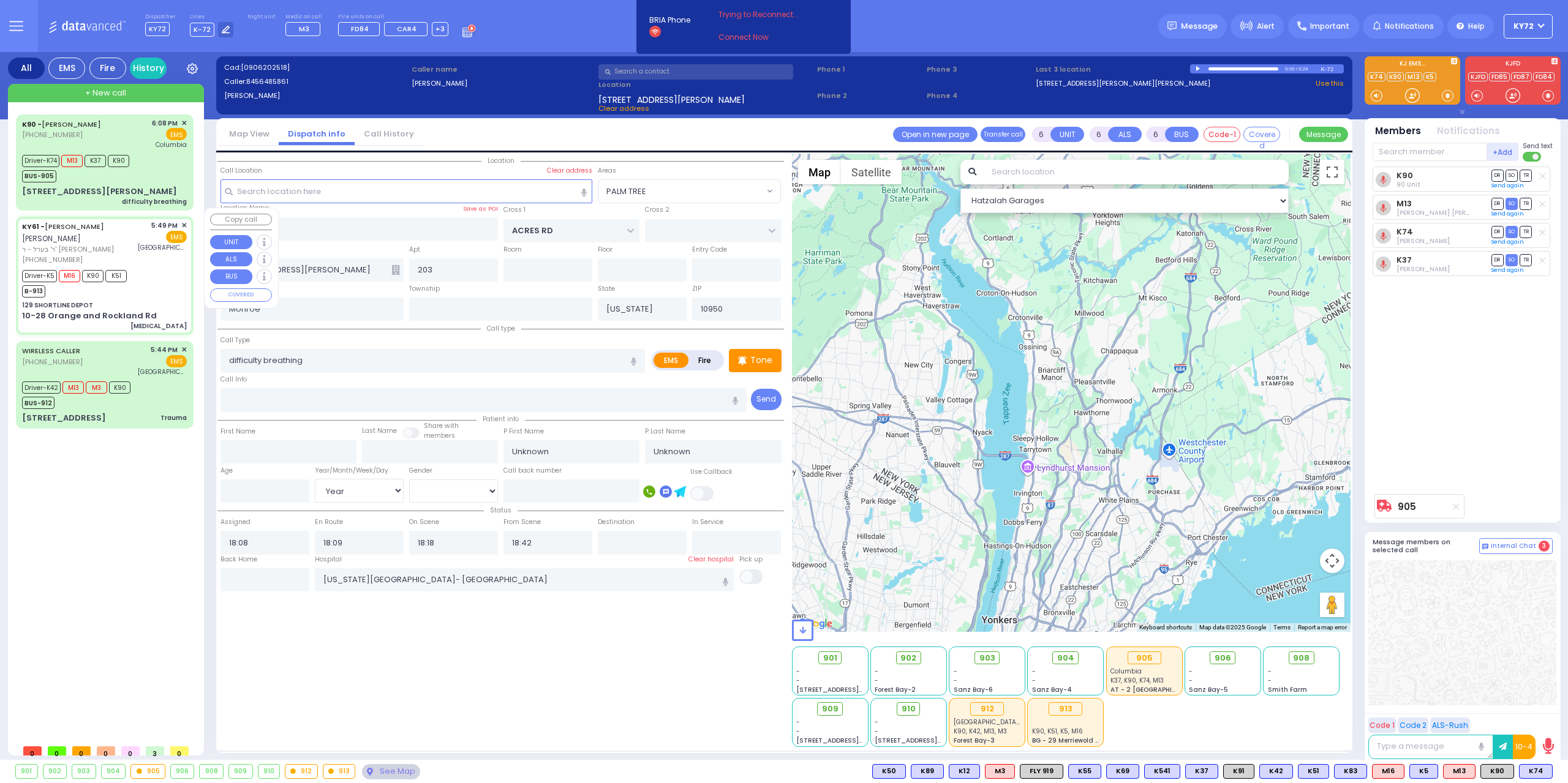
select select
type input "[MEDICAL_DATA]"
radio input "true"
type input "[PERSON_NAME]"
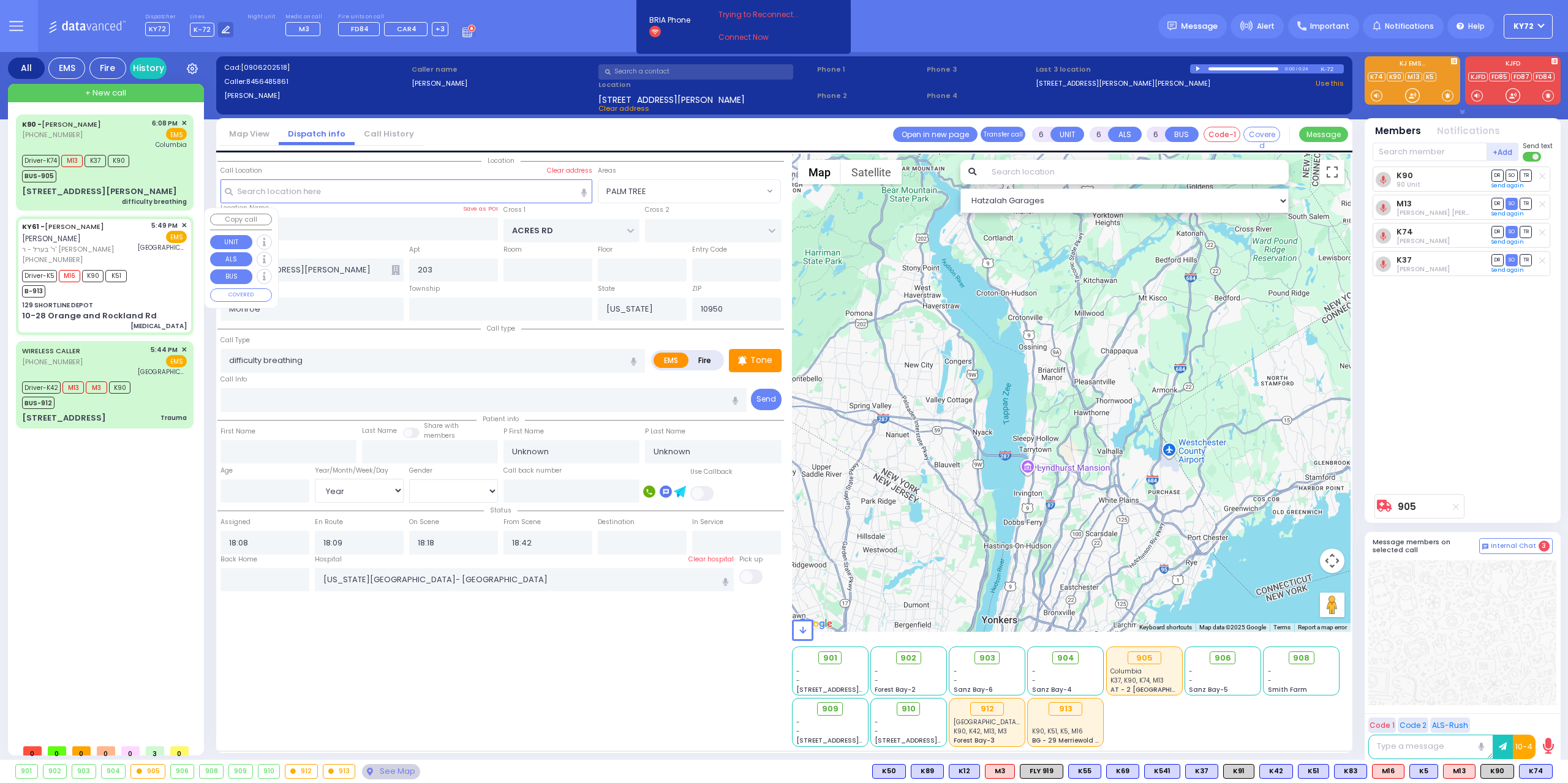
type input "Lea"
type input "Konig"
type input "51"
select select "Year"
select select "[DEMOGRAPHIC_DATA]"
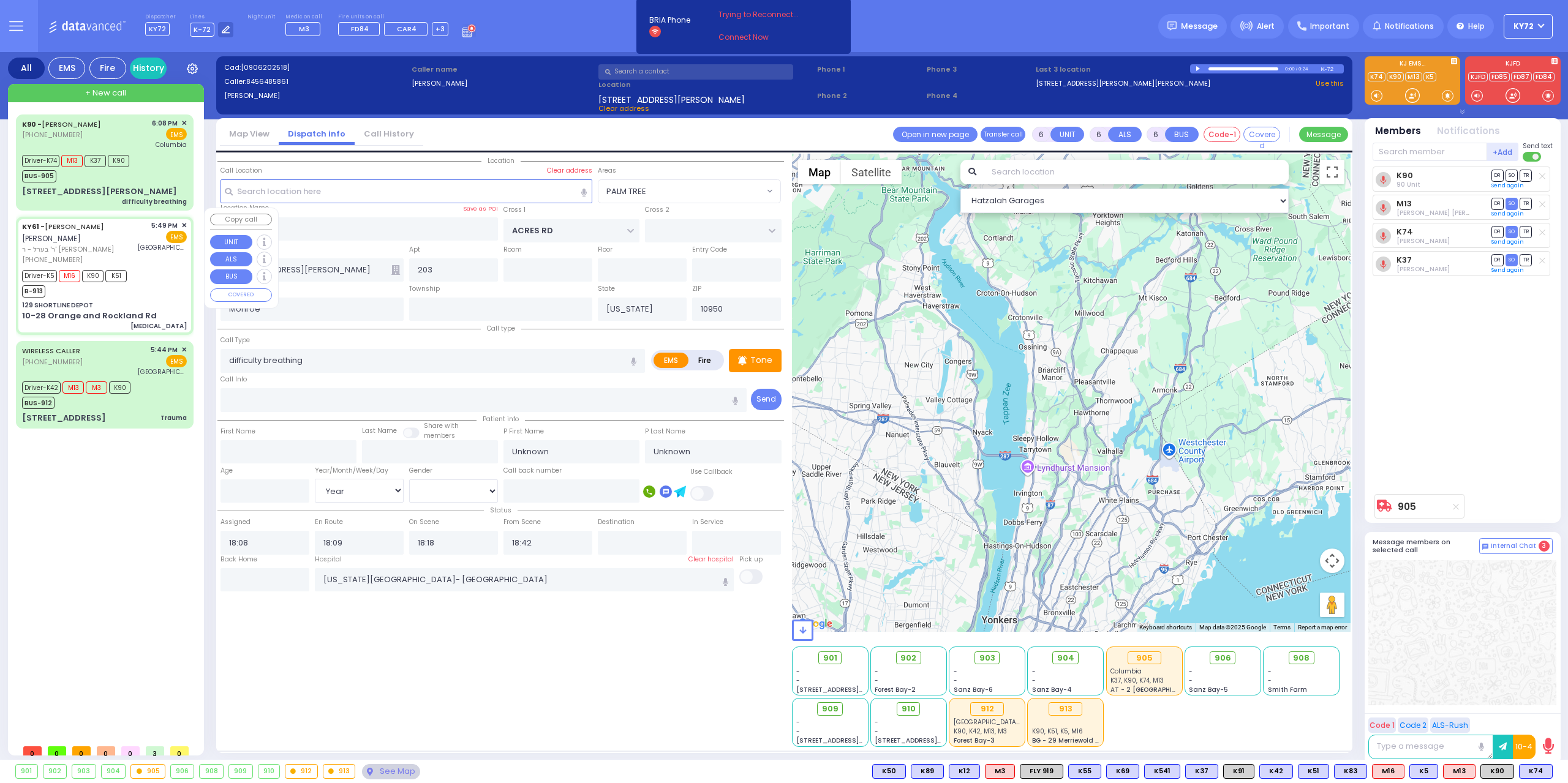
type input "17:49"
type input "17:50"
type input "17:52"
type input "17:56"
type input "18:30"
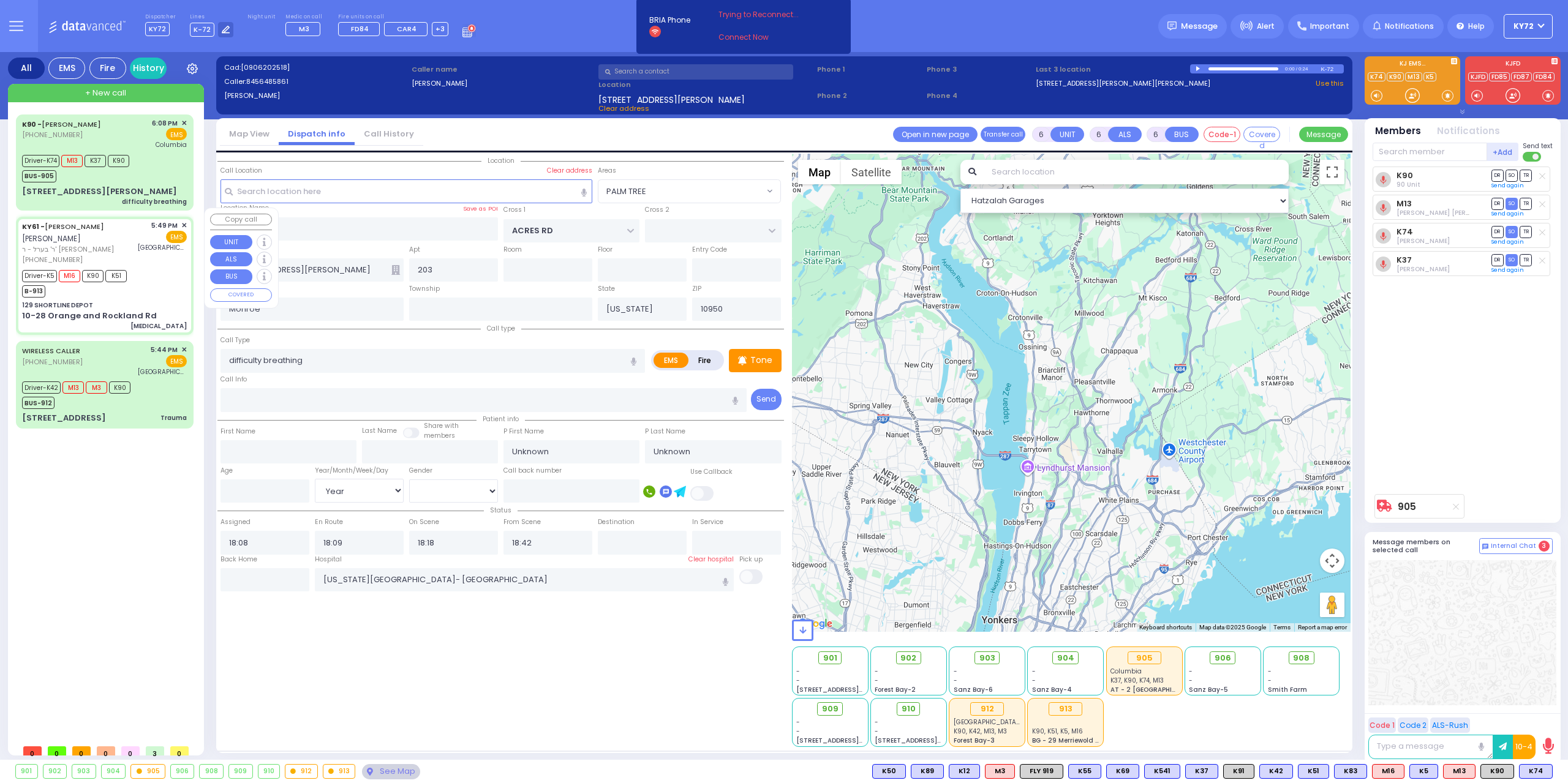
type input "18:40"
type input "[GEOGRAPHIC_DATA]"
select select "Hatzalah Garages"
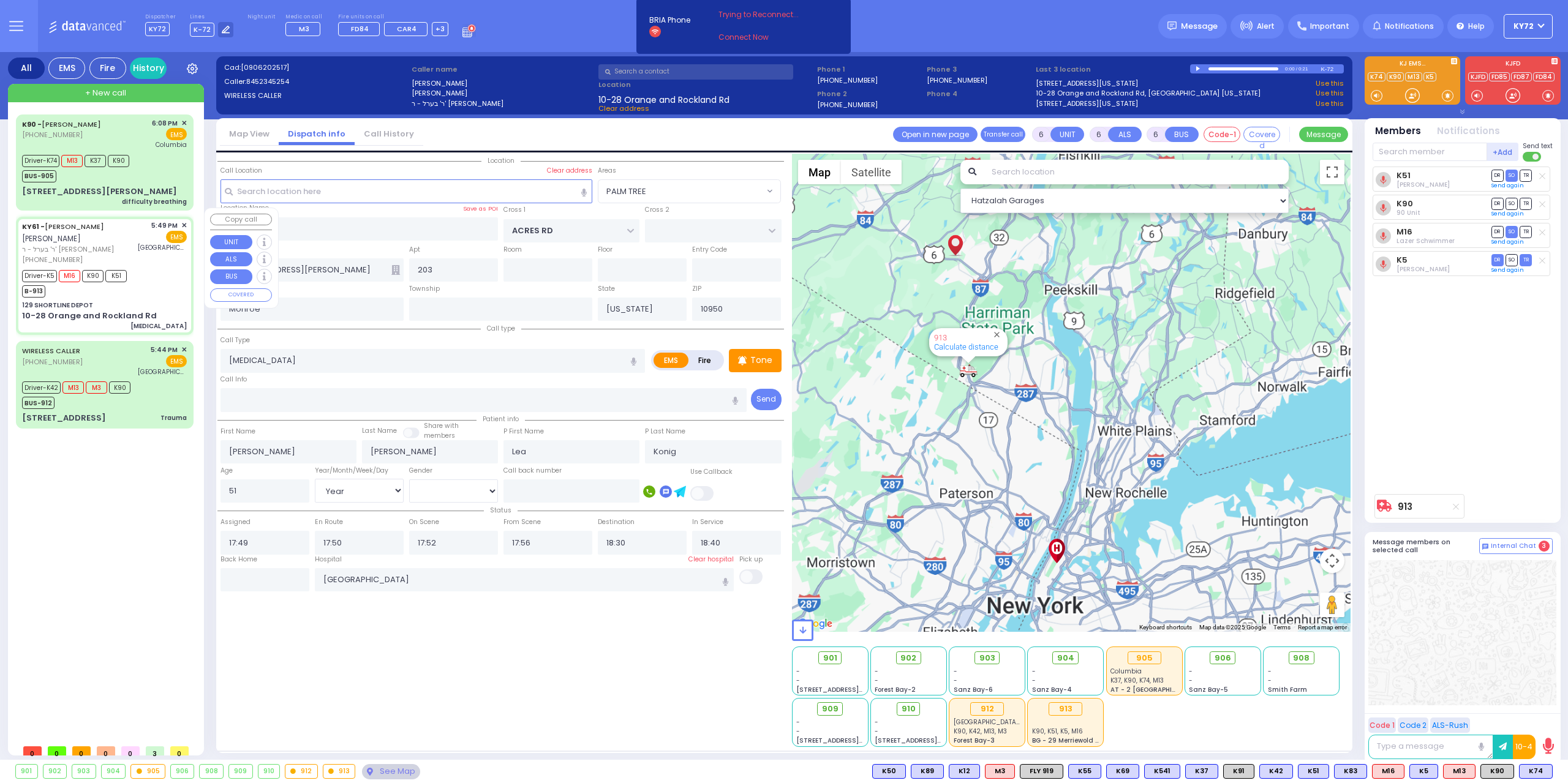
type input "129 SHORTLINE DEPOT"
type input "10-28 Orange and Rockland Rd"
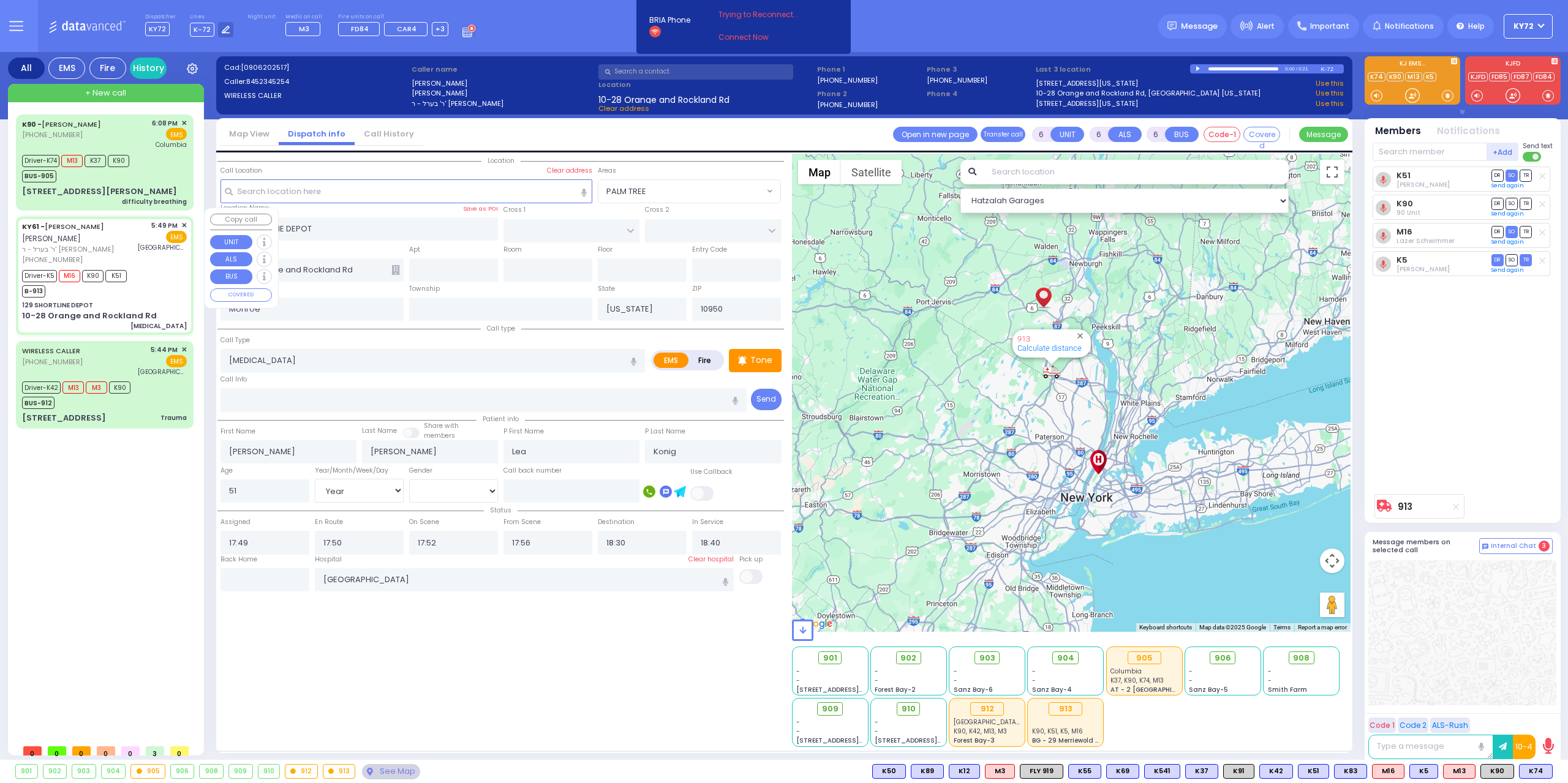
select select
radio input "true"
select select "Year"
select select "[DEMOGRAPHIC_DATA]"
select select "Hatzalah Garages"
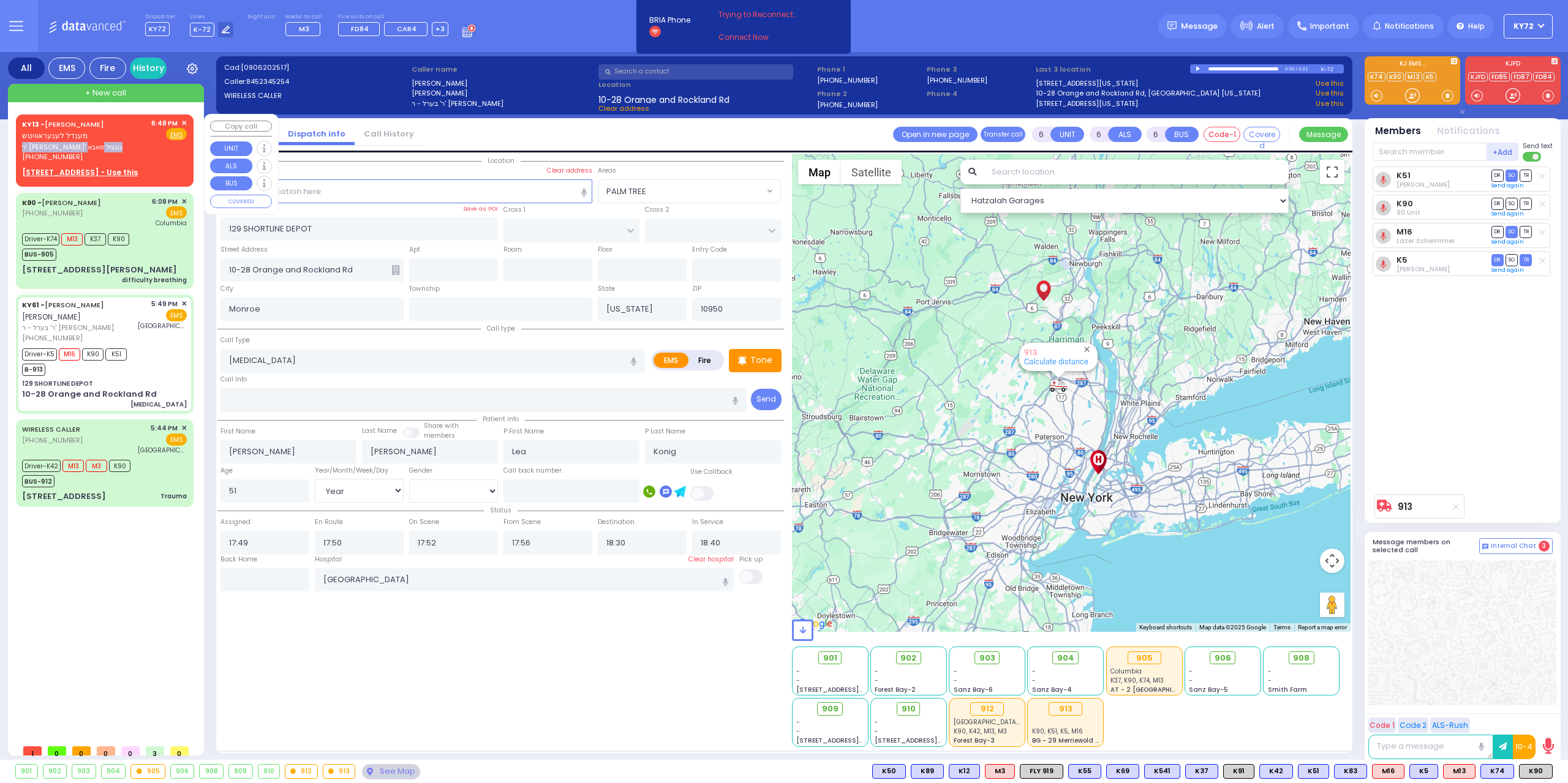
click at [103, 141] on div "KY13 - MENDEL LEONOROWITZ מענדל לענעראוויטש ר' מרדכי - ר' געציל סאבא (845) 742-…" at bounding box center [84, 140] width 125 height 44
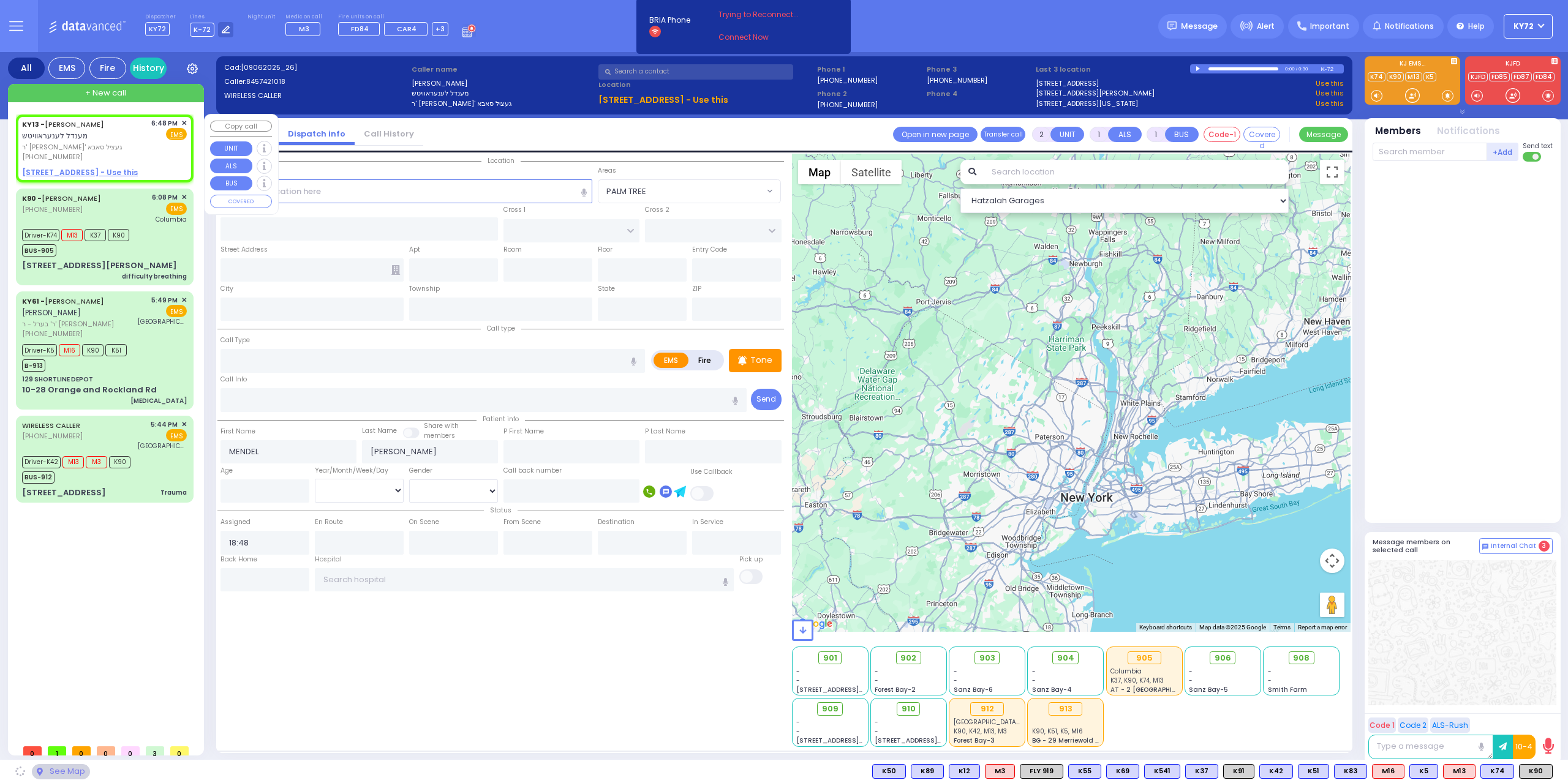
click at [93, 171] on u "266 MOUNTAINVIEW DR 201 - Use this" at bounding box center [79, 172] width 116 height 11
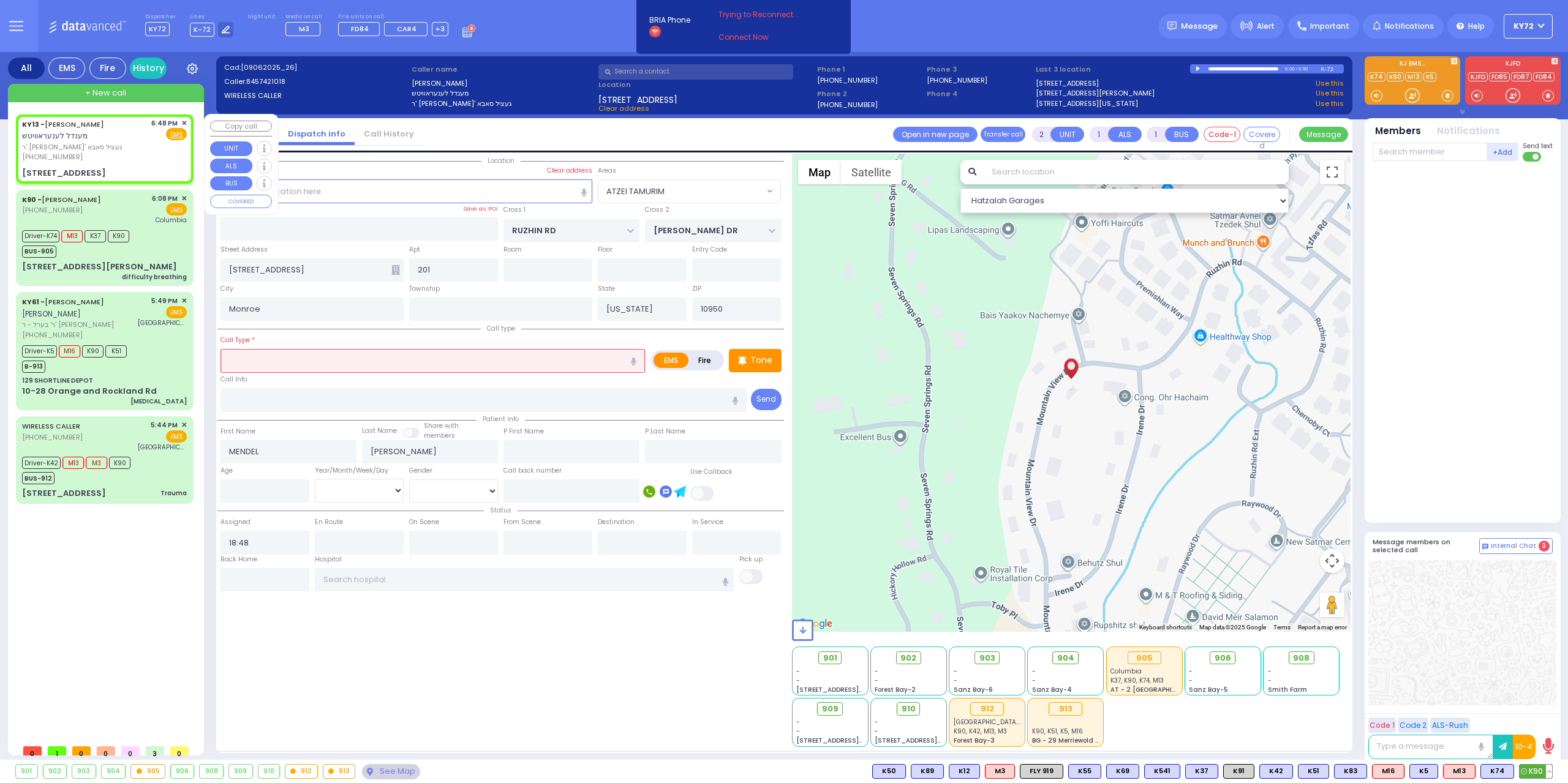
click at [1526, 773] on icon at bounding box center [1524, 771] width 6 height 6
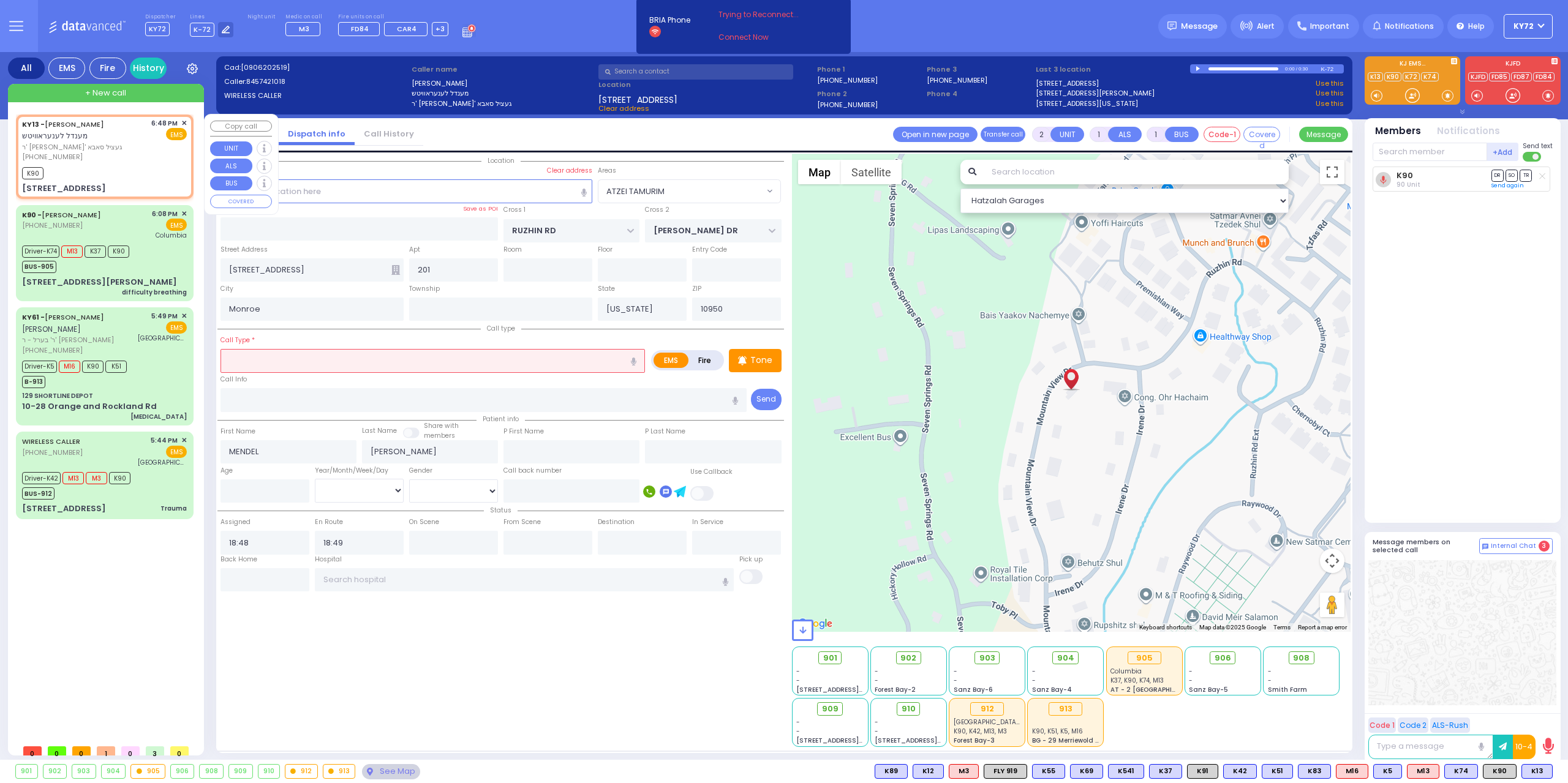
click at [422, 367] on input "text" at bounding box center [432, 361] width 424 height 24
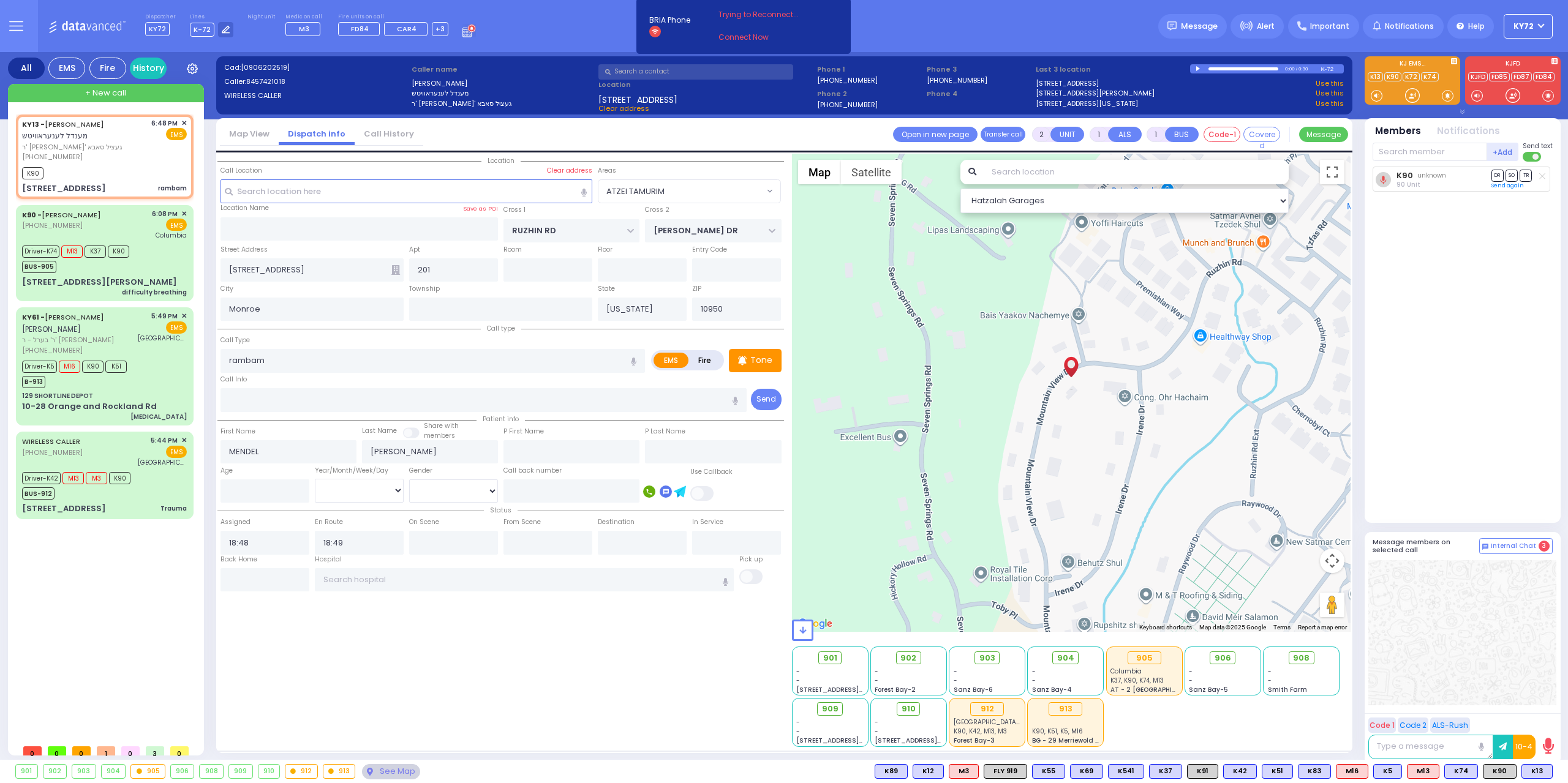
click at [348, 667] on div "Location 201" at bounding box center [500, 450] width 566 height 593
click at [262, 573] on input "text" at bounding box center [265, 580] width 89 height 24
click at [263, 573] on input "text" at bounding box center [265, 580] width 89 height 24
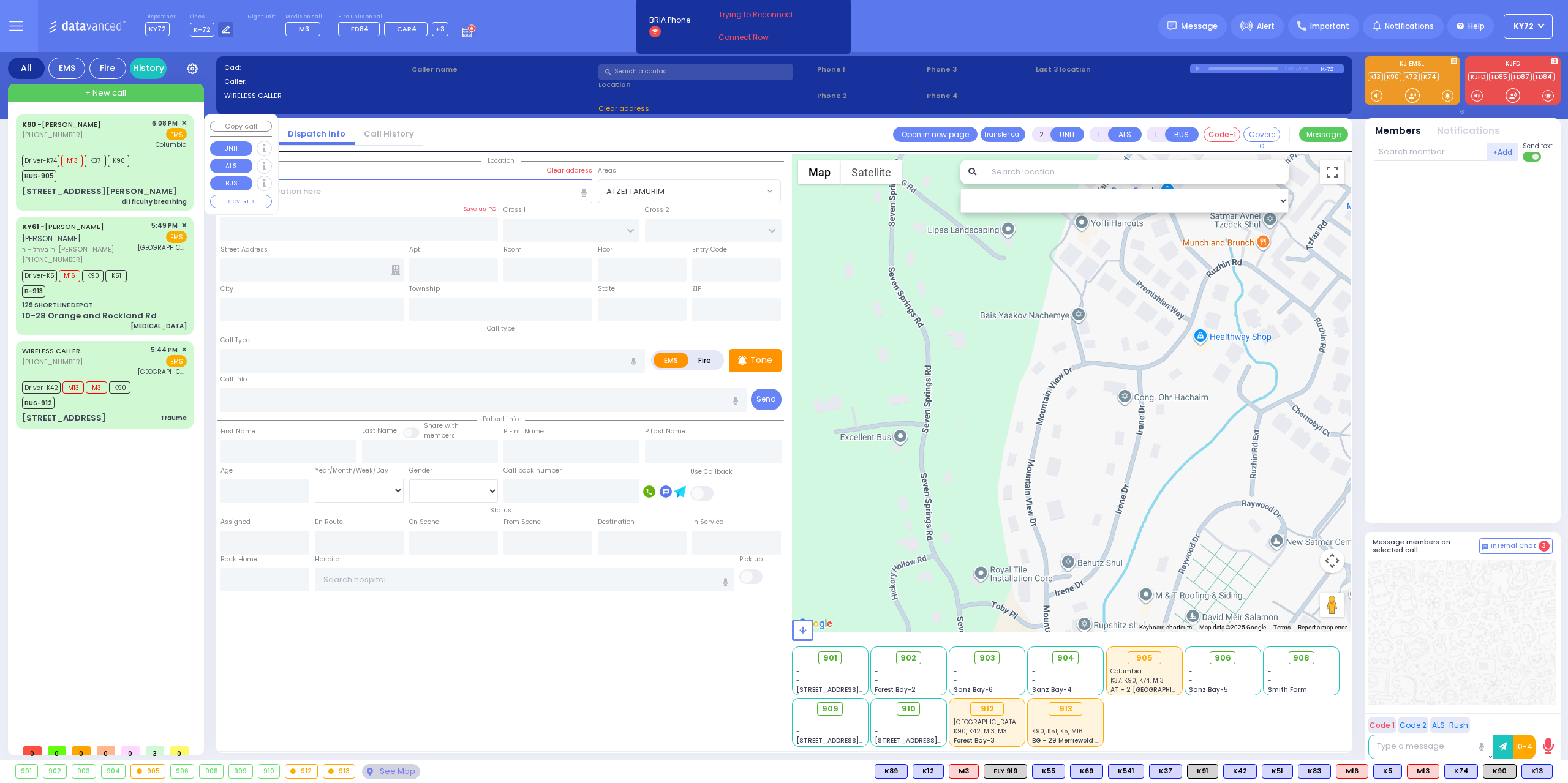
click at [146, 197] on div "difficulty breathing" at bounding box center [154, 201] width 65 height 9
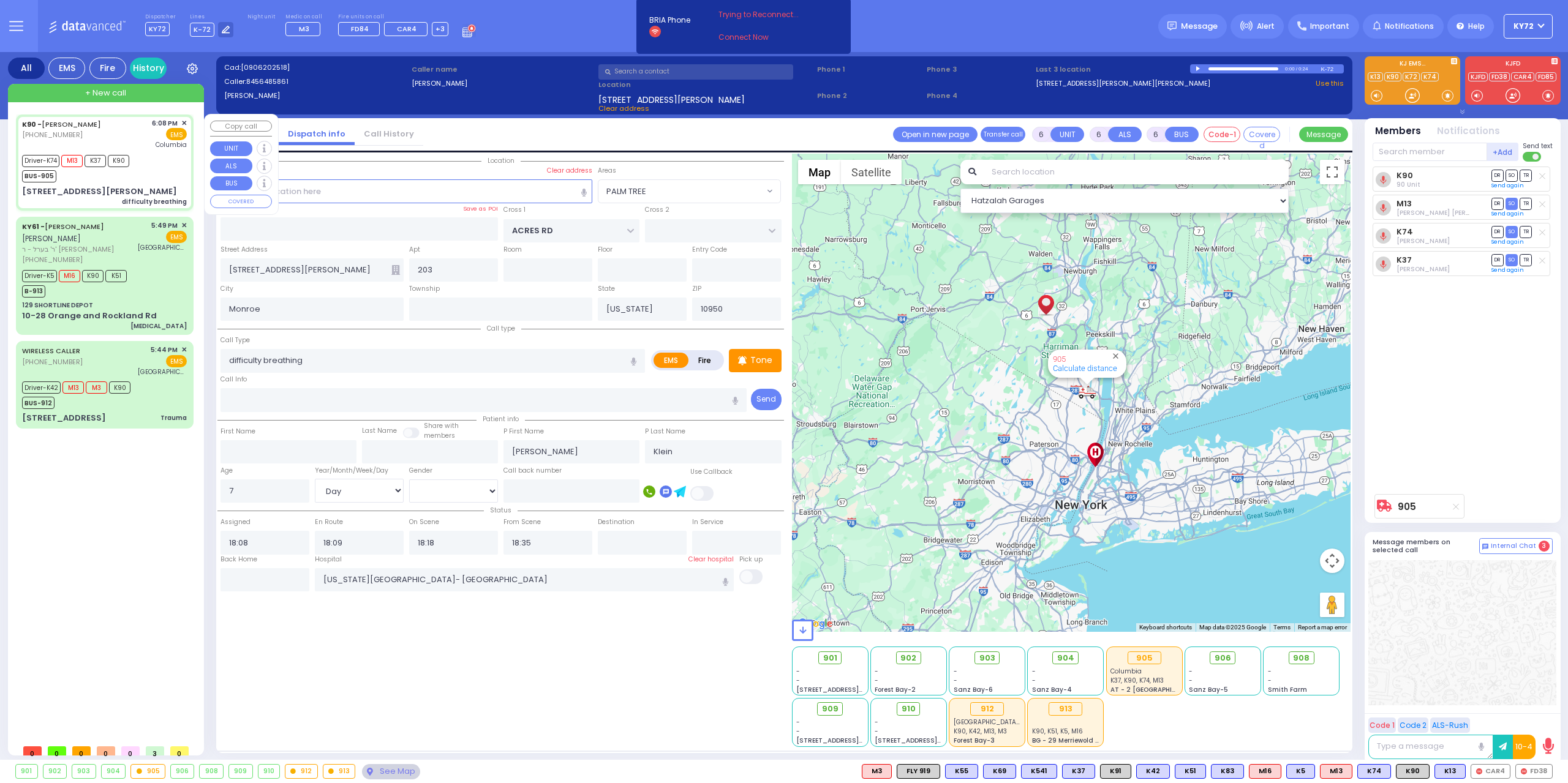
click at [113, 96] on span "+ New call" at bounding box center [106, 93] width 42 height 12
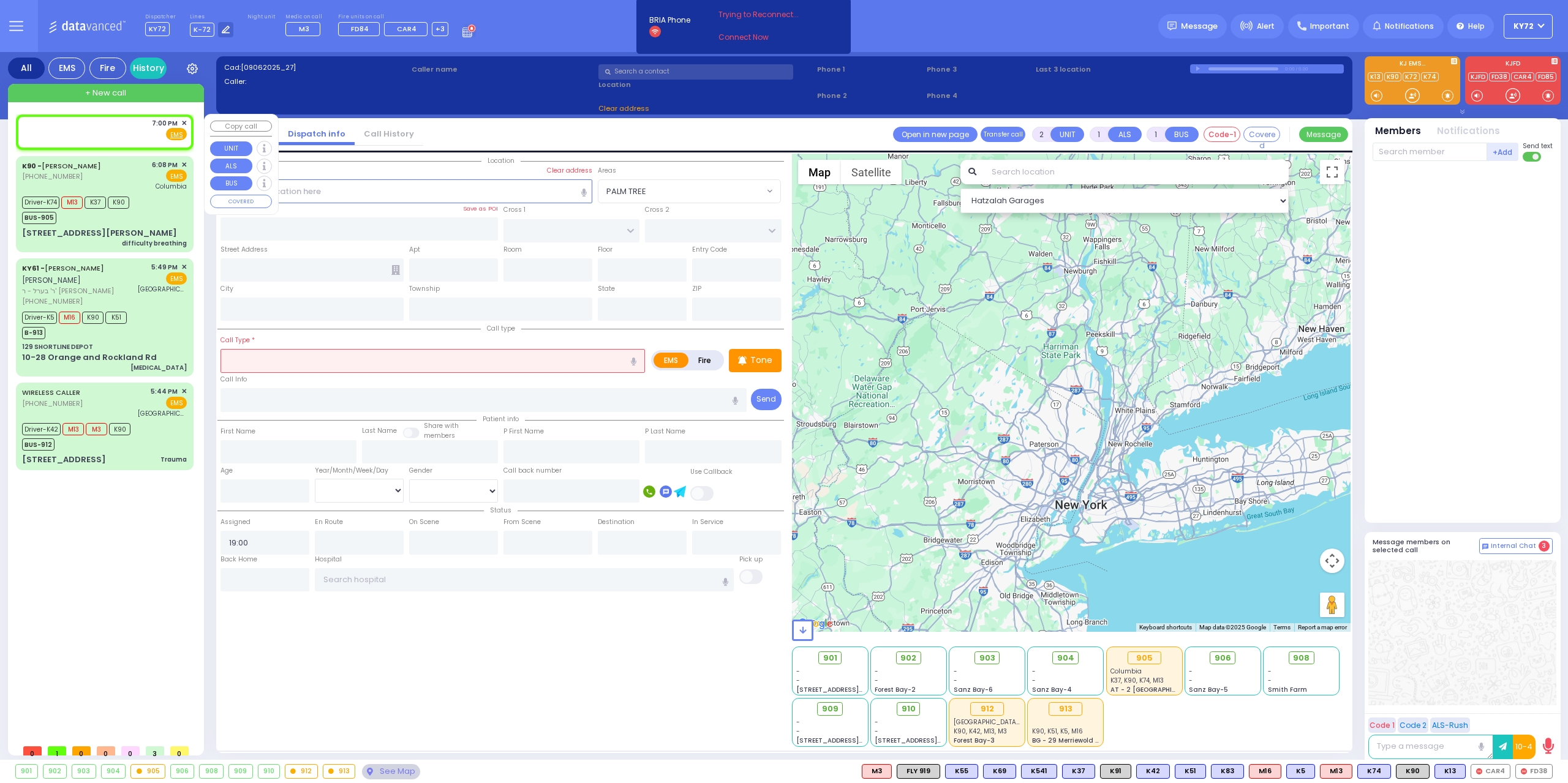
click at [81, 122] on div "7:00 PM ✕ Fire EMS" at bounding box center [104, 130] width 165 height 23
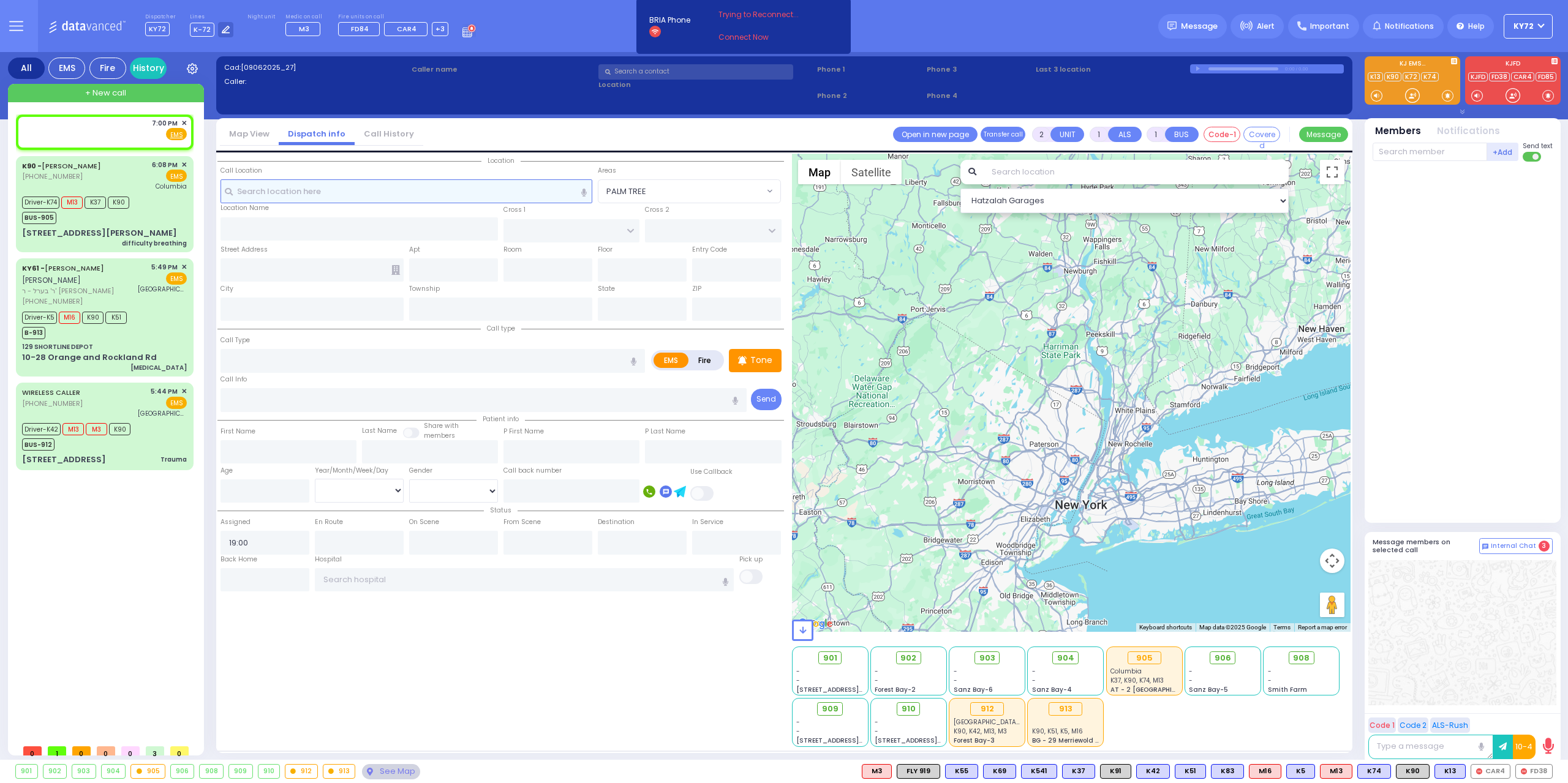
click at [363, 190] on input "text" at bounding box center [406, 192] width 373 height 24
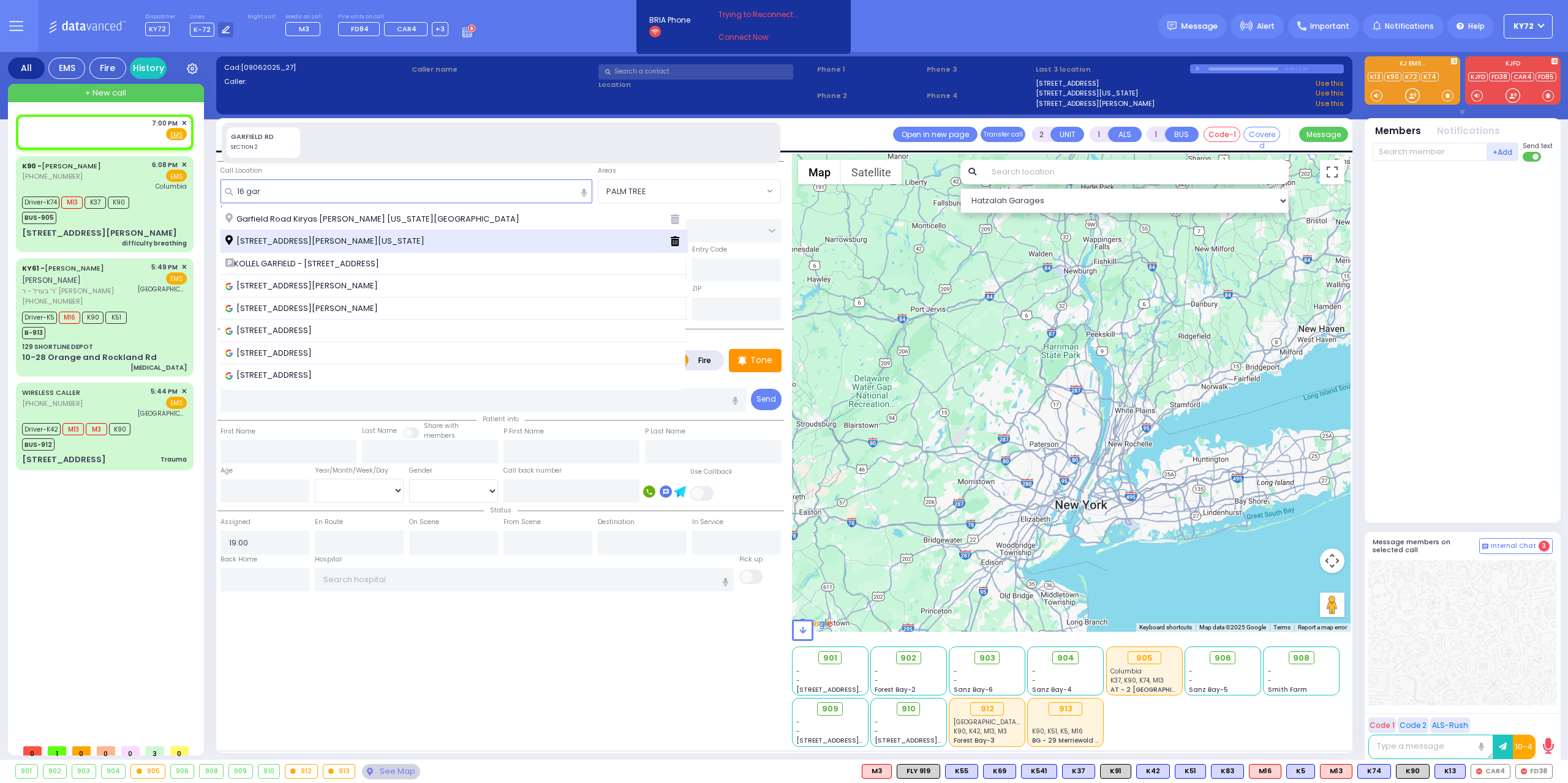
click at [361, 244] on span "16 Garfield Road Kiryas Joel New York 10950" at bounding box center [327, 241] width 204 height 12
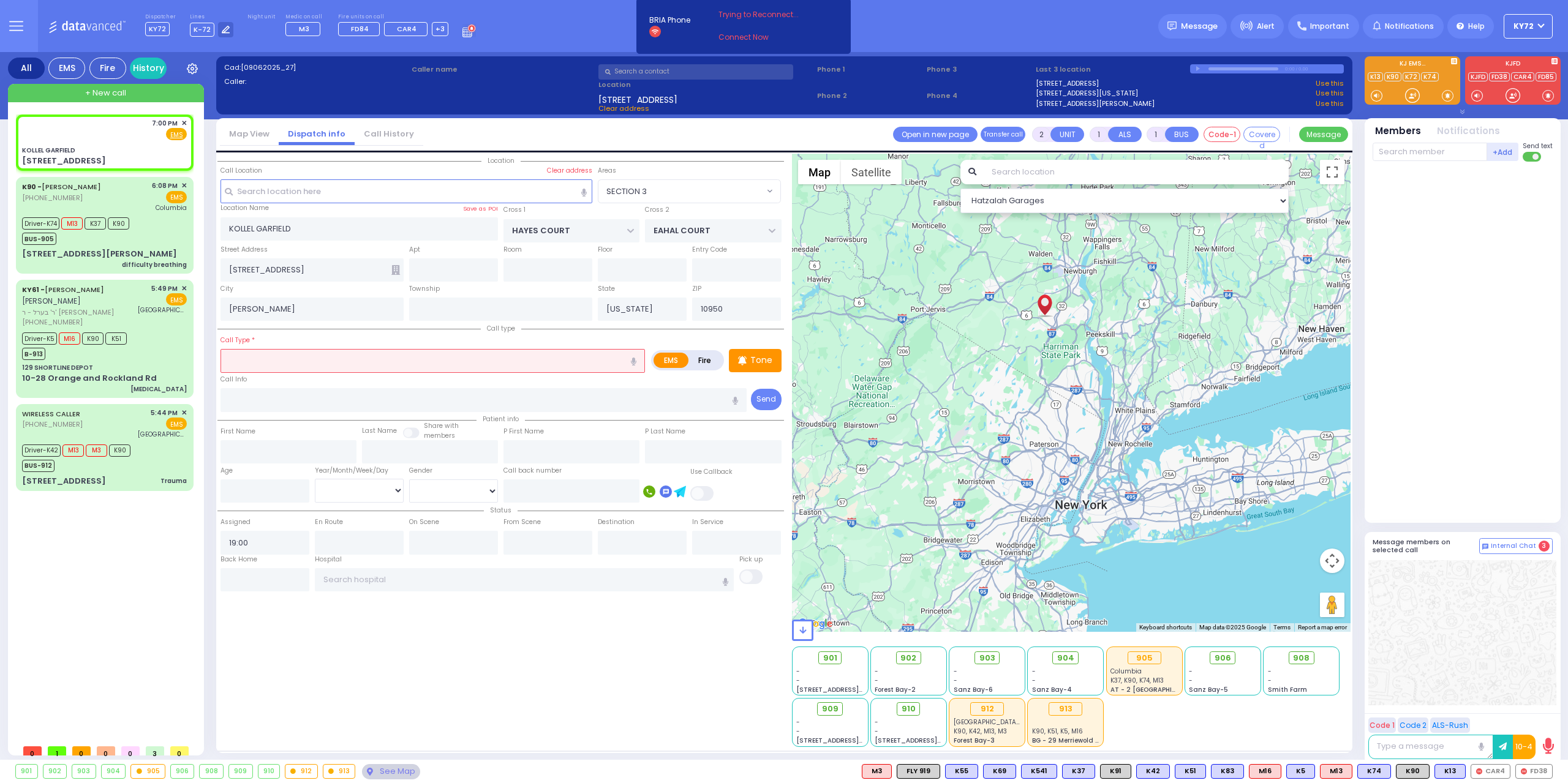
click at [348, 355] on input "text" at bounding box center [432, 361] width 424 height 24
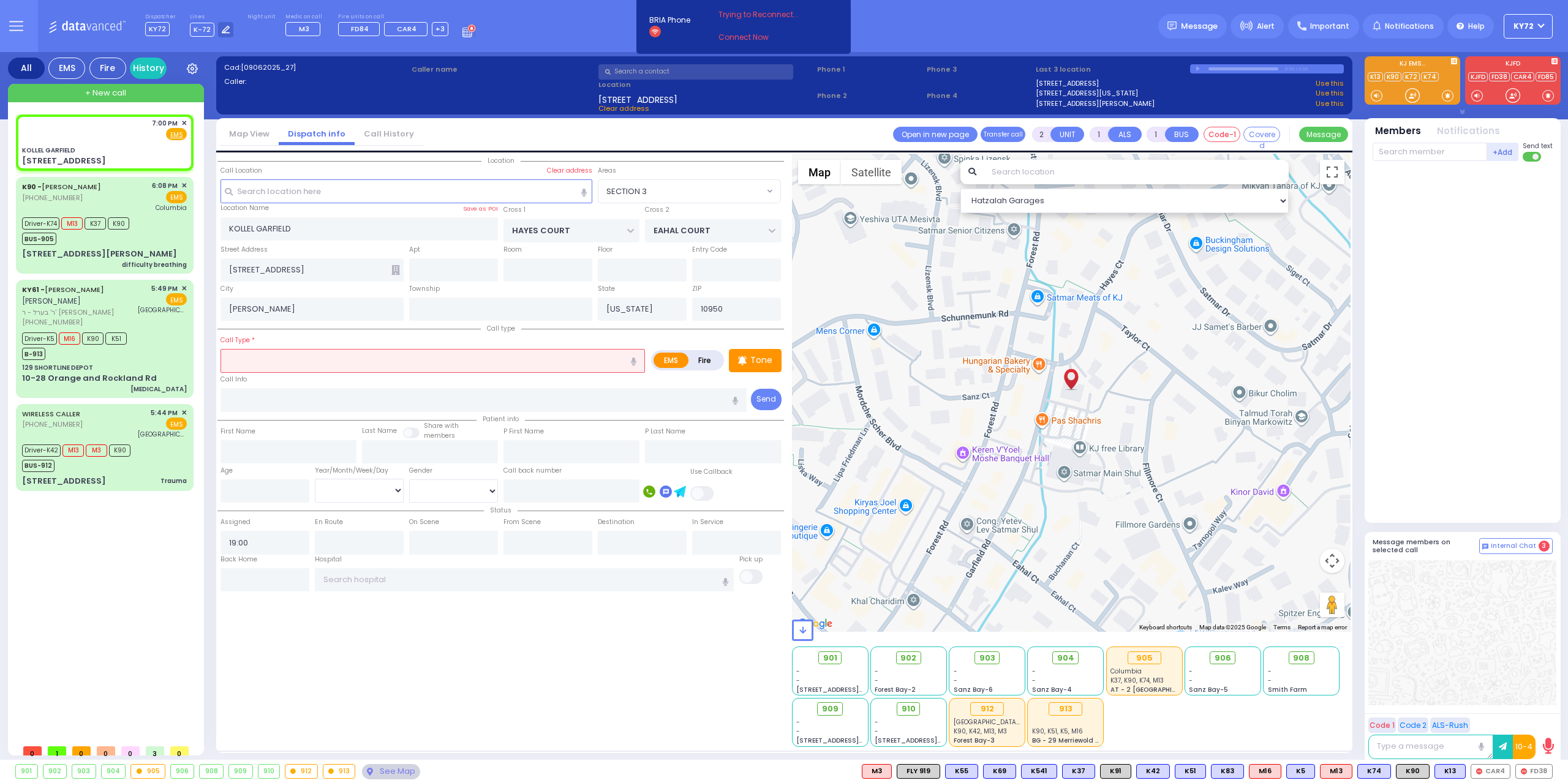
click at [699, 358] on label "Fire" at bounding box center [705, 360] width 35 height 15
click at [590, 373] on div "Call Info" at bounding box center [483, 392] width 527 height 40
click at [577, 364] on input "text" at bounding box center [432, 361] width 424 height 24
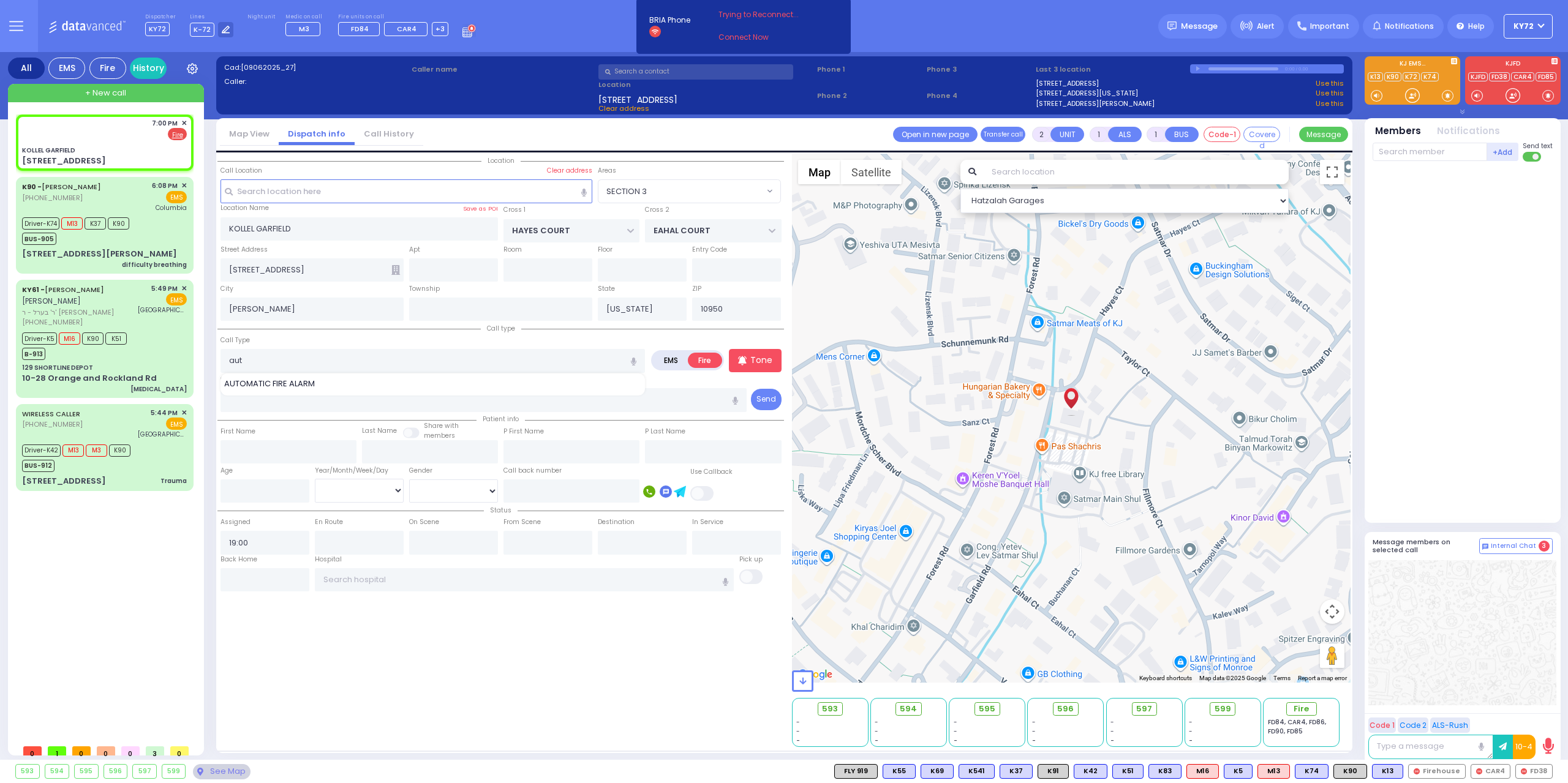
click at [572, 378] on div "AUTOMATIC FIRE ALARM" at bounding box center [433, 384] width 418 height 12
click at [1493, 770] on span "CAR4" at bounding box center [1490, 772] width 39 height 14
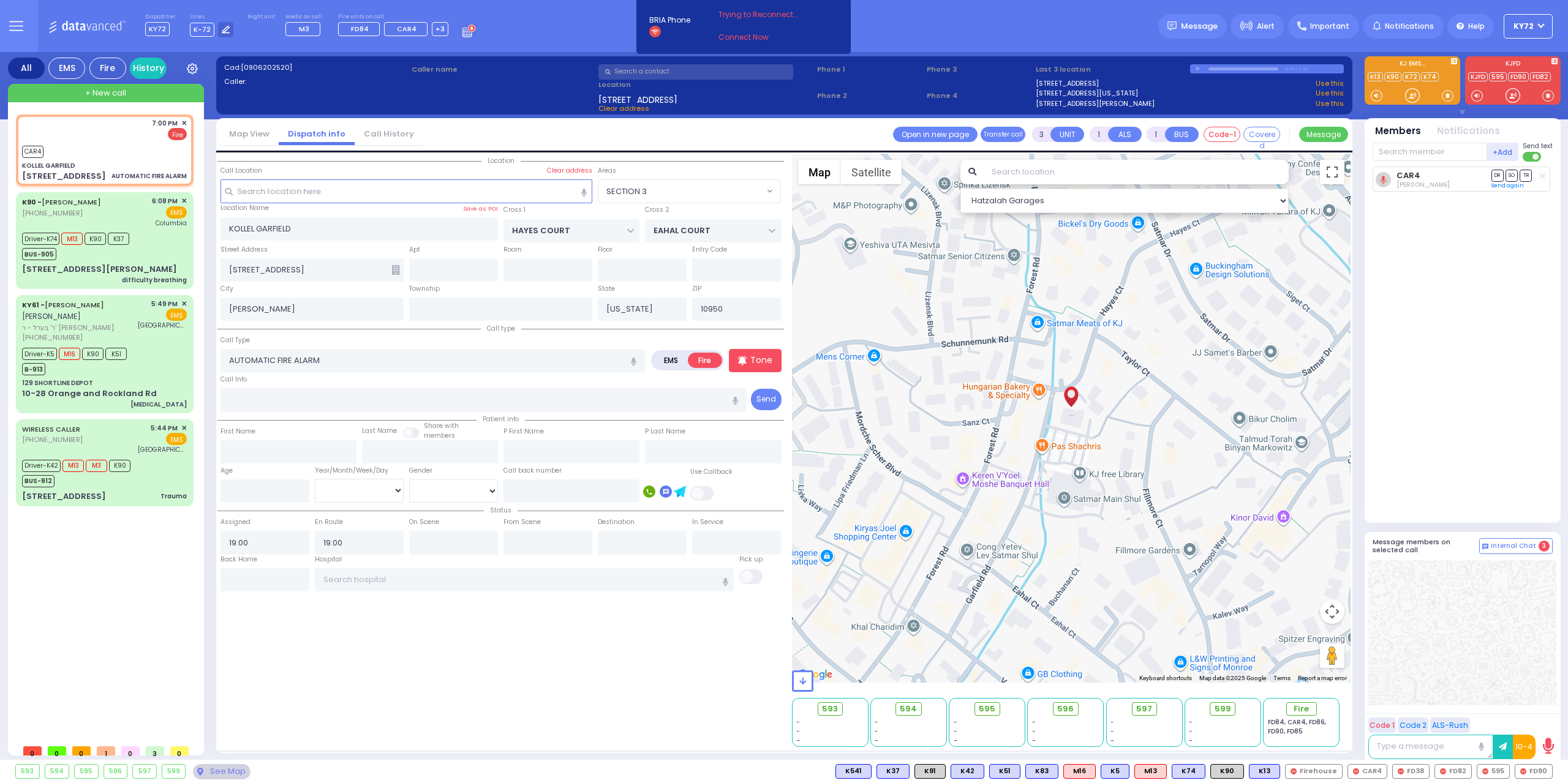
select select "SECTION 3"
select select
click at [184, 124] on span "✕" at bounding box center [184, 124] width 6 height 11
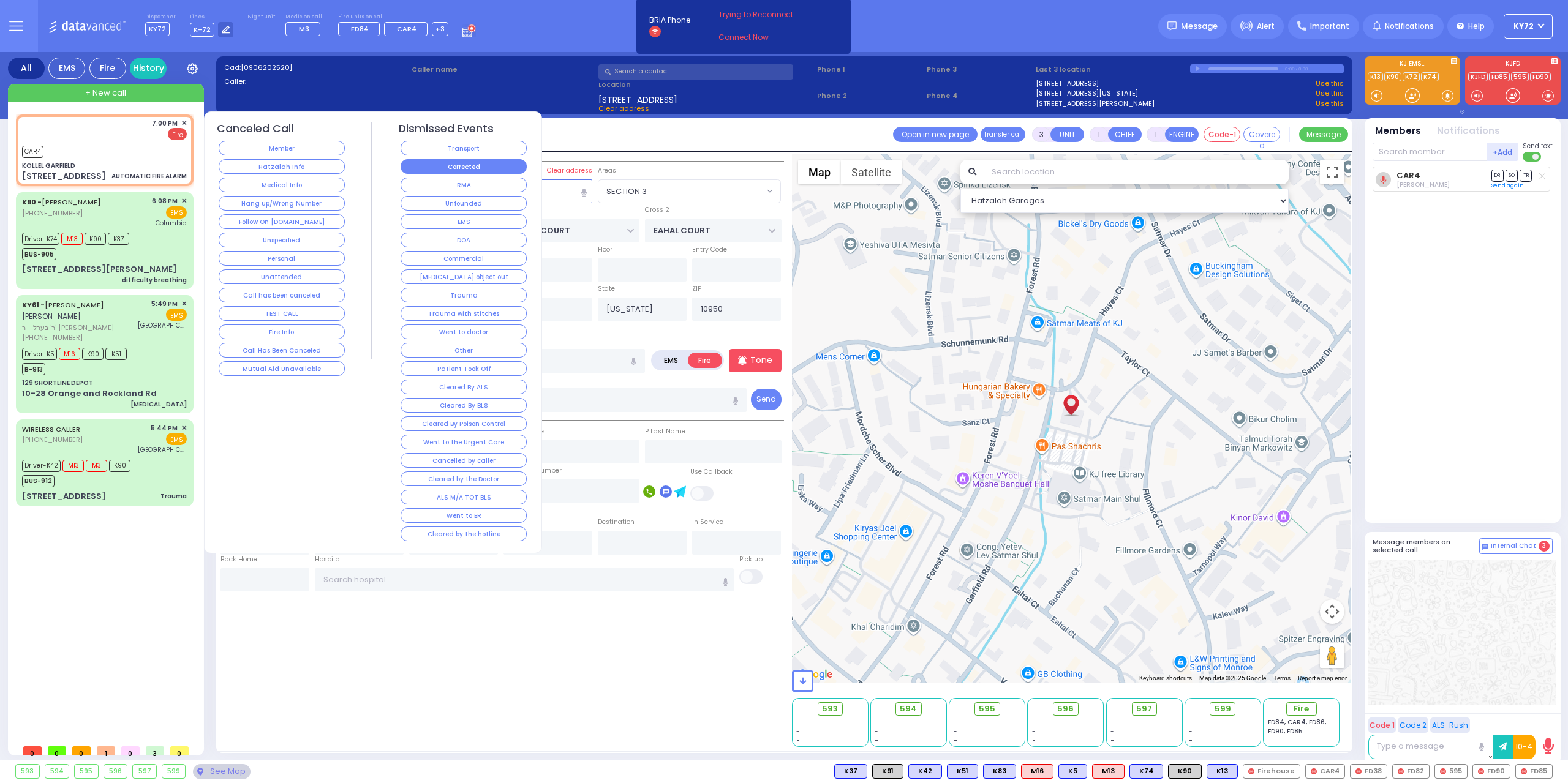
click at [430, 170] on button "Corrected" at bounding box center [464, 166] width 127 height 15
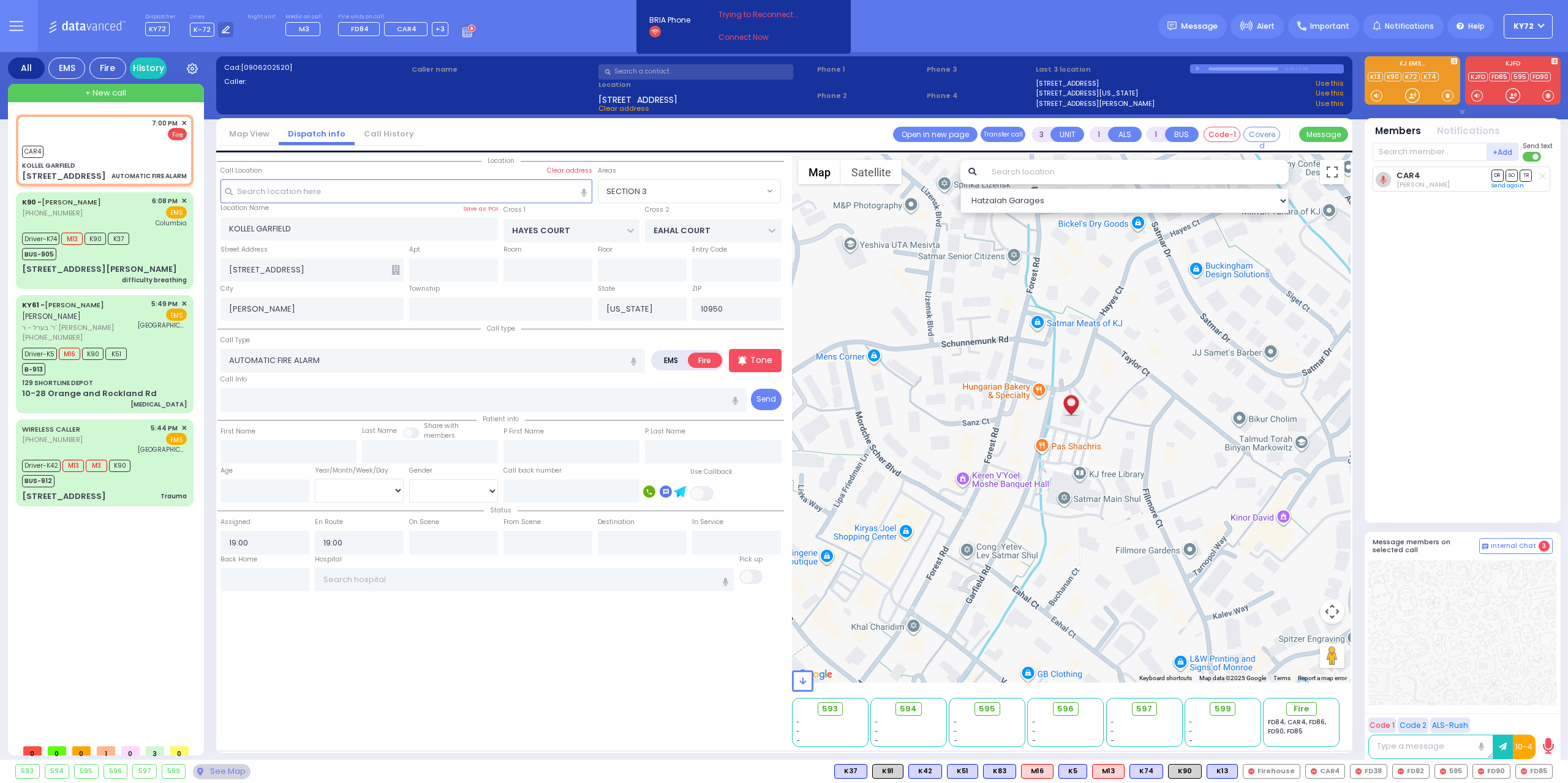
select select
radio input "true"
select select
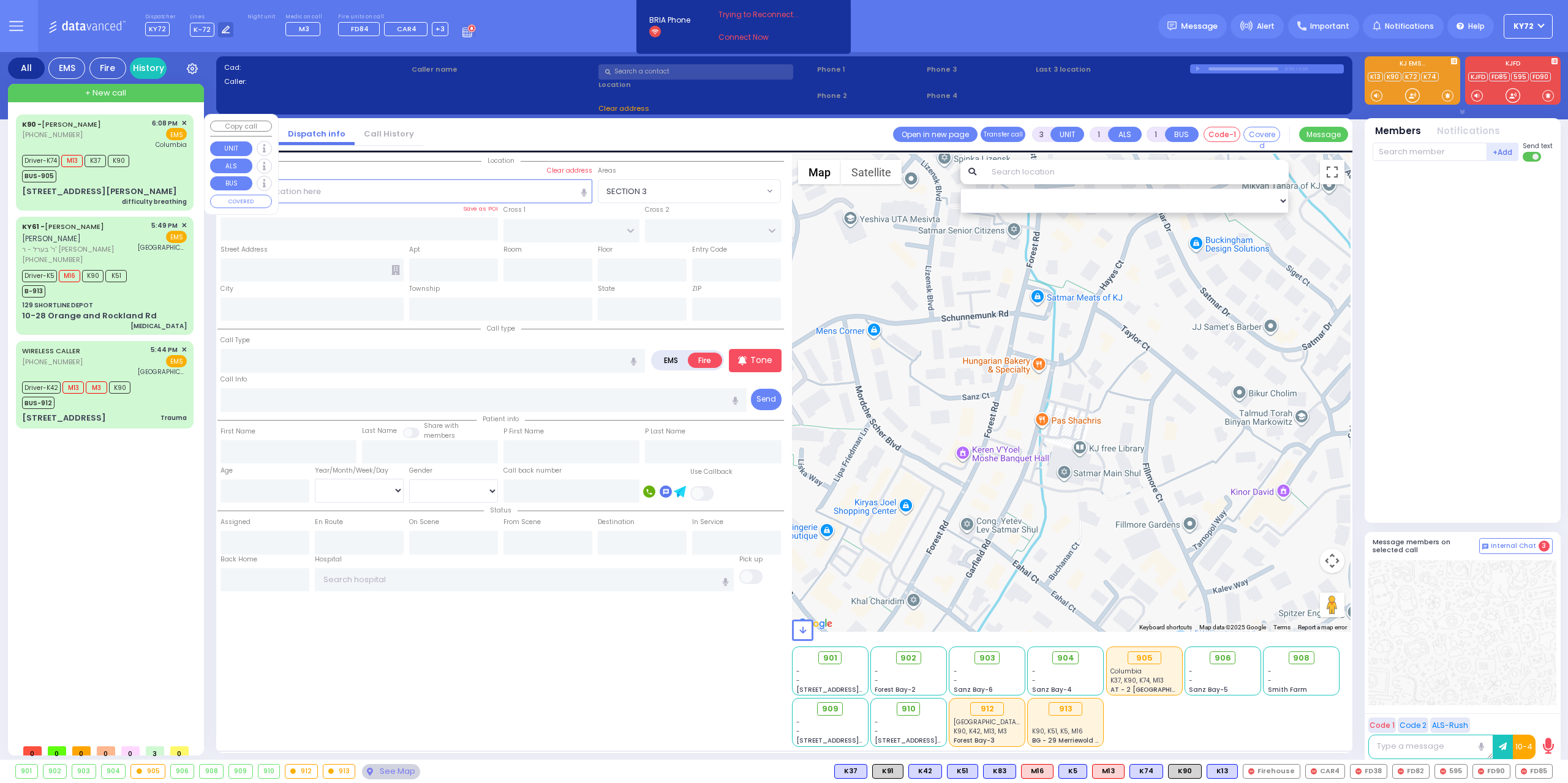
click at [142, 182] on div "K90 - ALEXANDER DIAZ (845) 648-5861 6:08 PM ✕ EMS Driver-K74 M13" at bounding box center [105, 163] width 173 height 93
type input "6"
select select
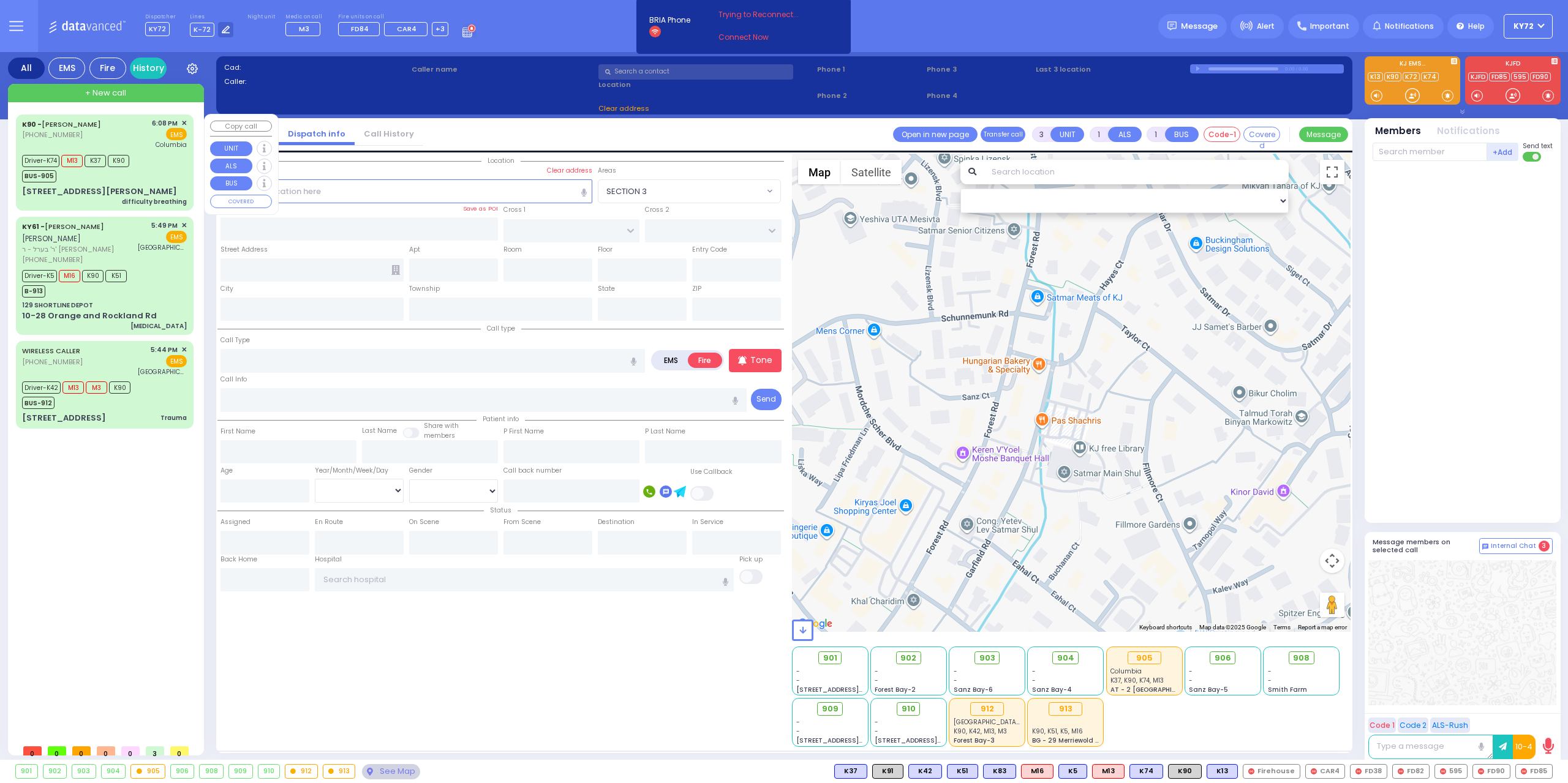
type input "difficulty breathing"
radio input "true"
type input "Sara"
type input "Klein"
type input "7"
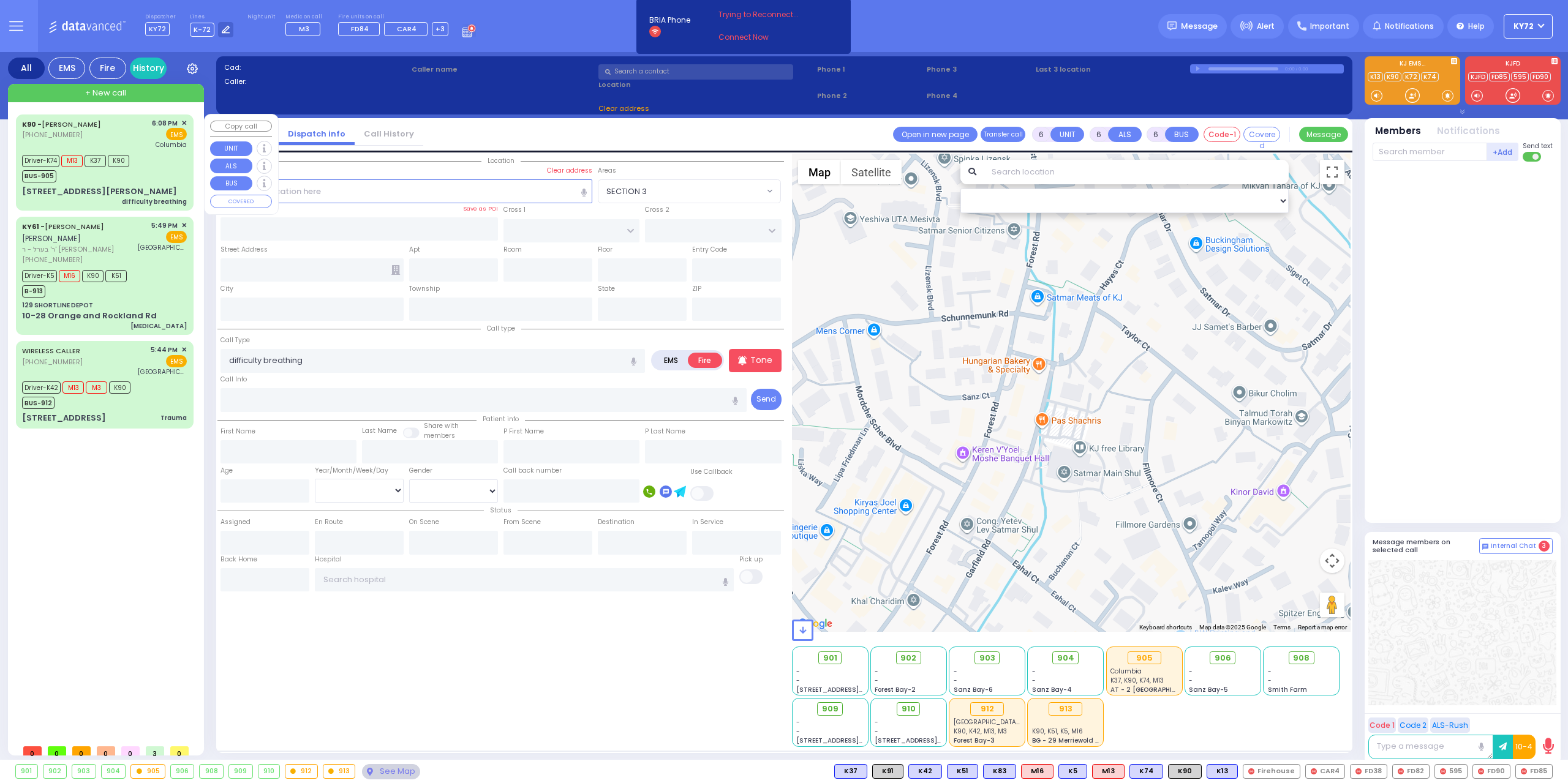
select select "Day"
select select "[DEMOGRAPHIC_DATA]"
type input "18:08"
type input "18:09"
type input "18:18"
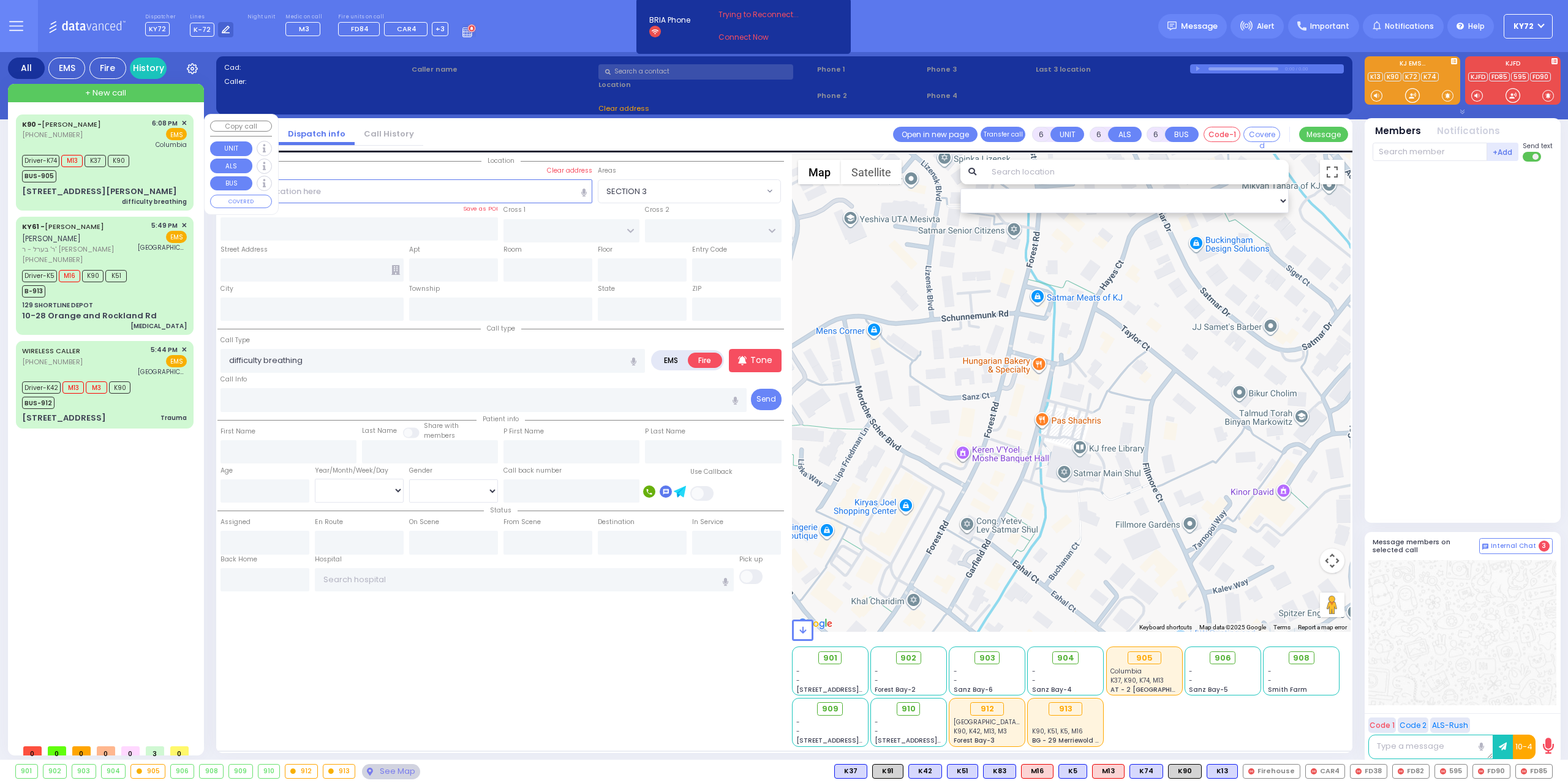
type input "18:35"
type input "New York Presbyterian Hospital- Columbia Campus"
select select "Hatzalah Garages"
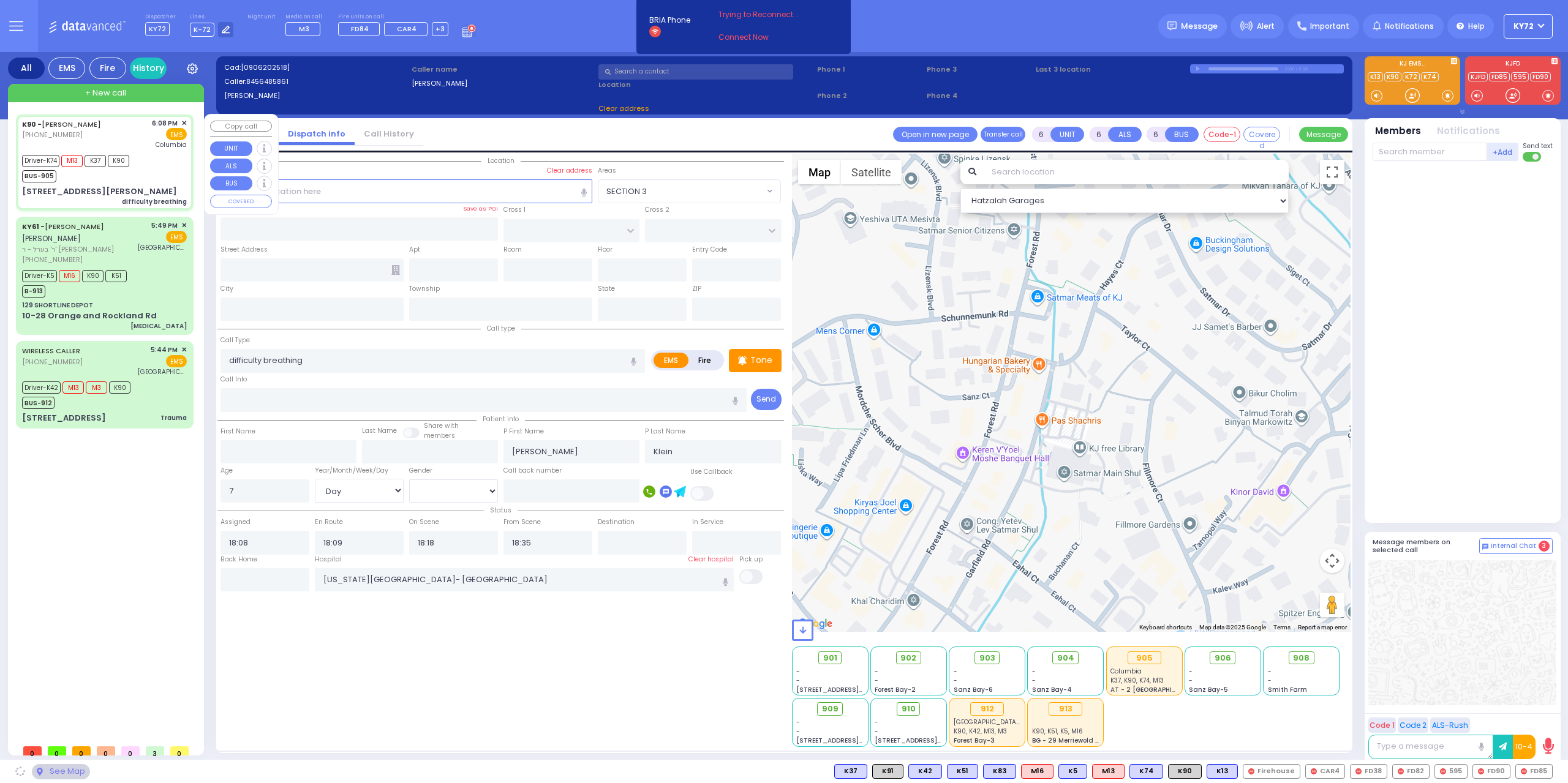
type input "ACRES RD"
type input "[STREET_ADDRESS][PERSON_NAME]"
type input "203"
type input "Monroe"
type input "[US_STATE]"
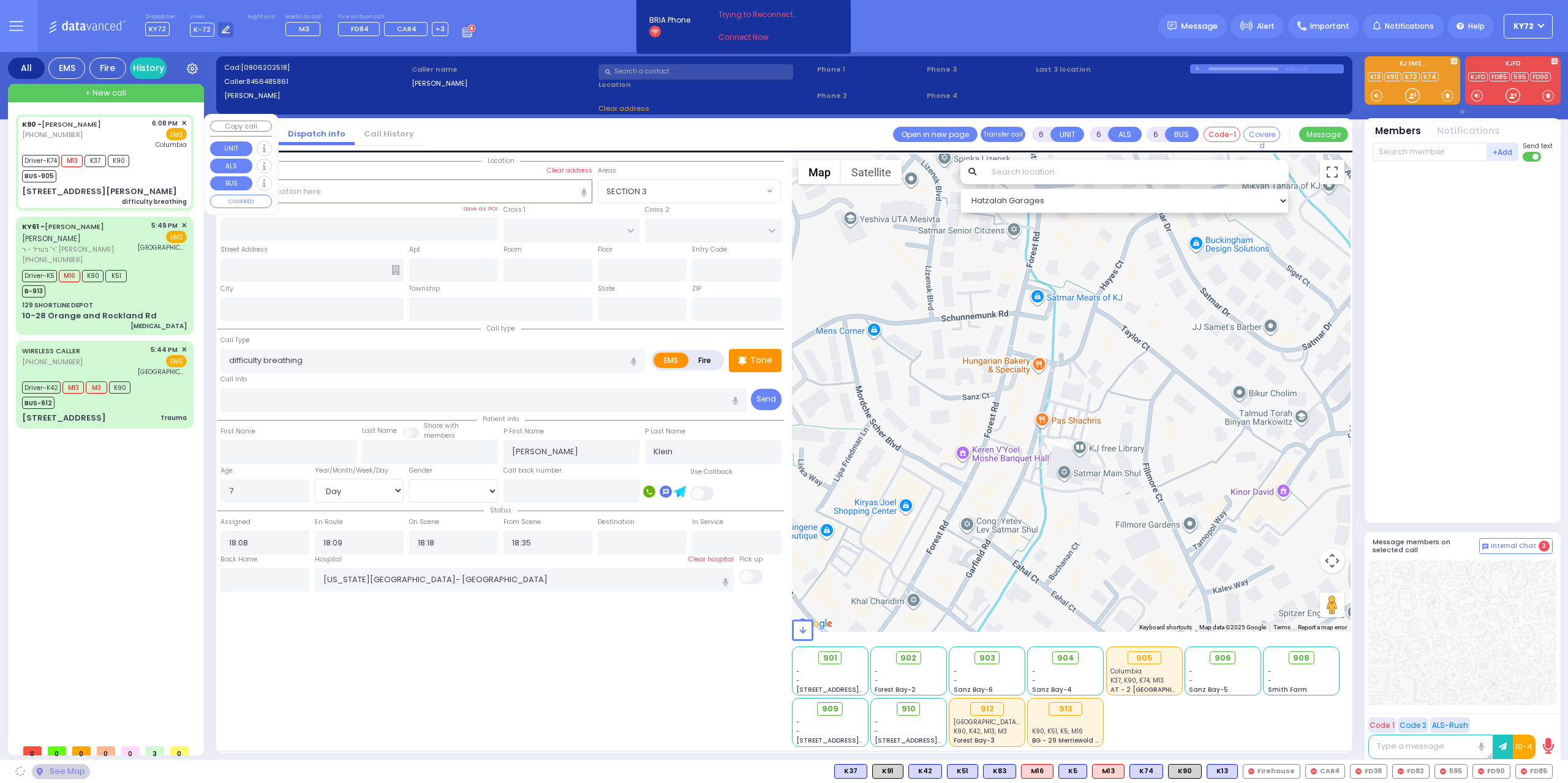
type input "10950"
select select "PALM TREE"
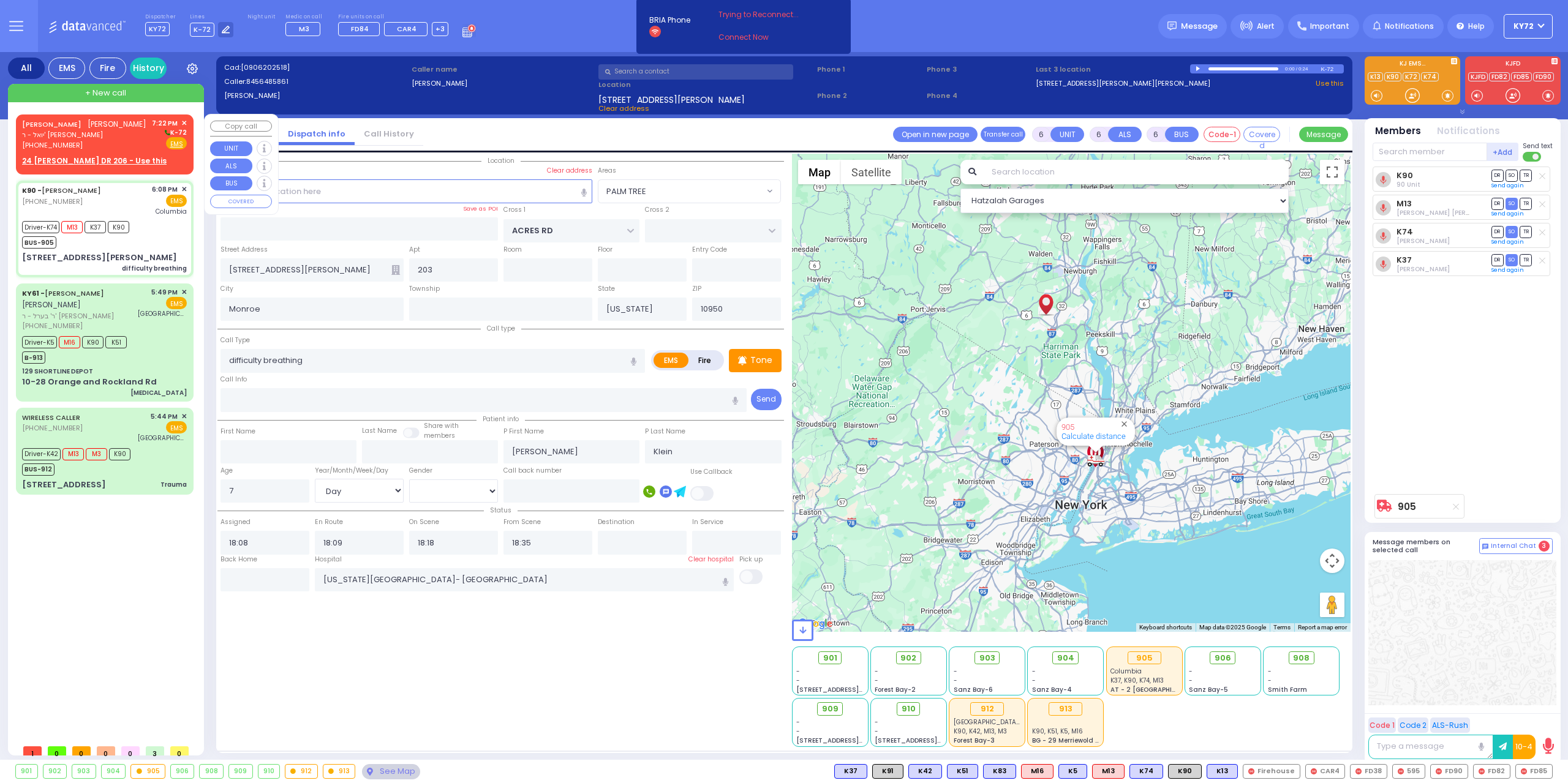
click at [142, 150] on div "(845) 499-8532" at bounding box center [84, 145] width 125 height 11
type input "2"
type input "1"
select select
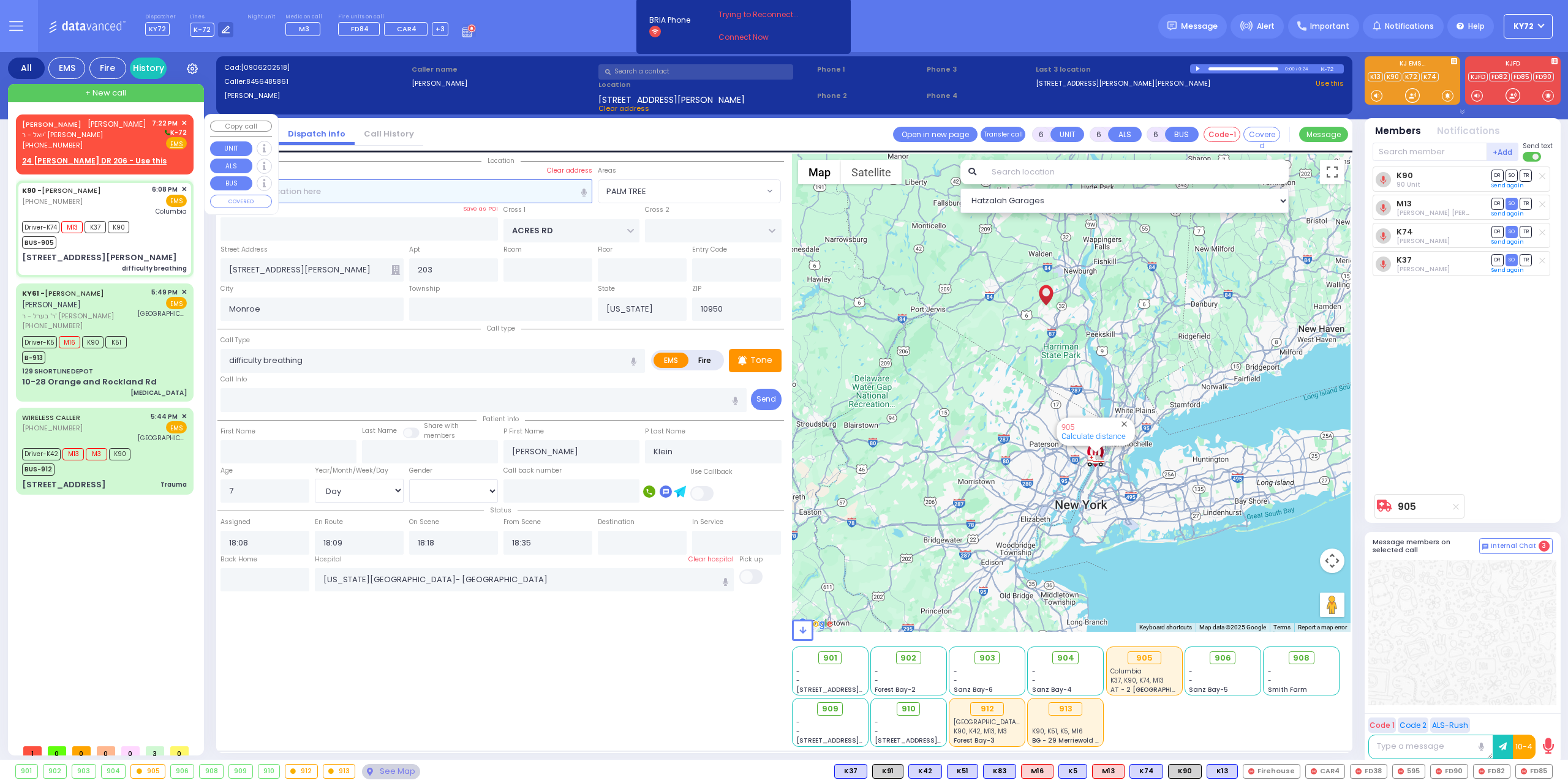
radio input "true"
type input "AVRUM HERSH"
type input "GELBSTEIN"
select select
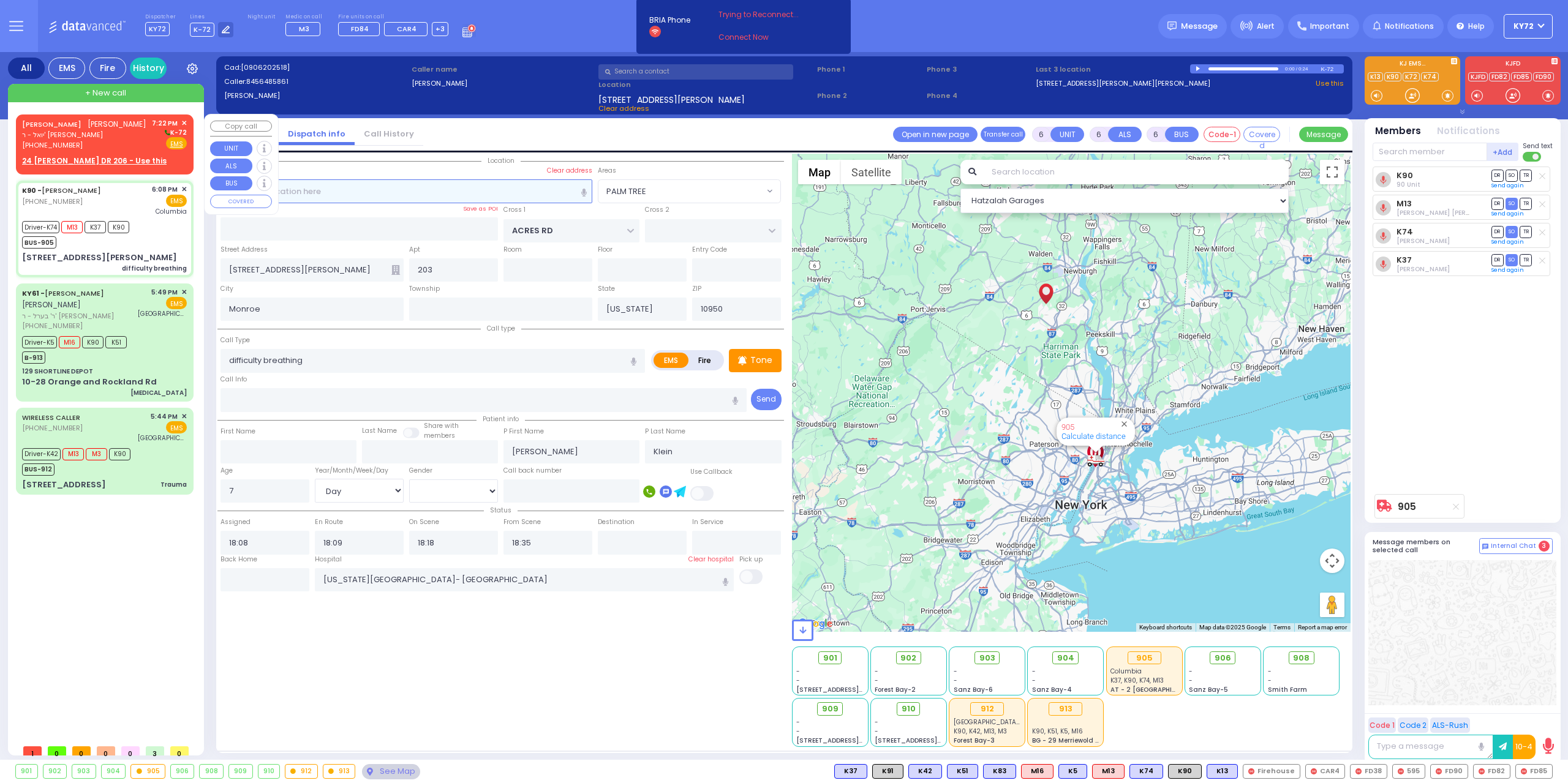
type input "19:22"
select select "Hatzalah Garages"
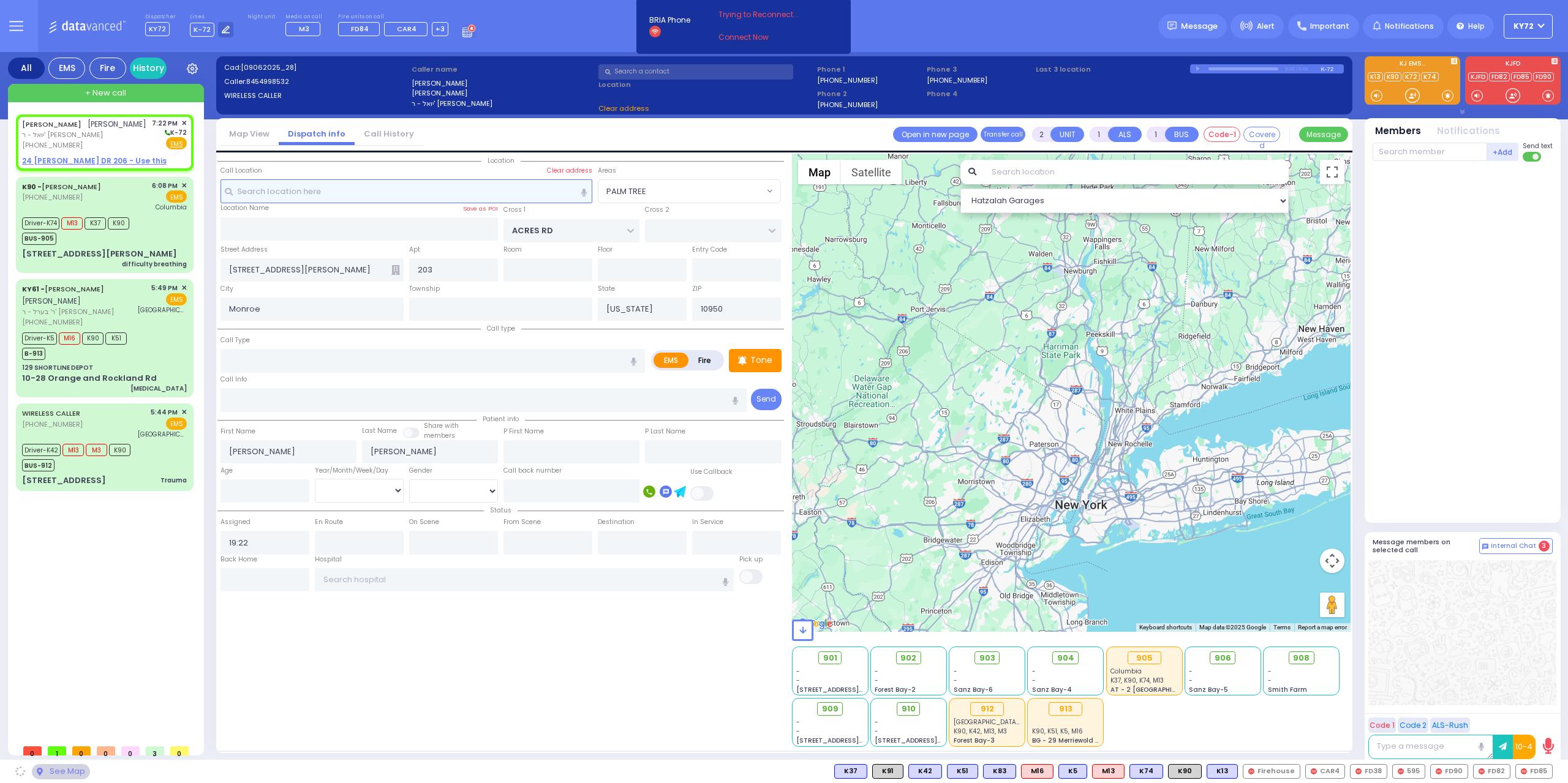
select select
radio input "true"
select select
select select "Hatzalah Garages"
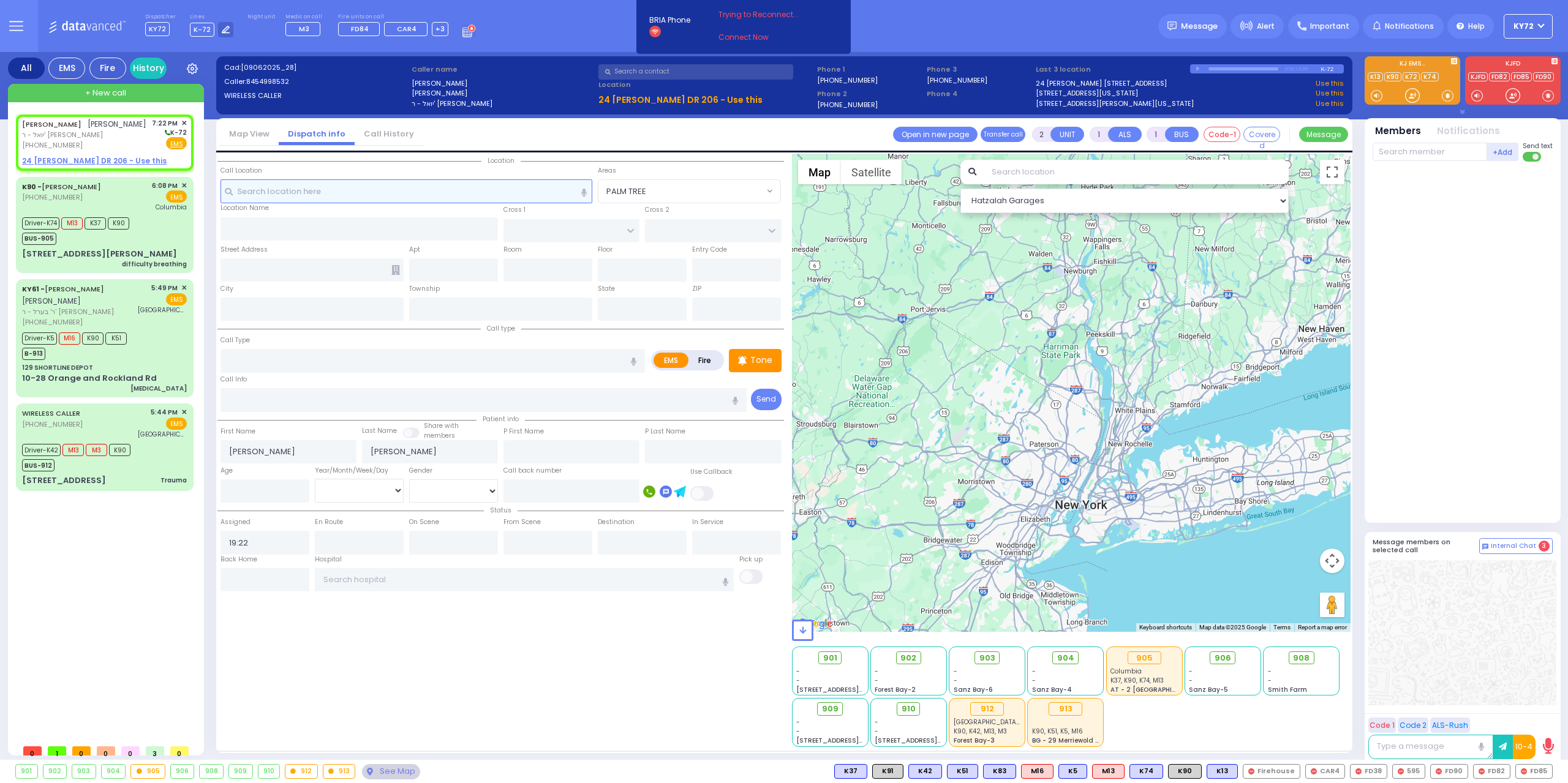
click at [395, 199] on input "text" at bounding box center [406, 192] width 373 height 24
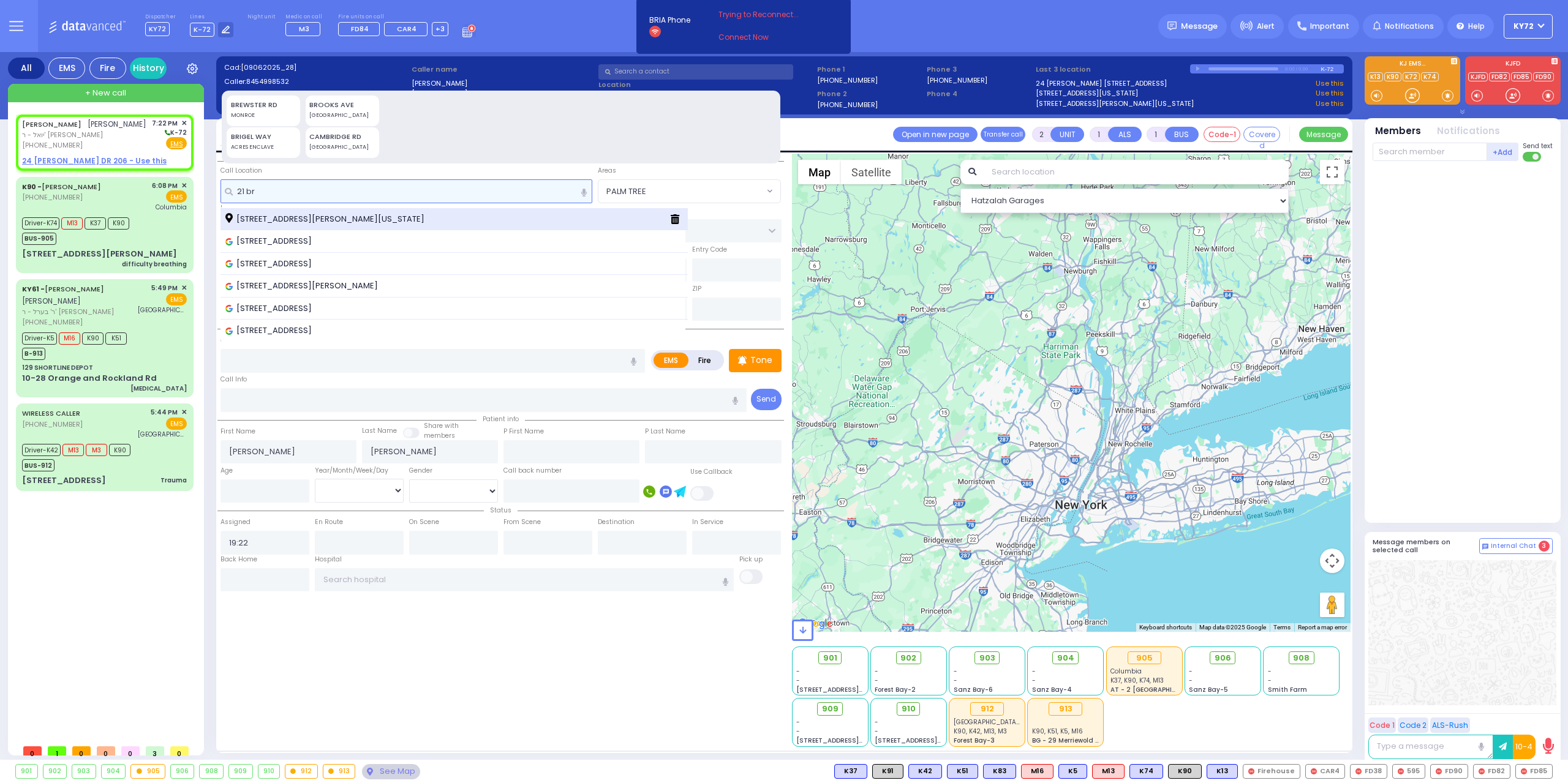
type input "21 br"
click at [394, 217] on span "21 Brigel Way Kiryas Joel New York 10950" at bounding box center [327, 219] width 204 height 12
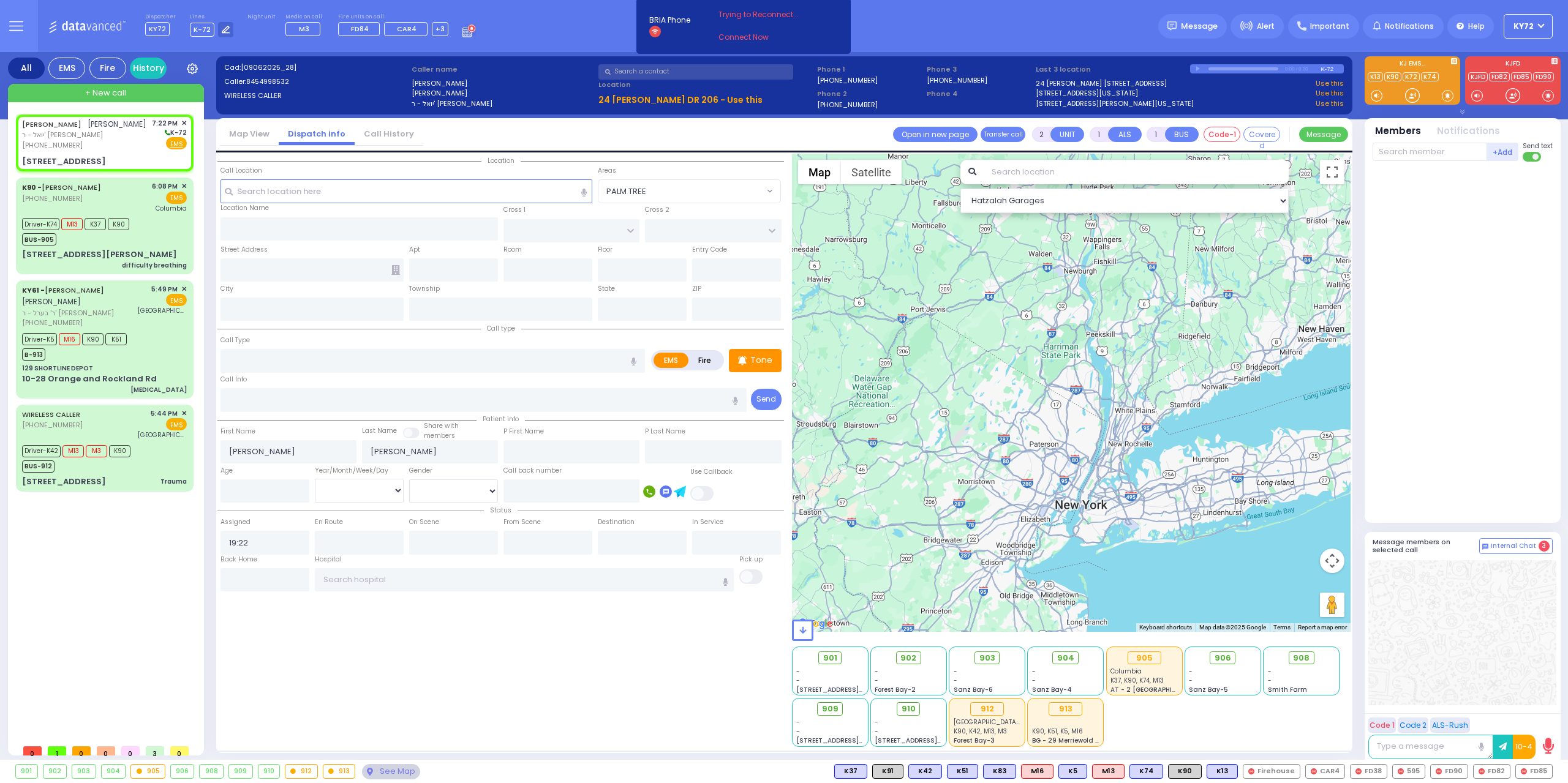
select select
radio input "true"
select select
select select "Hatzalah Garages"
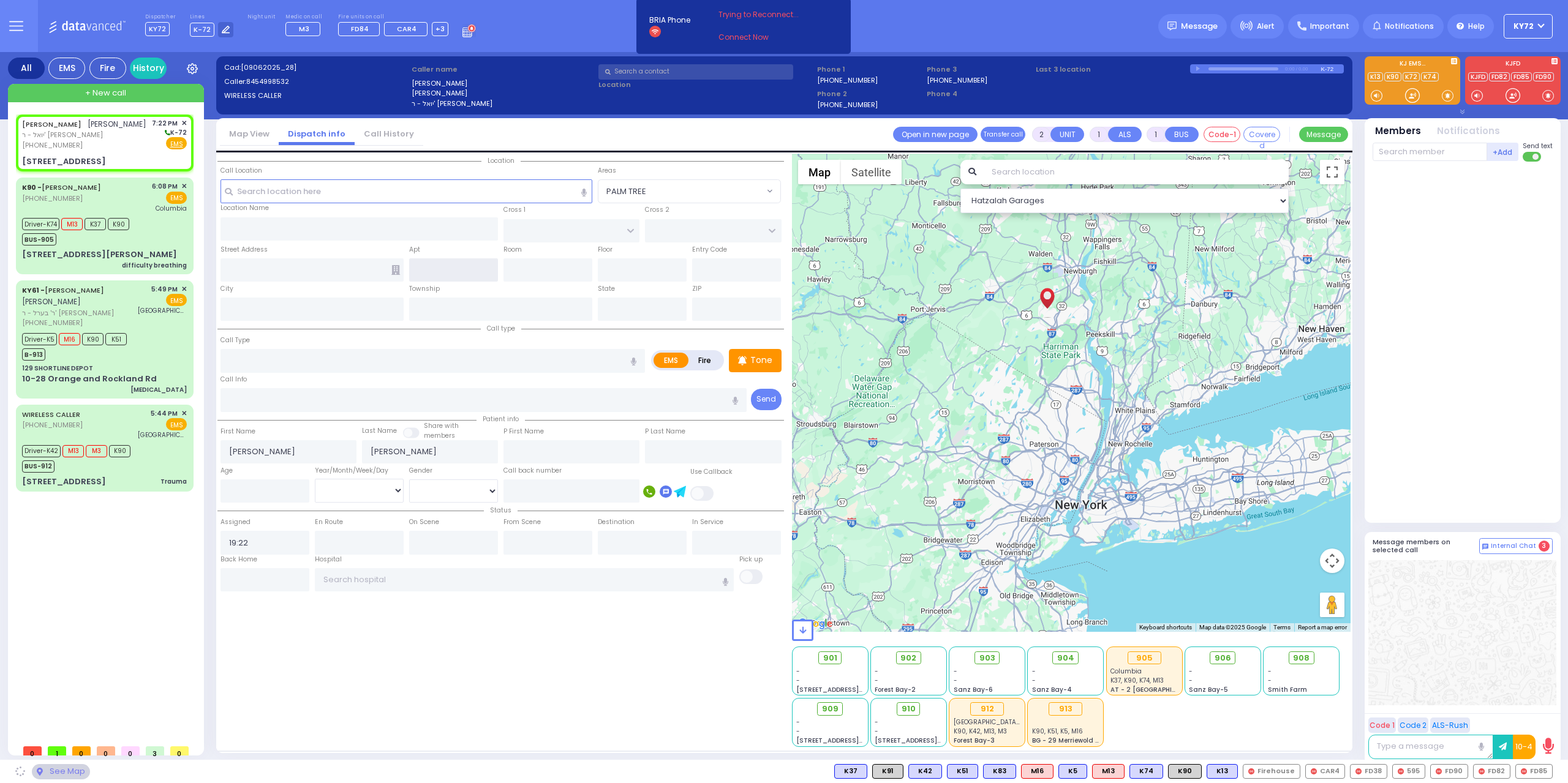
type input "ACRES RD"
type input "DINEV RD"
type input "21 Brigel Way"
type input "Kiryas Joel"
type input "[US_STATE]"
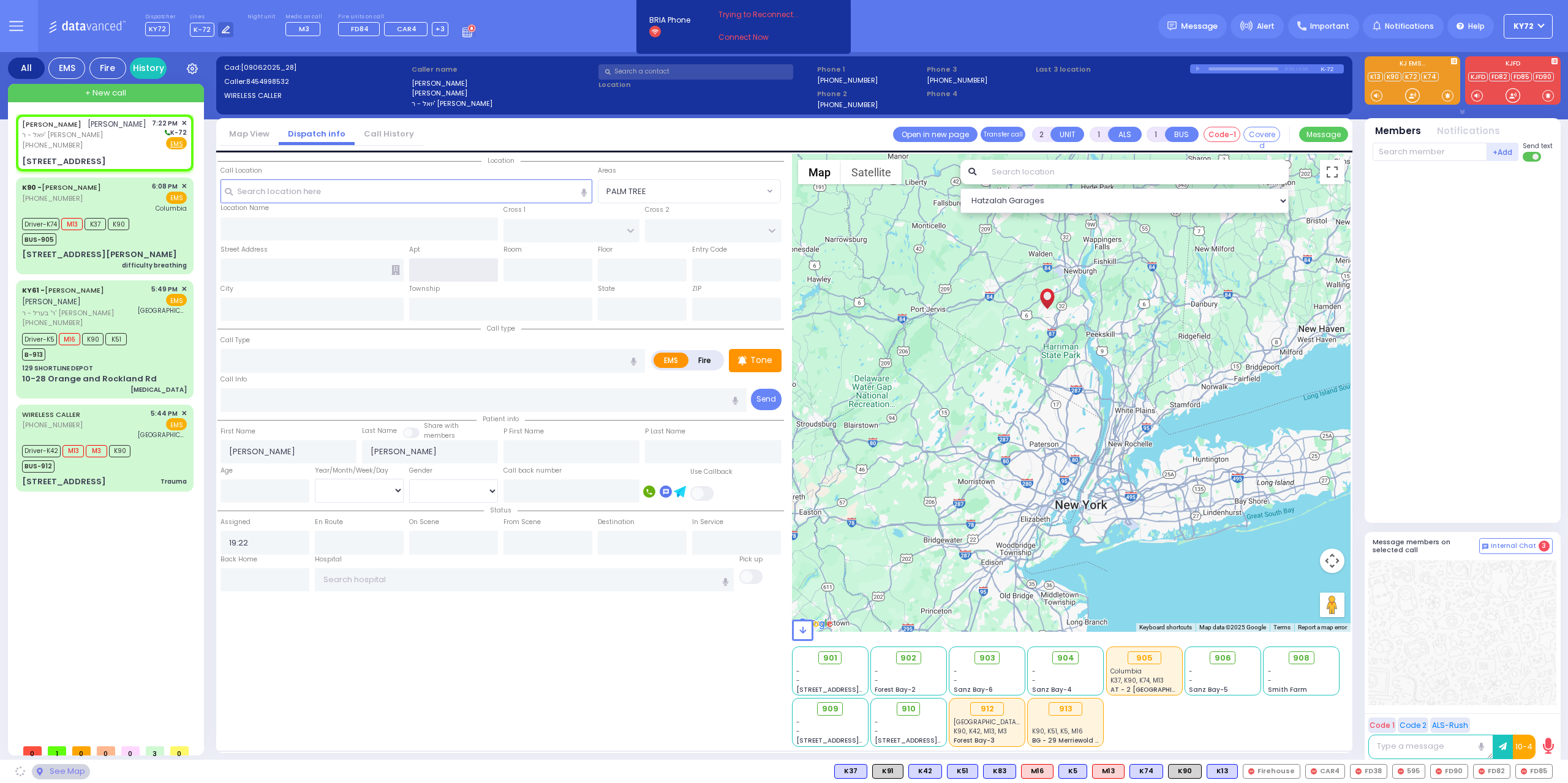
type input "10950"
select select "PALM TREE"
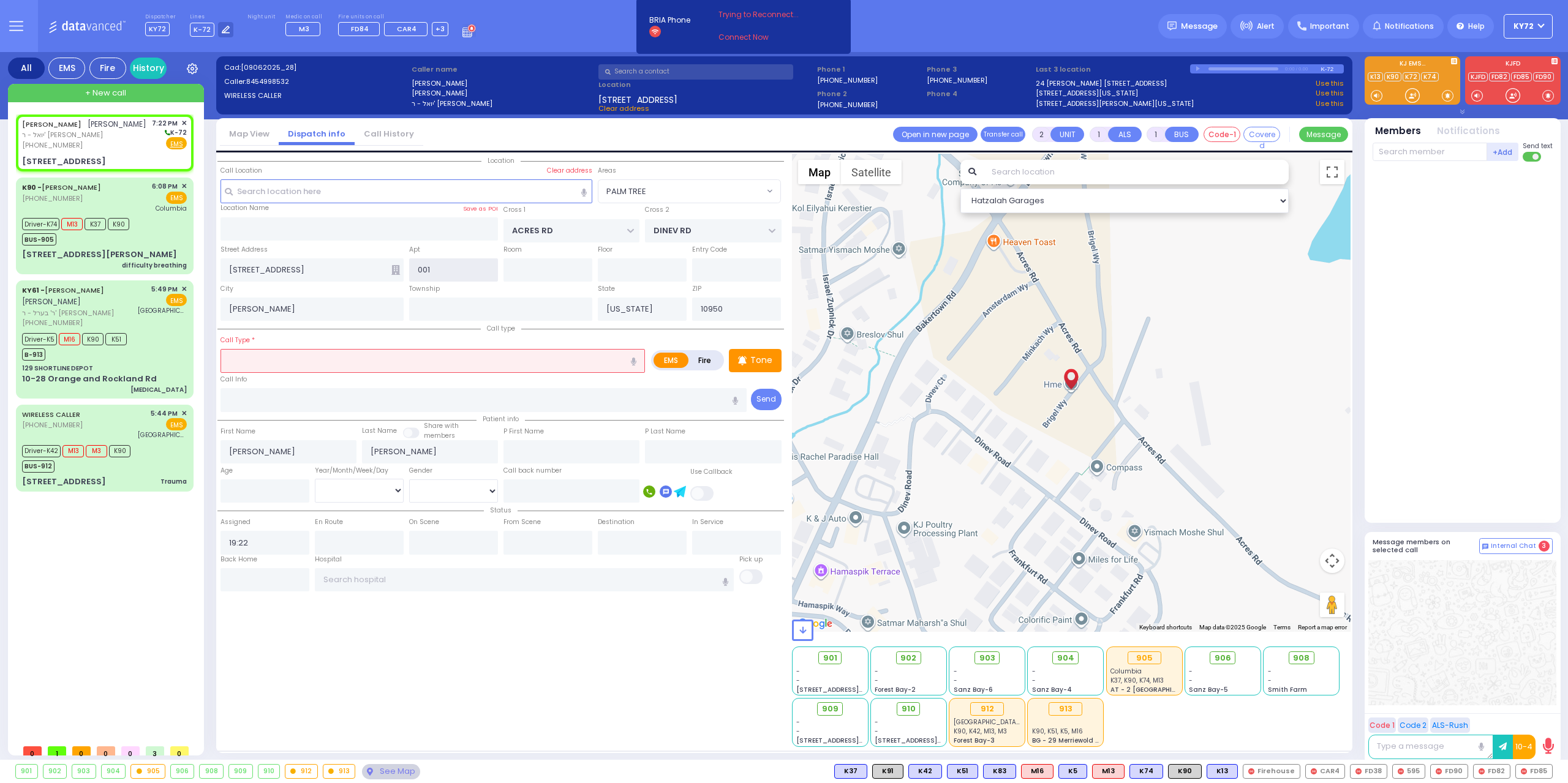
type input "001"
click at [323, 351] on input "text" at bounding box center [432, 361] width 424 height 24
select select
radio input "true"
select select
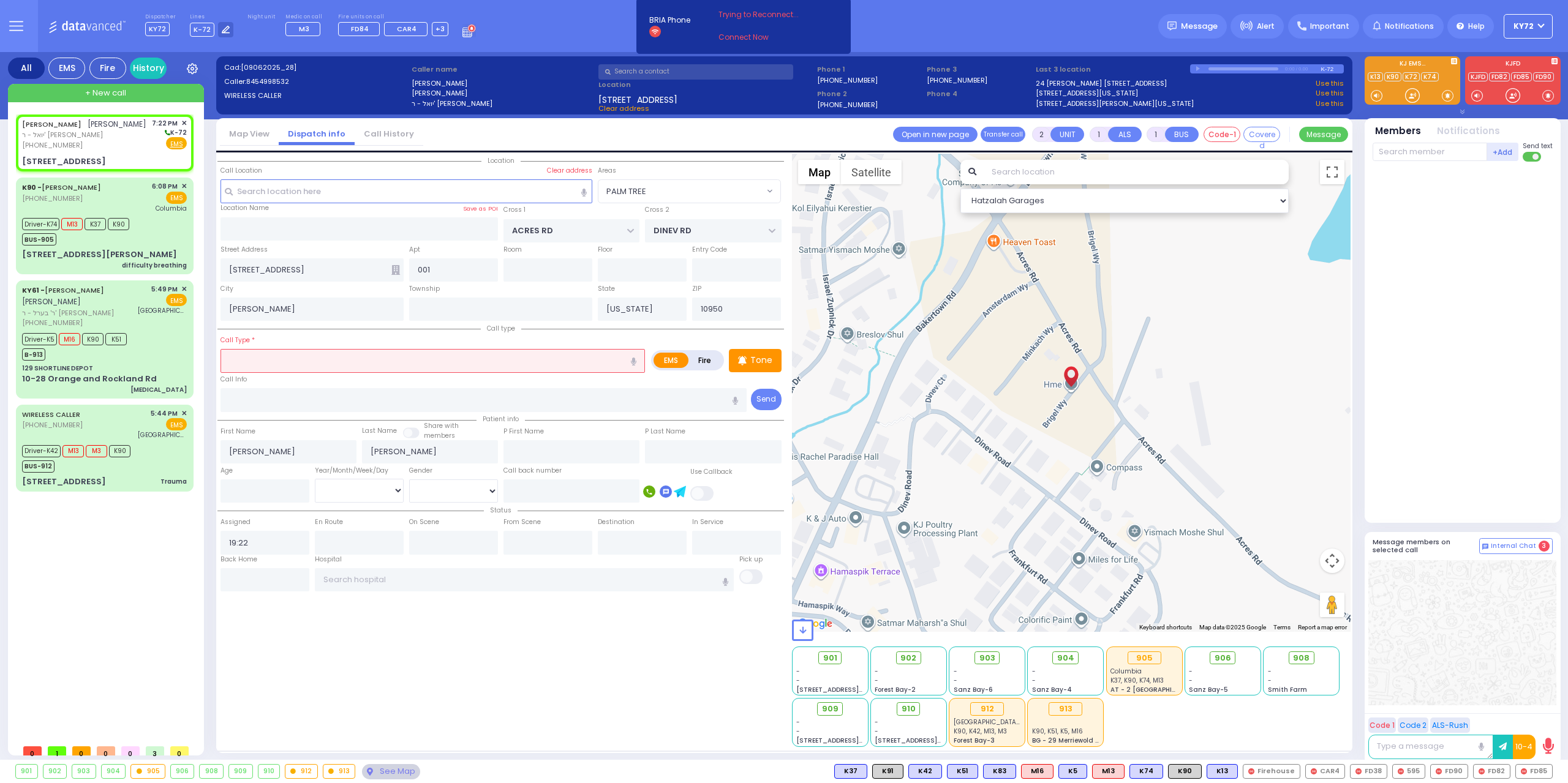
select select "Hatzalah Garages"
select select "PALM TREE"
select select
radio input "true"
select select
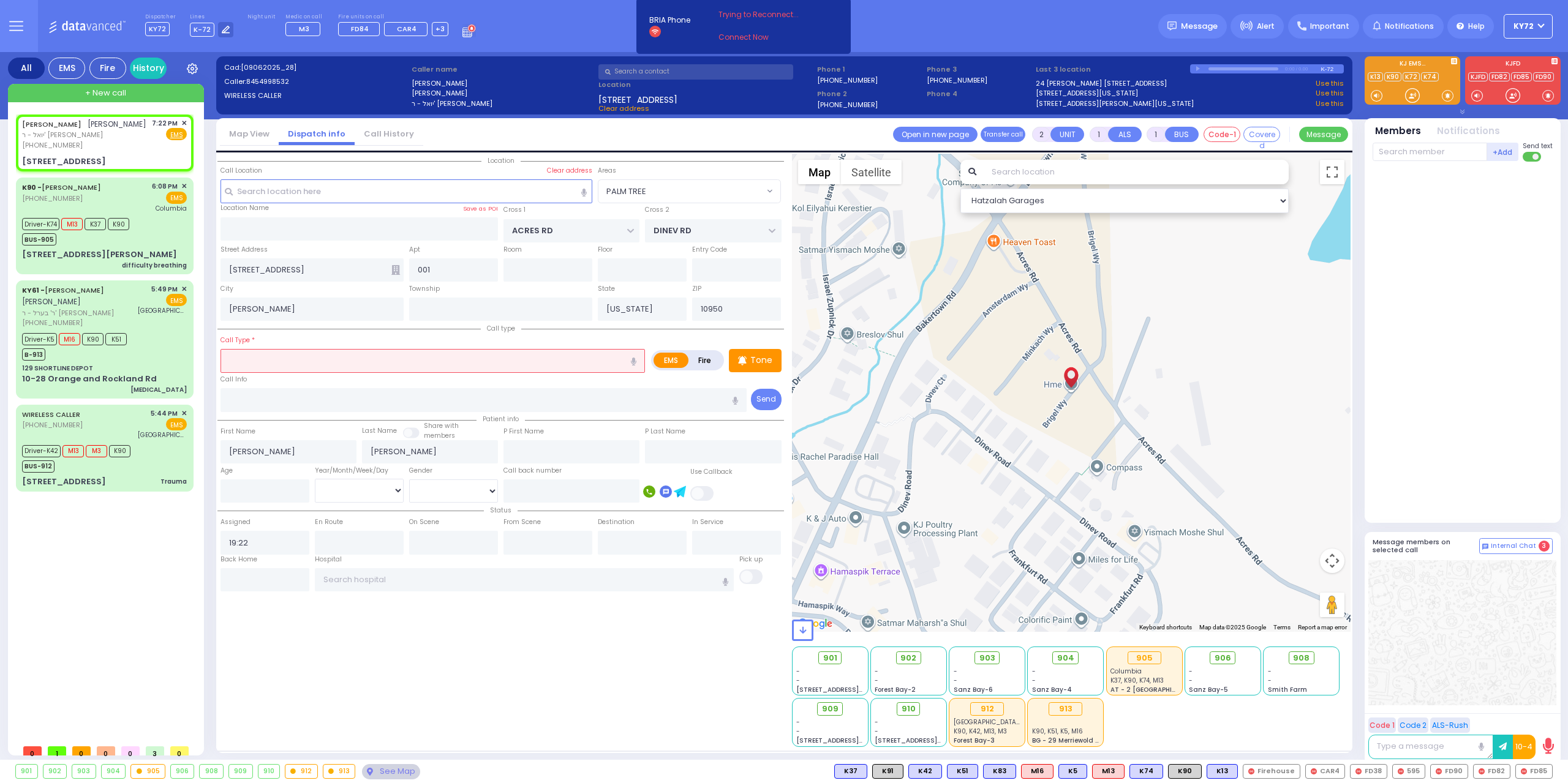
select select "Hatzalah Garages"
type input "o"
select select "PALM TREE"
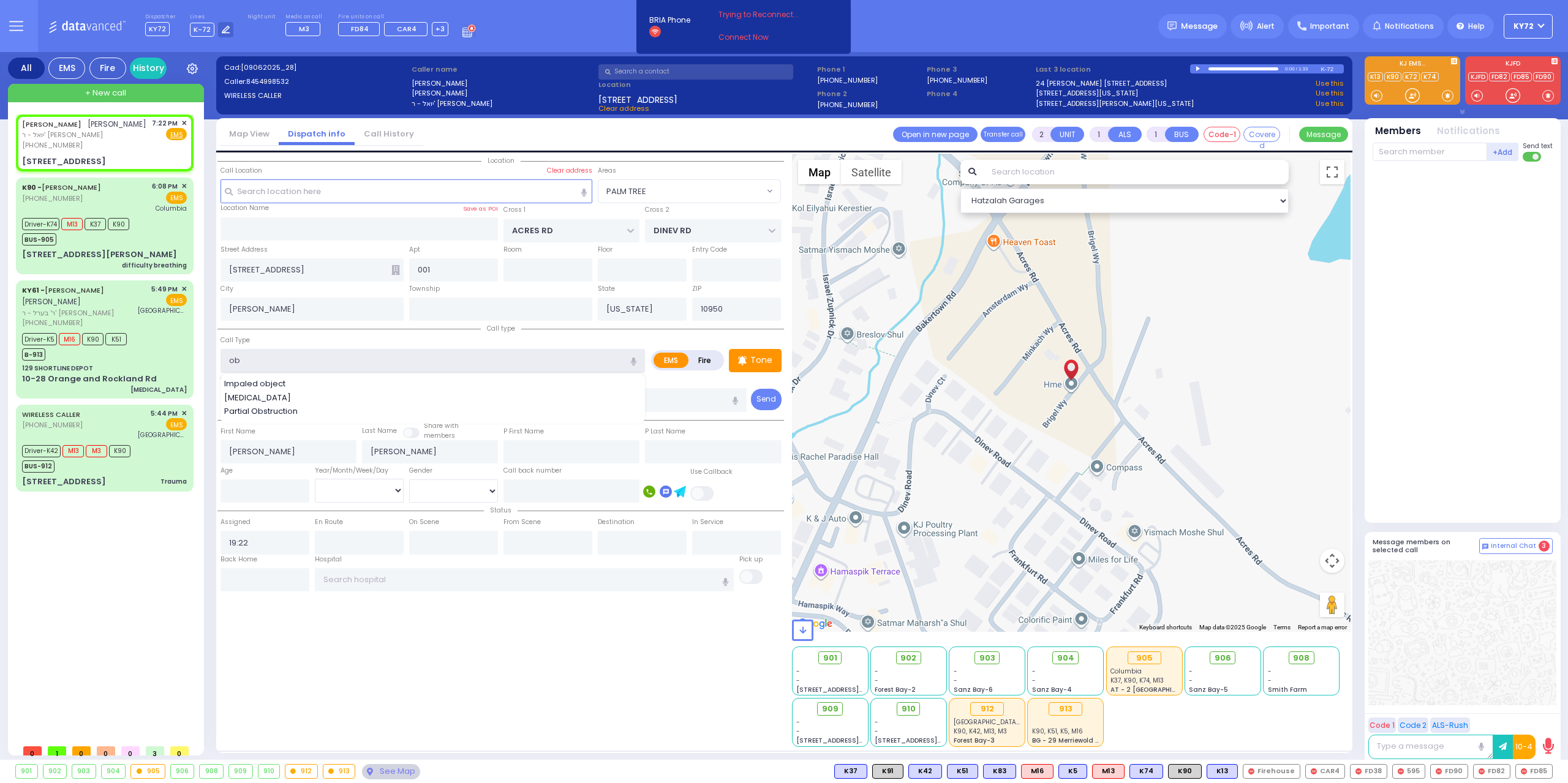
type input "ob"
click at [394, 334] on div "Call Type ob Impaled object Nasal Obstruction Partial Obstruction" at bounding box center [432, 354] width 424 height 40
select select
radio input "true"
select select
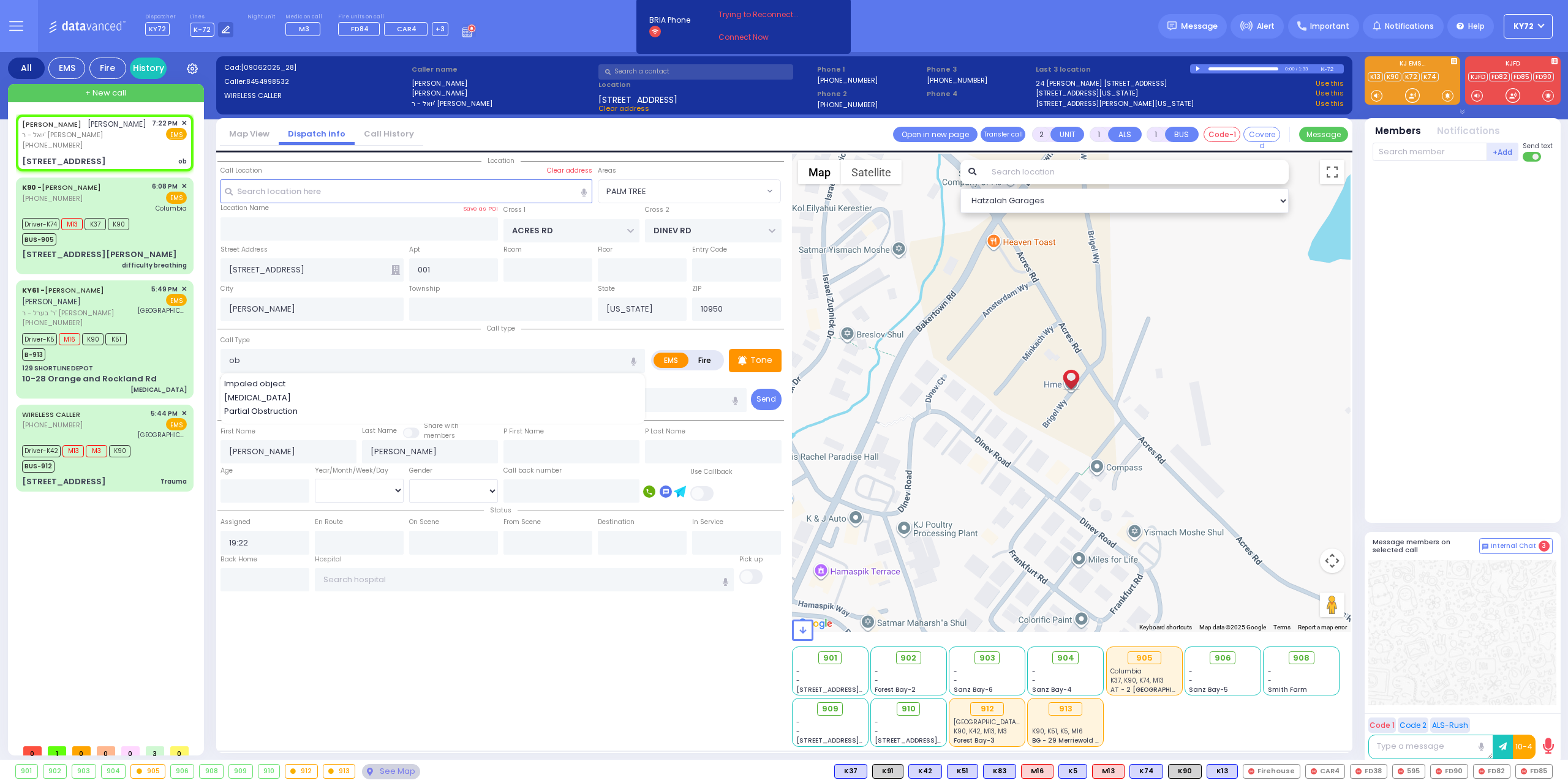
select select "Hatzalah Garages"
select select "PALM TREE"
click at [358, 704] on div "Location 001" at bounding box center [500, 450] width 566 height 593
select select
radio input "true"
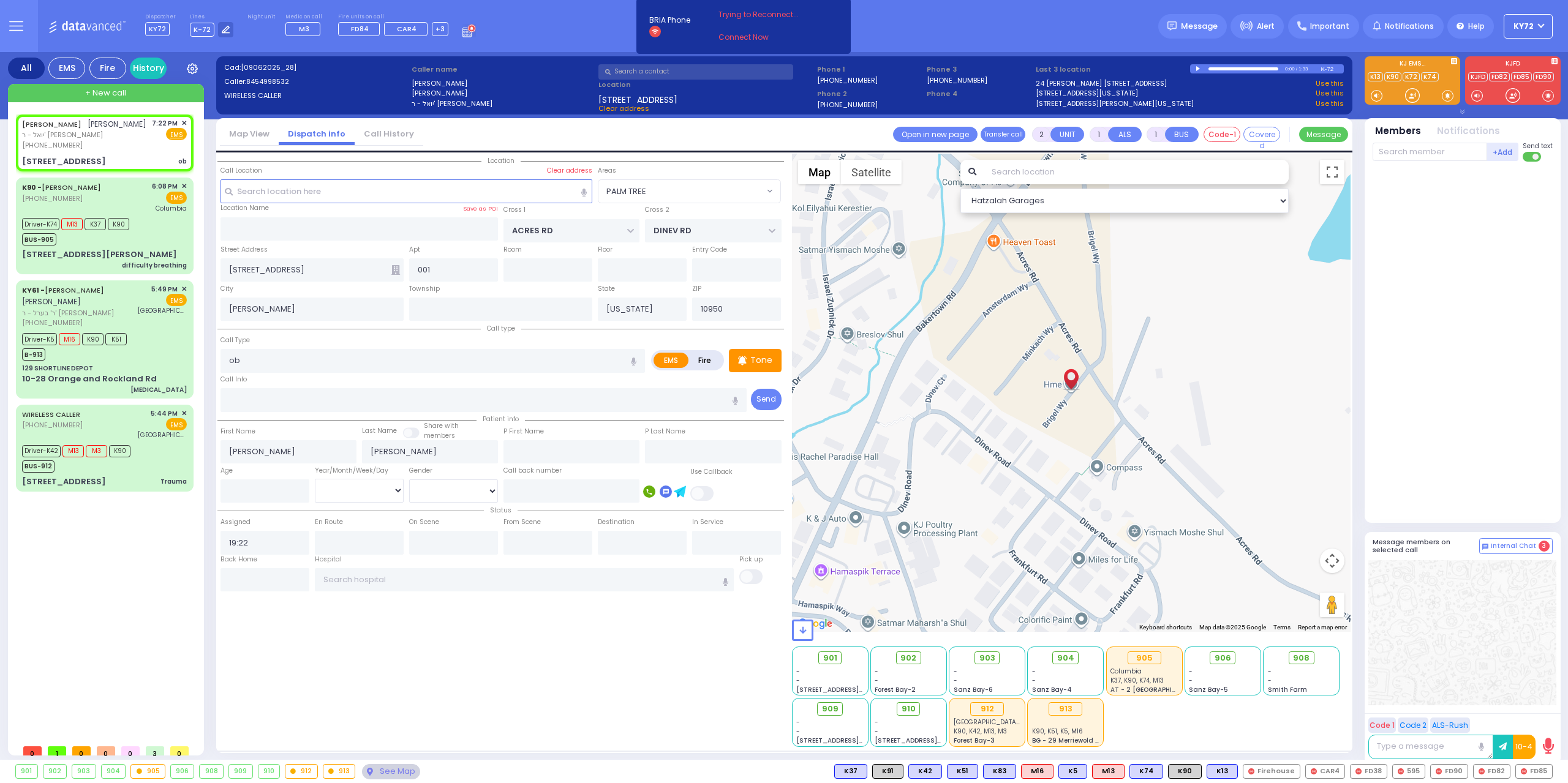
select select
select select "Hatzalah Garages"
select select "PALM TREE"
click at [271, 359] on input "ob" at bounding box center [432, 361] width 424 height 24
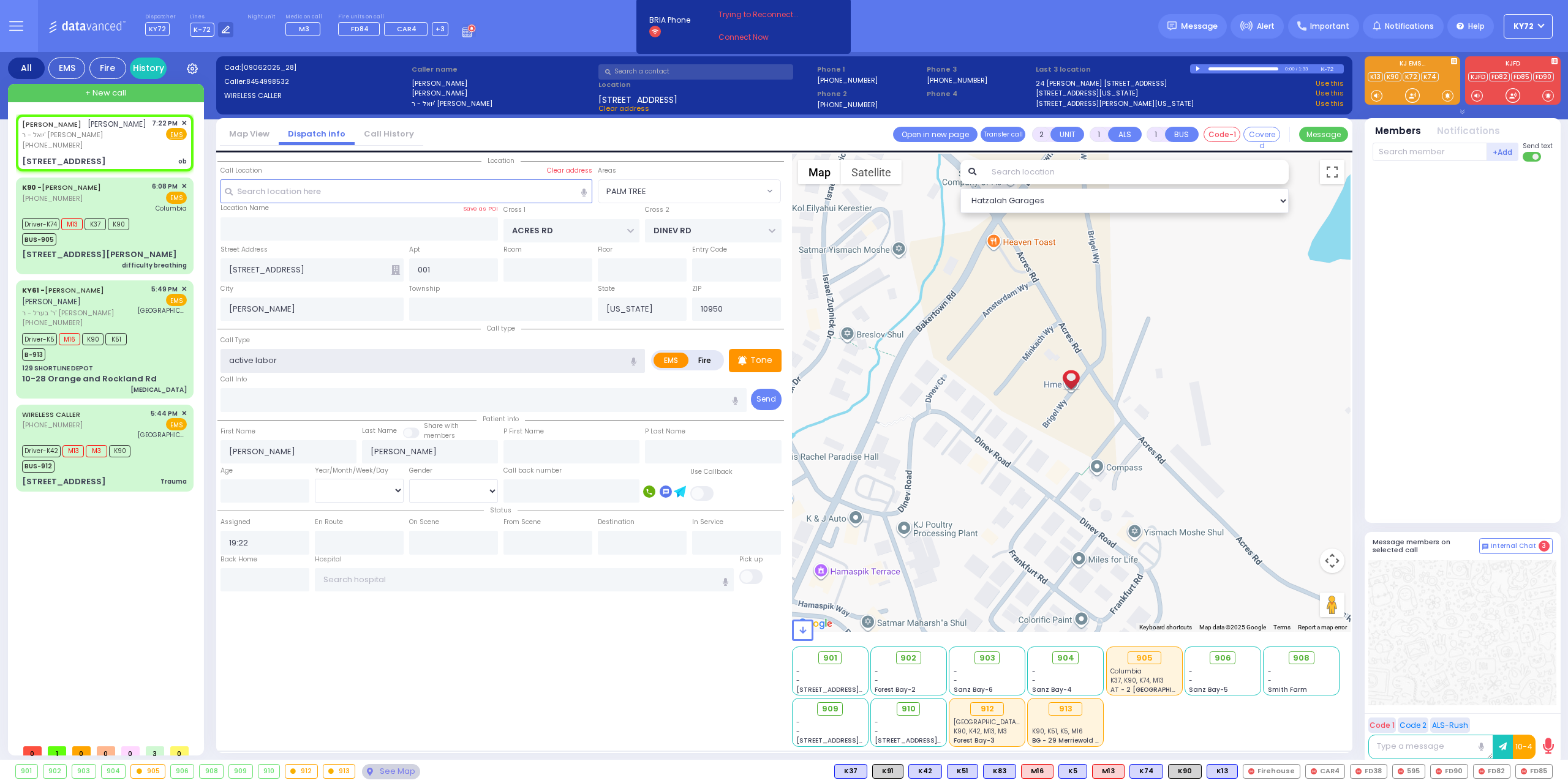
type input "active labor"
click at [272, 373] on div "Call Info" at bounding box center [483, 392] width 527 height 40
select select
radio input "true"
select select
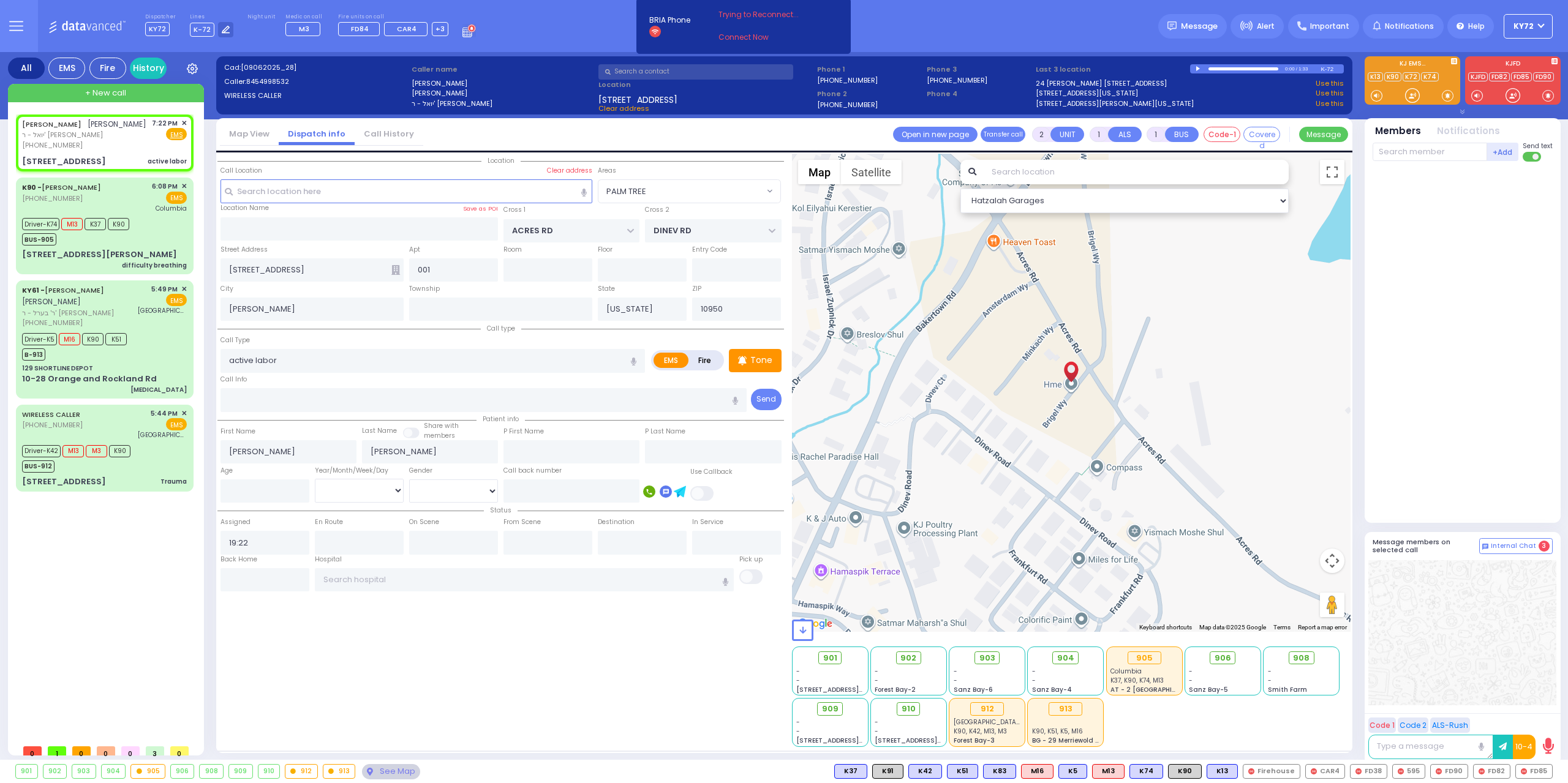
select select "Hatzalah Garages"
select select "PALM TREE"
click at [763, 367] on div "Tone" at bounding box center [754, 361] width 52 height 24
click at [1523, 770] on icon at bounding box center [1524, 771] width 6 height 6
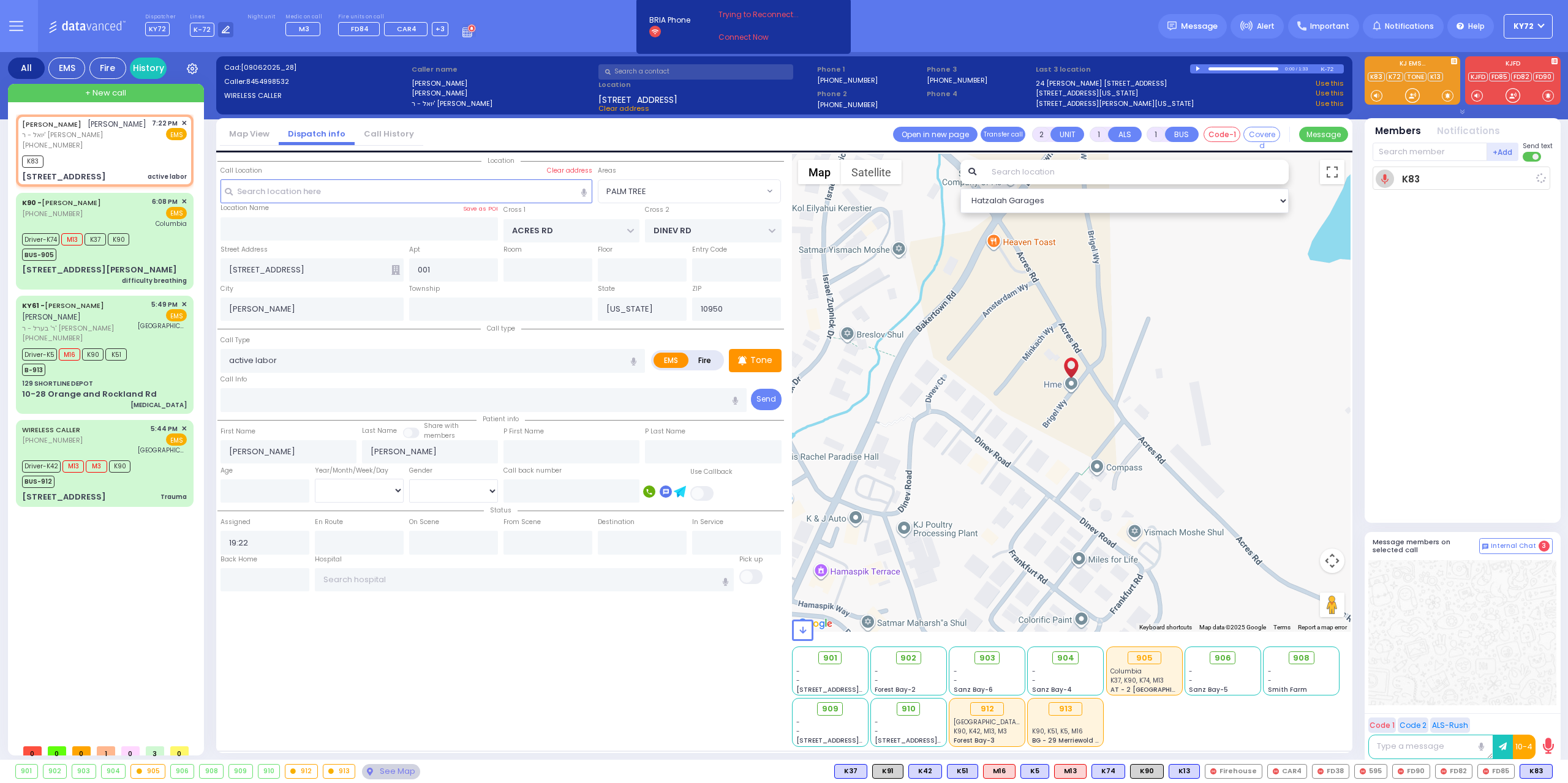
select select
radio input "true"
select select
type input "19:25"
select select "Hatzalah Garages"
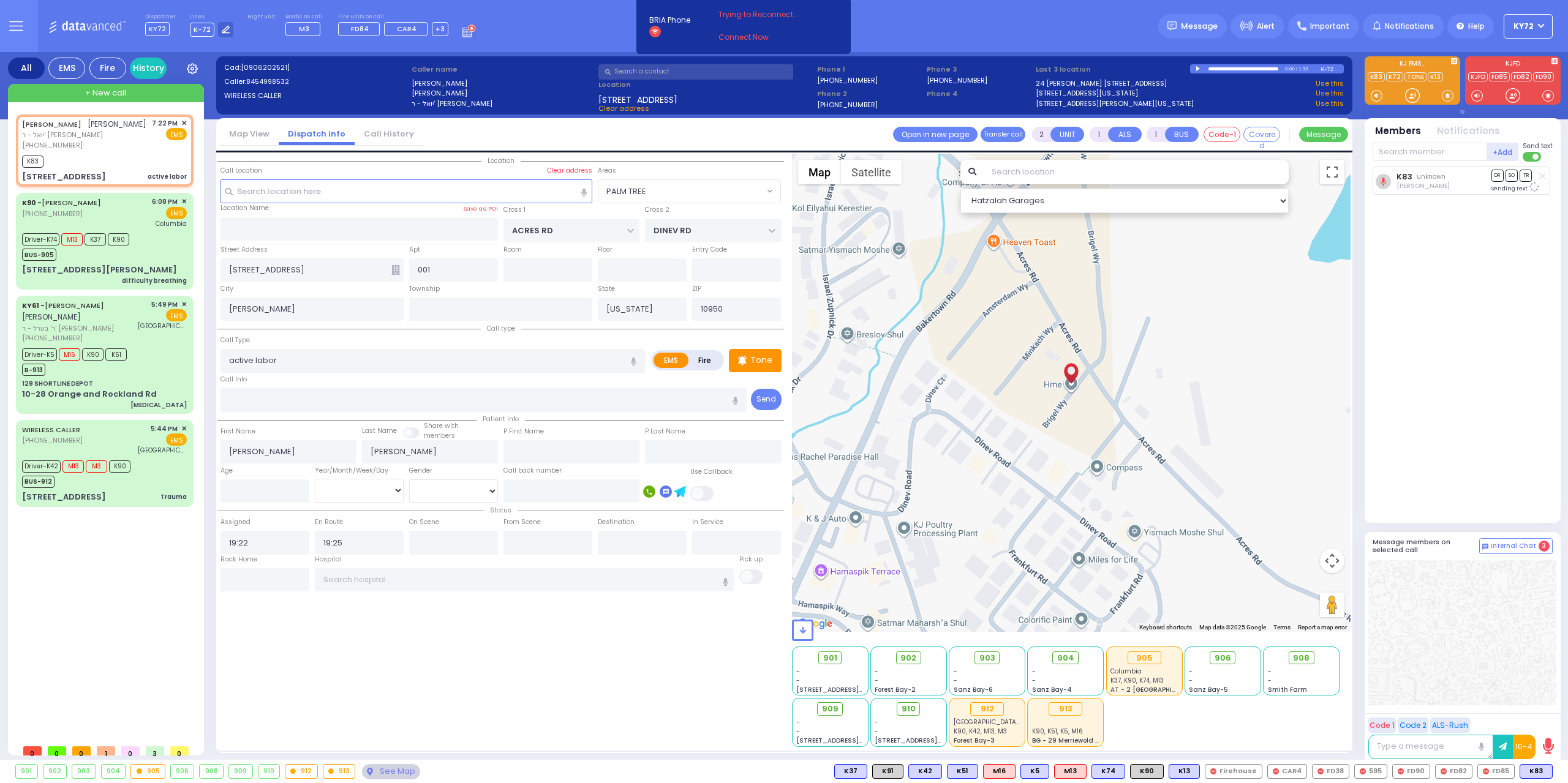
select select "PALM TREE"
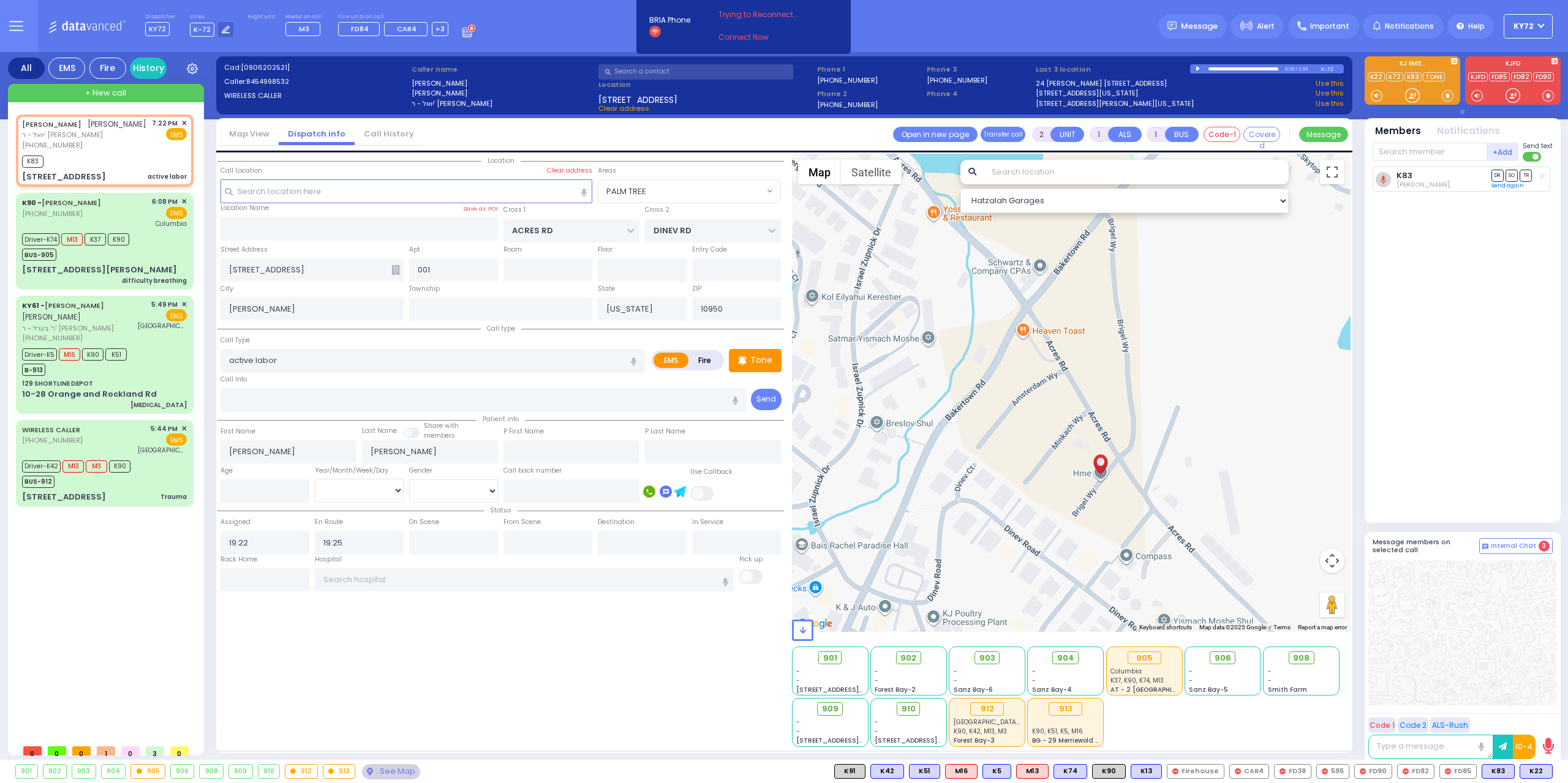
drag, startPoint x: 1167, startPoint y: 473, endPoint x: 1193, endPoint y: 408, distance: 70.0
click at [1193, 408] on div at bounding box center [1072, 392] width 560 height 478
click at [1532, 770] on span "K22" at bounding box center [1535, 772] width 32 height 14
select select
radio input "true"
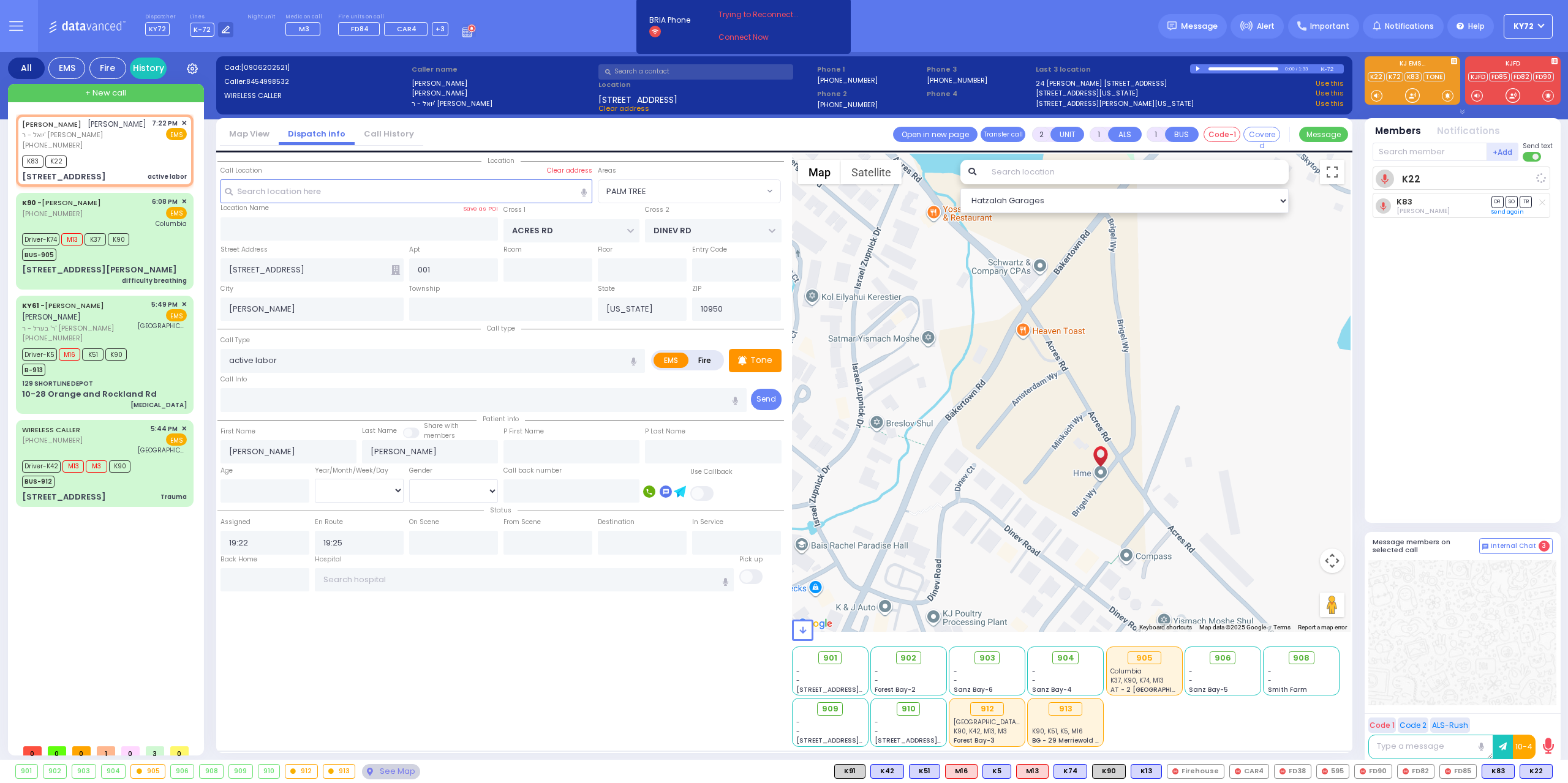
select select
select select "Hatzalah Garages"
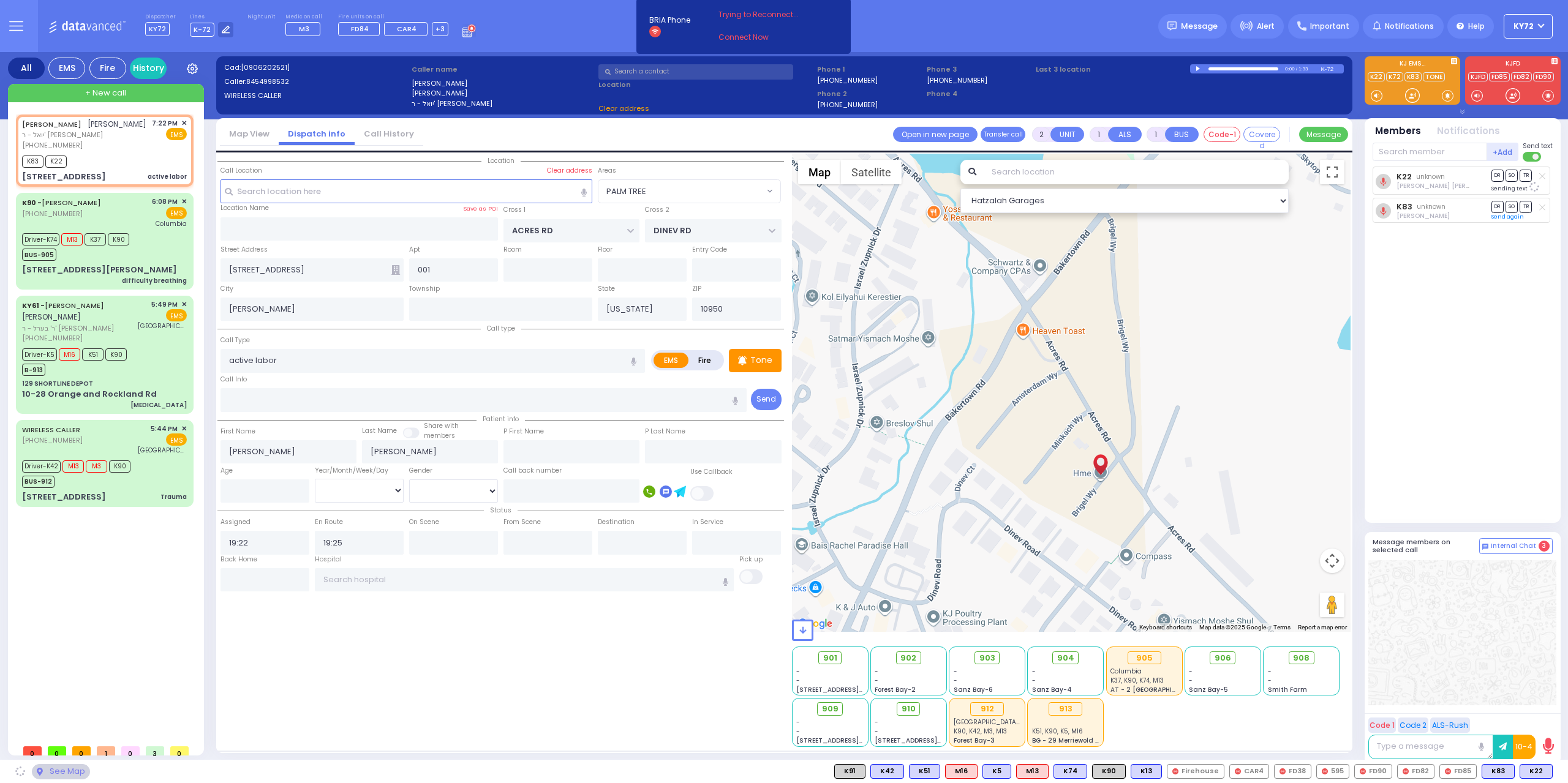
select select "PALM TREE"
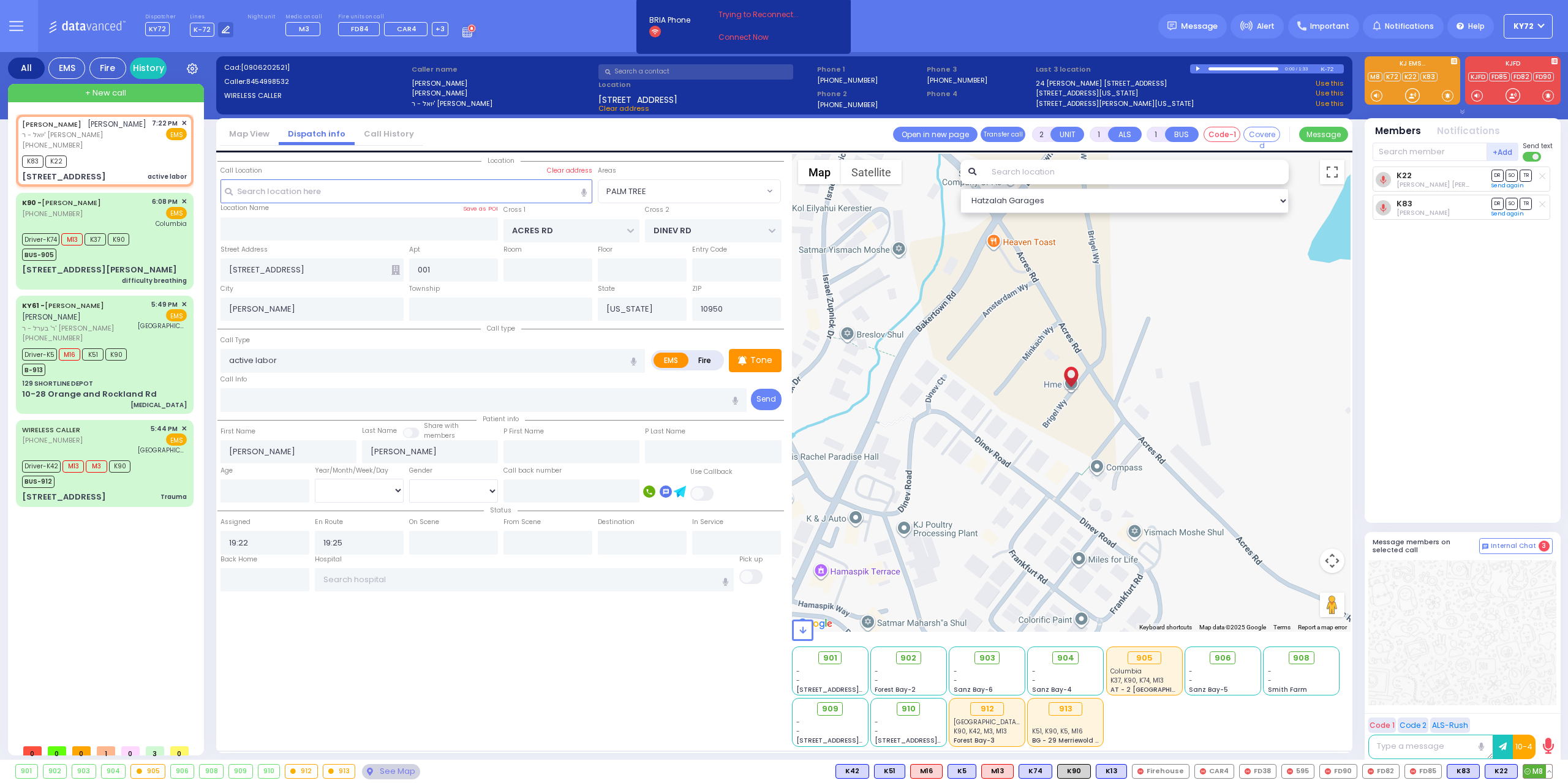
click at [1529, 774] on icon at bounding box center [1527, 771] width 6 height 6
select select
radio input "true"
select select
select select "Hatzalah Garages"
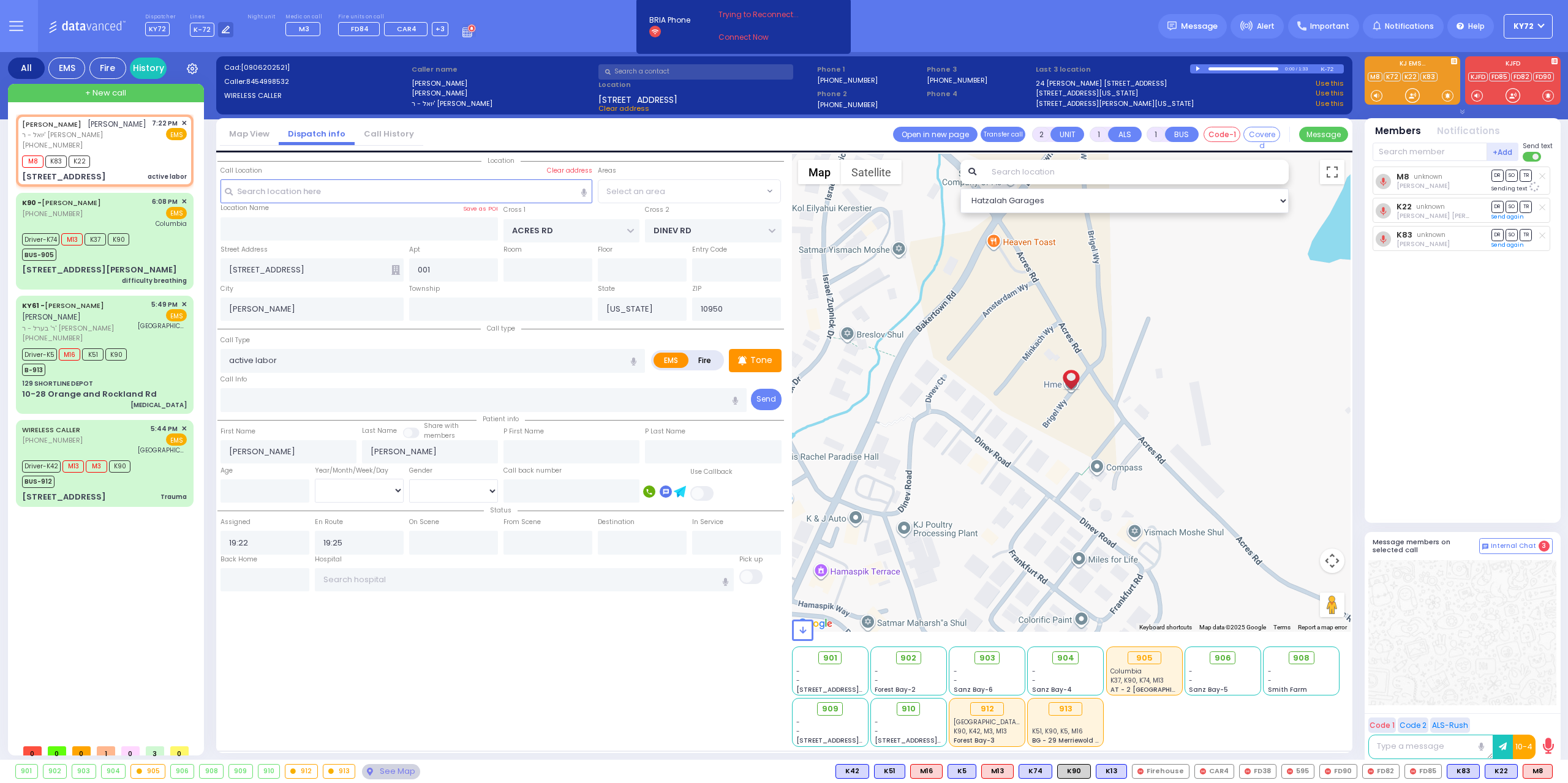
select select "PALM TREE"
click at [1417, 162] on div "+Add K90 90 Unit MedicRH90 Joseph Friedman L903 L903 L903 C907 C907 C907 909 Bu…" at bounding box center [1462, 152] width 180 height 22
click at [1421, 153] on input "text" at bounding box center [1430, 151] width 115 height 19
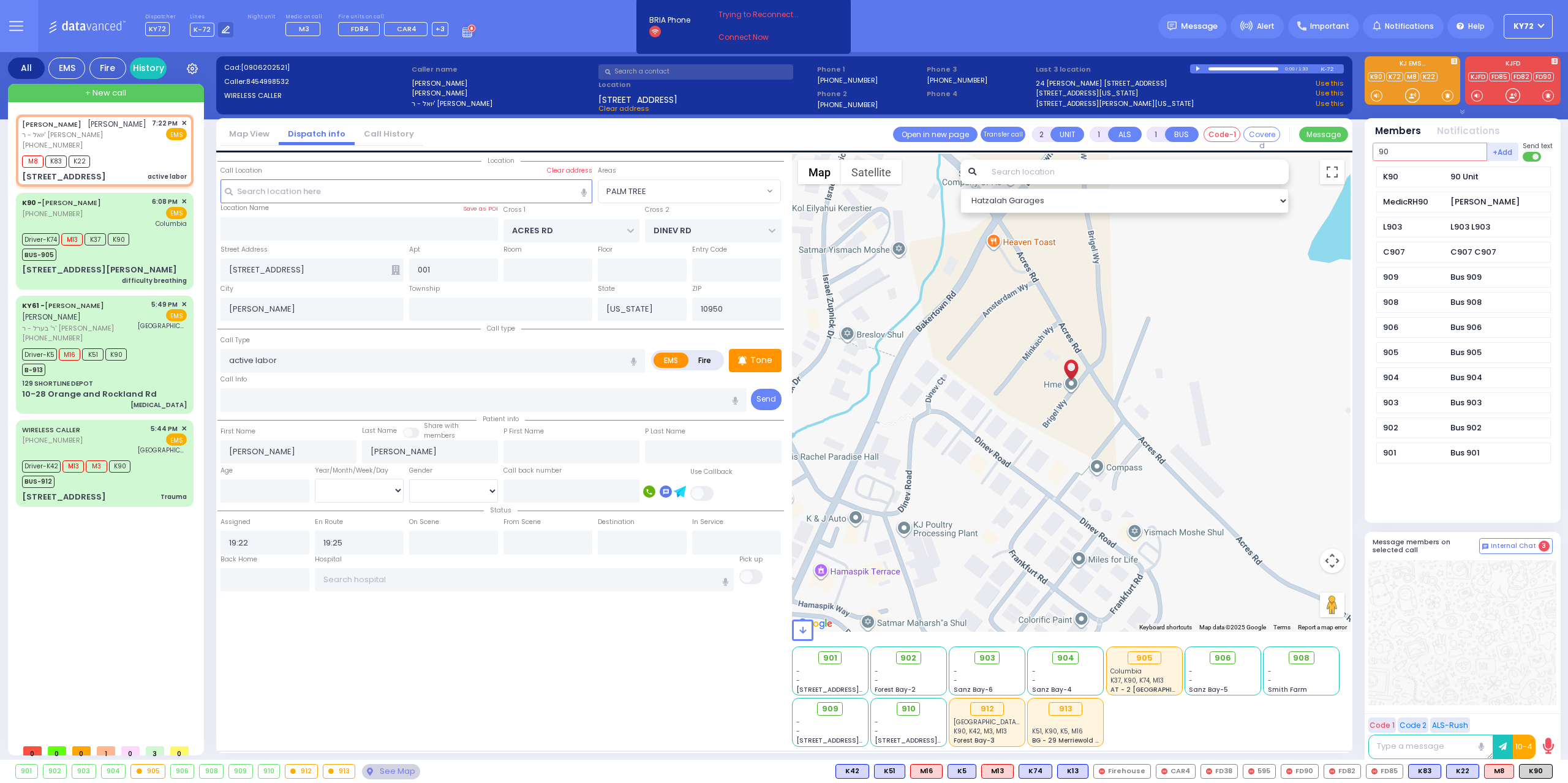
type input "90"
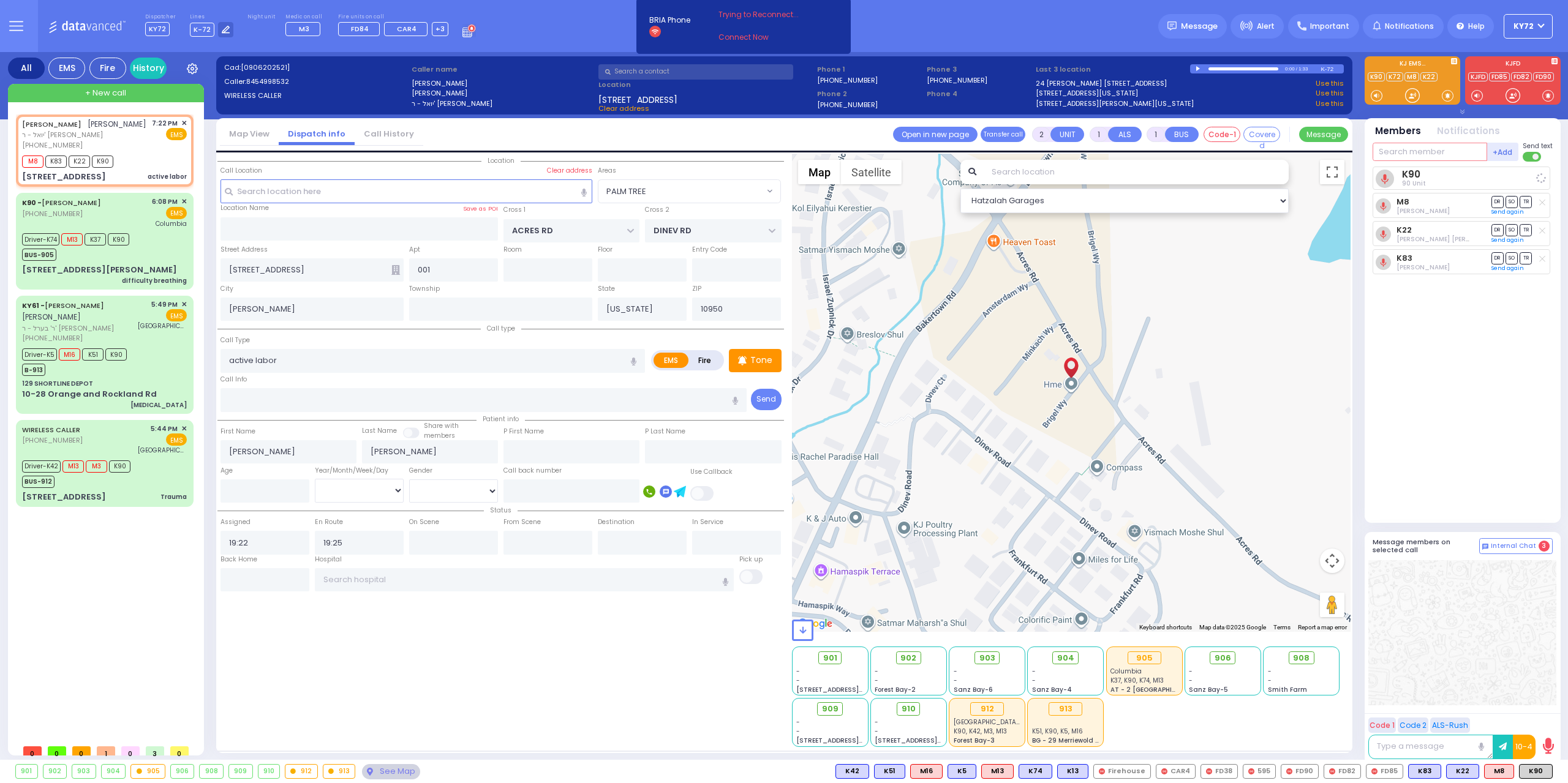
select select
radio input "true"
select select
select select "Hatzalah Garages"
select select "PALM TREE"
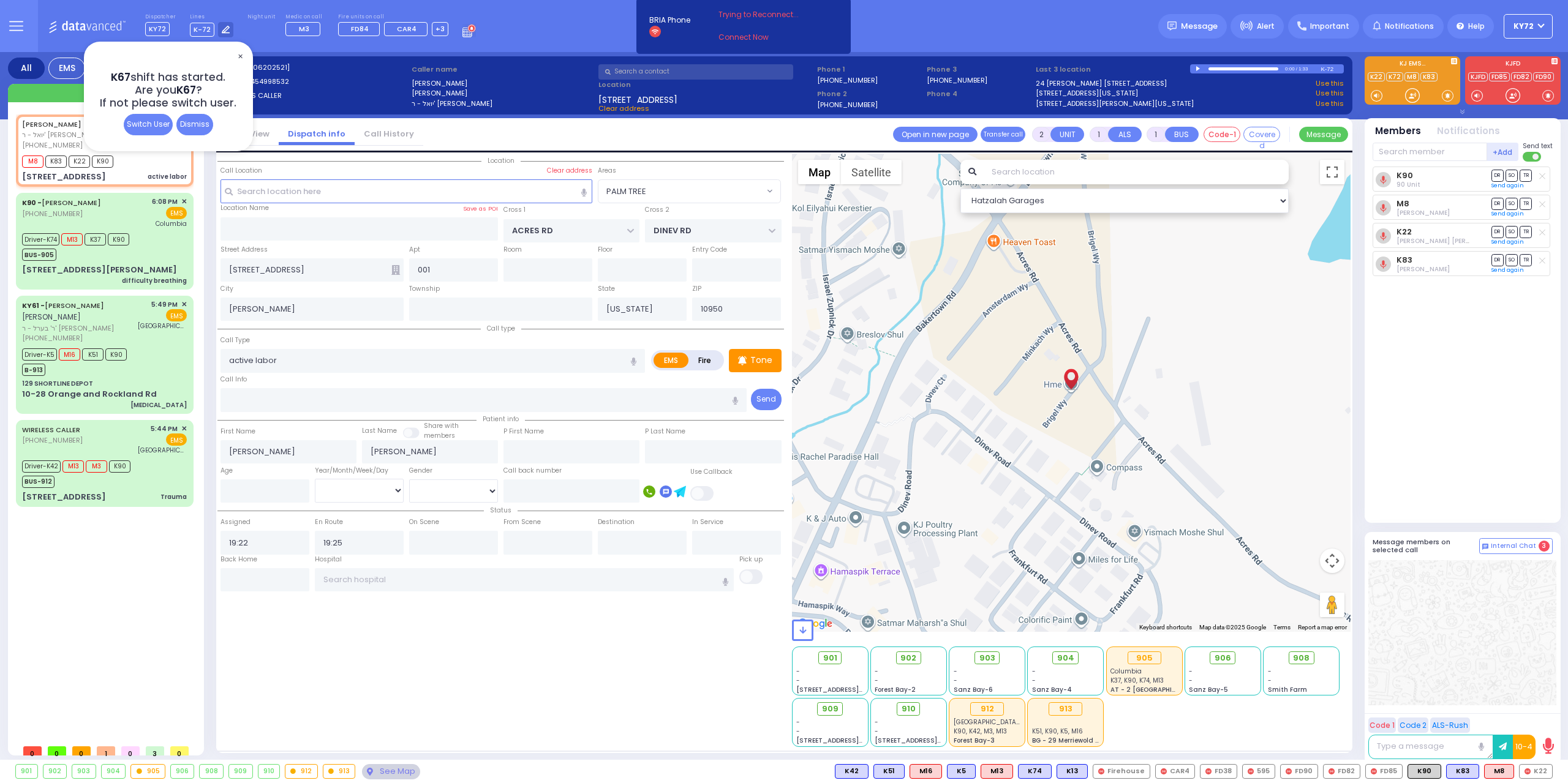
click at [242, 54] on span "✕" at bounding box center [240, 56] width 10 height 14
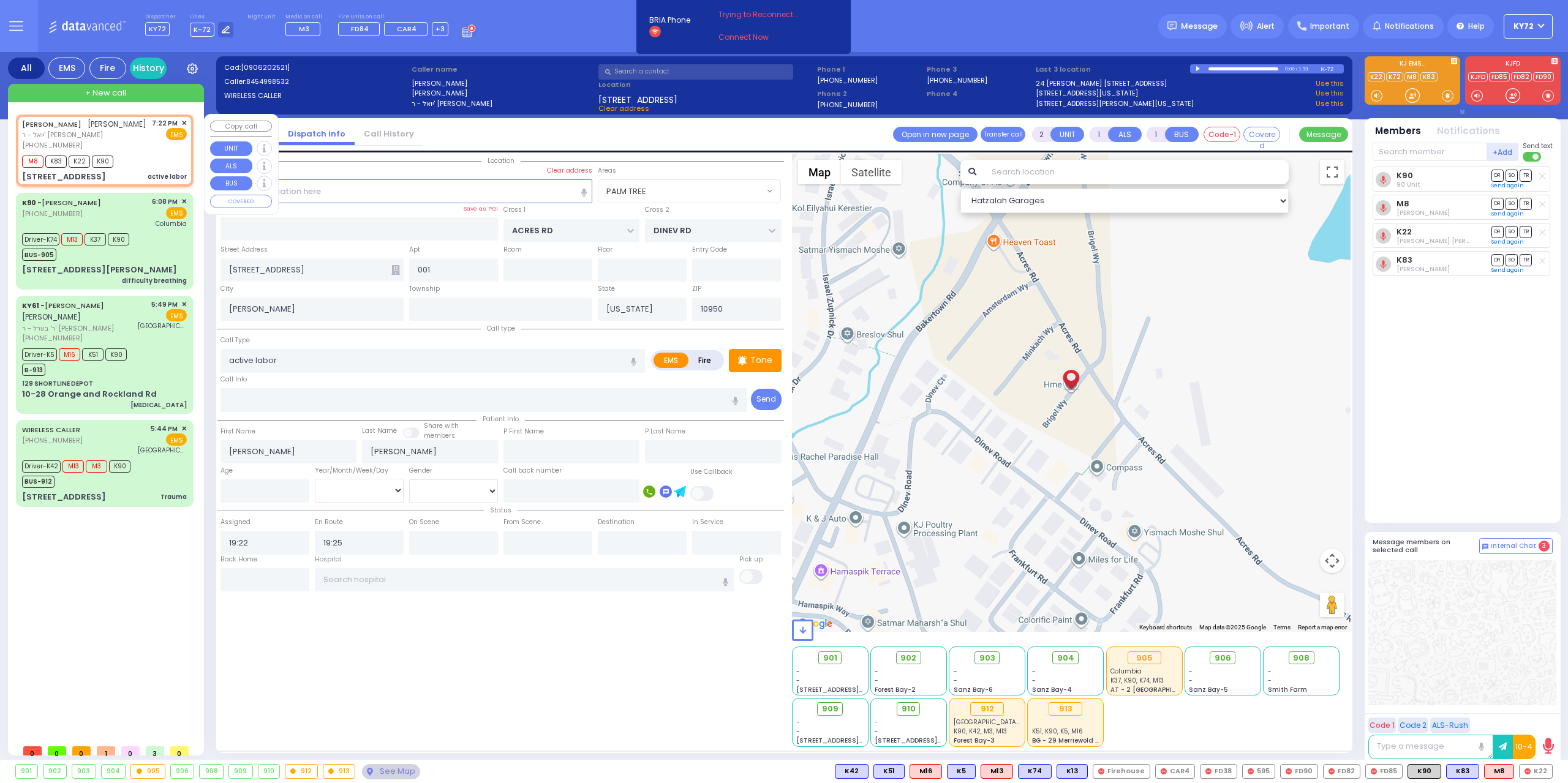
click at [150, 150] on div "AVRUM HERSH GELBSTEIN אברהם צבי געלבשטיין יואל - ר' שמואל בראך (845) 499-8532 7…" at bounding box center [104, 134] width 165 height 33
select select
radio input "true"
select select
select select "PALM TREE"
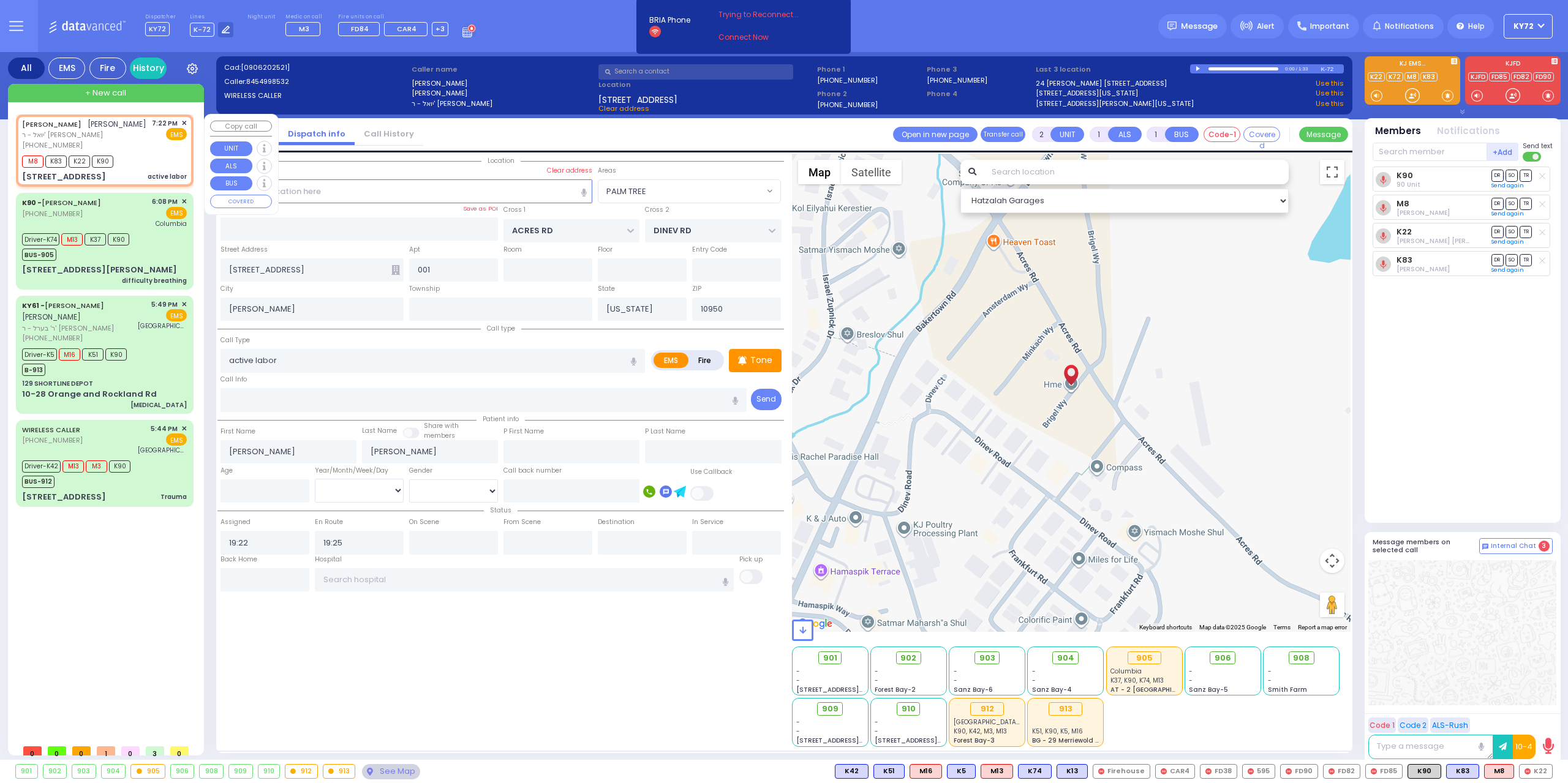
select select "Hatzalah Garages"
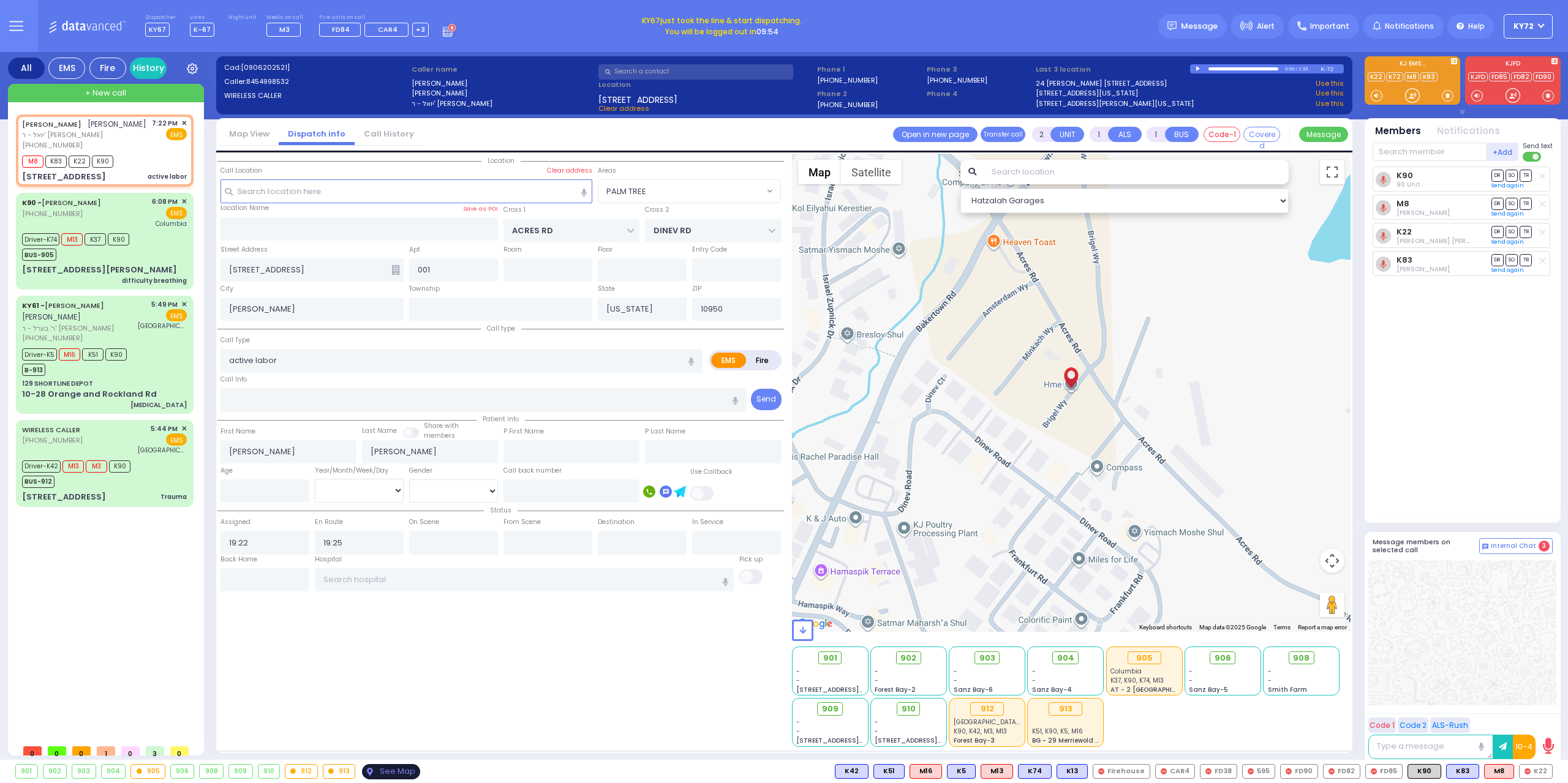
click at [396, 771] on div "See Map" at bounding box center [391, 771] width 57 height 15
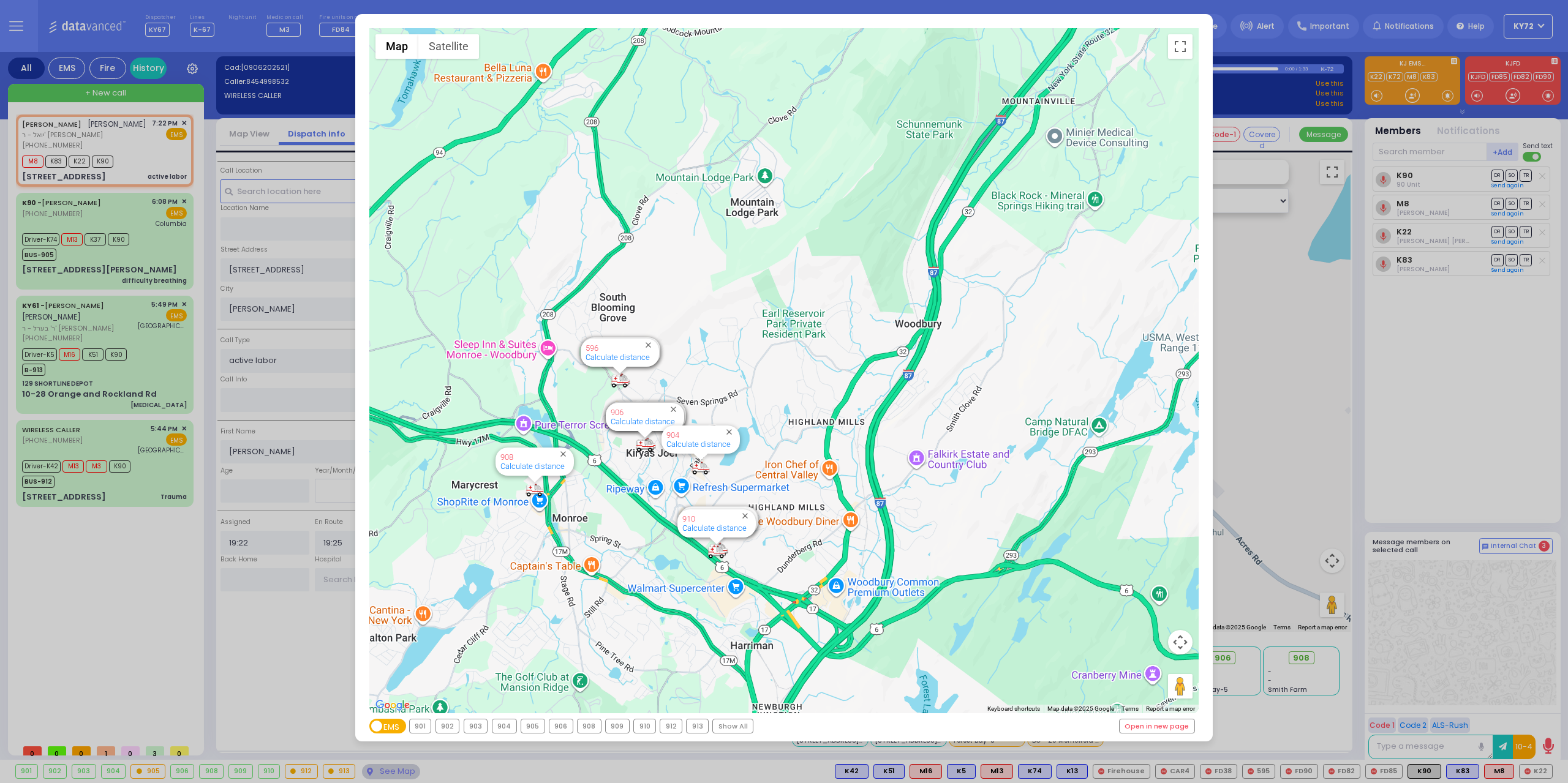
drag, startPoint x: 612, startPoint y: 197, endPoint x: 1128, endPoint y: 460, distance: 579.2
click at [1128, 460] on div "594 Calculate distance 595 Calculate distance 596 Calculate distance 901 Calcul…" at bounding box center [784, 370] width 829 height 685
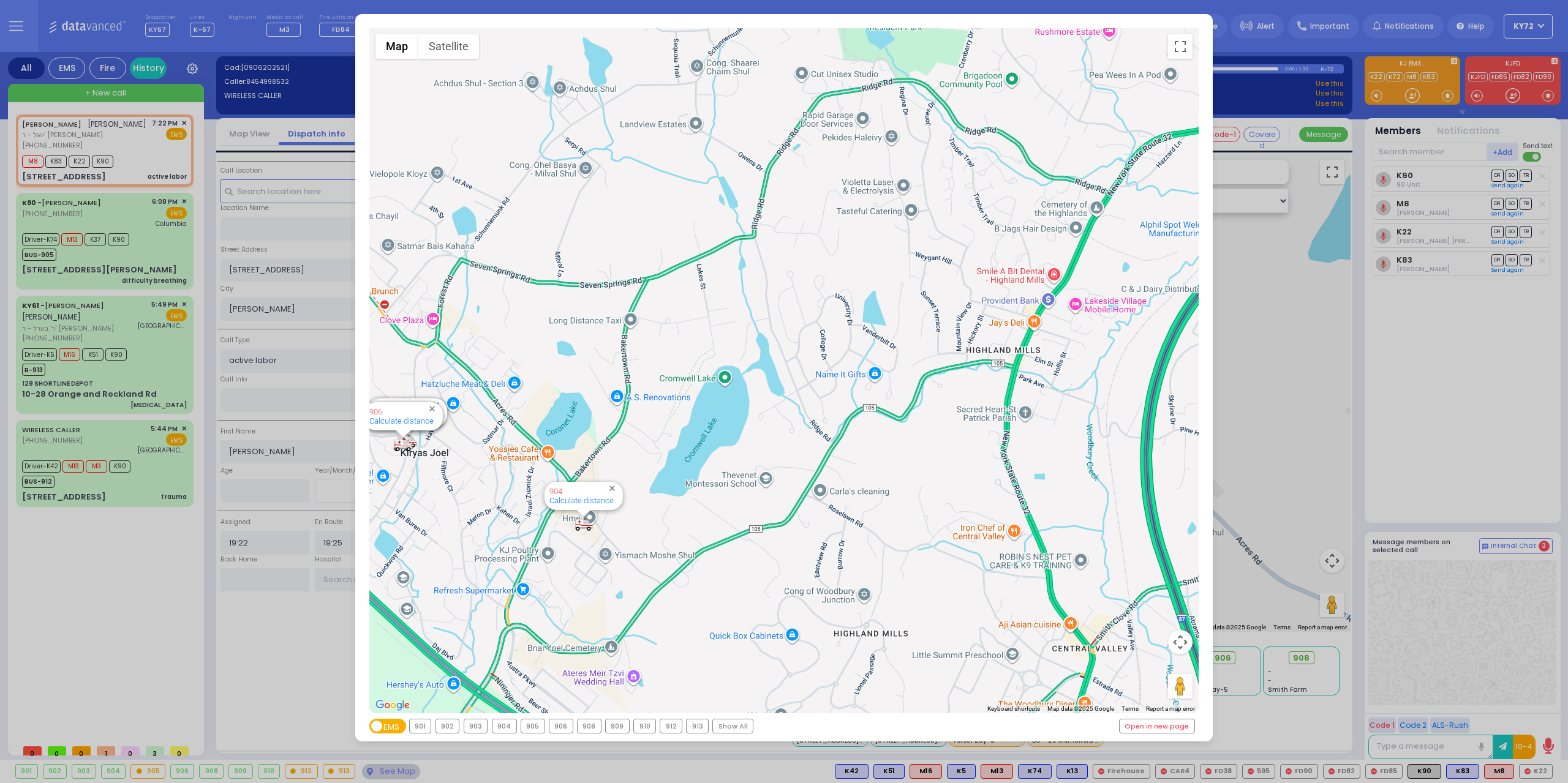
drag, startPoint x: 581, startPoint y: 473, endPoint x: 759, endPoint y: 523, distance: 184.9
click at [759, 523] on div "594 Calculate distance 595 Calculate distance 596 Calculate distance 901 Calcul…" at bounding box center [784, 370] width 829 height 685
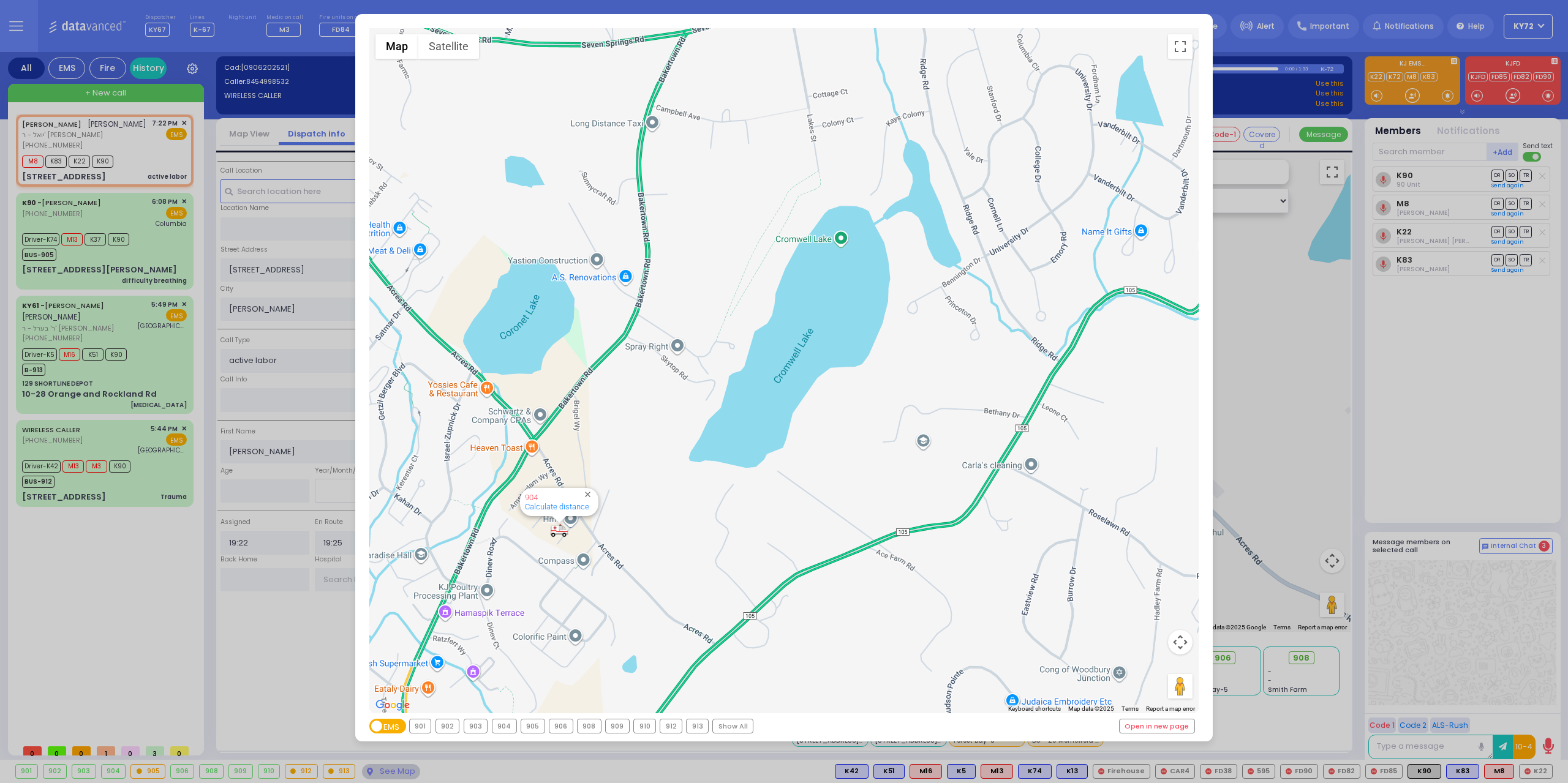
click at [150, 542] on div "← Move left → Move right ↑ Move up ↓ Move down + Zoom in - Zoom out Home Jump l…" at bounding box center [784, 392] width 1568 height 783
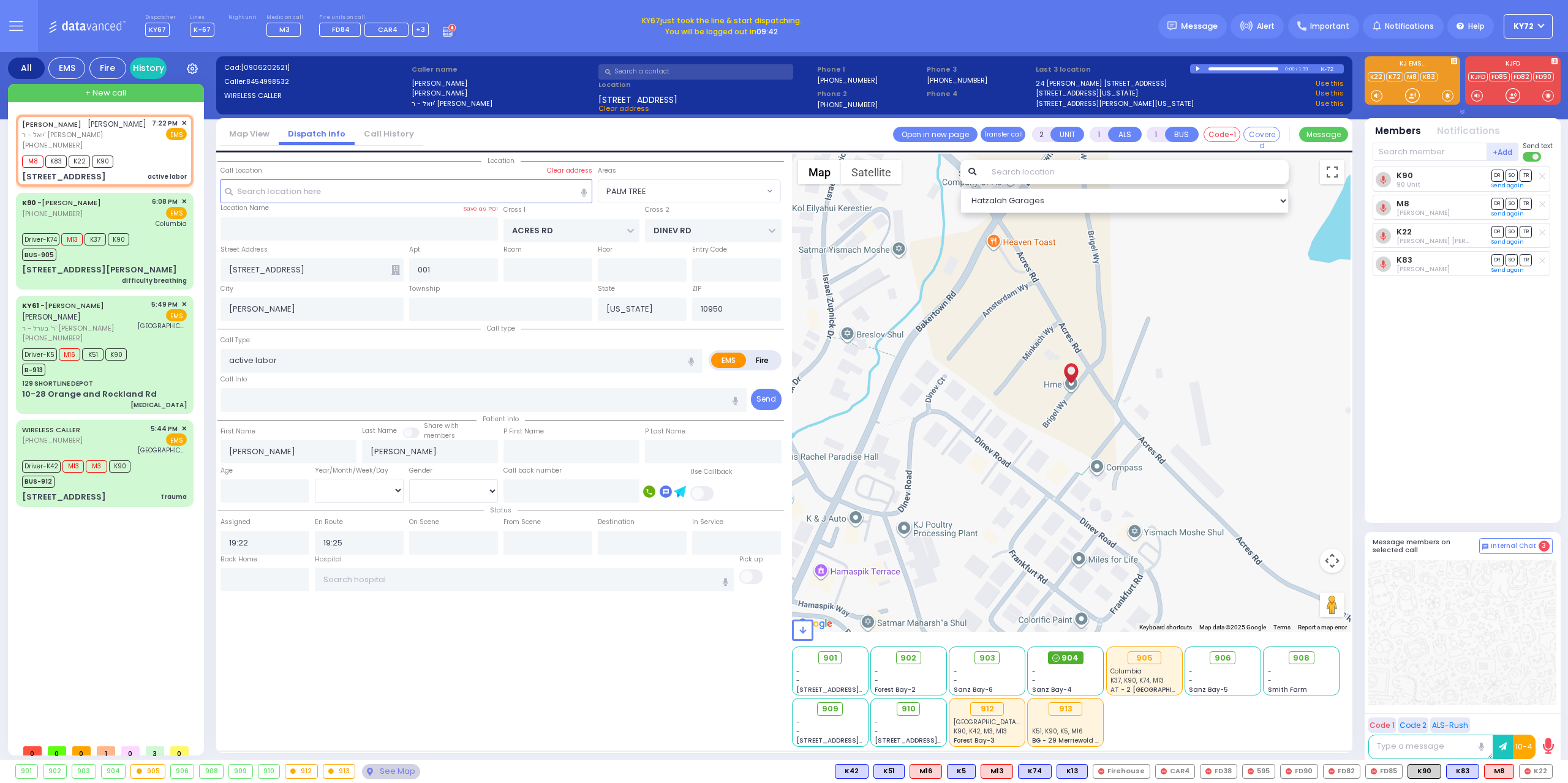
click at [1065, 657] on span "904" at bounding box center [1070, 658] width 17 height 12
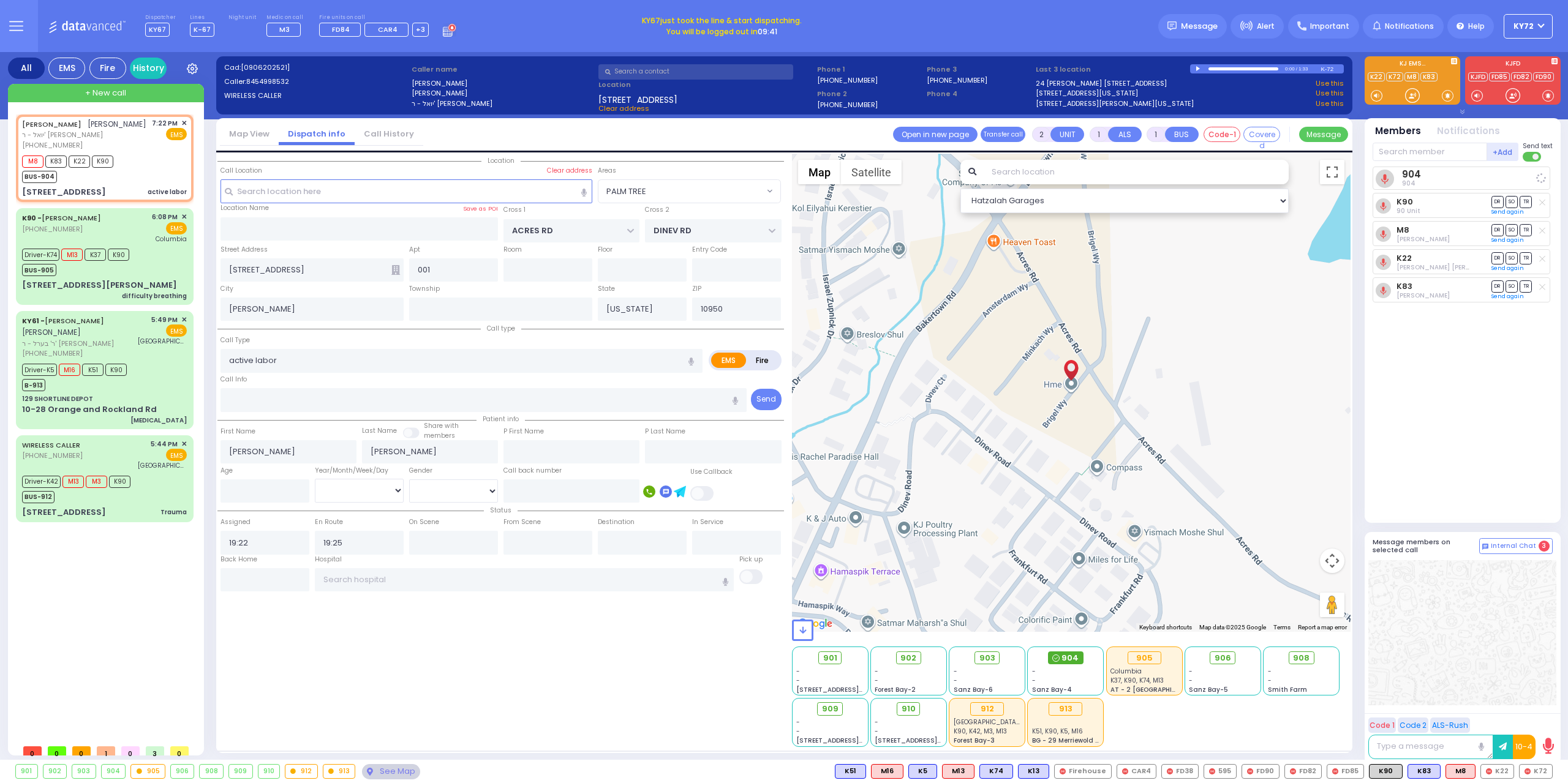
select select
radio input "true"
select select
select select "PALM TREE"
select select "Hatzalah Garages"
